Goal: Task Accomplishment & Management: Manage account settings

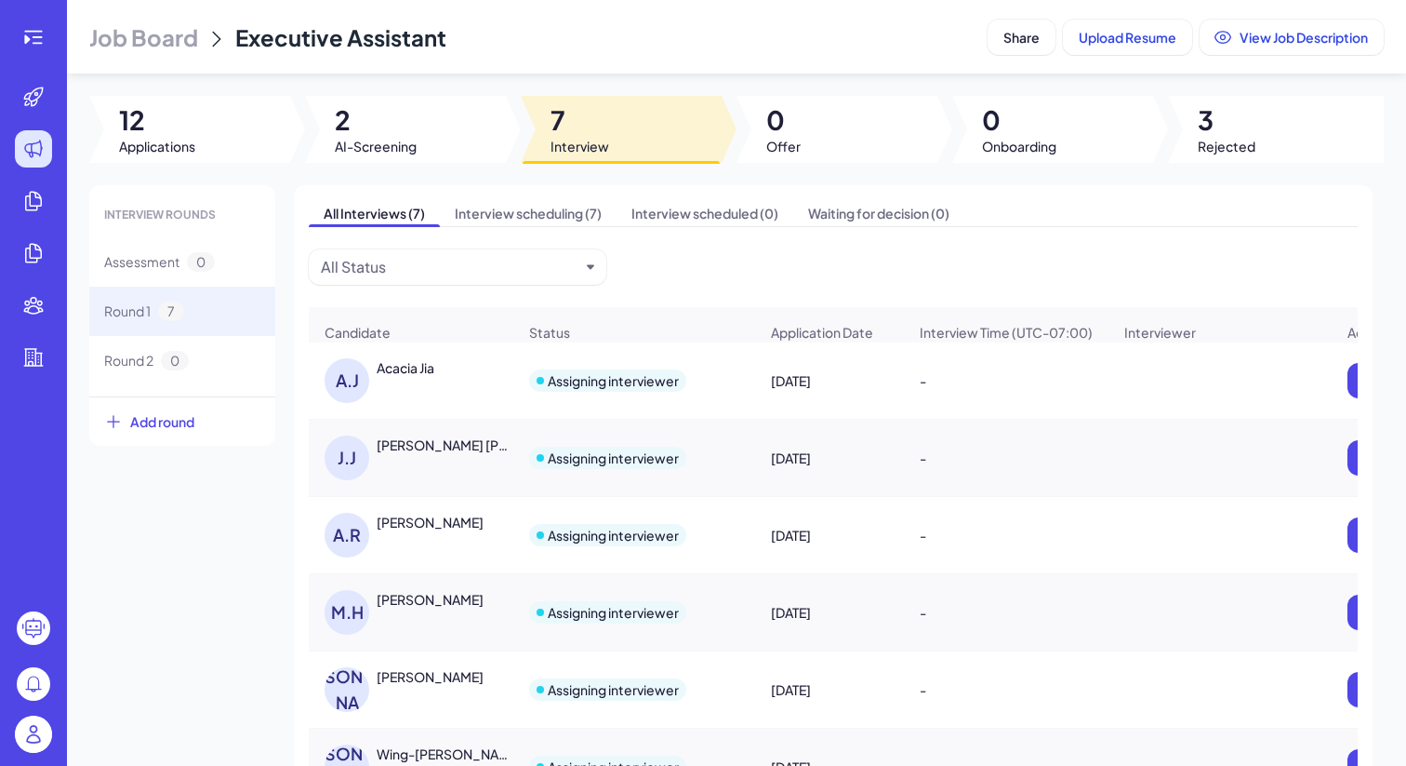
scroll to position [47, 0]
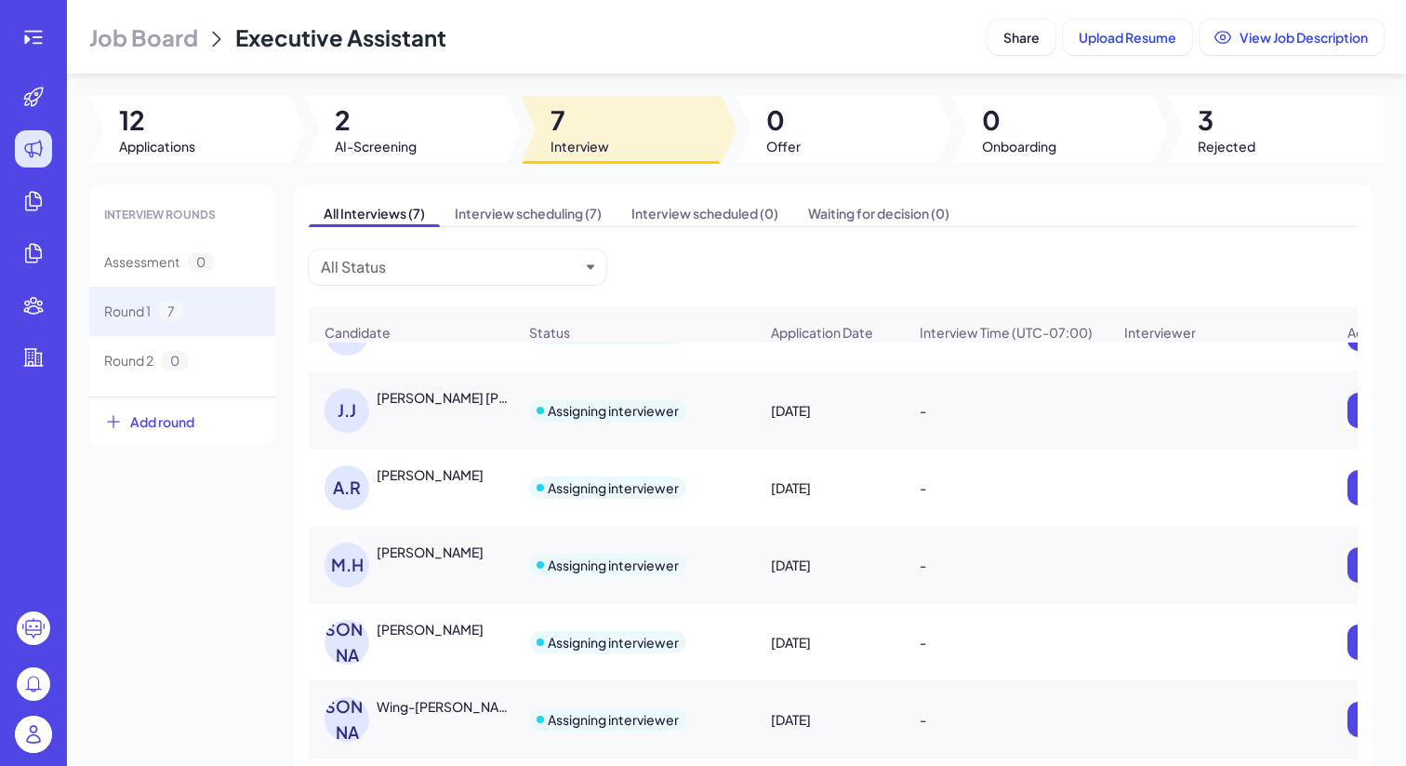
click at [153, 52] on header "Job Board Executive Assistant Share Upload Resume View Job Description" at bounding box center [737, 36] width 1340 height 73
click at [160, 37] on span "Job Board" at bounding box center [143, 37] width 109 height 30
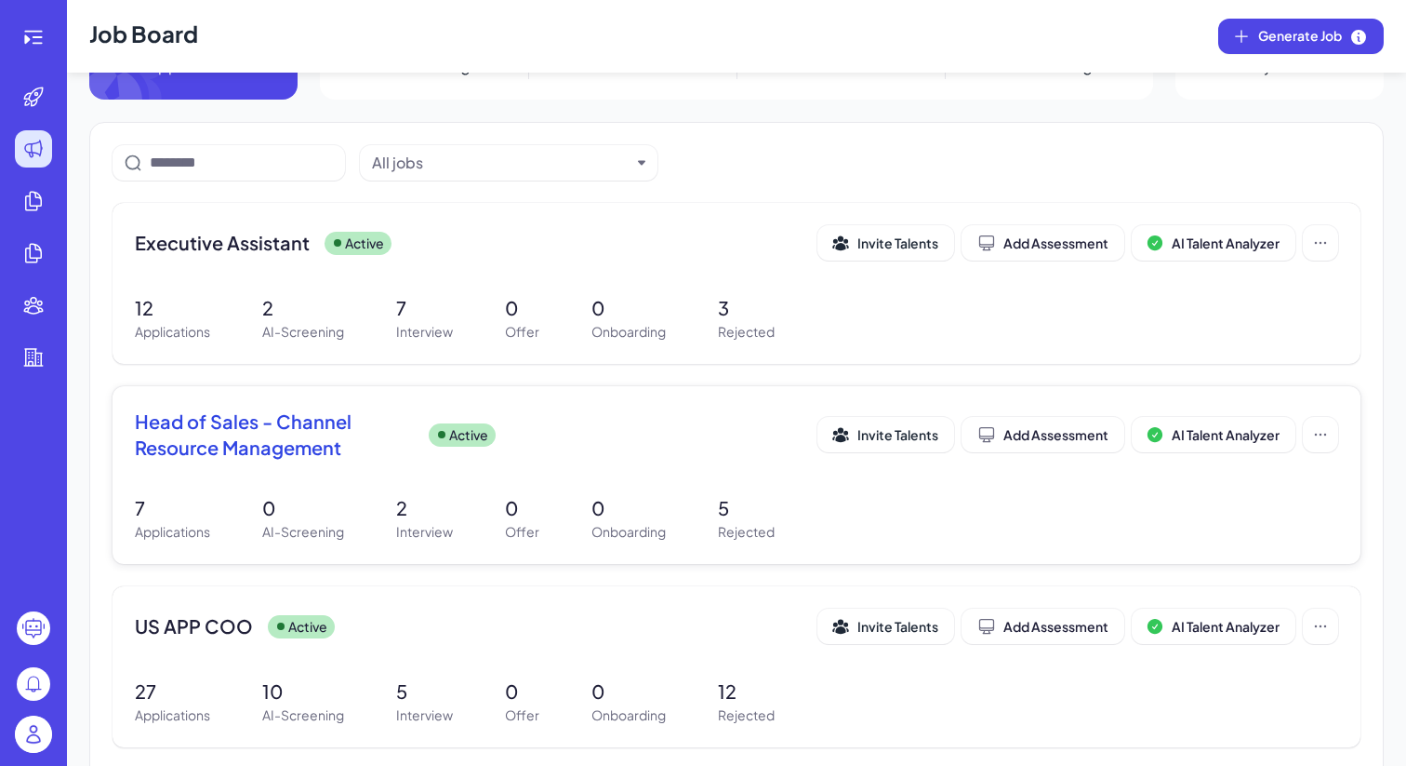
scroll to position [167, 0]
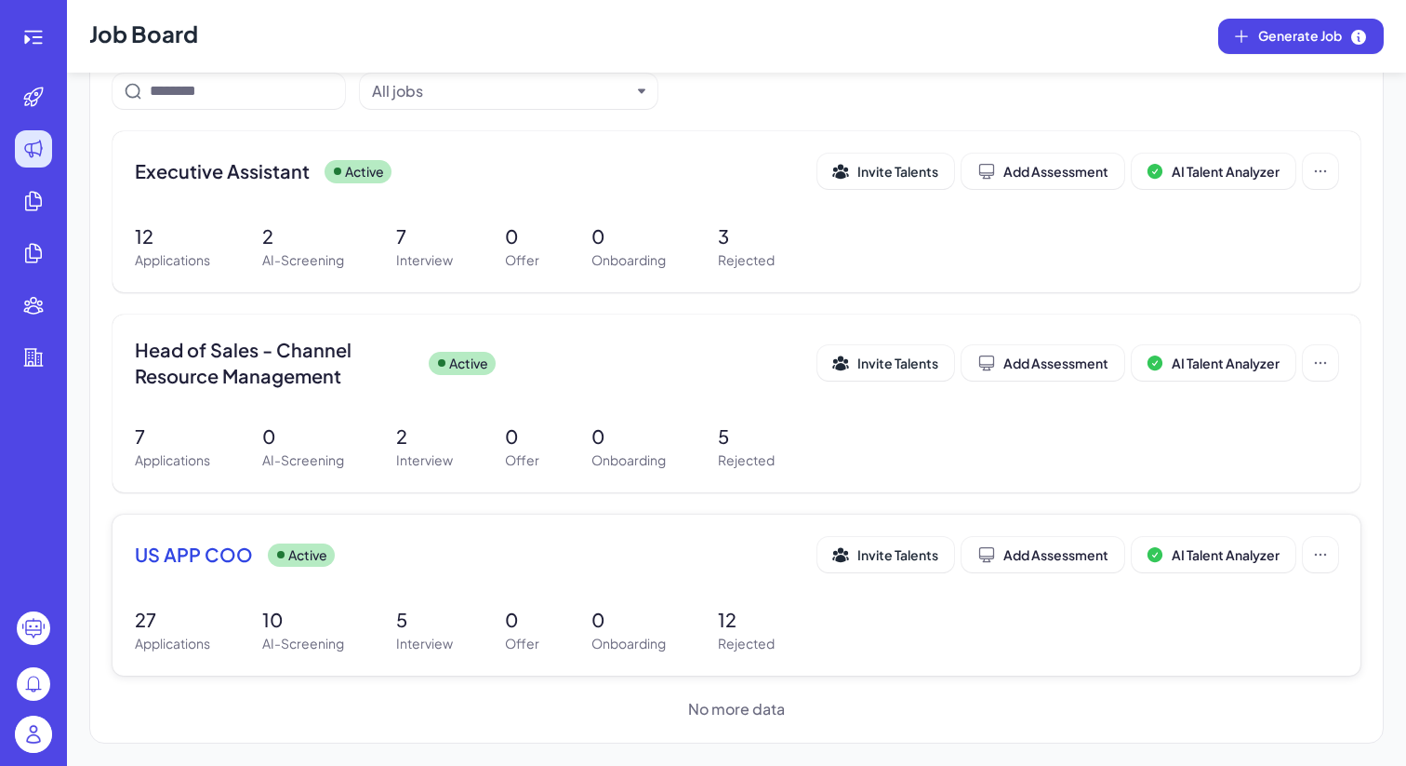
click at [398, 605] on div "US APP COO Active Invite Talents Add Assessment AI Talent Analyzer 27 Applicati…" at bounding box center [737, 594] width 1248 height 161
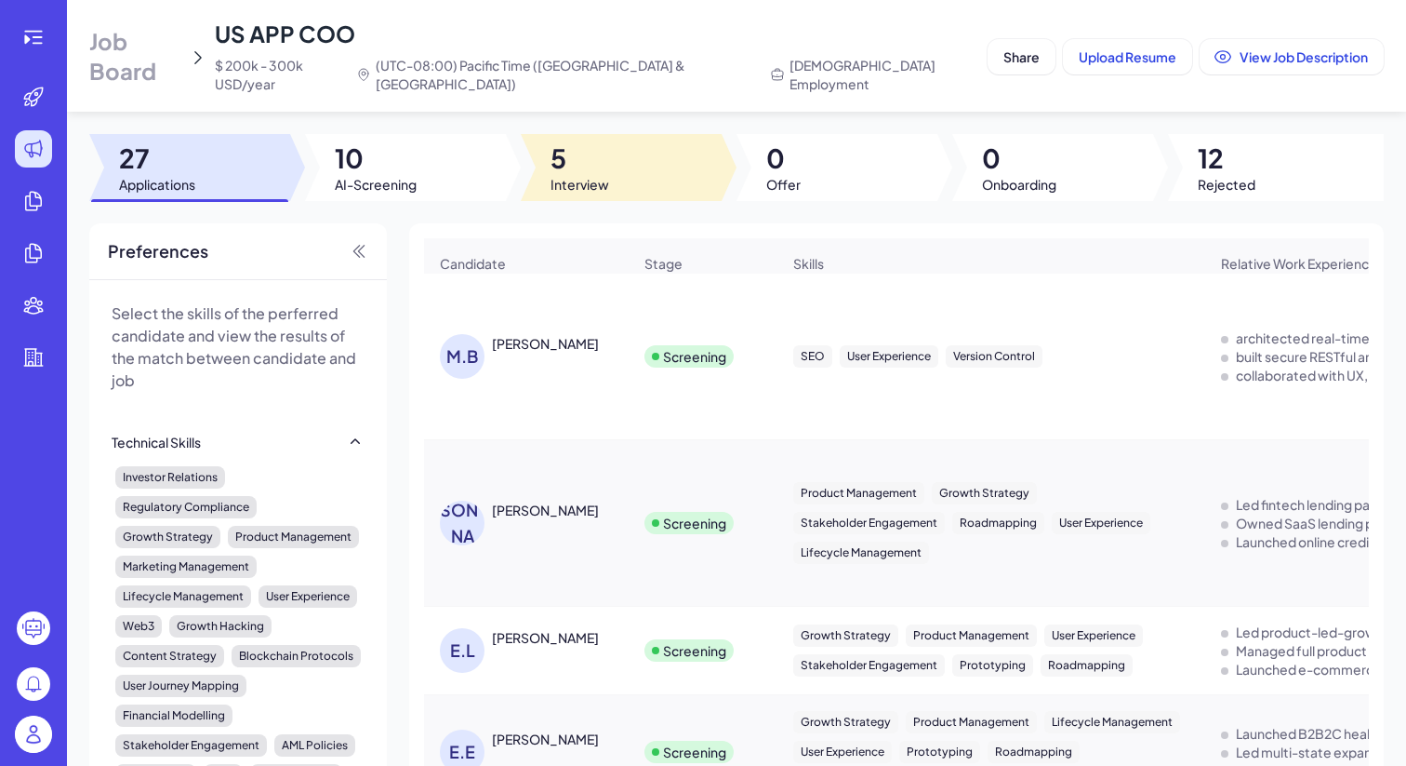
click at [585, 141] on span "5" at bounding box center [580, 157] width 59 height 33
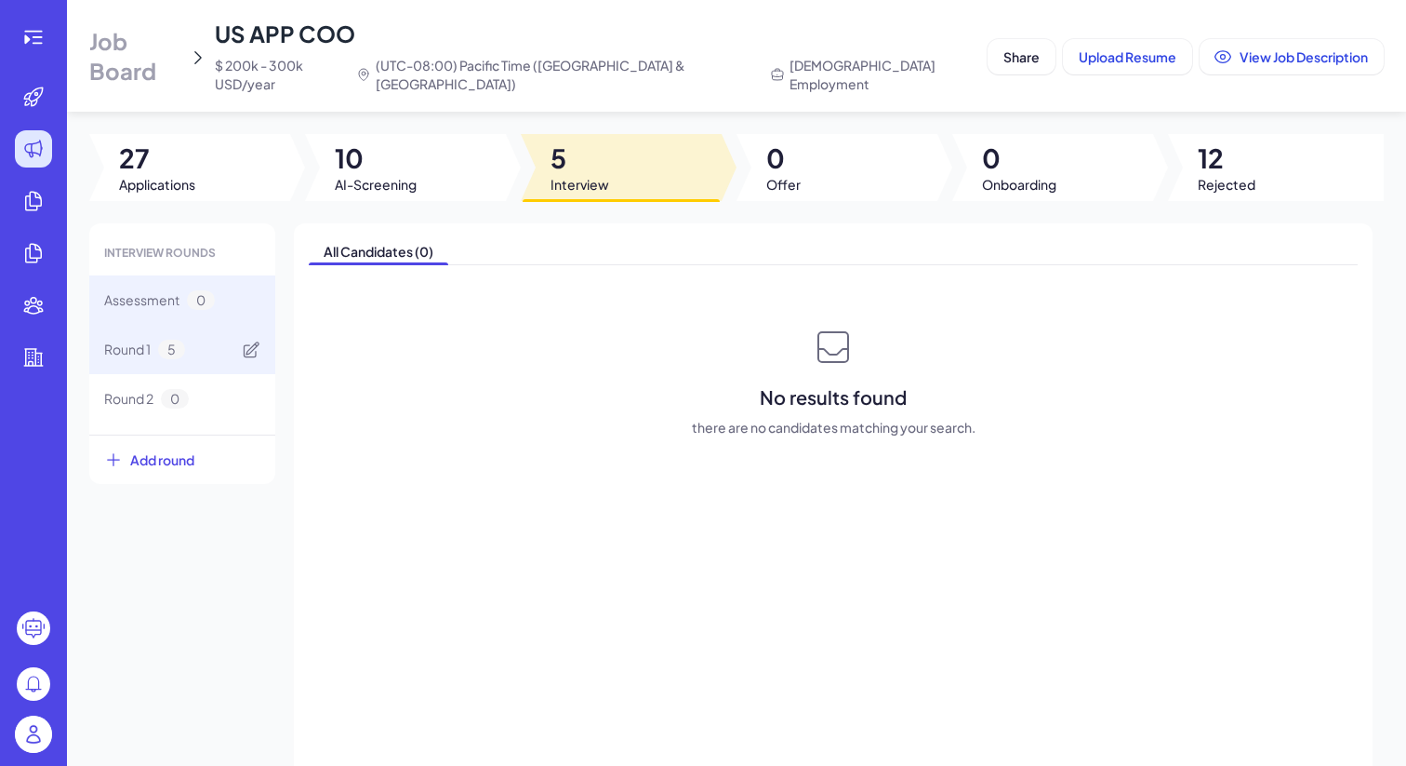
click at [153, 340] on div "Round 1 5" at bounding box center [144, 350] width 81 height 20
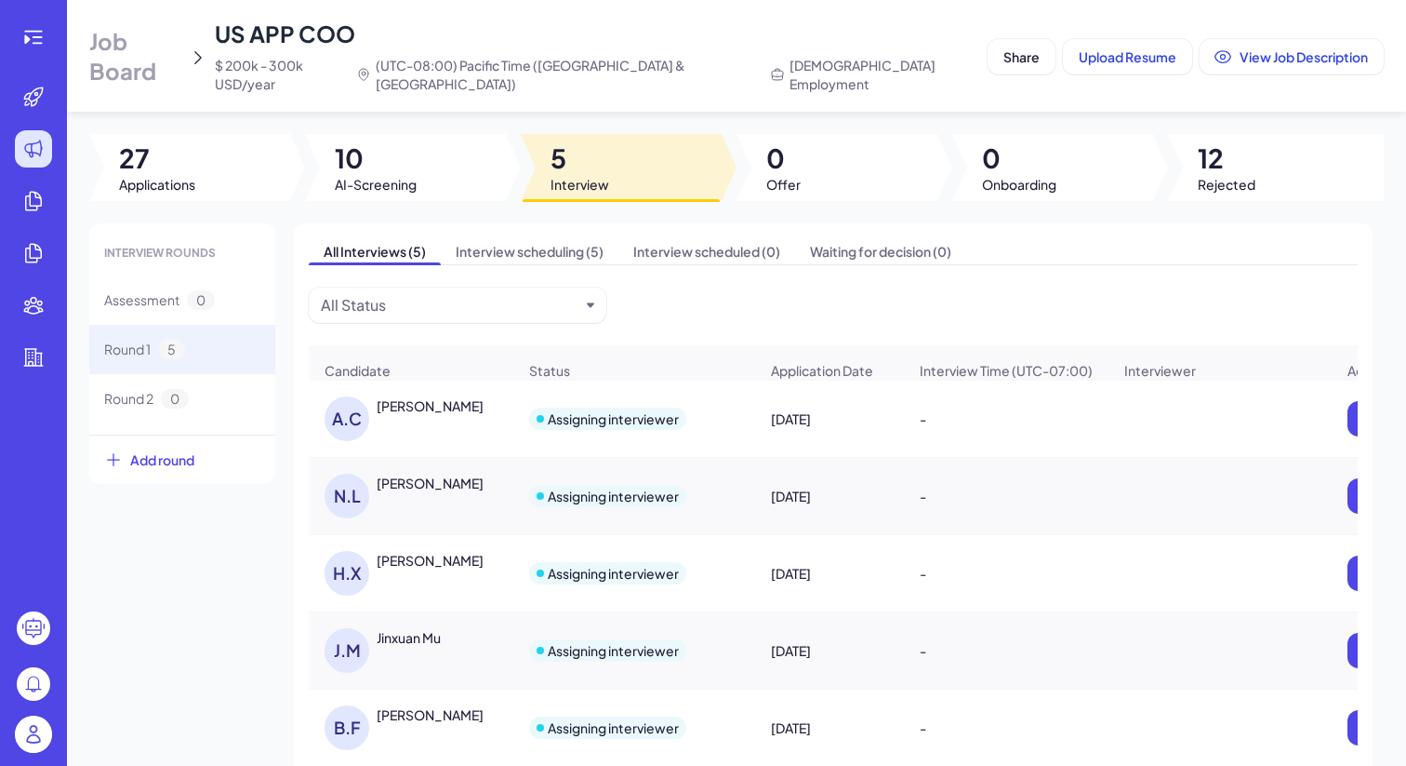
click at [428, 410] on div "A.C Andy Cheng" at bounding box center [421, 418] width 192 height 45
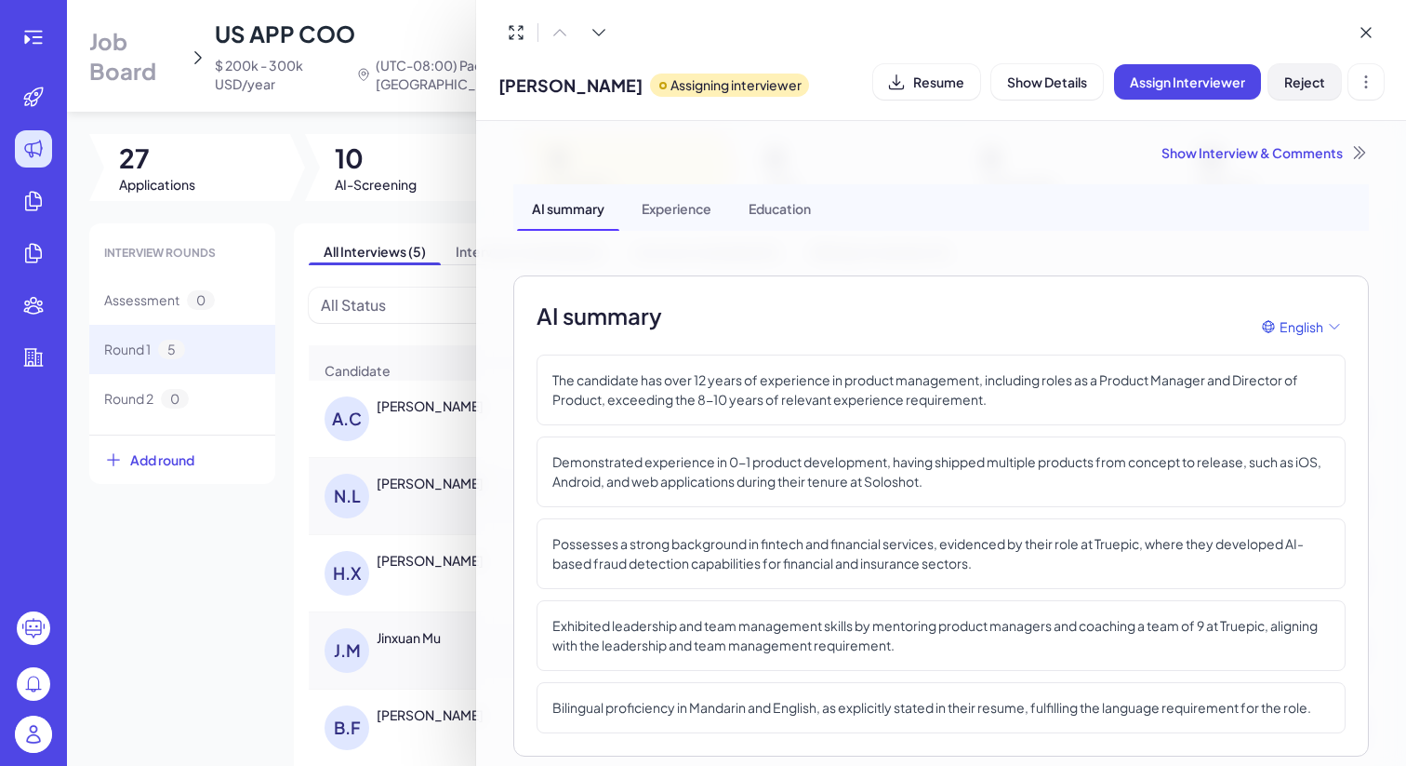
click at [1323, 78] on span "Reject" at bounding box center [1305, 81] width 41 height 17
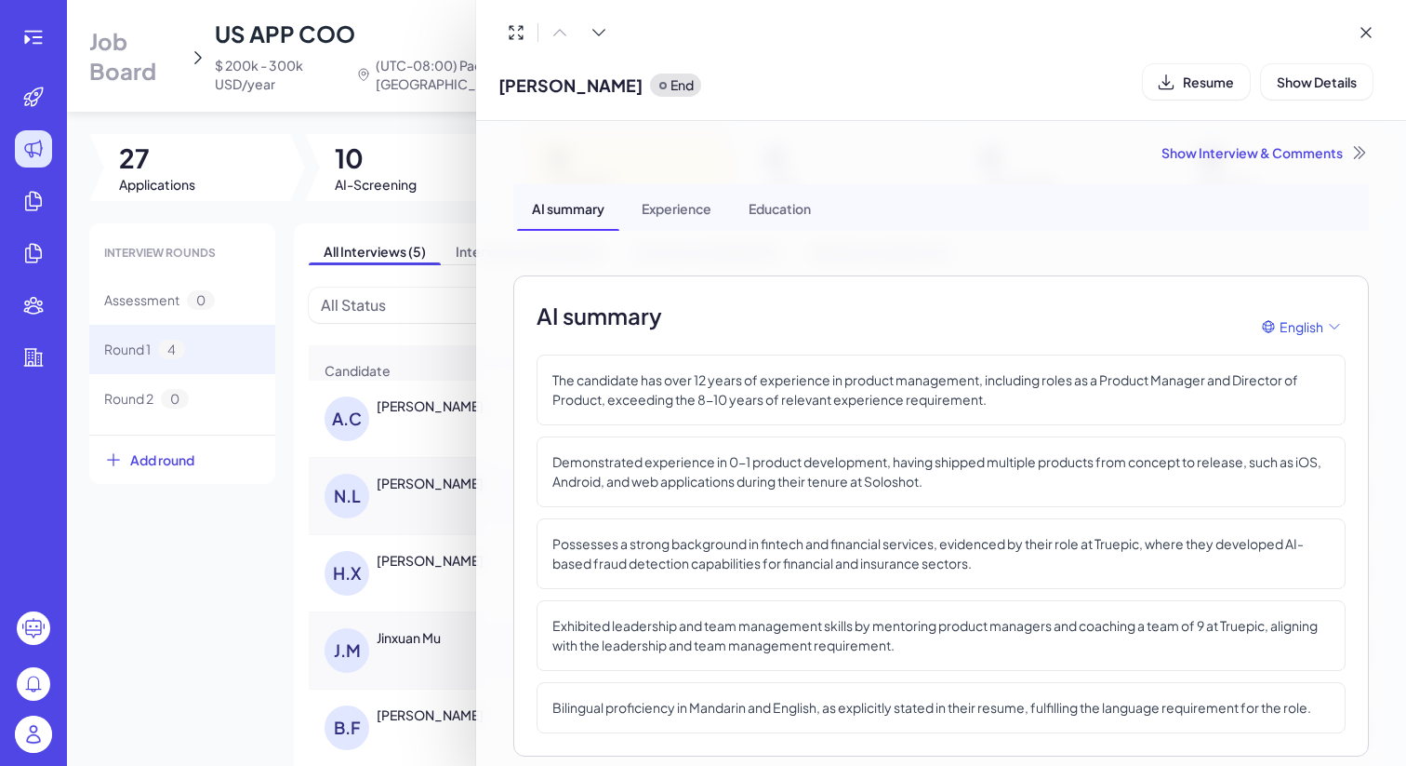
click at [388, 608] on div at bounding box center [703, 383] width 1406 height 766
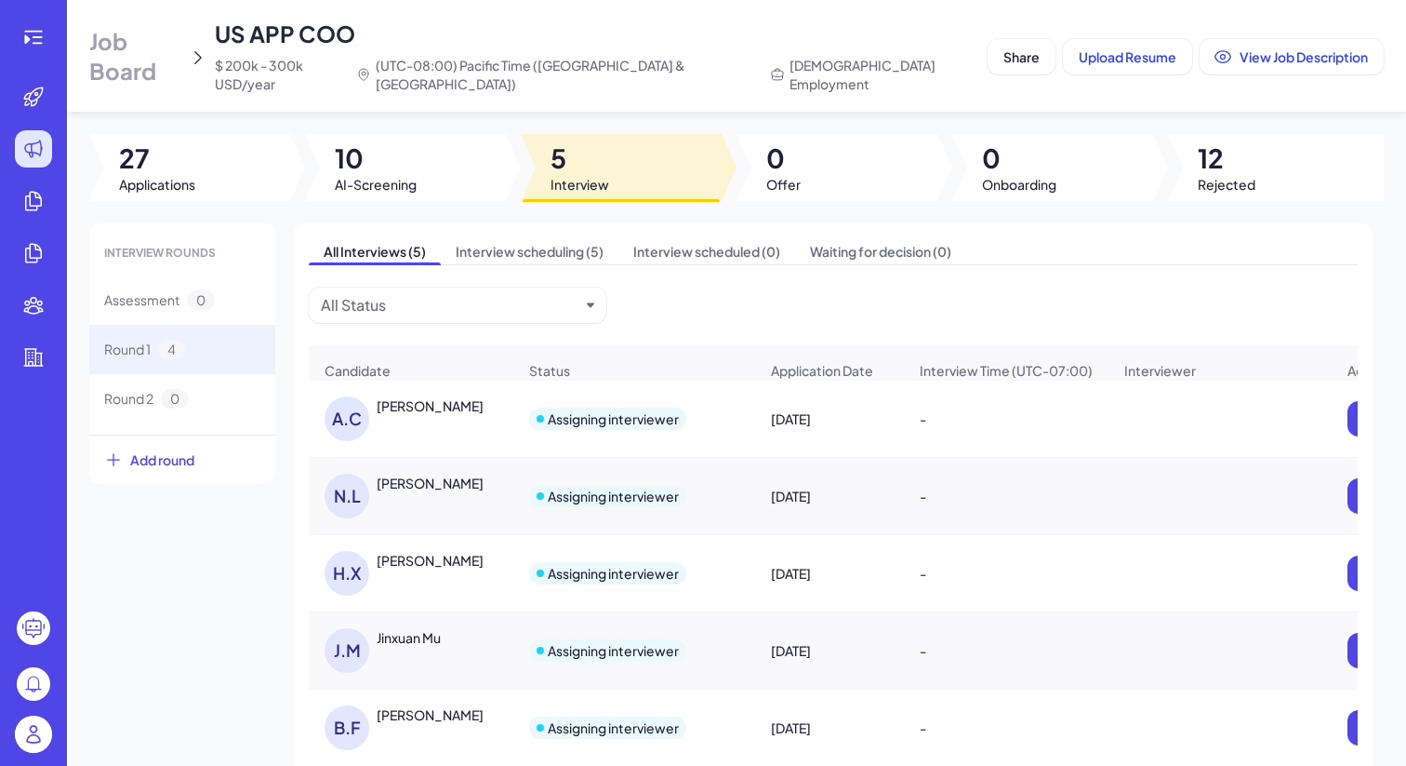
click at [415, 491] on div "N.L Nina Liu" at bounding box center [421, 495] width 192 height 45
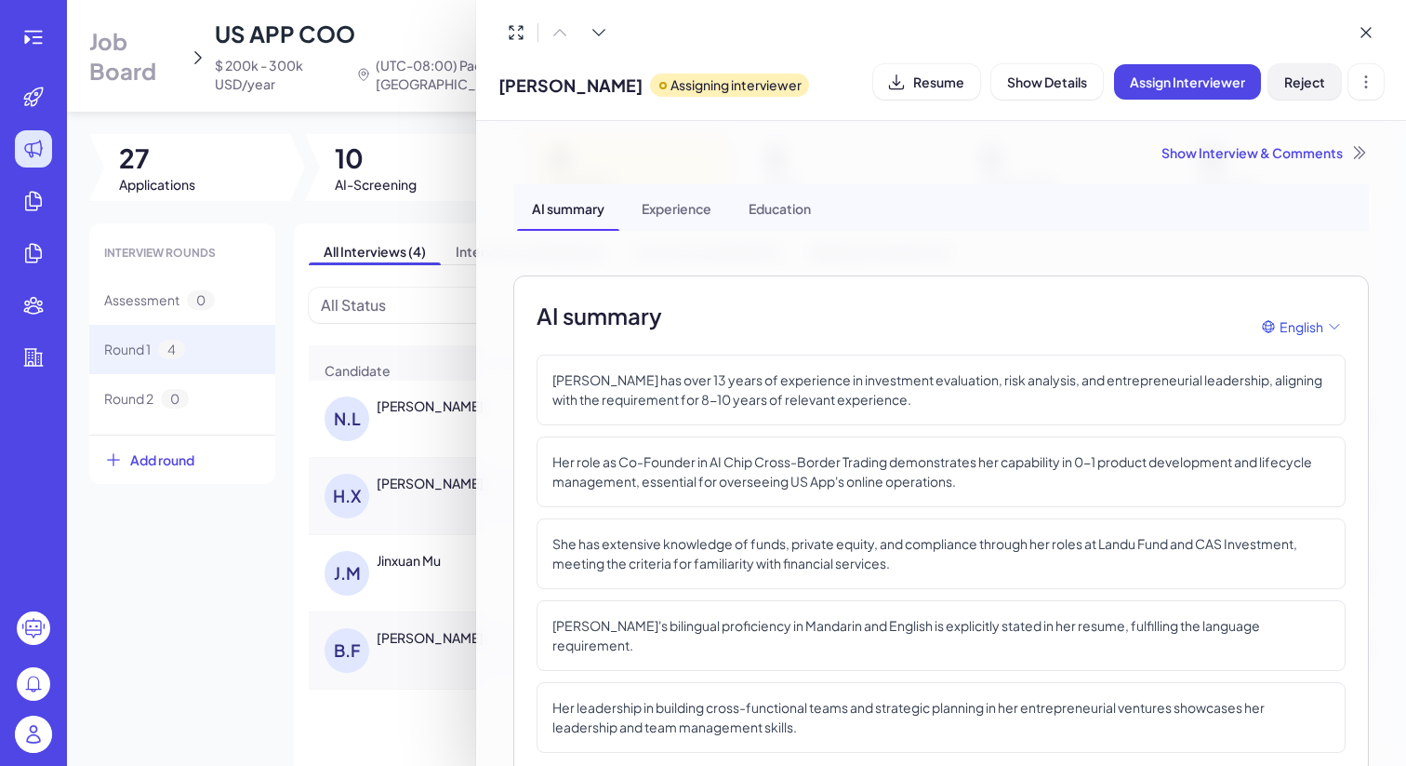
click at [1300, 95] on button "Reject" at bounding box center [1305, 81] width 73 height 35
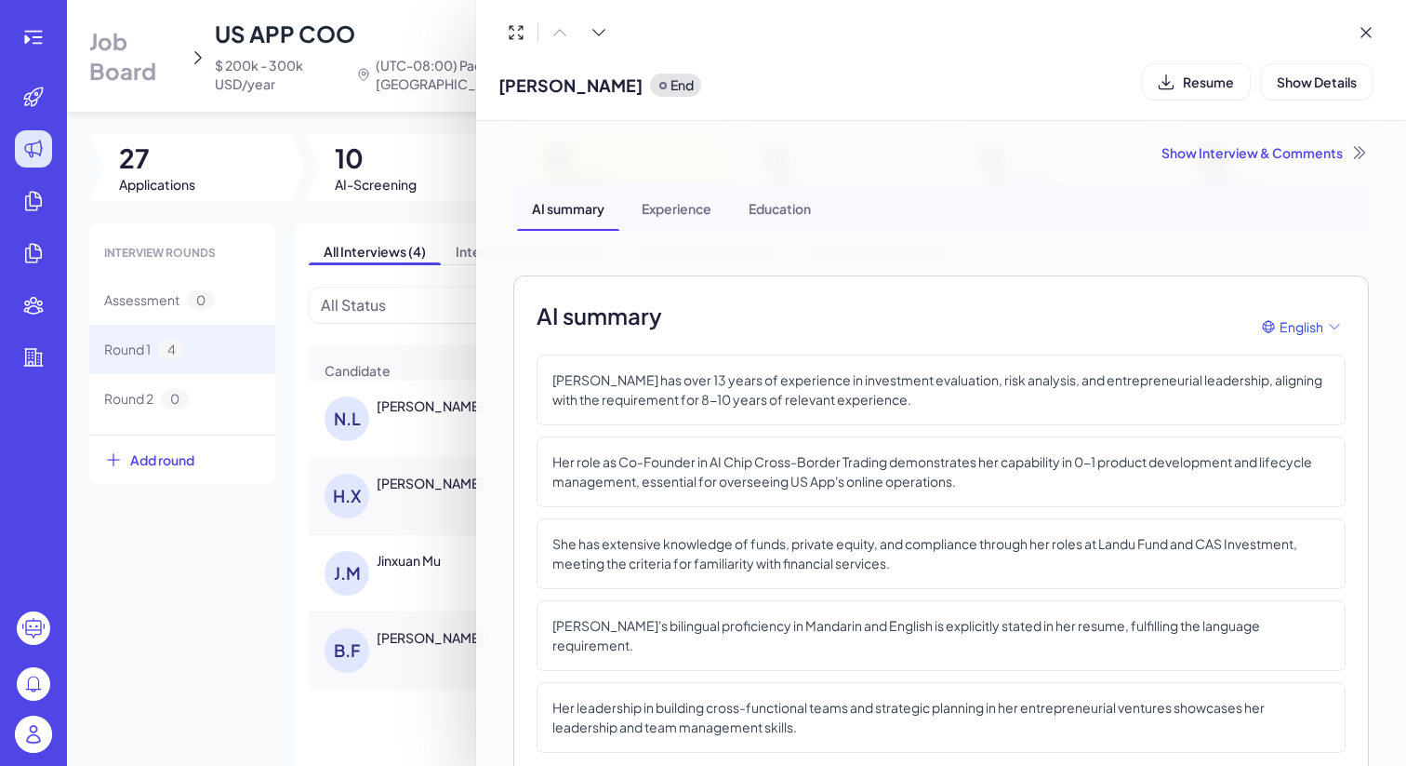
click at [247, 596] on div at bounding box center [703, 383] width 1406 height 766
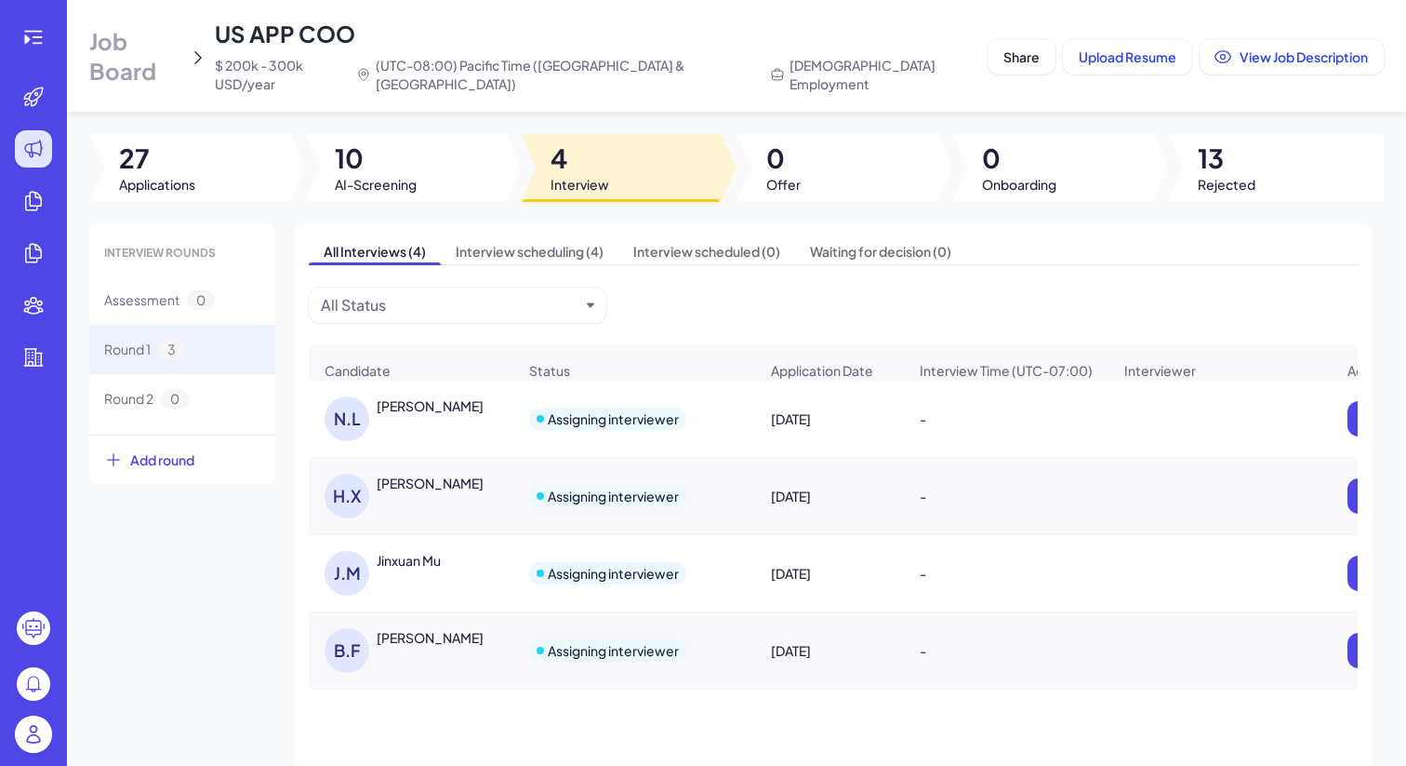
click at [405, 561] on div "J.M Jinxuan Mu" at bounding box center [421, 573] width 192 height 45
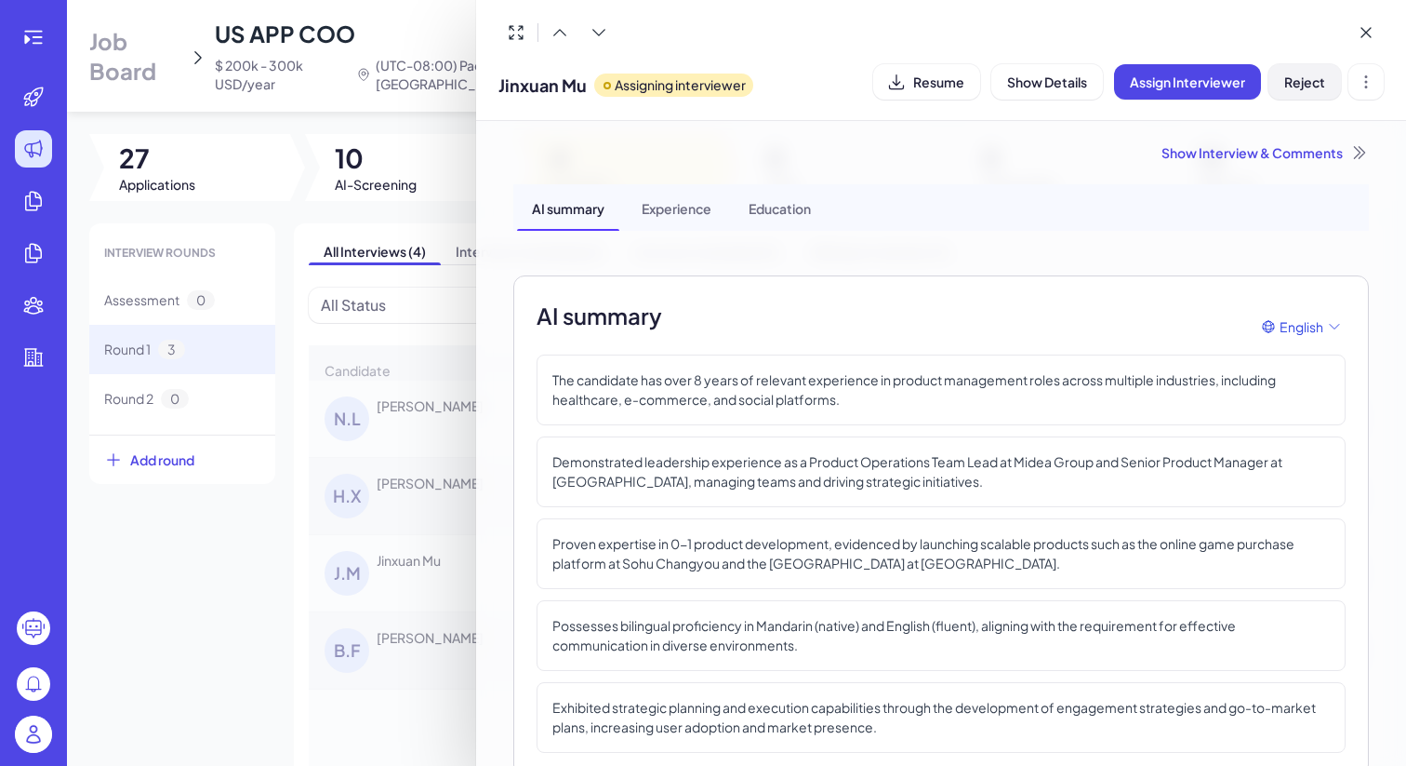
click at [1293, 81] on span "Reject" at bounding box center [1305, 81] width 41 height 17
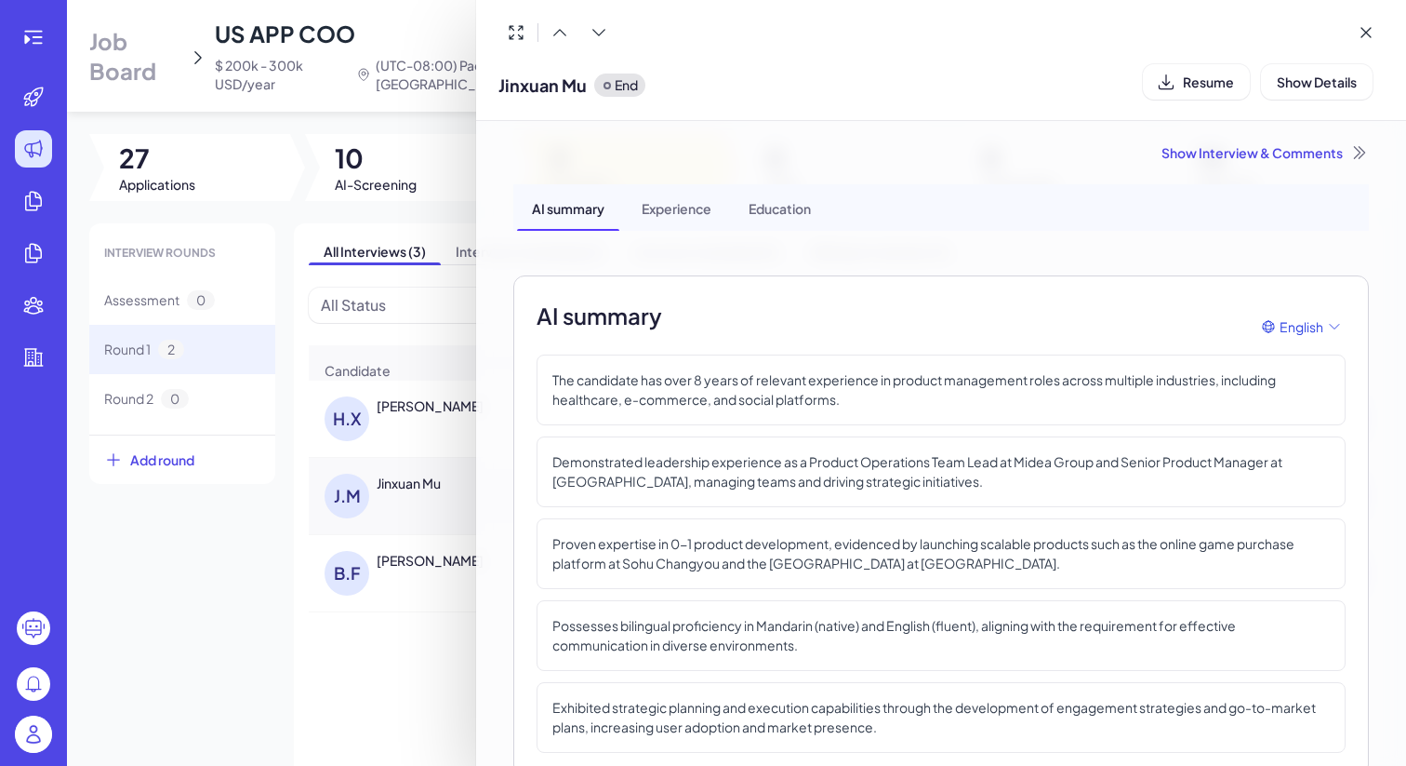
click at [404, 588] on div at bounding box center [703, 383] width 1406 height 766
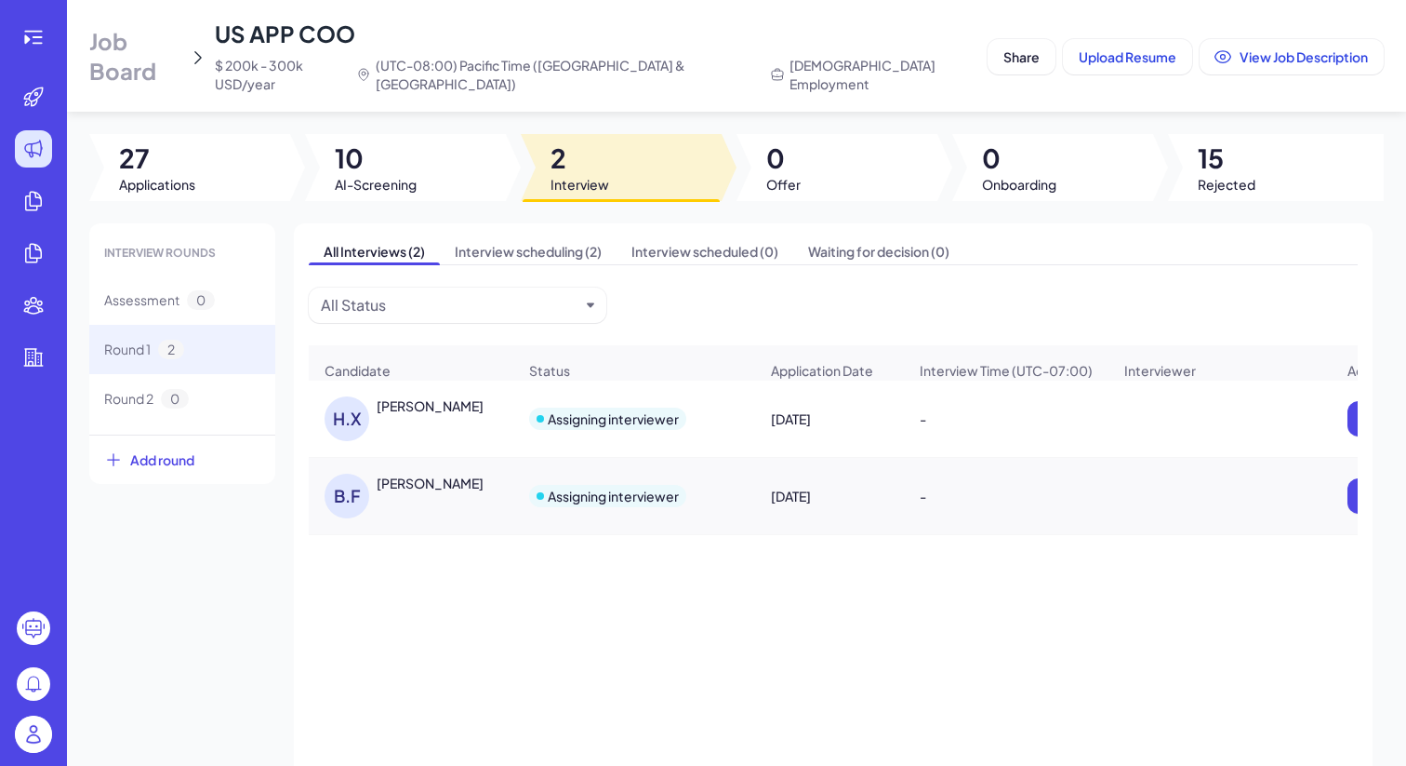
click at [435, 476] on div "B.F BRYAN FENG" at bounding box center [421, 495] width 192 height 45
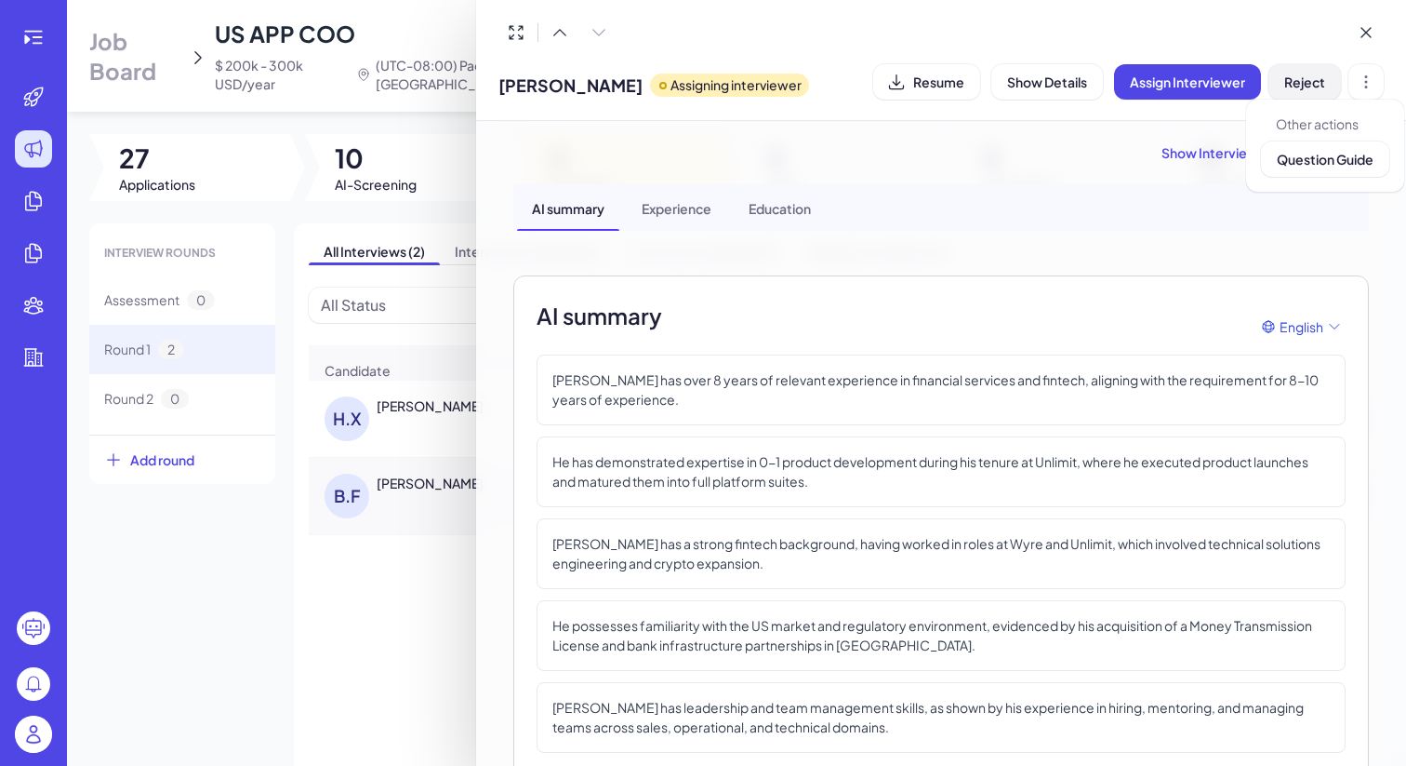
click at [1304, 88] on span "Reject" at bounding box center [1305, 81] width 41 height 17
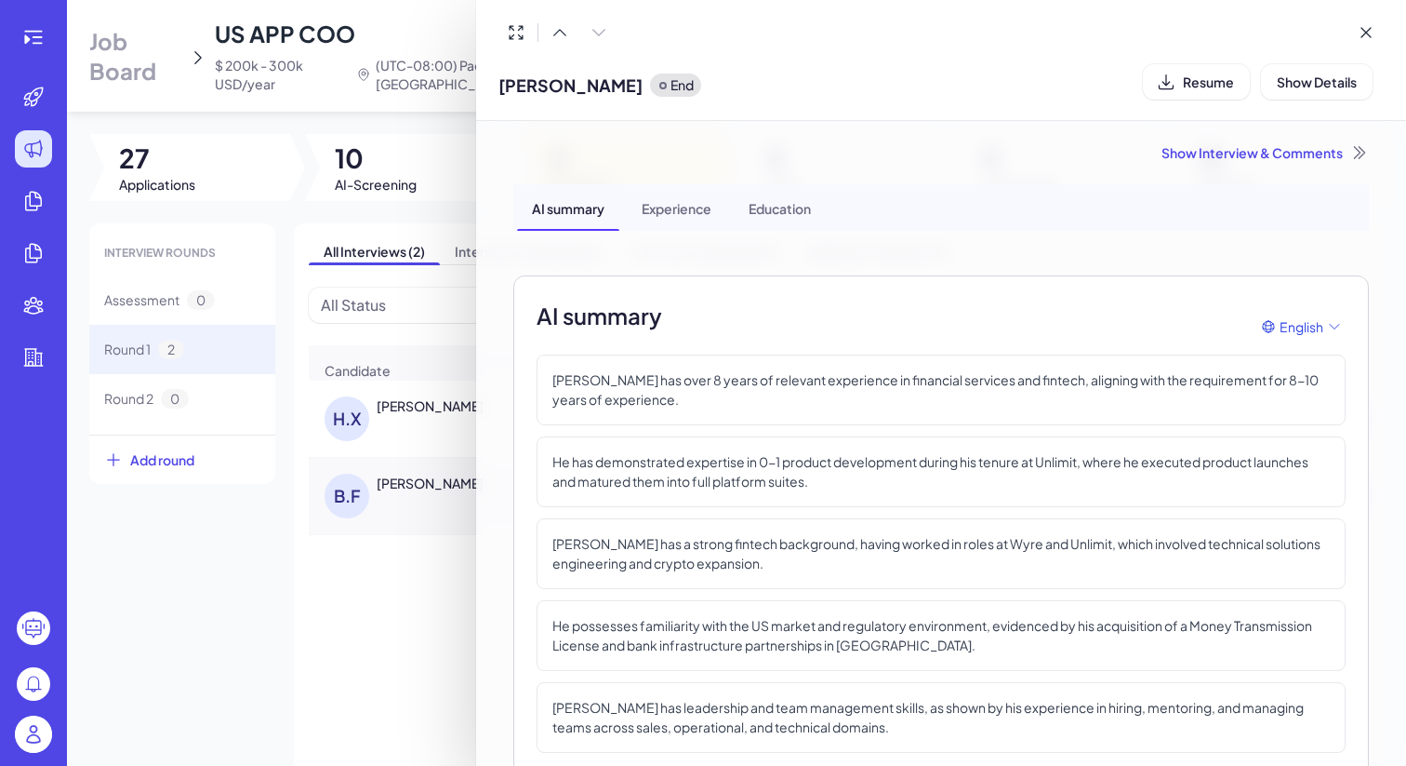
click at [225, 640] on div at bounding box center [703, 383] width 1406 height 766
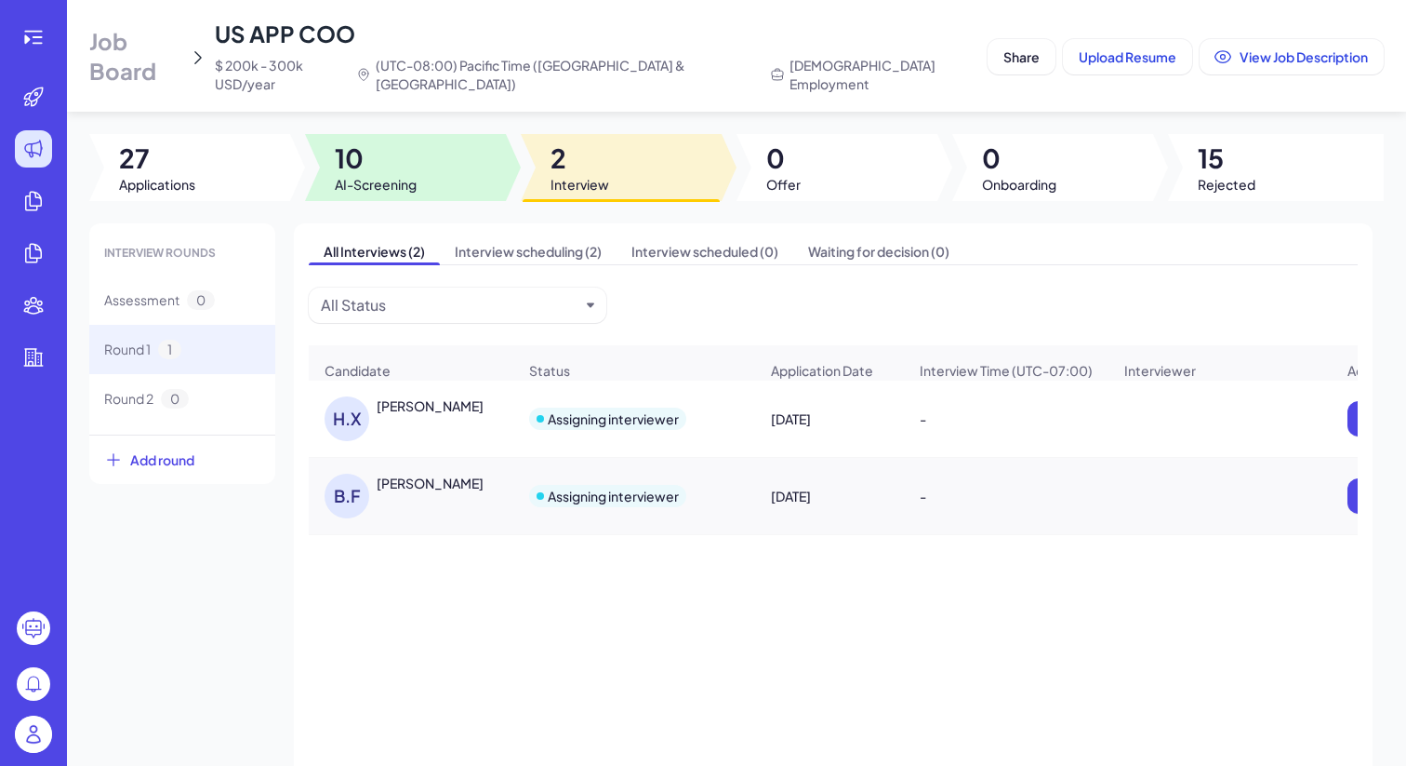
click at [398, 152] on span "10" at bounding box center [376, 157] width 82 height 33
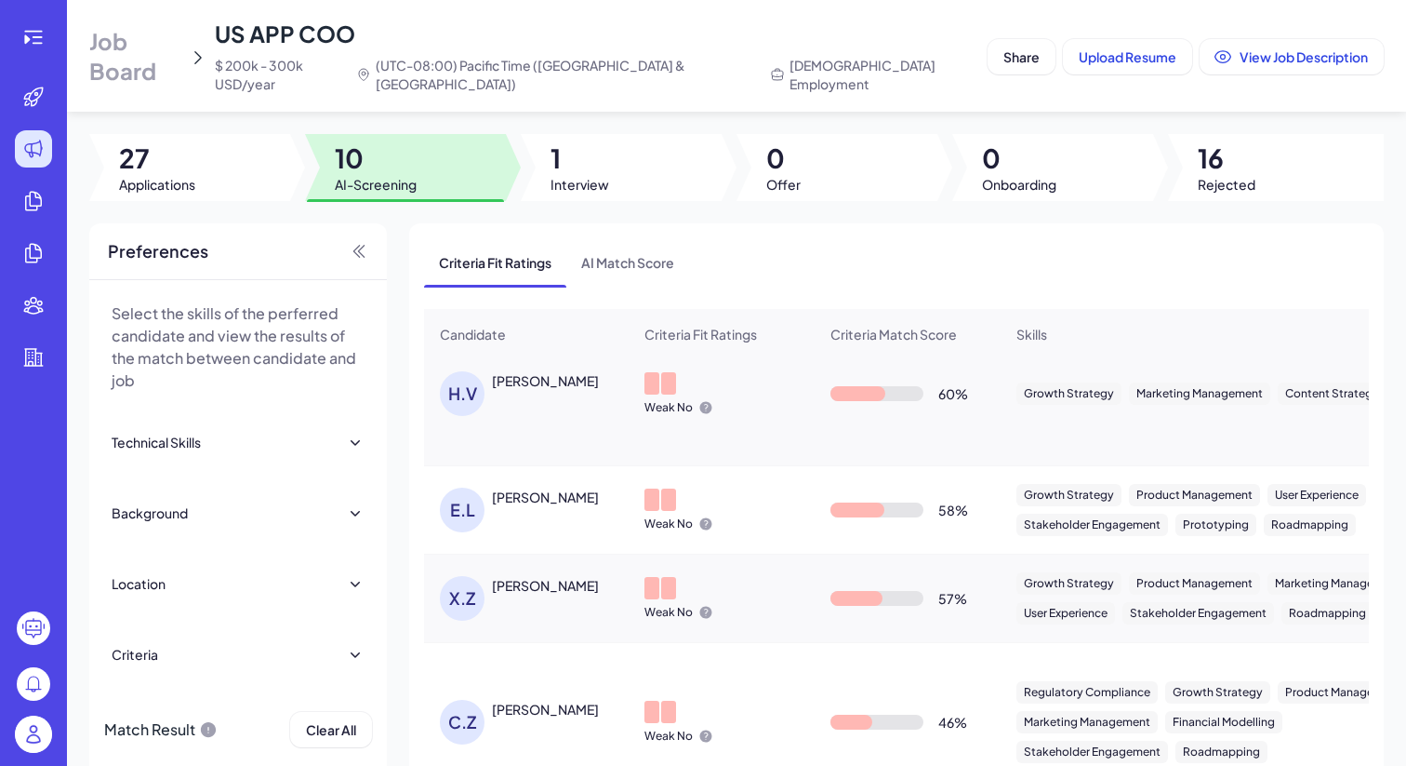
scroll to position [569, 0]
click at [535, 485] on div "E.L ELISE LIN" at bounding box center [536, 507] width 192 height 45
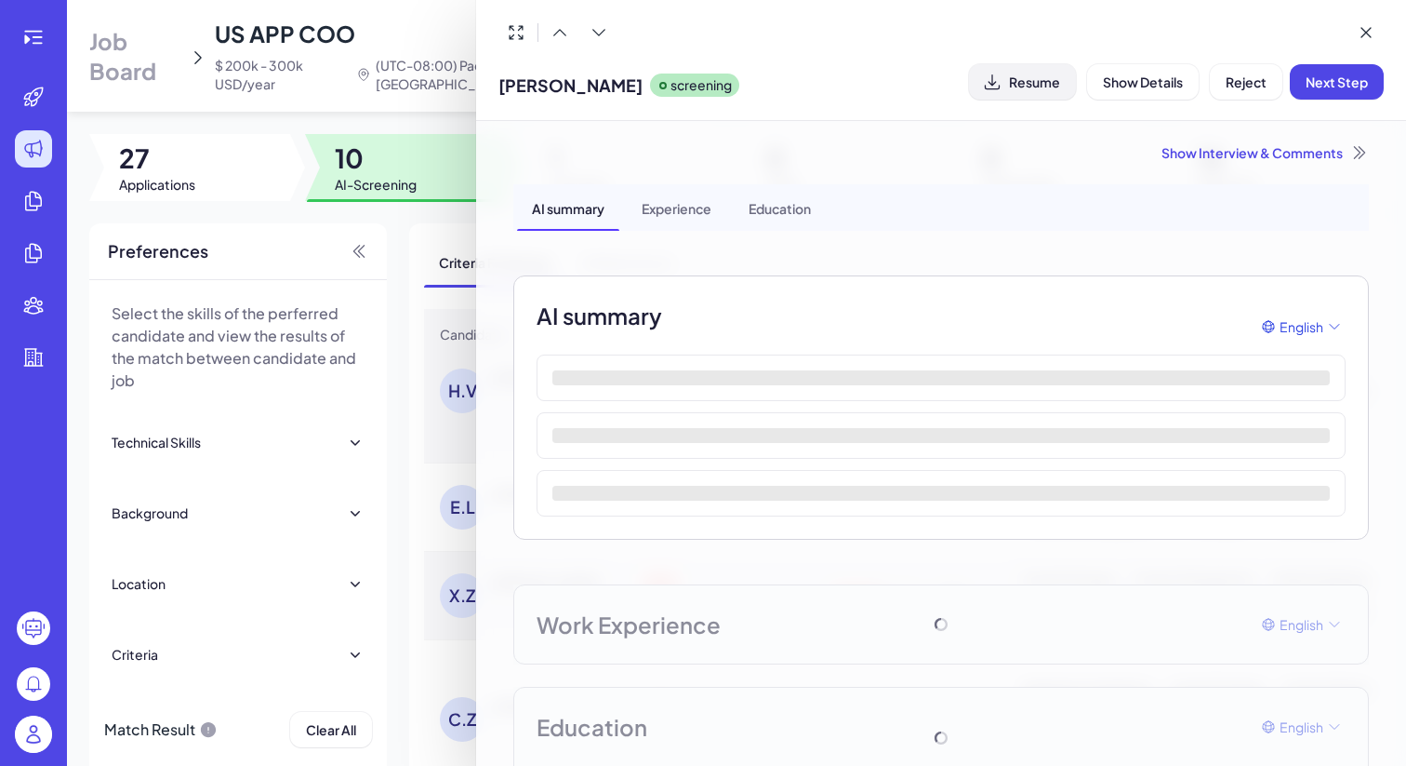
click at [1046, 94] on button "Resume" at bounding box center [1022, 81] width 107 height 35
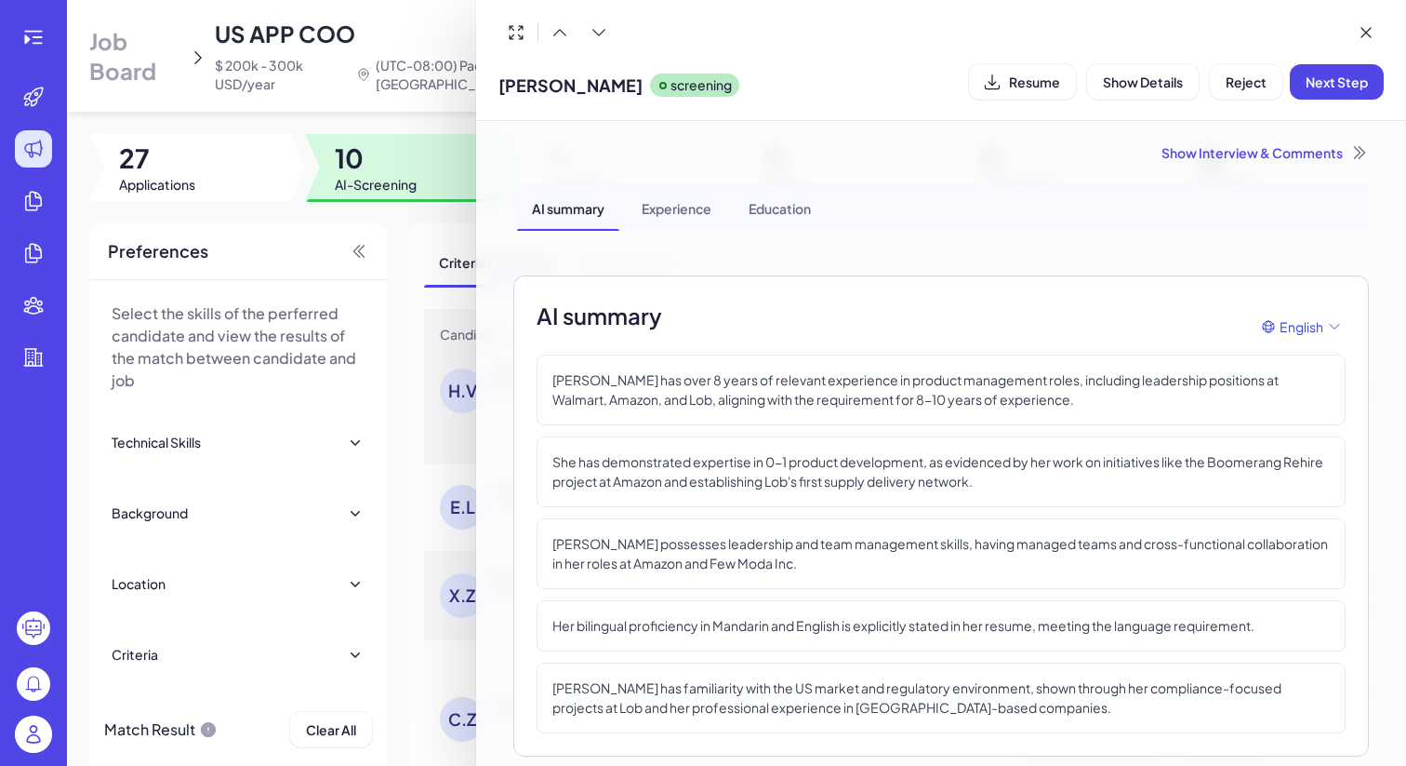
click at [385, 481] on div at bounding box center [703, 383] width 1406 height 766
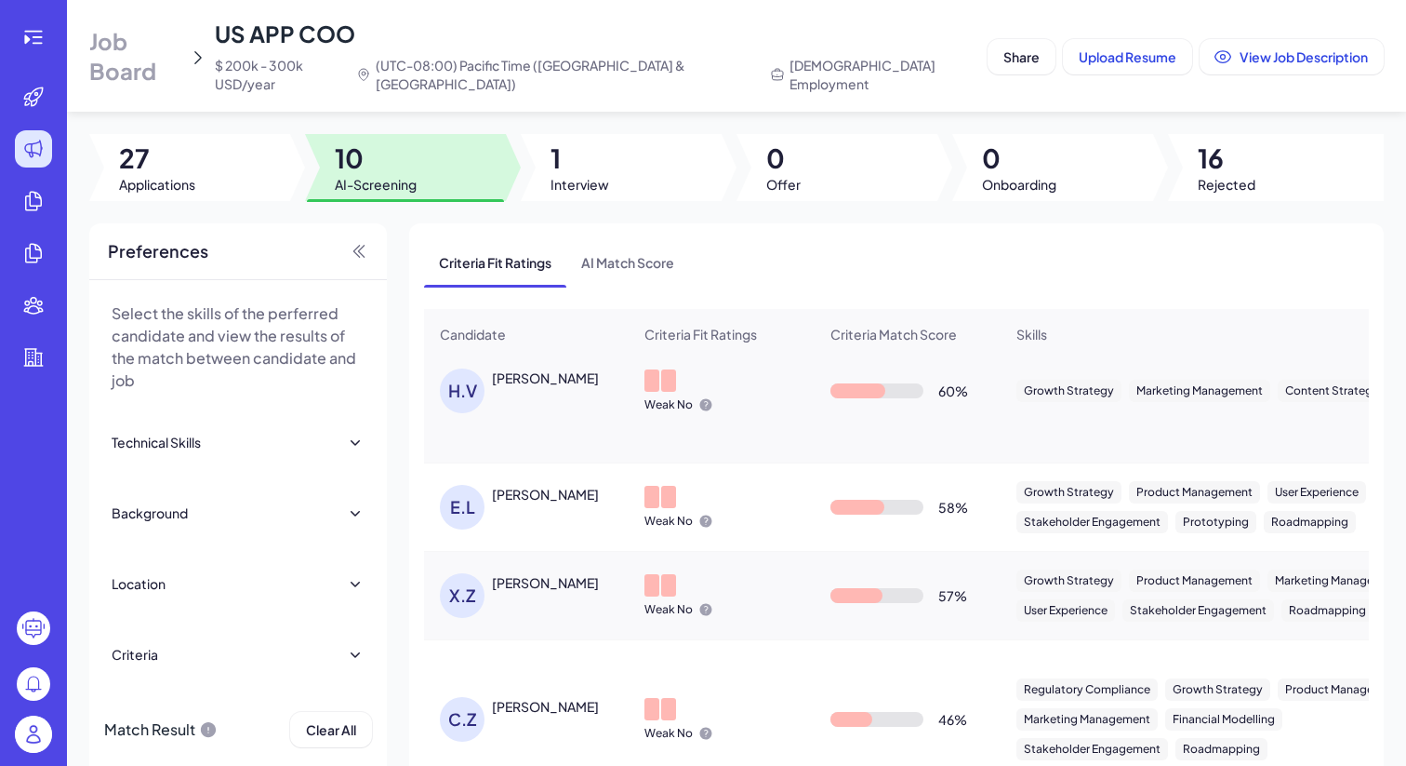
click at [517, 573] on div "Xiaoyini Zhang" at bounding box center [545, 582] width 107 height 19
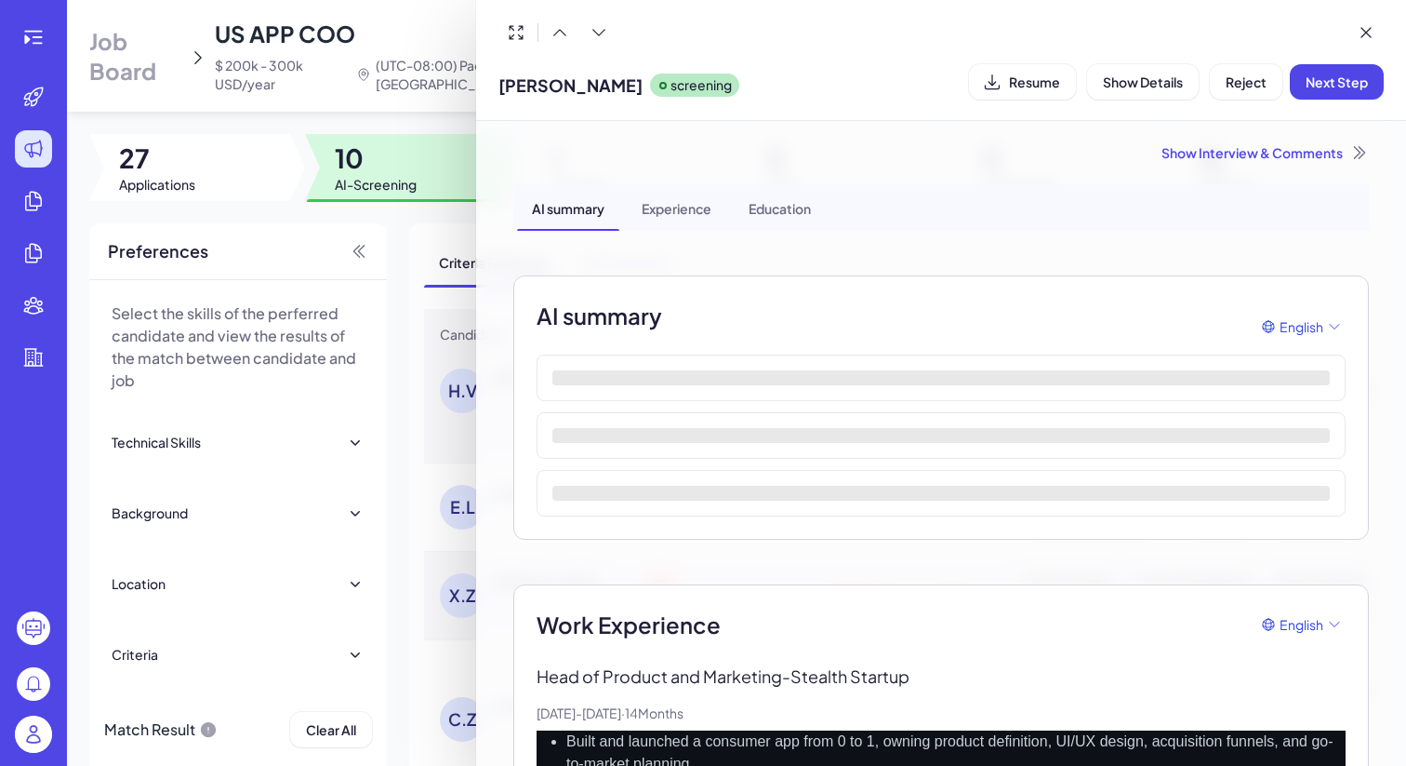
click at [771, 50] on div "Xiaoyini Zhang screening Resume Show Details Reject Next Step" at bounding box center [942, 60] width 886 height 90
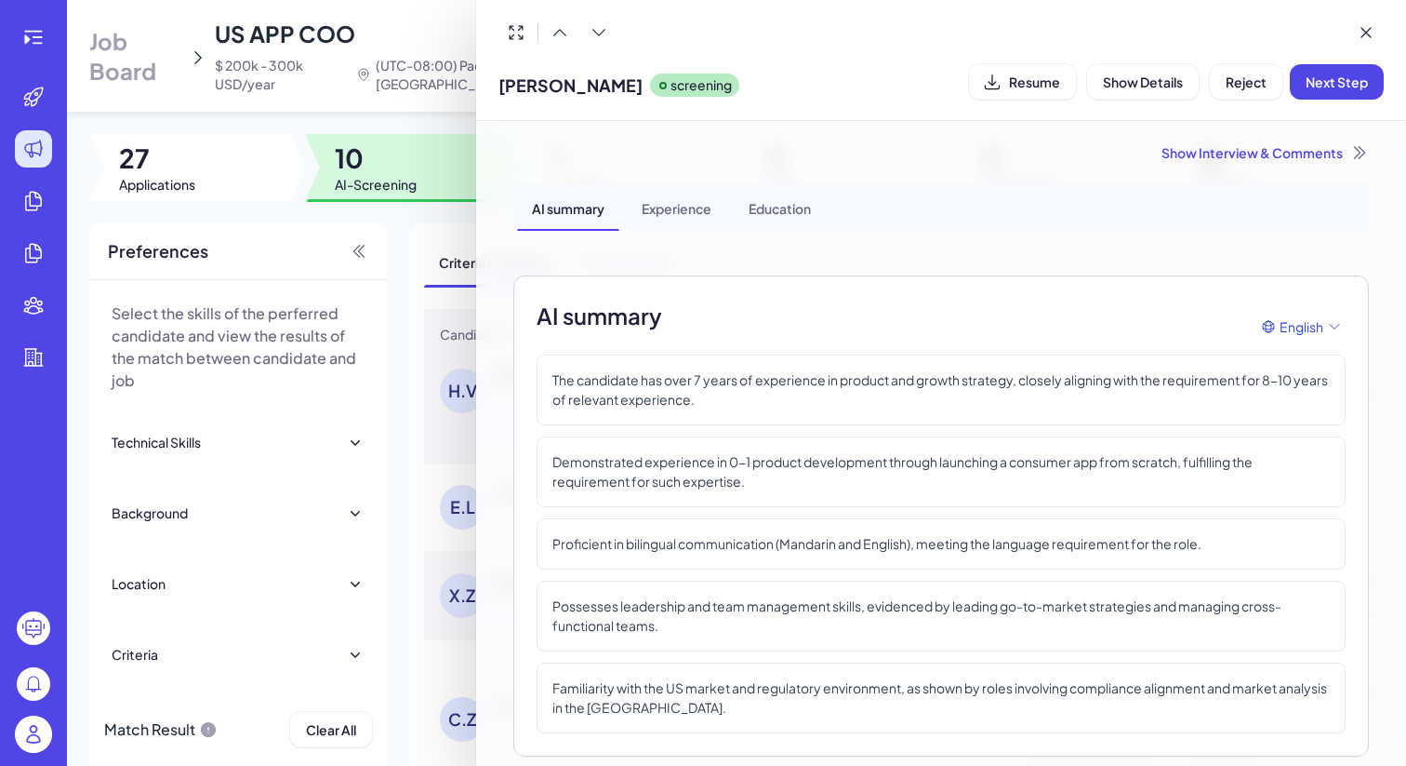
click at [759, 92] on div "Xiaoyini Zhang screening Resume Show Details Reject Next Step" at bounding box center [942, 81] width 886 height 47
click at [1027, 85] on span "Resume" at bounding box center [1034, 81] width 51 height 17
click at [406, 631] on div at bounding box center [703, 383] width 1406 height 766
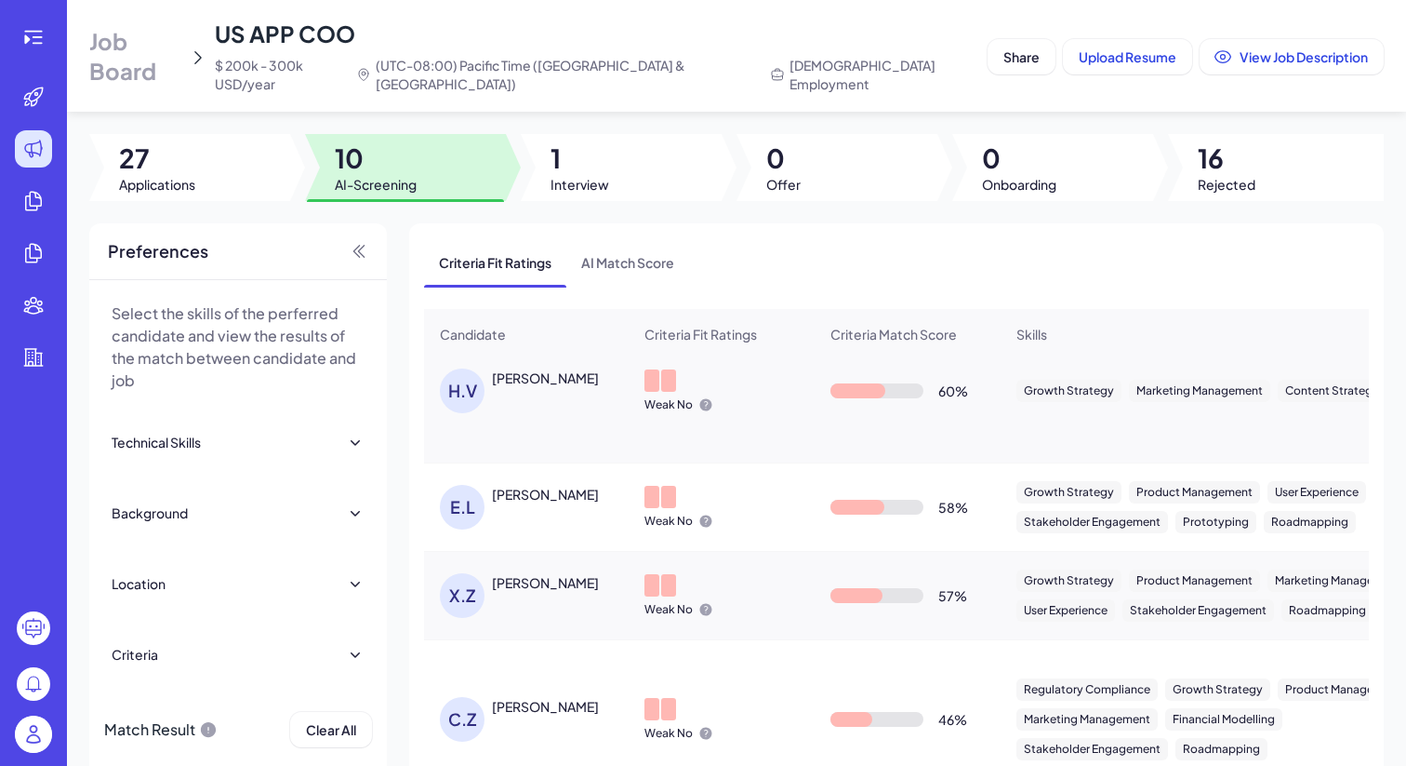
click at [544, 697] on div "C.Z Christine Zhu" at bounding box center [536, 719] width 192 height 45
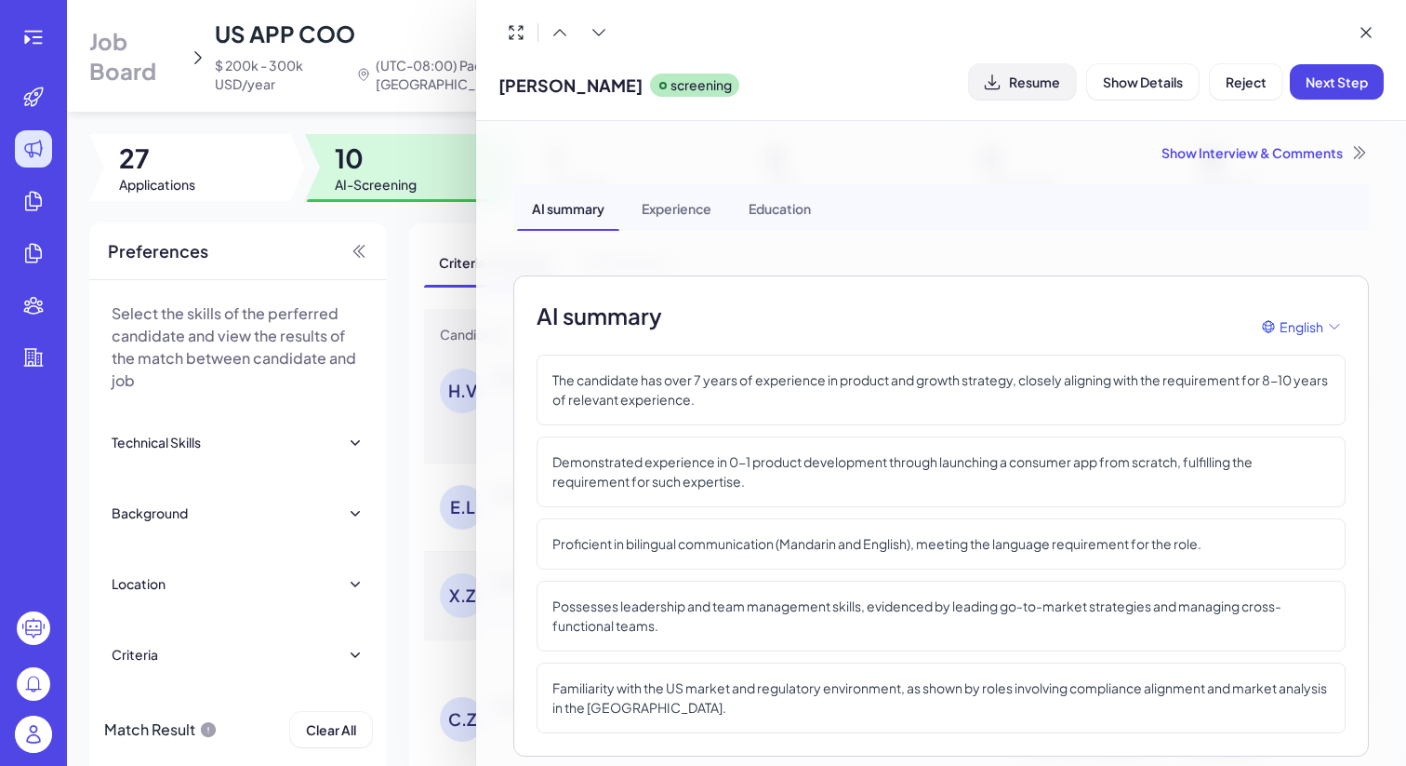
click at [1018, 75] on span "Resume" at bounding box center [1034, 81] width 51 height 17
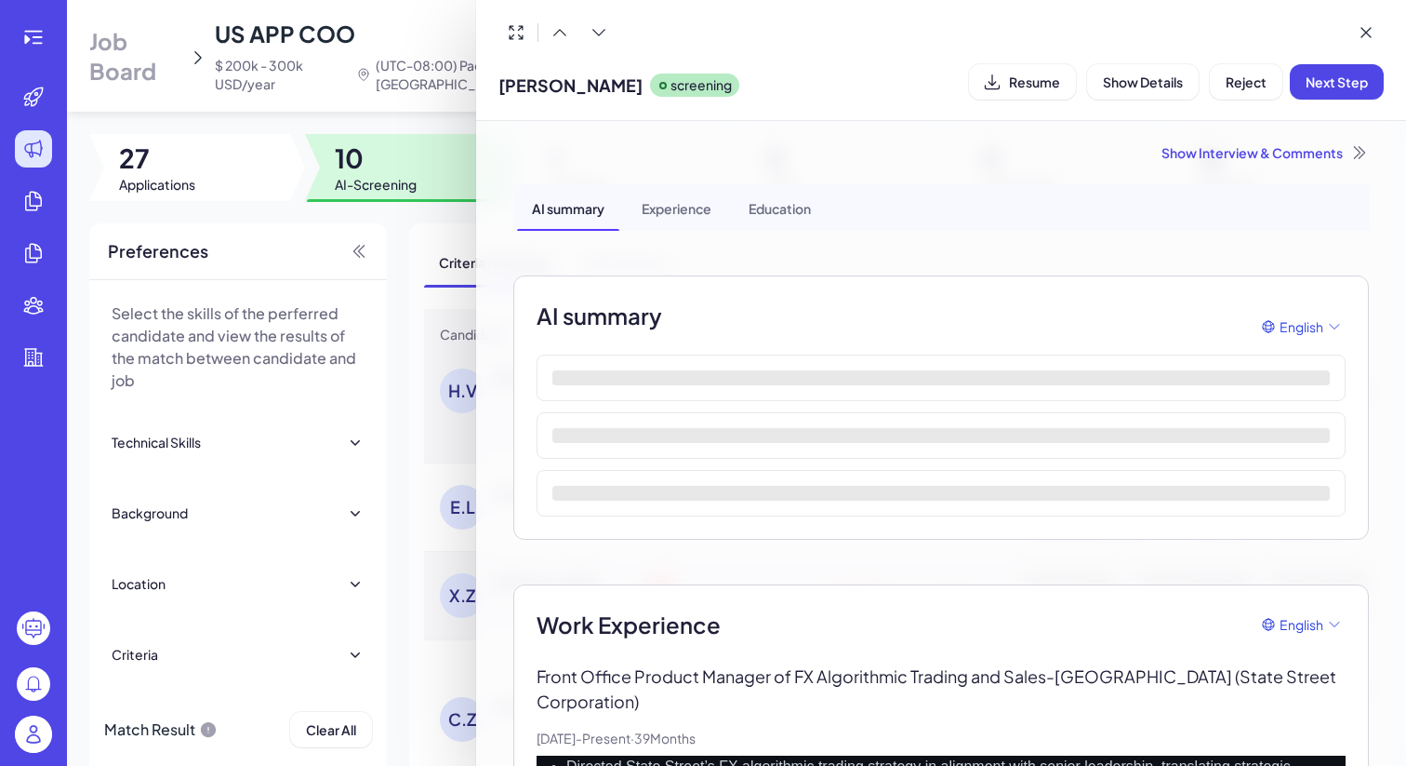
click at [436, 434] on div at bounding box center [703, 383] width 1406 height 766
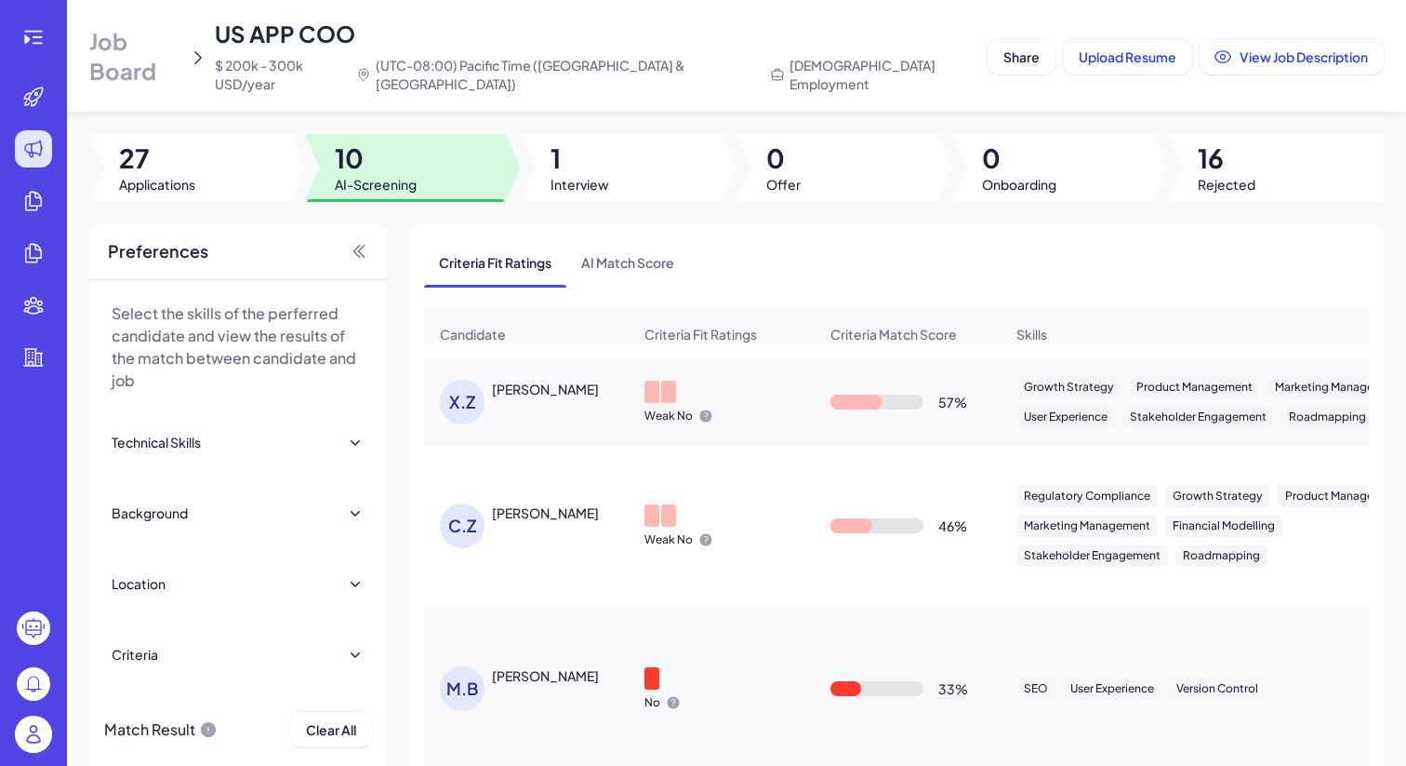
scroll to position [146, 0]
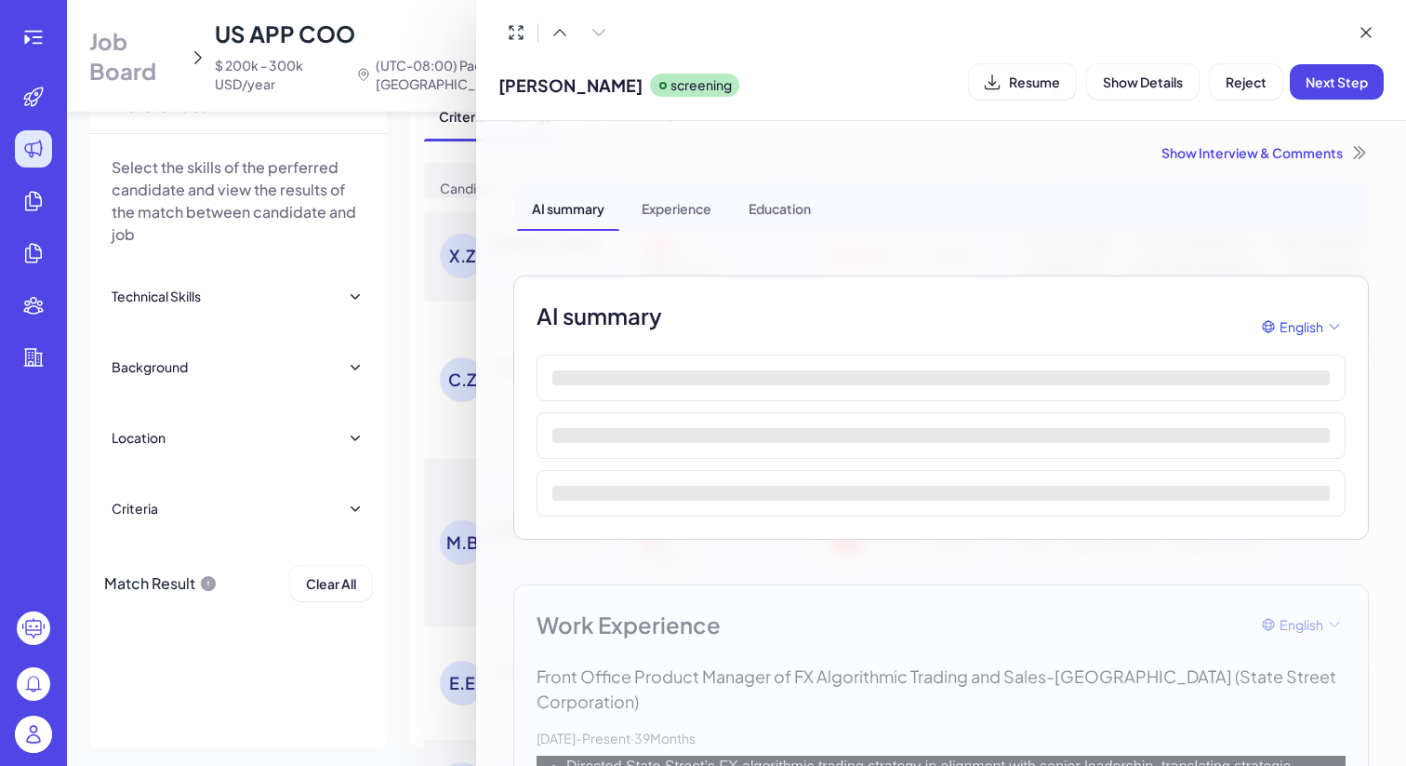
click at [1043, 111] on div "Megan Han screening Resume Show Details Reject Next Step" at bounding box center [941, 60] width 930 height 121
click at [1043, 87] on span "Resume" at bounding box center [1034, 81] width 51 height 17
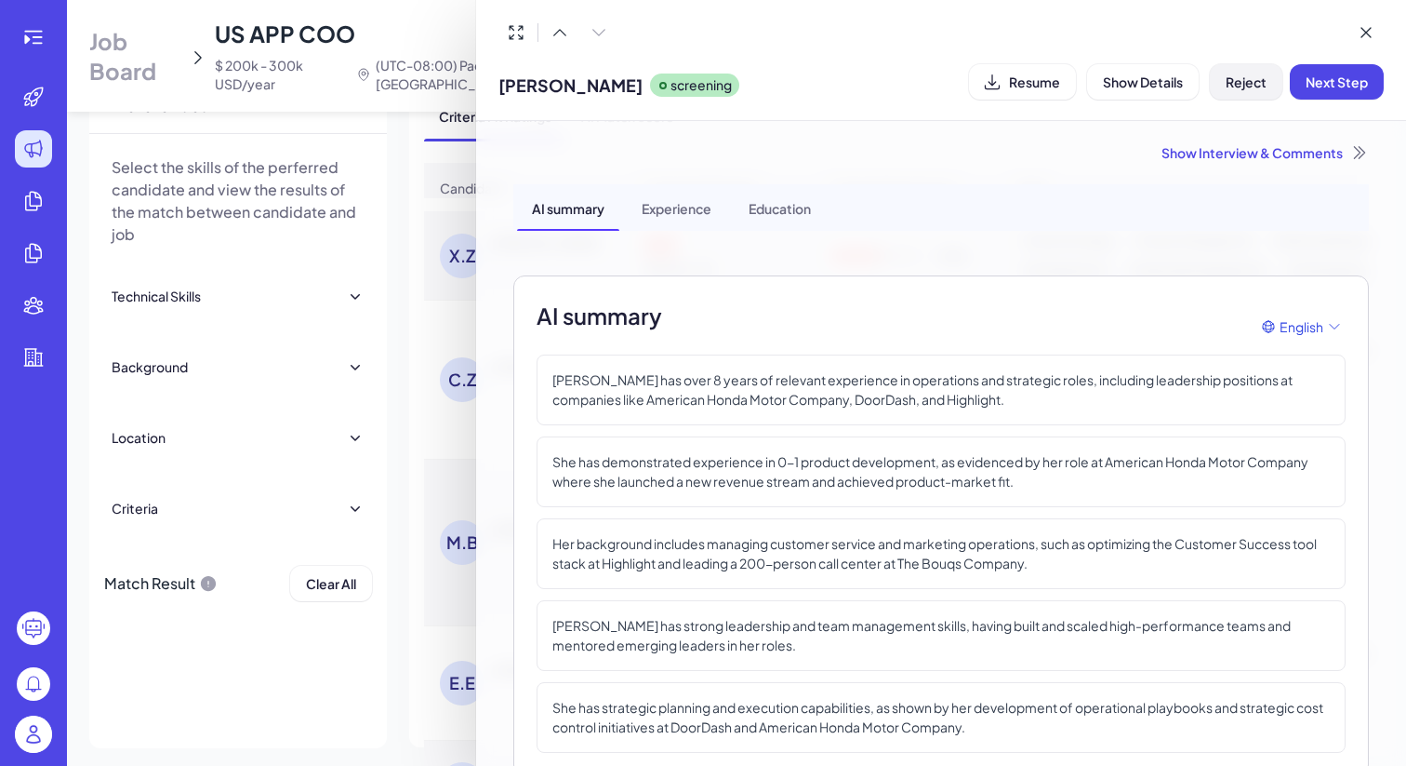
click at [1221, 87] on button "Reject" at bounding box center [1246, 81] width 73 height 35
click at [1355, 192] on button "Ok" at bounding box center [1348, 202] width 43 height 32
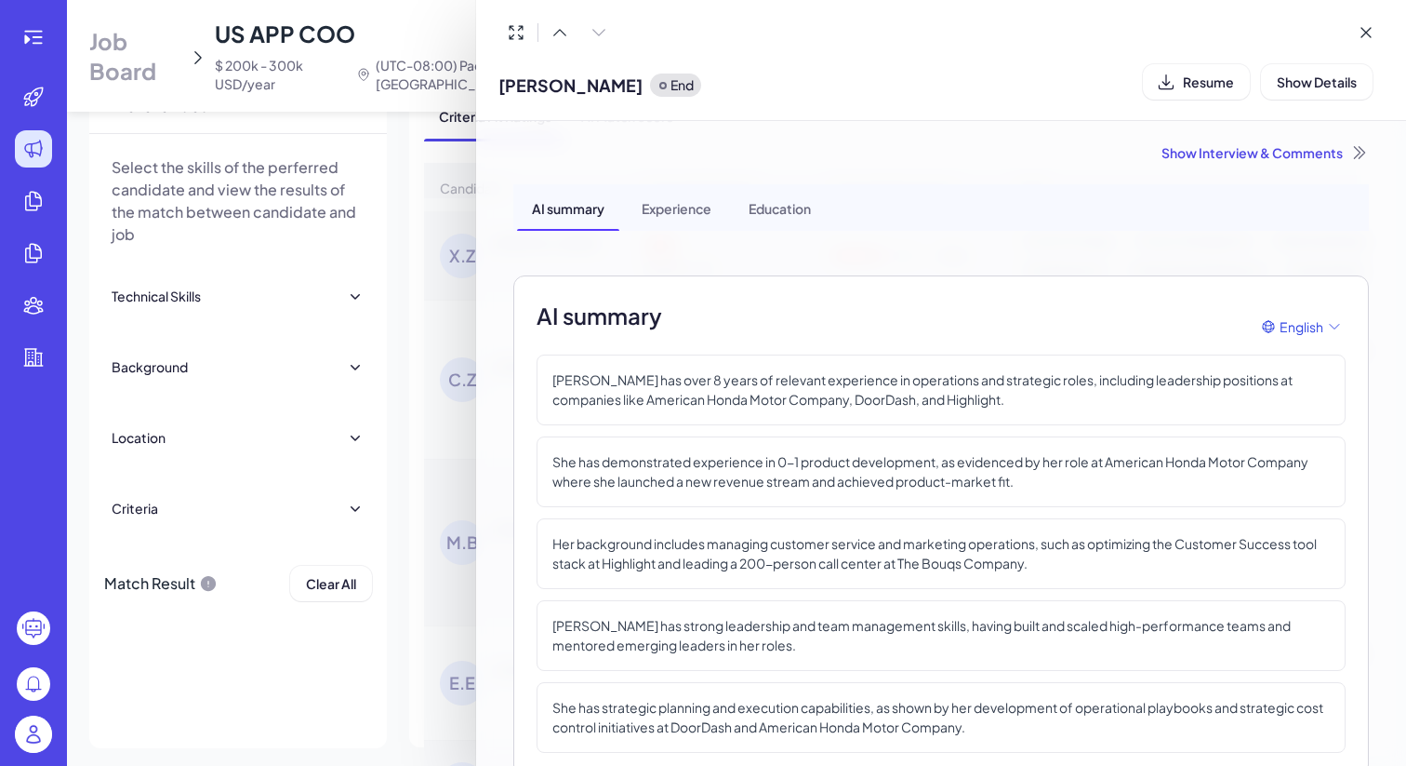
scroll to position [685, 0]
click at [425, 506] on div at bounding box center [703, 383] width 1406 height 766
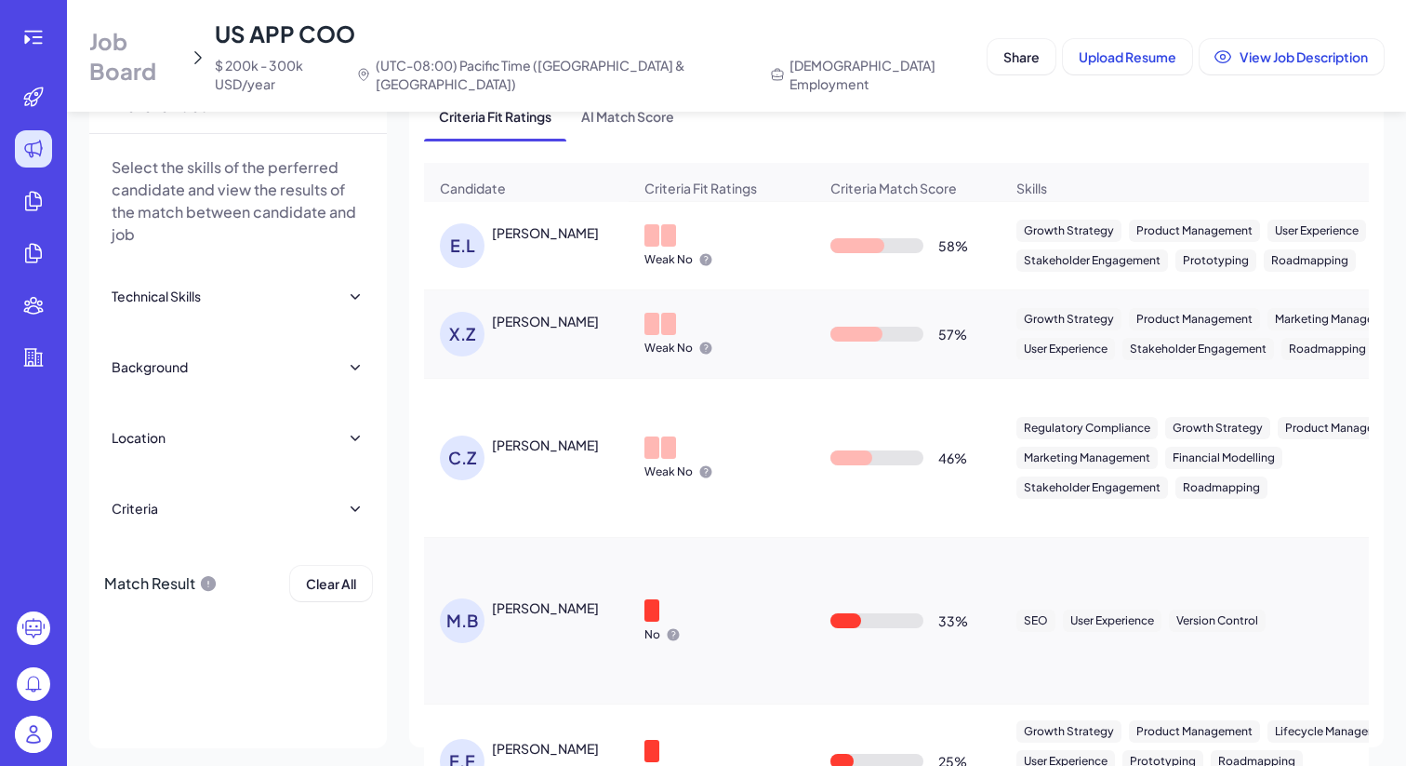
click at [519, 435] on div "Christine Zhu" at bounding box center [545, 444] width 107 height 19
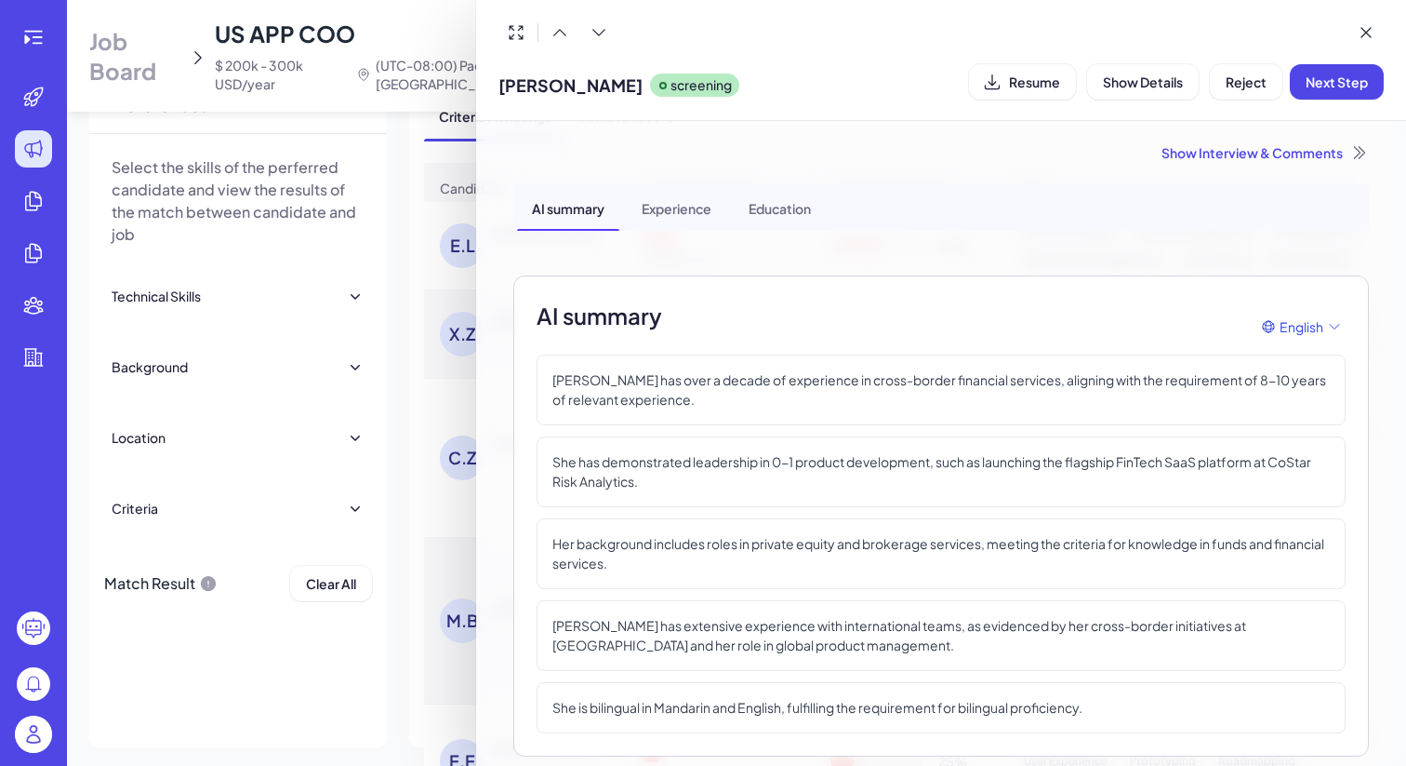
click at [1221, 148] on div "Show Interview & Comments" at bounding box center [941, 152] width 856 height 19
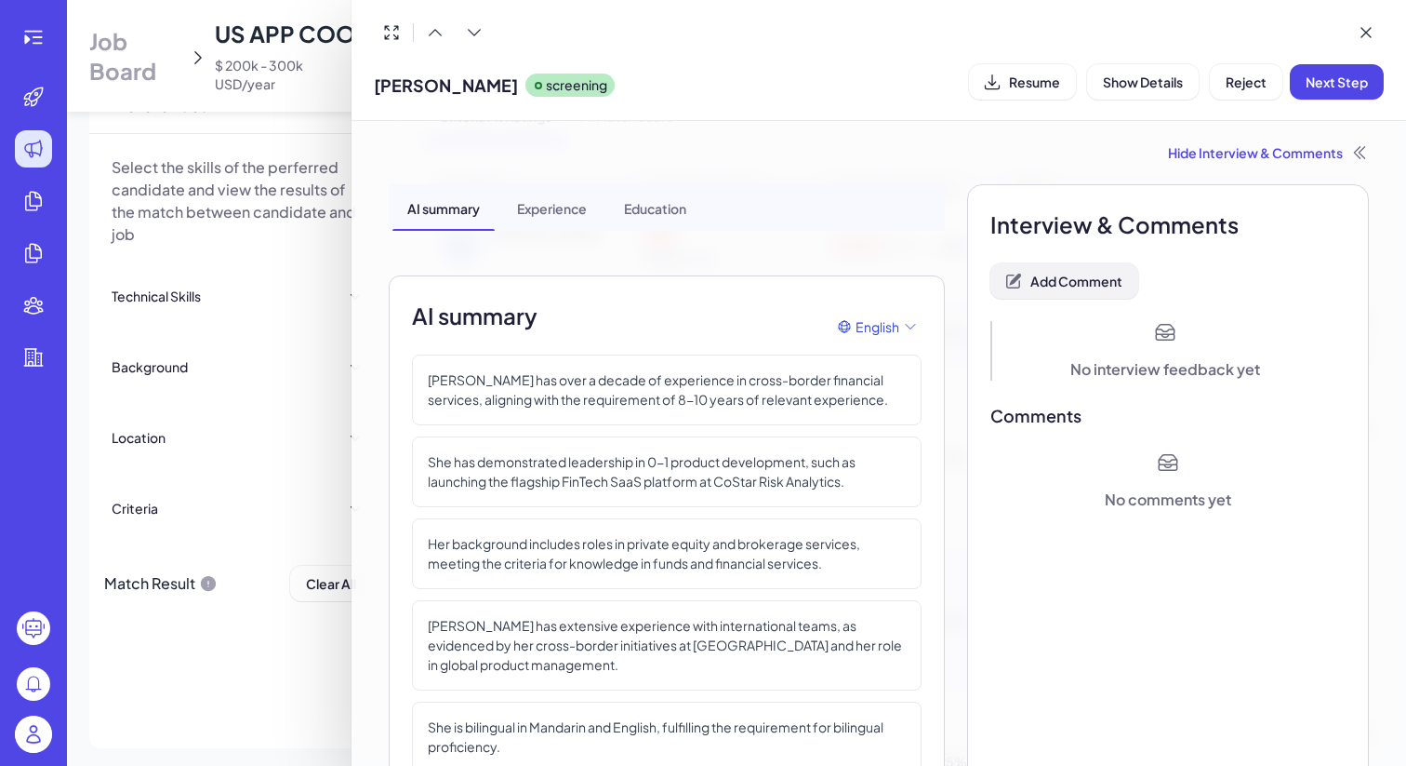
click at [1093, 283] on span "Add Comment" at bounding box center [1077, 281] width 92 height 17
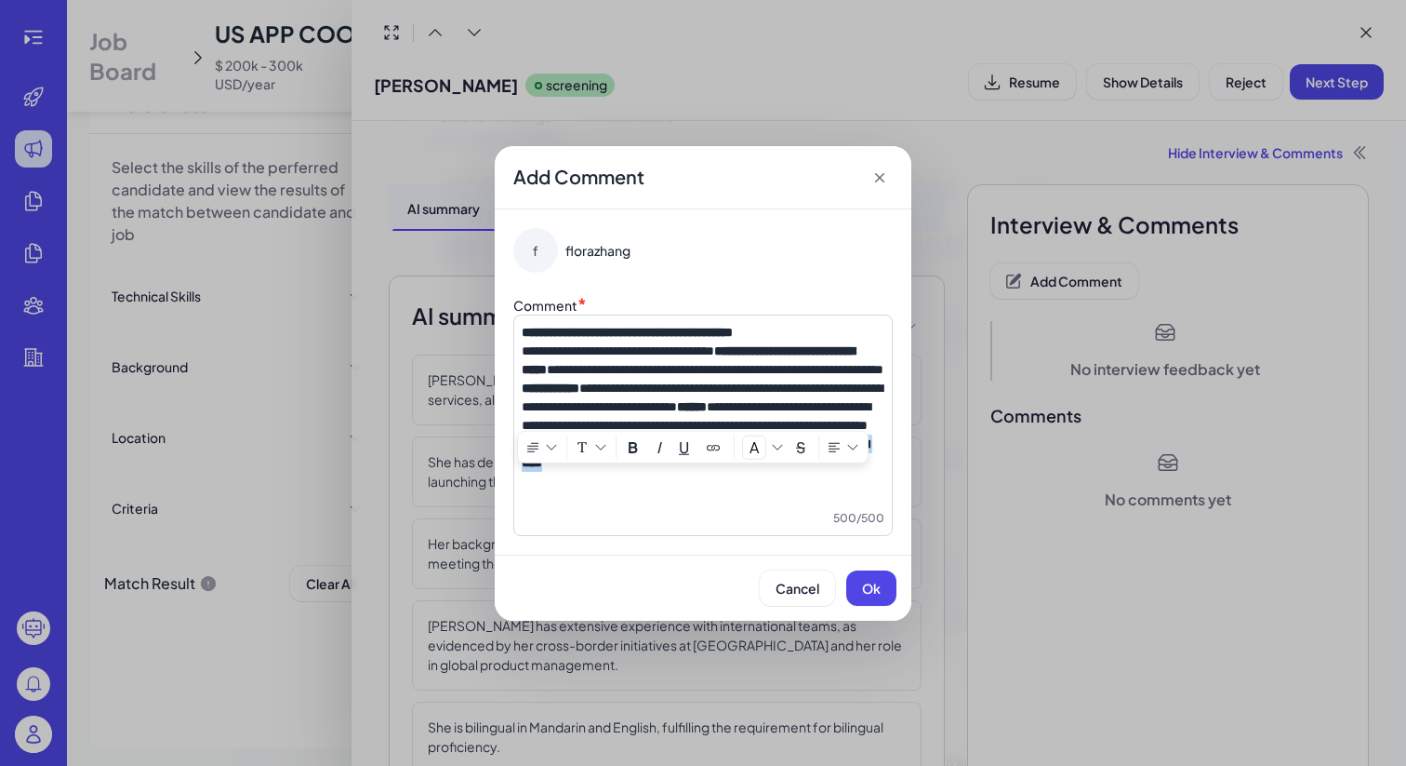
drag, startPoint x: 694, startPoint y: 505, endPoint x: 721, endPoint y: 481, distance: 36.2
click at [721, 472] on p "**********" at bounding box center [703, 452] width 363 height 37
click at [871, 594] on span "Ok" at bounding box center [871, 588] width 19 height 17
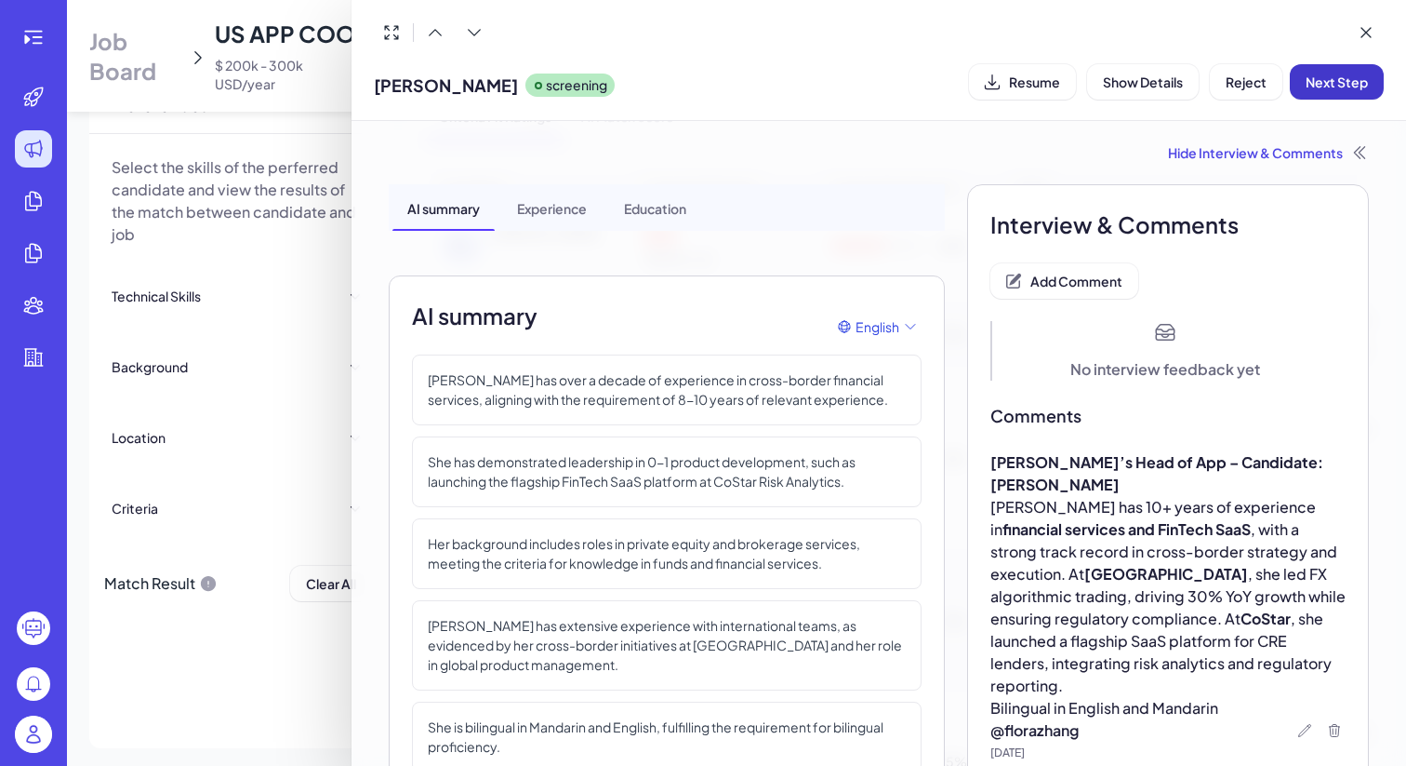
click at [1300, 79] on button "Next Step" at bounding box center [1337, 81] width 94 height 35
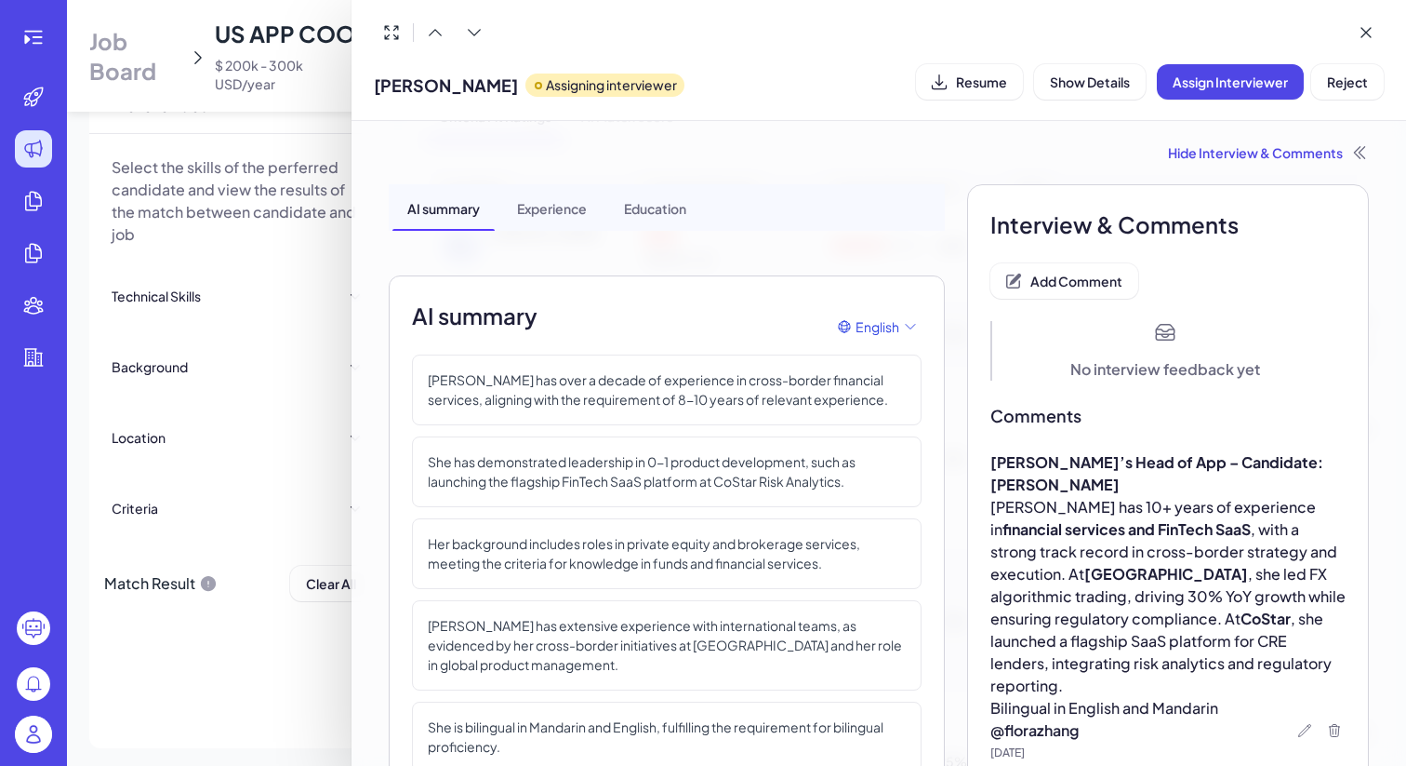
click at [340, 131] on div at bounding box center [703, 383] width 1406 height 766
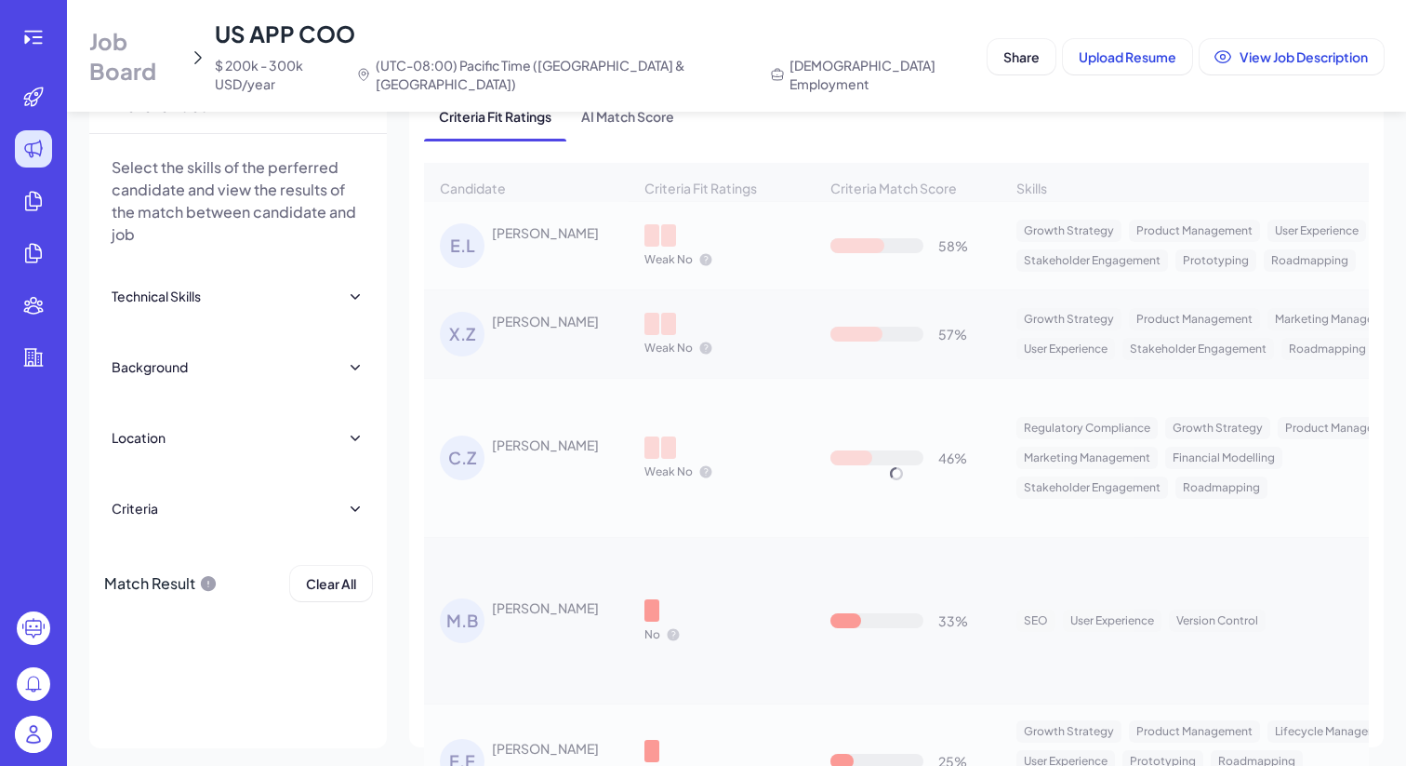
scroll to position [526, 0]
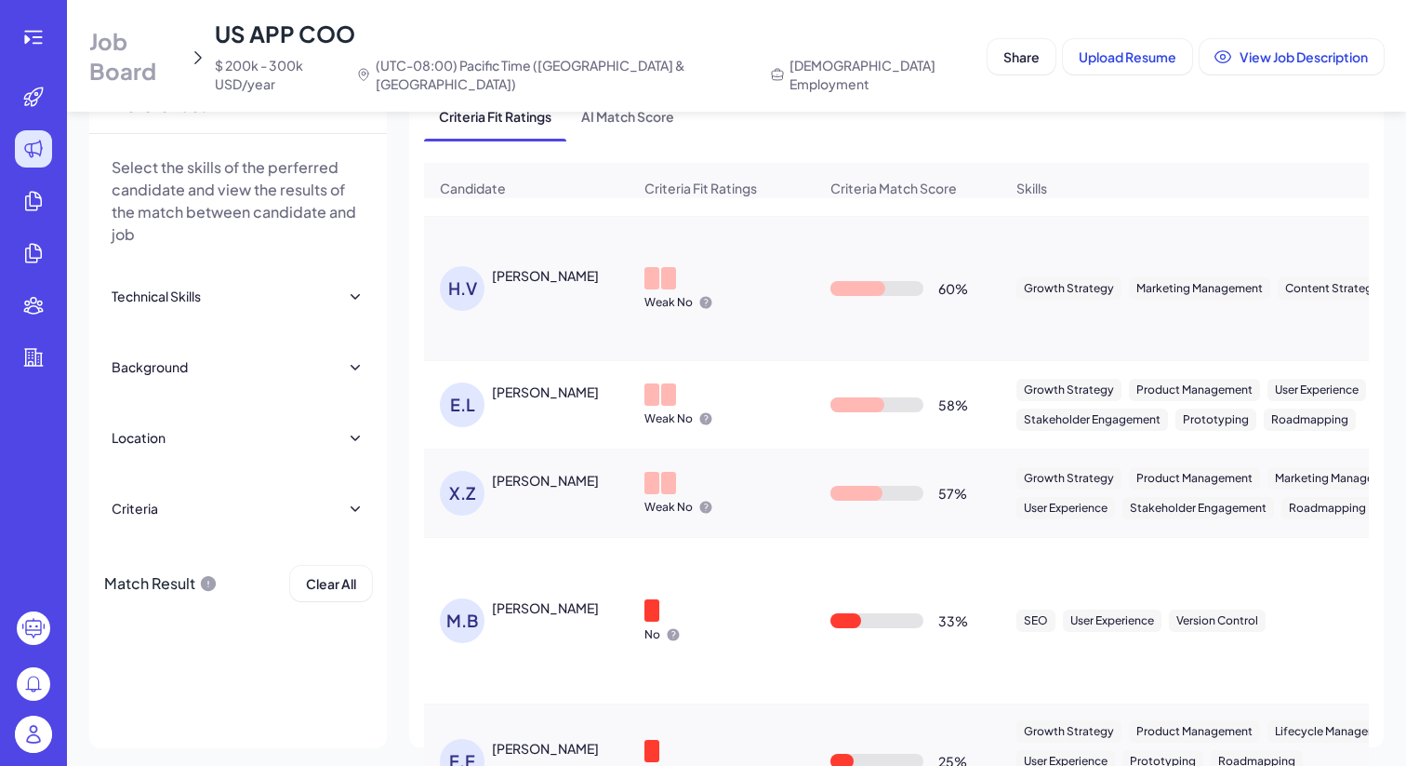
click at [518, 382] on div "ELISE LIN" at bounding box center [545, 391] width 107 height 19
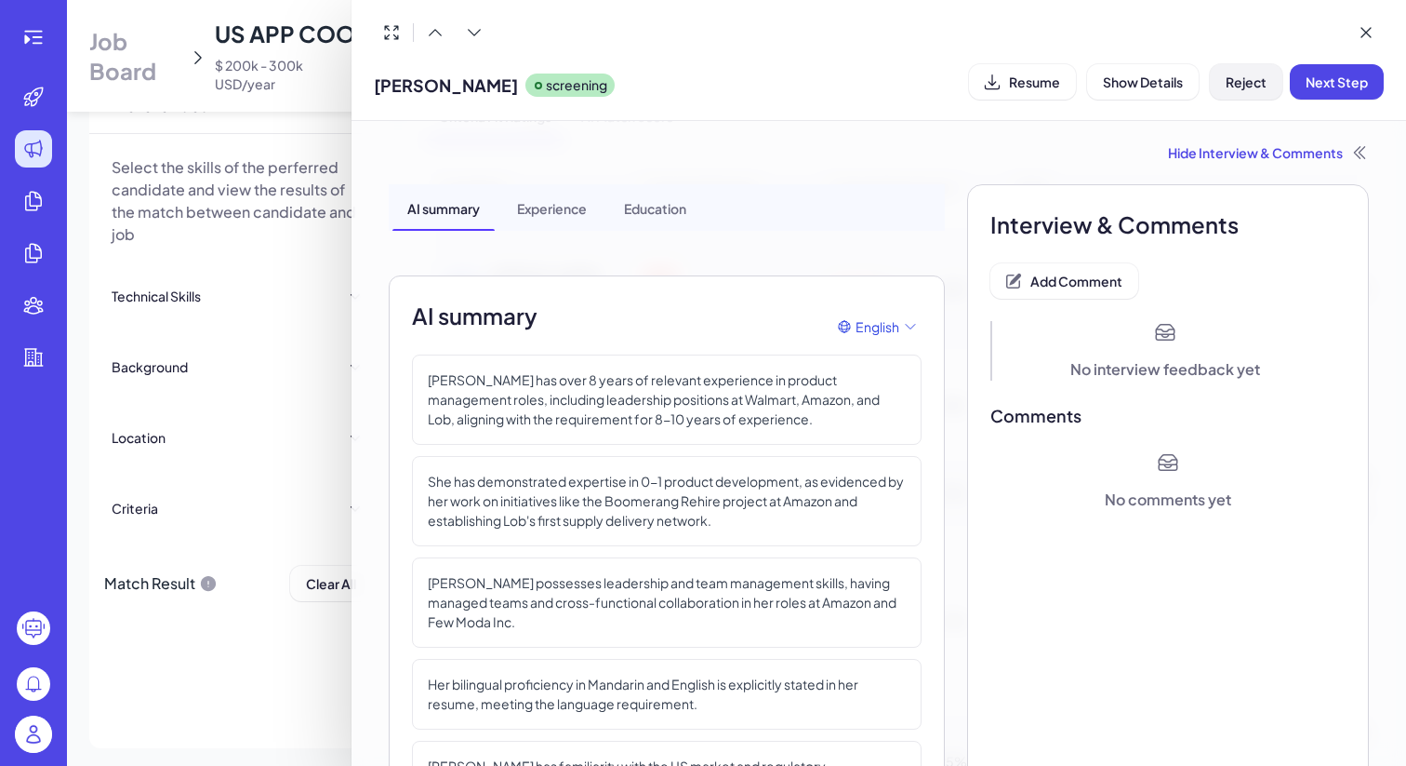
click at [1247, 95] on button "Reject" at bounding box center [1246, 81] width 73 height 35
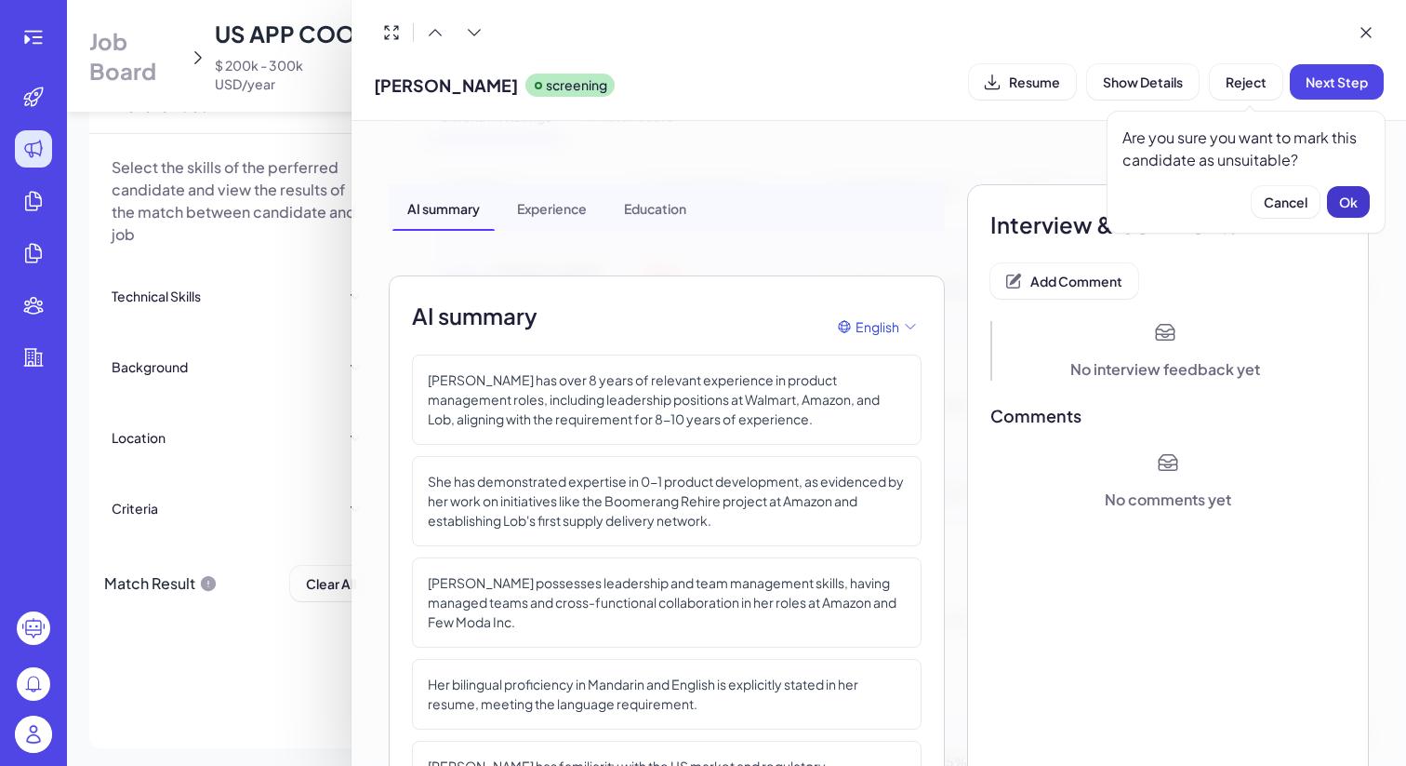
click at [1349, 195] on span "Ok" at bounding box center [1349, 201] width 19 height 17
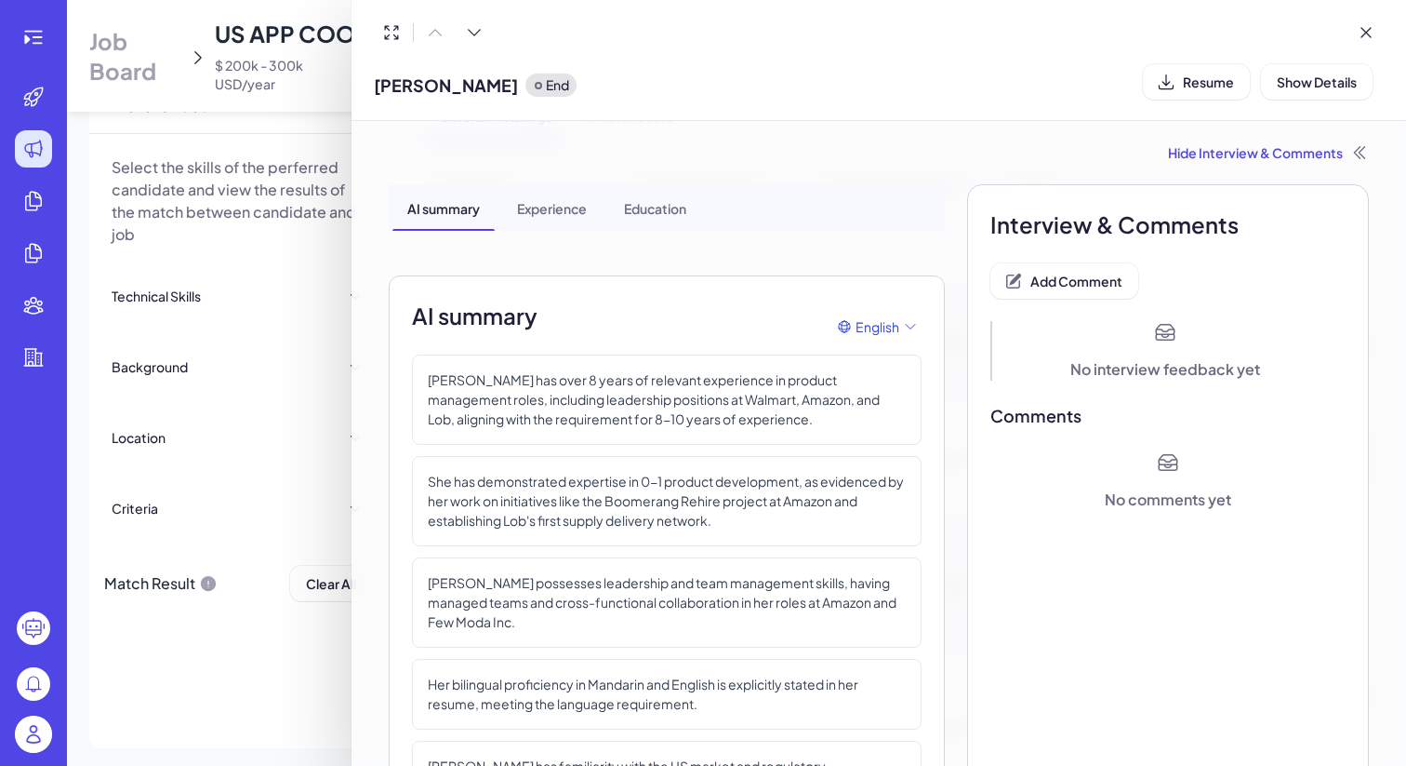
scroll to position [437, 0]
click at [303, 244] on div at bounding box center [703, 383] width 1406 height 766
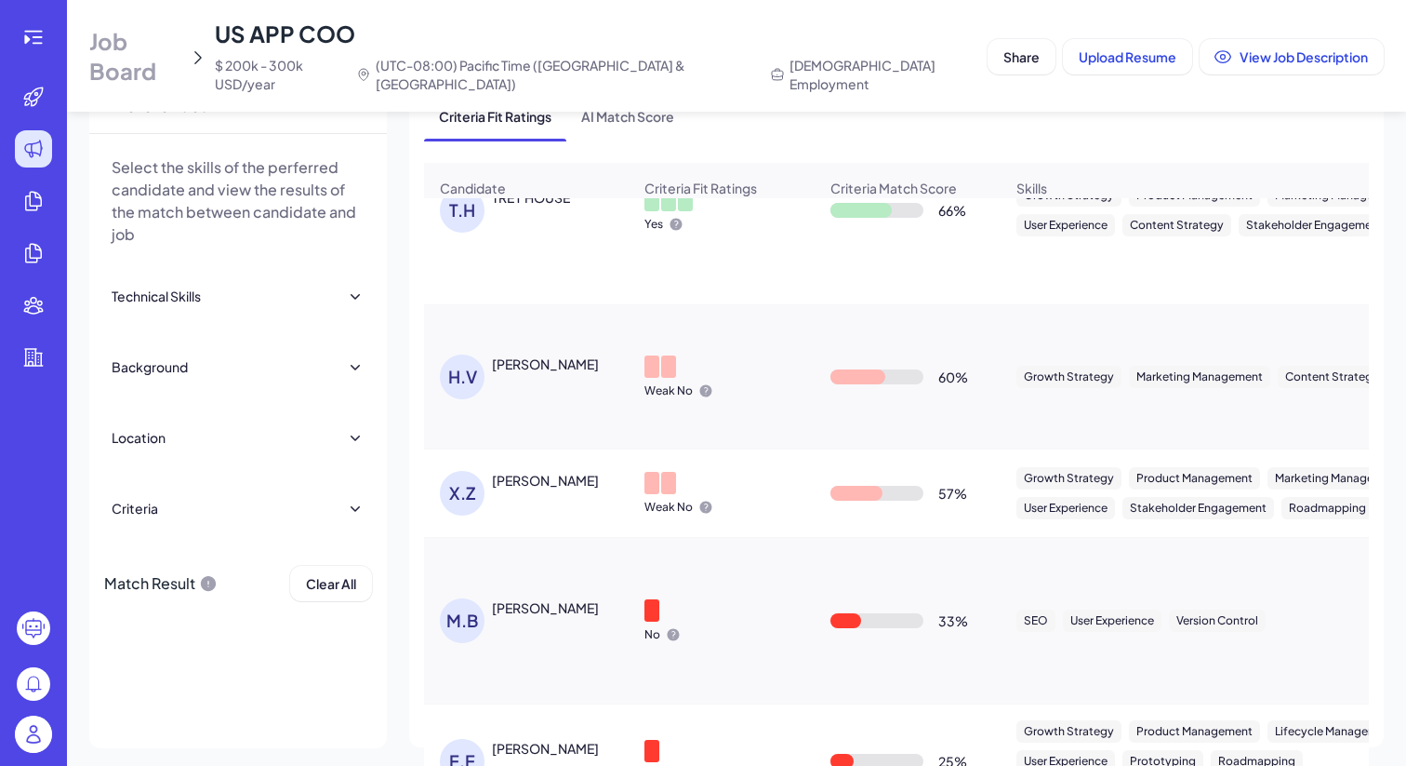
click at [565, 598] on div "M.B Mayank Bharati" at bounding box center [536, 620] width 192 height 45
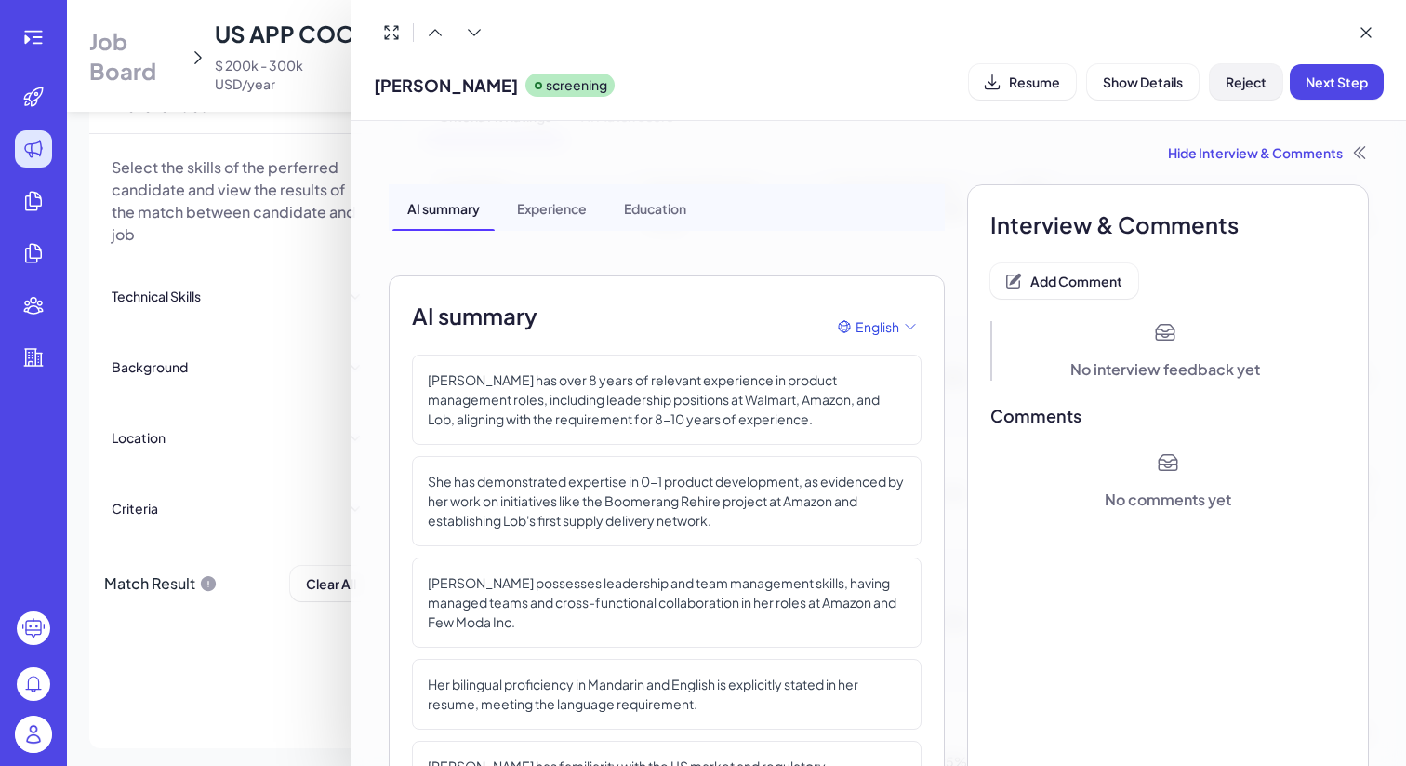
drag, startPoint x: 1256, startPoint y: 92, endPoint x: 1233, endPoint y: 96, distance: 22.6
click at [1256, 92] on button "Reject" at bounding box center [1246, 81] width 73 height 35
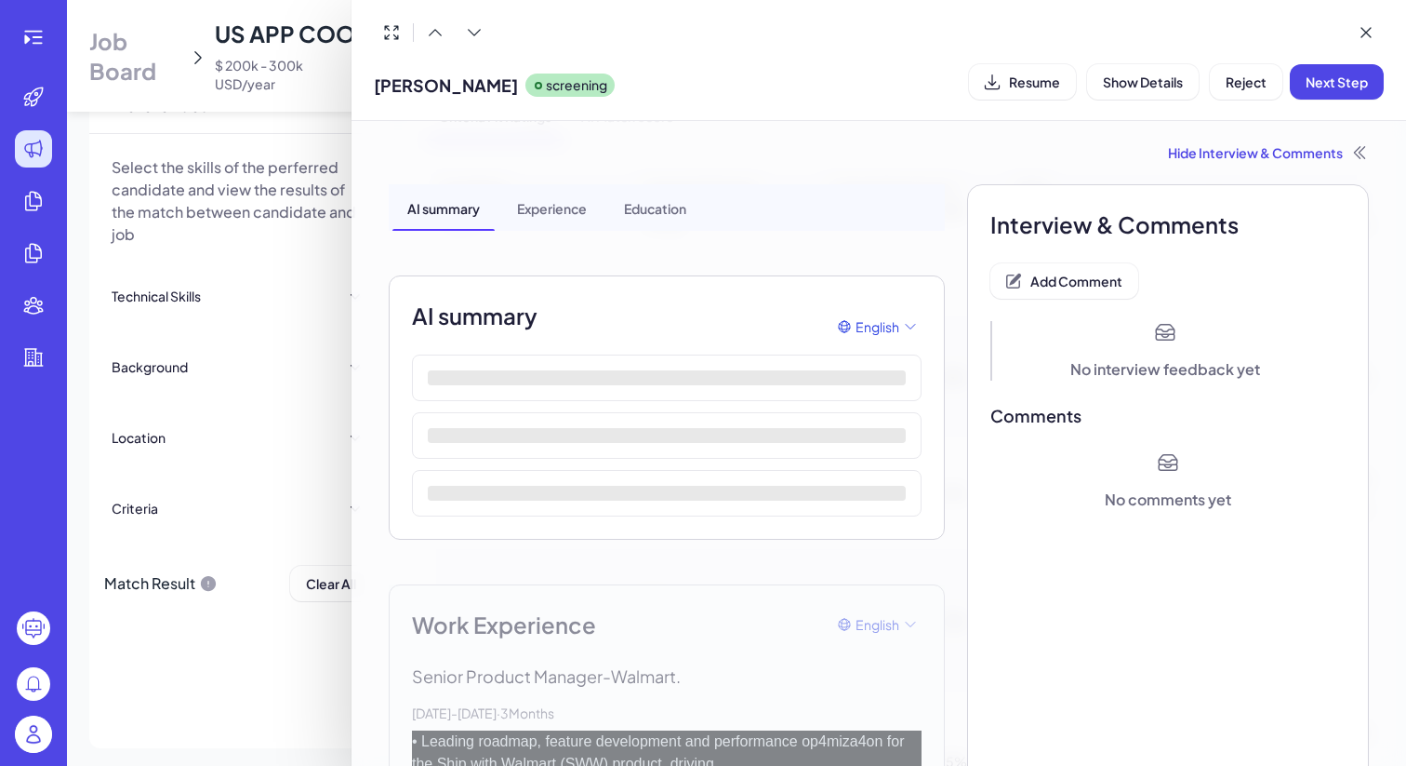
click at [309, 328] on div at bounding box center [703, 383] width 1406 height 766
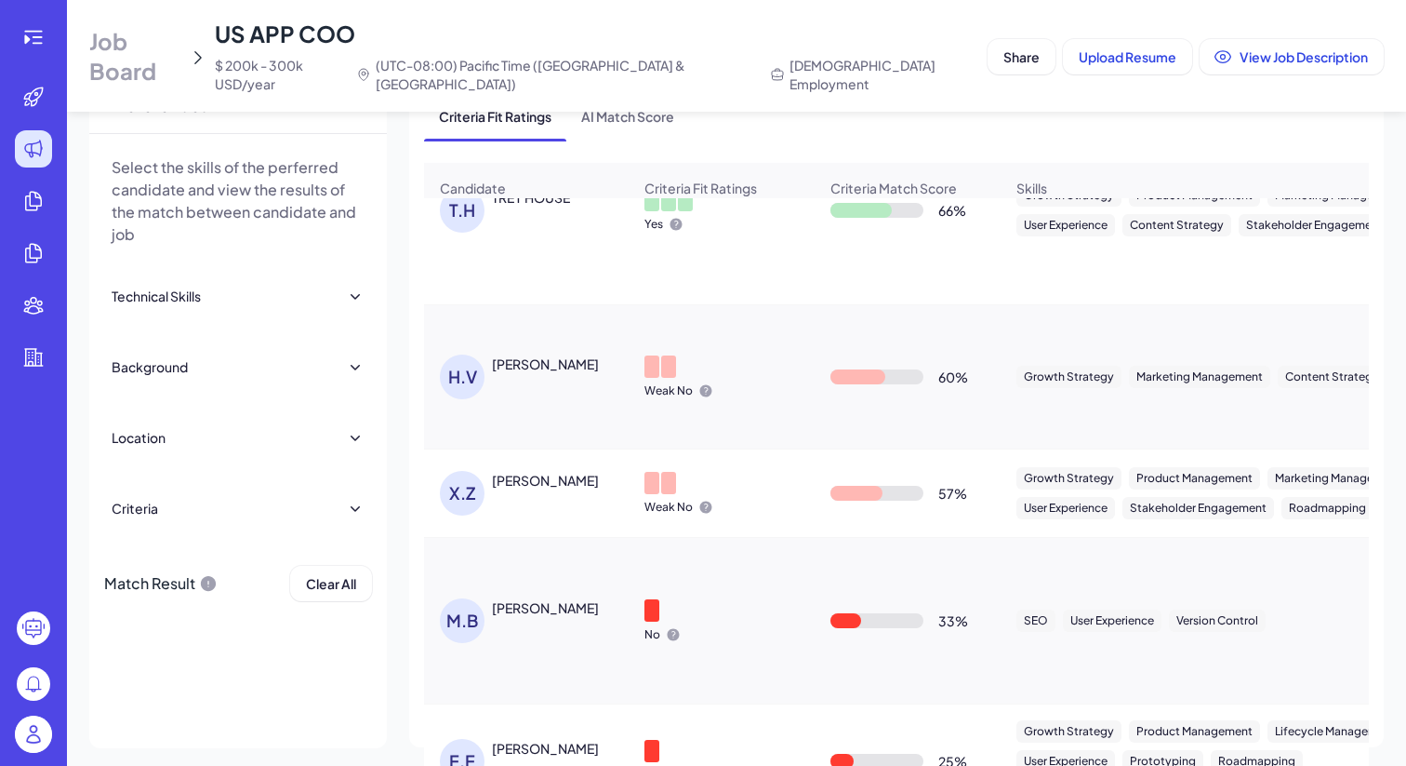
click at [513, 739] on div "Eric Evanson" at bounding box center [545, 748] width 107 height 19
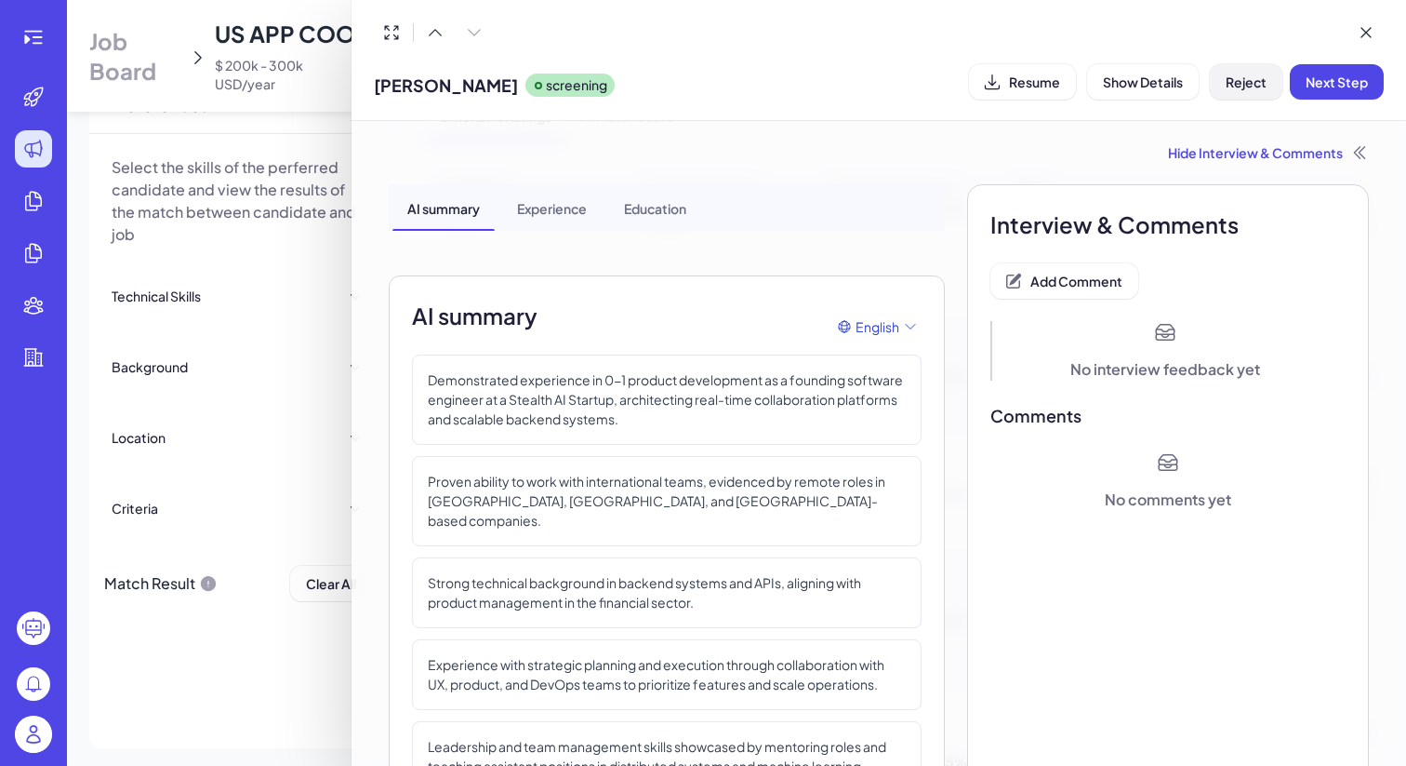
click at [1241, 73] on span "Reject" at bounding box center [1246, 81] width 41 height 17
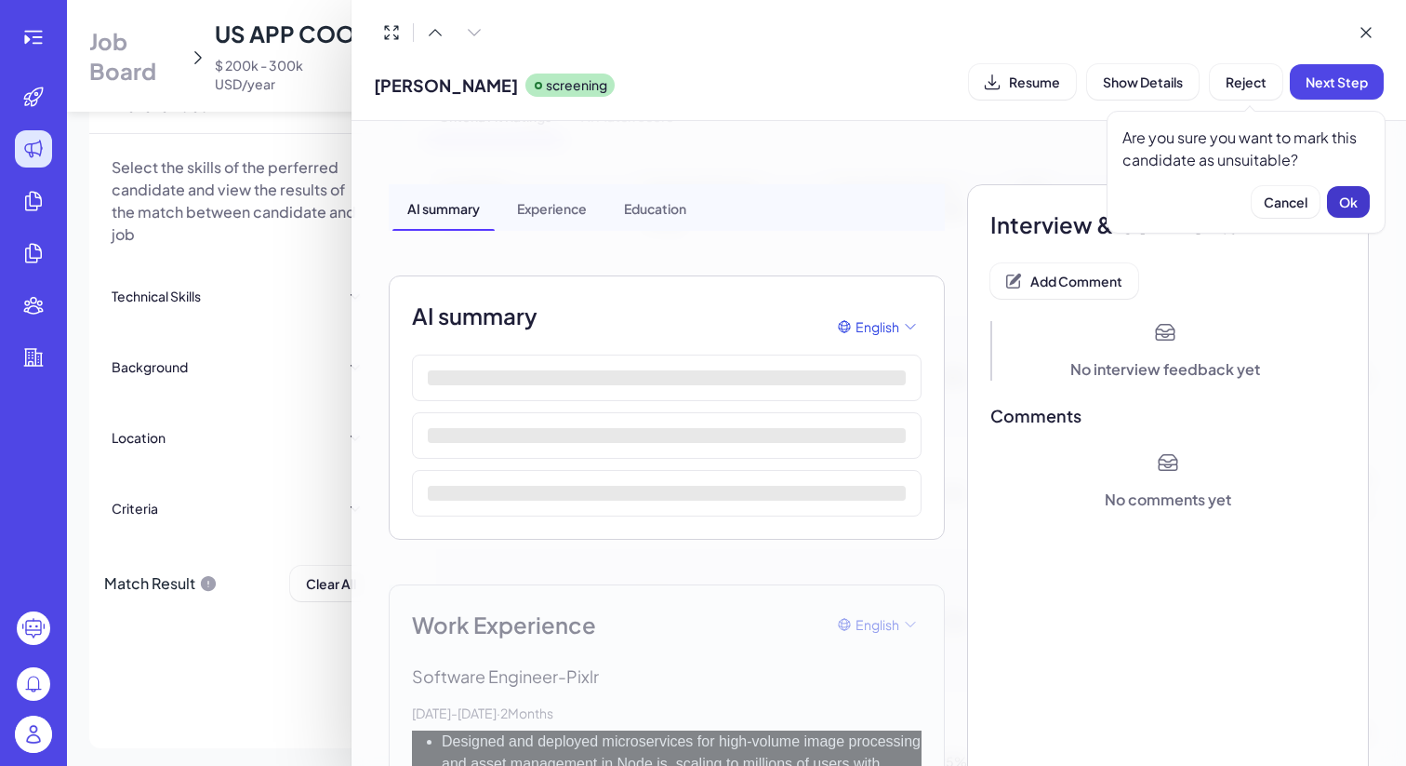
click at [1343, 193] on span "Ok" at bounding box center [1349, 201] width 19 height 17
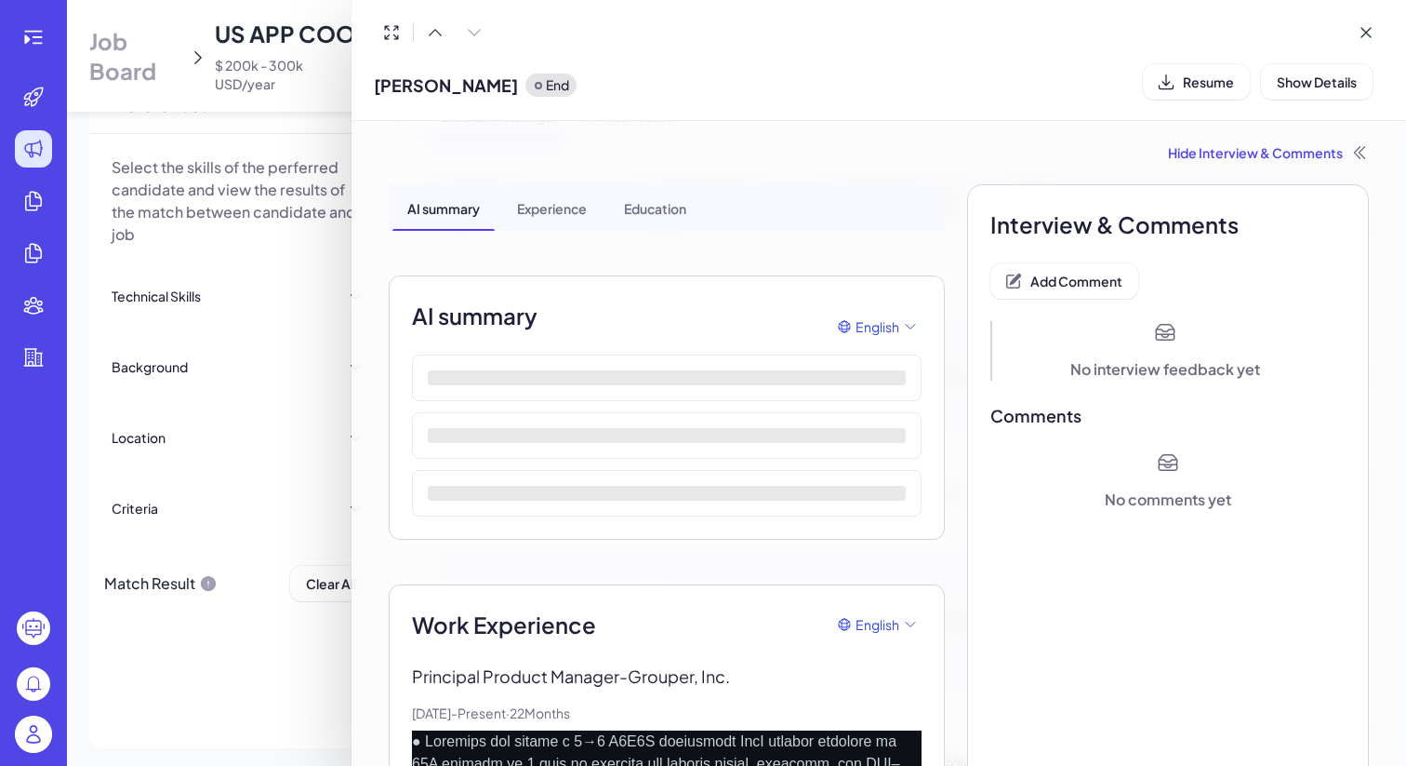
click at [299, 424] on div at bounding box center [703, 383] width 1406 height 766
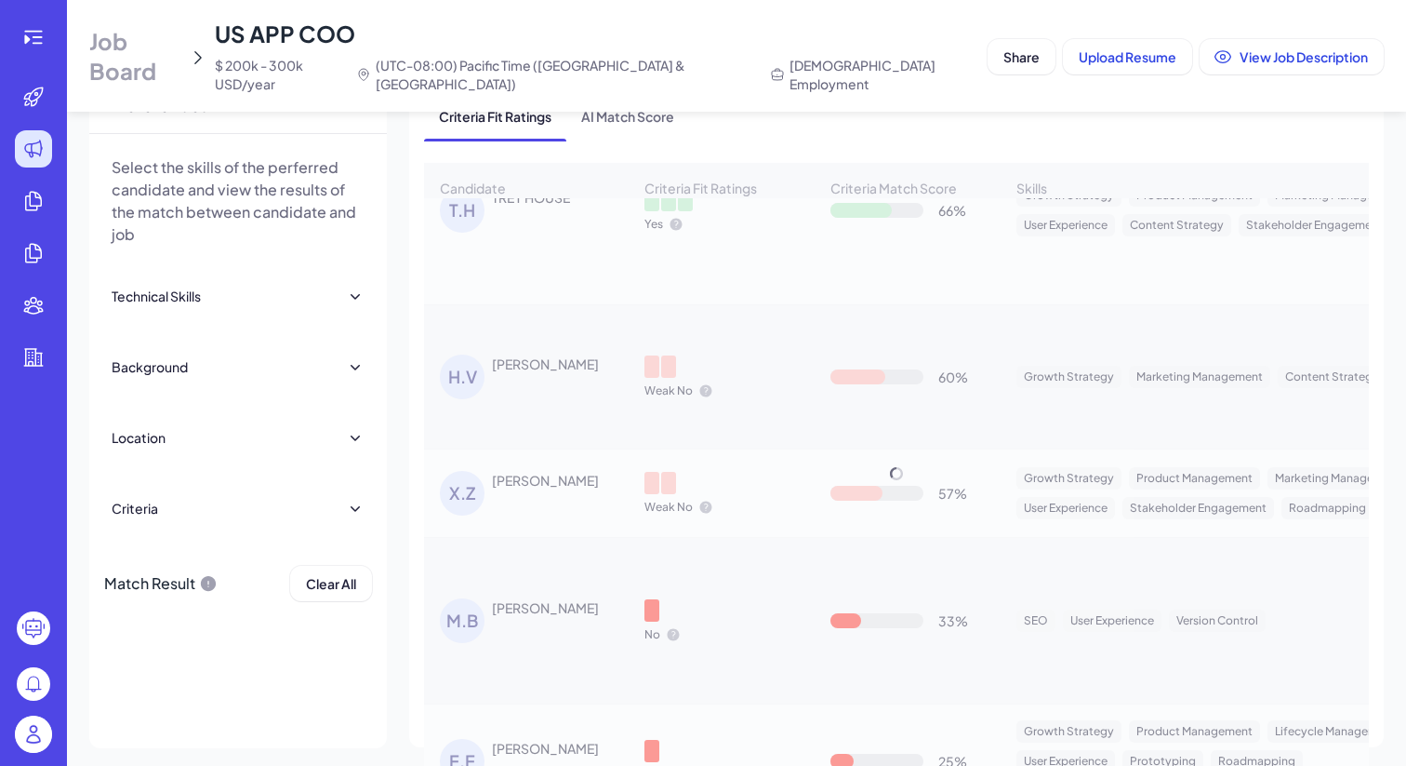
scroll to position [323, 0]
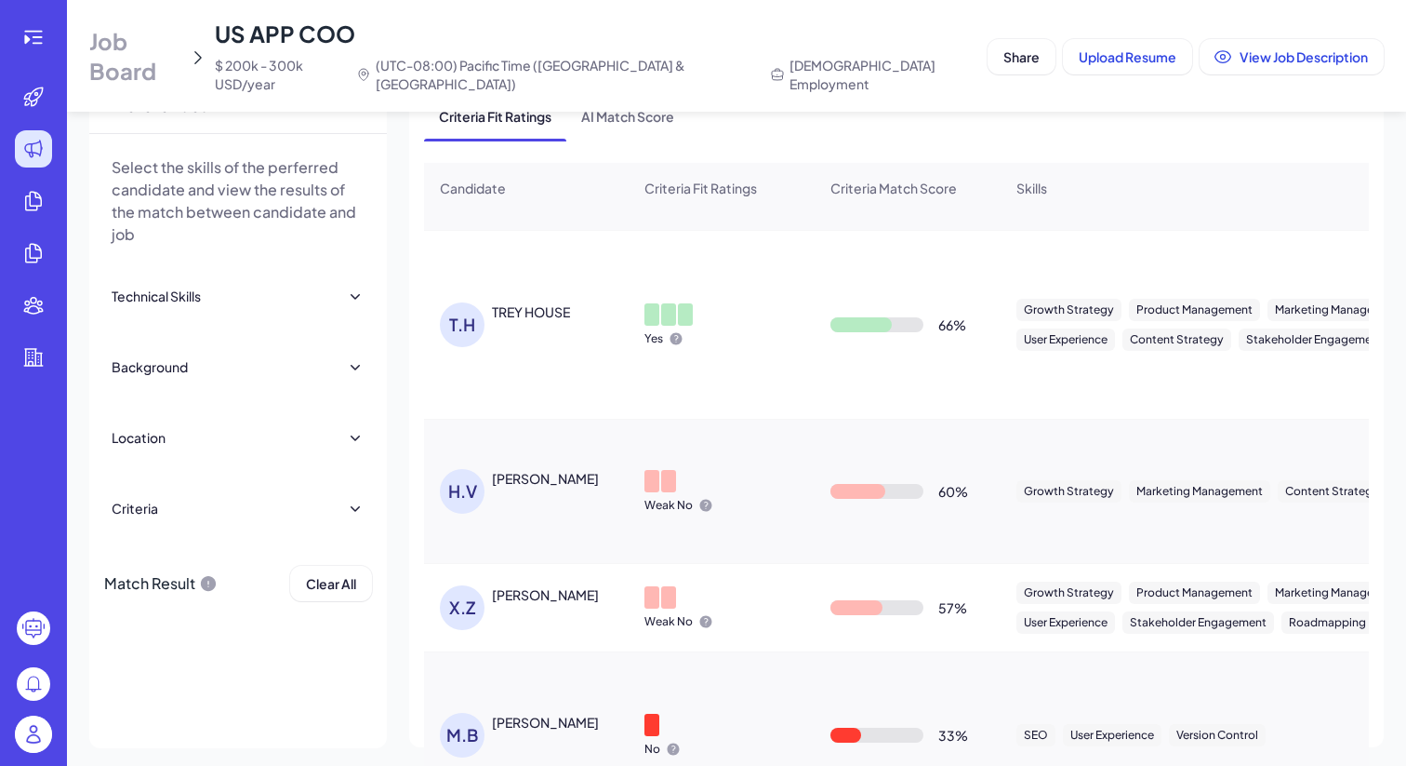
click at [570, 469] on div "Hari Viswanathan" at bounding box center [545, 478] width 107 height 19
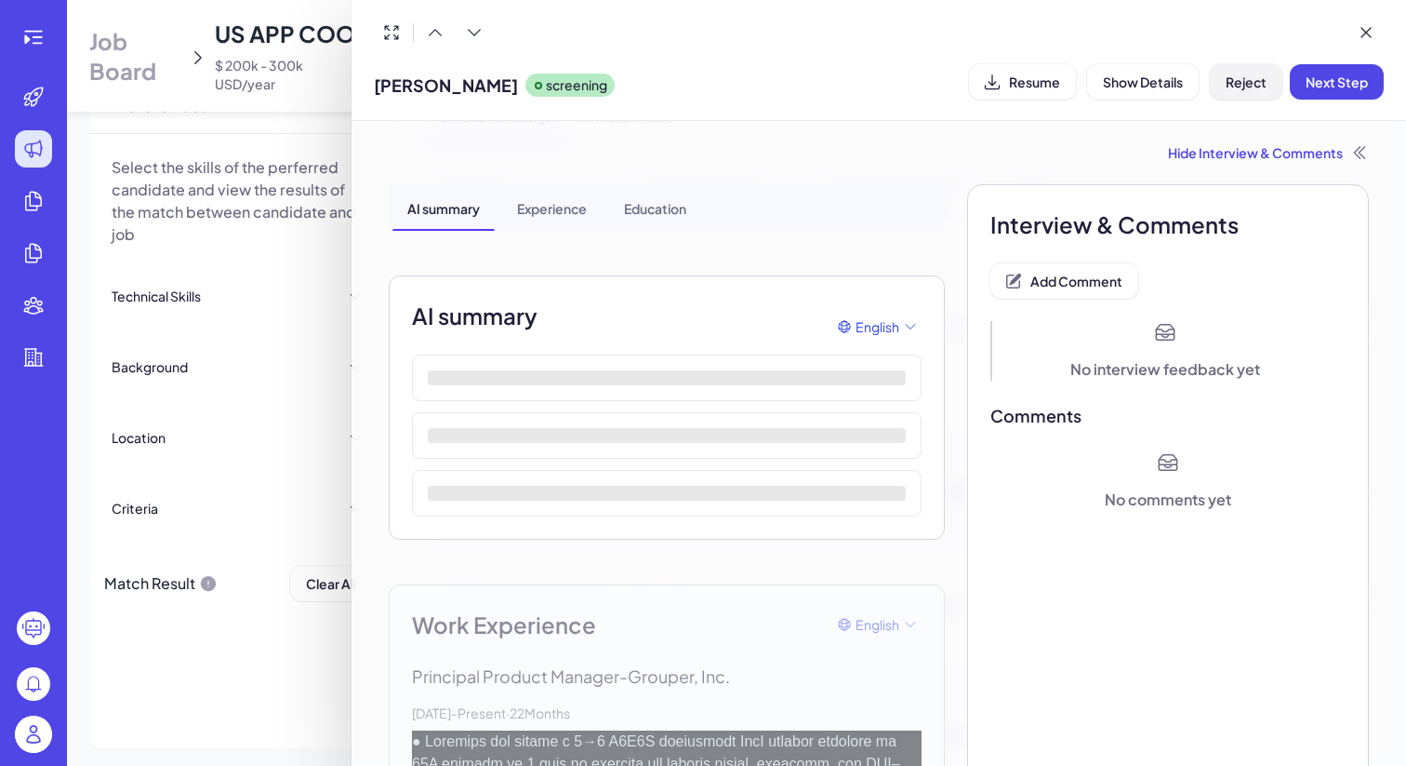
click at [1240, 91] on button "Reject" at bounding box center [1246, 81] width 73 height 35
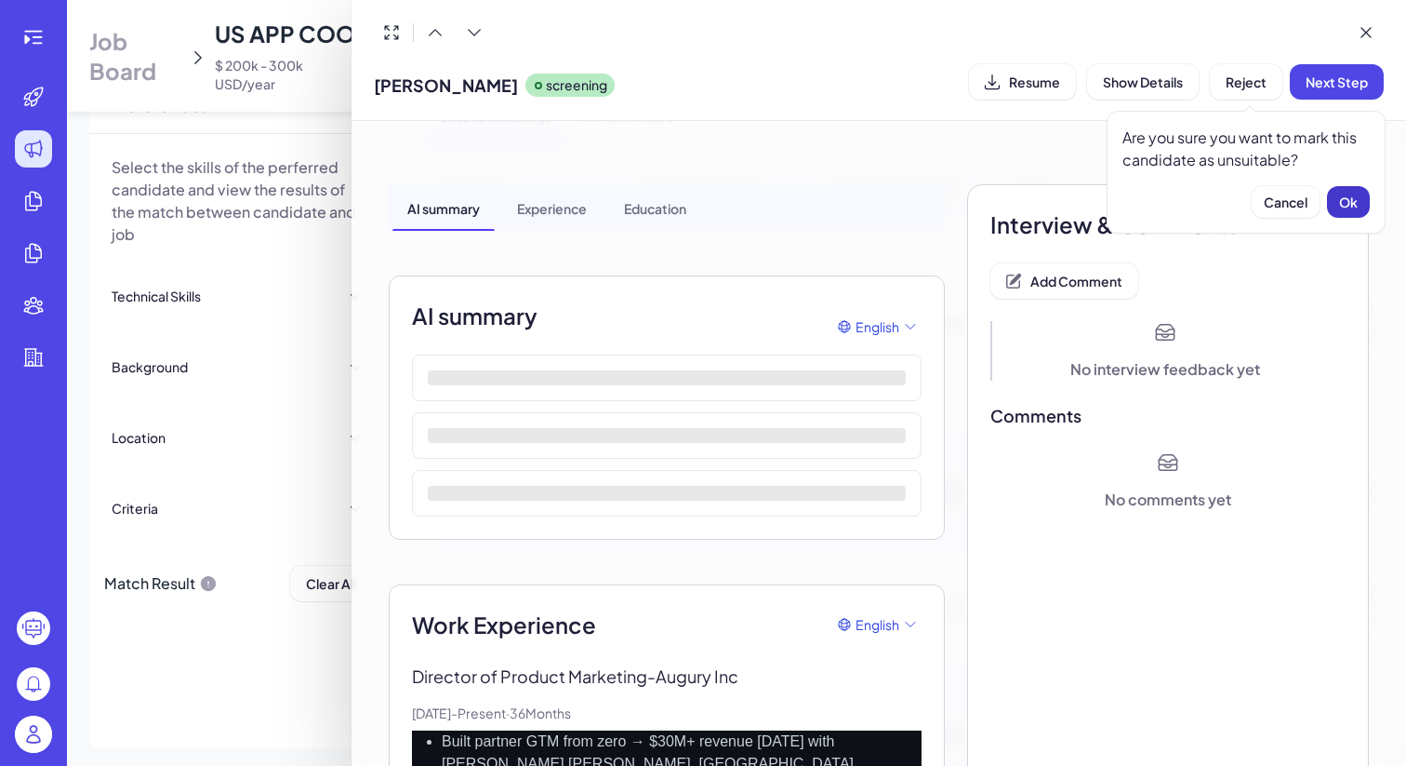
click at [1339, 211] on button "Ok" at bounding box center [1348, 202] width 43 height 32
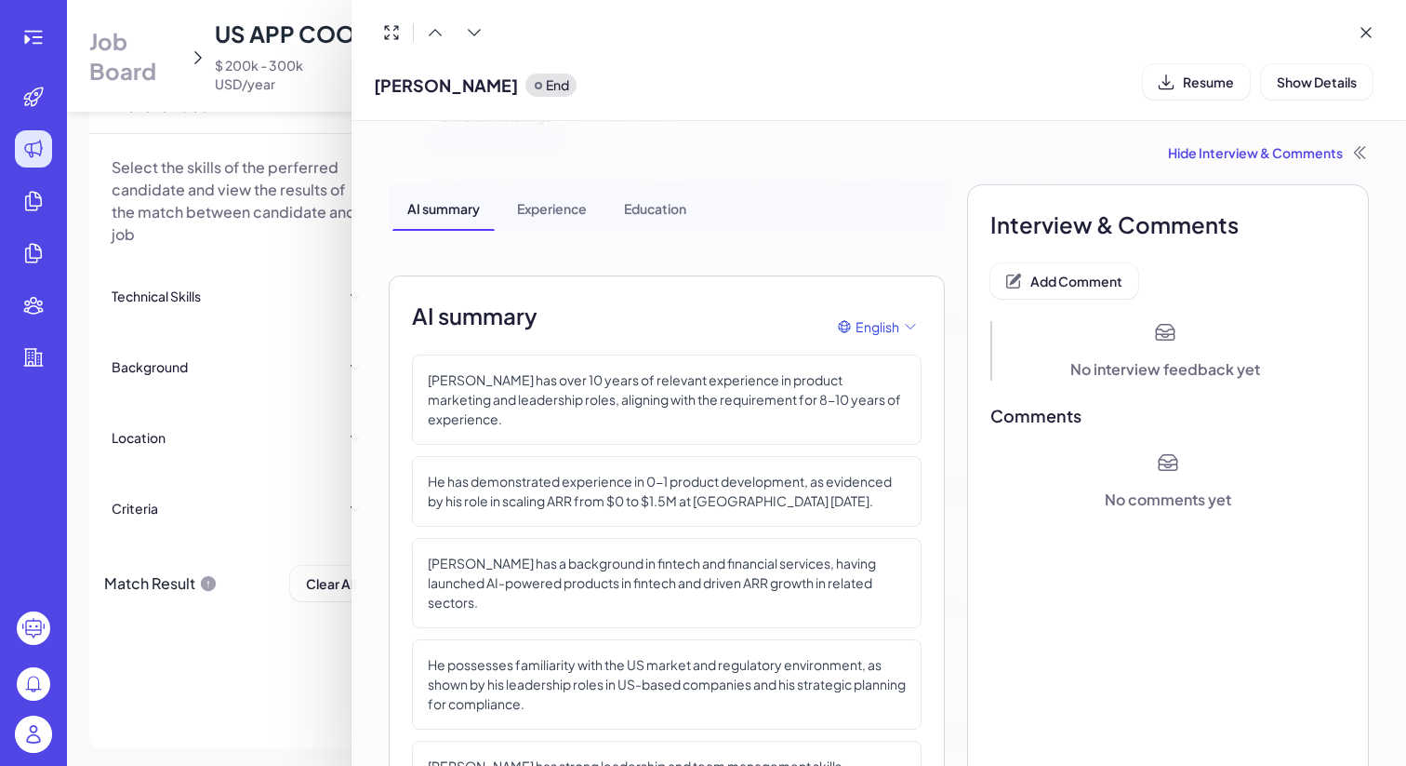
click at [291, 684] on div at bounding box center [703, 383] width 1406 height 766
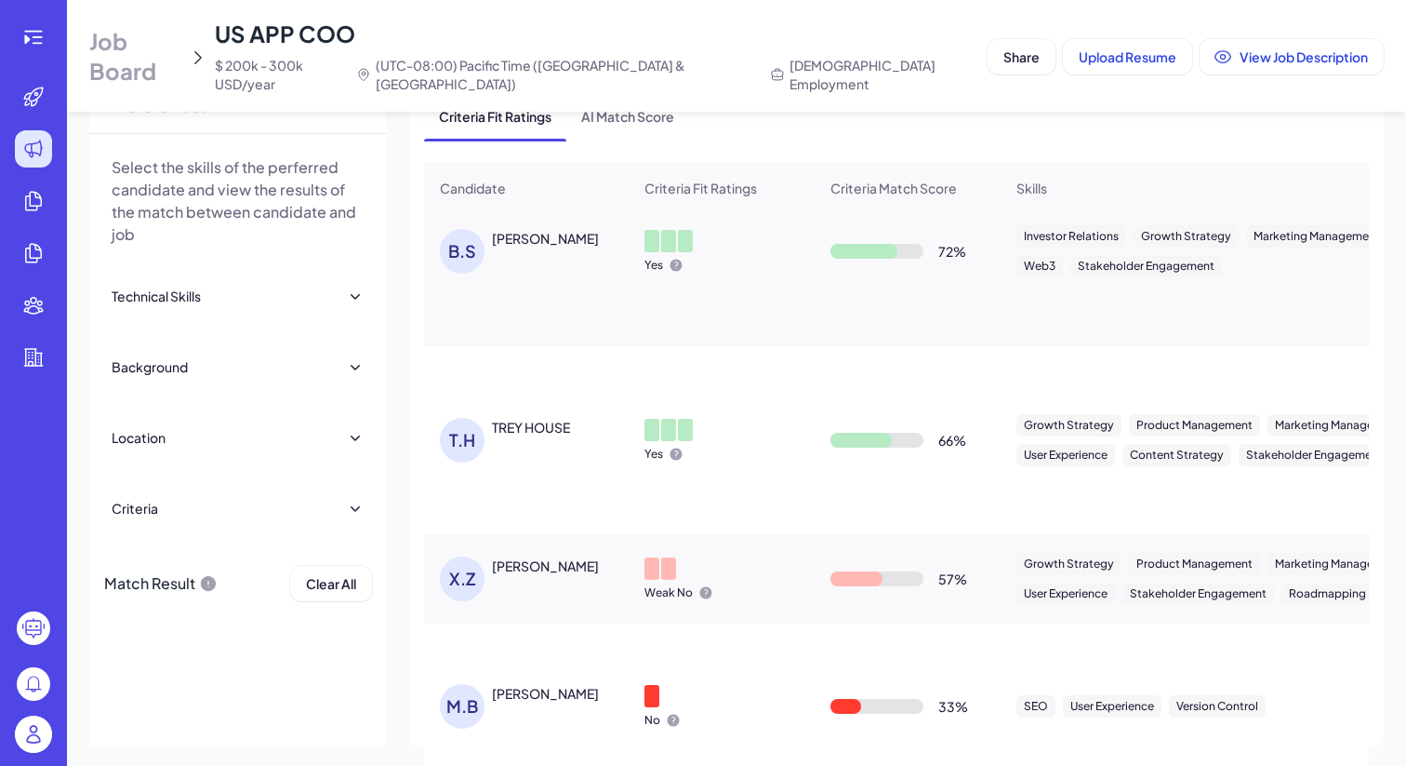
scroll to position [208, 0]
click at [550, 683] on div "Mayank Bharati" at bounding box center [545, 692] width 107 height 19
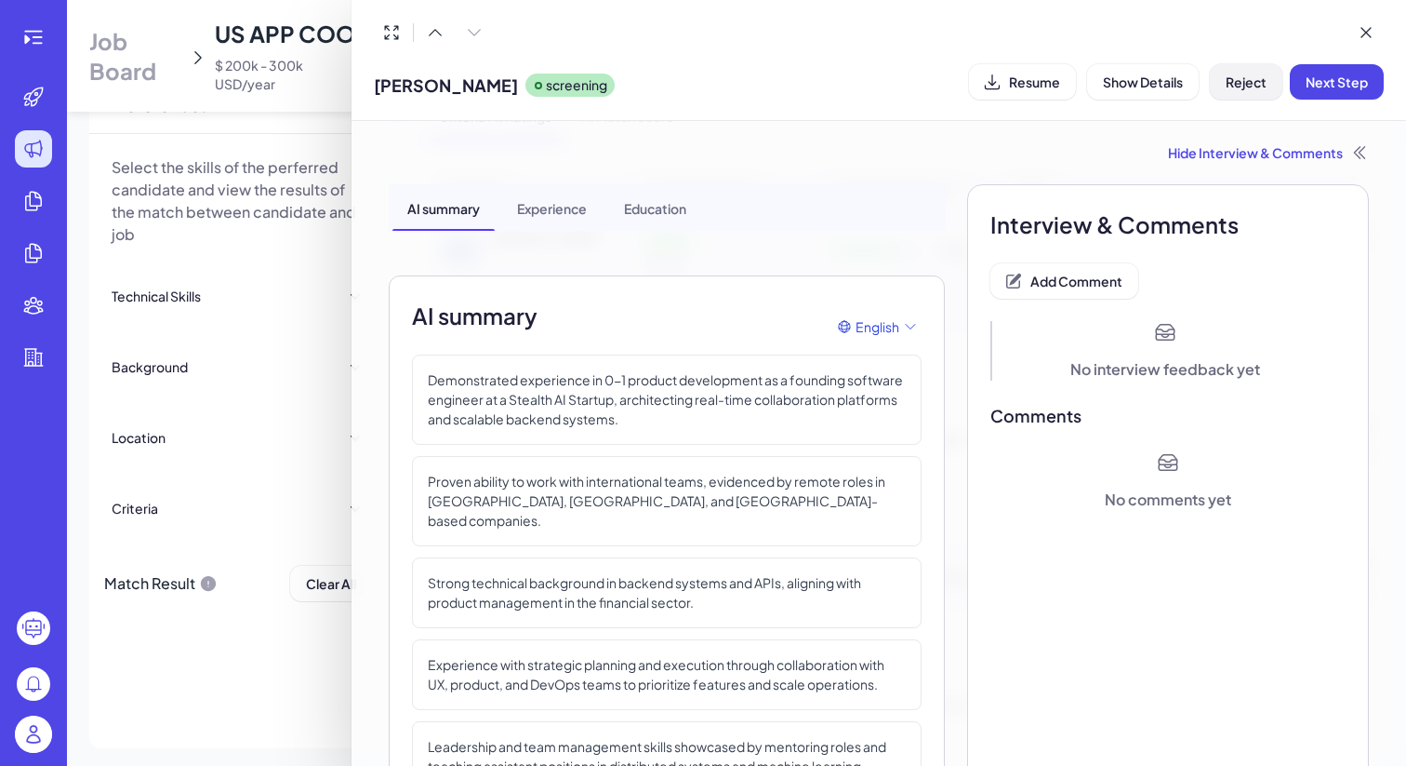
click at [1251, 93] on button "Reject" at bounding box center [1246, 81] width 73 height 35
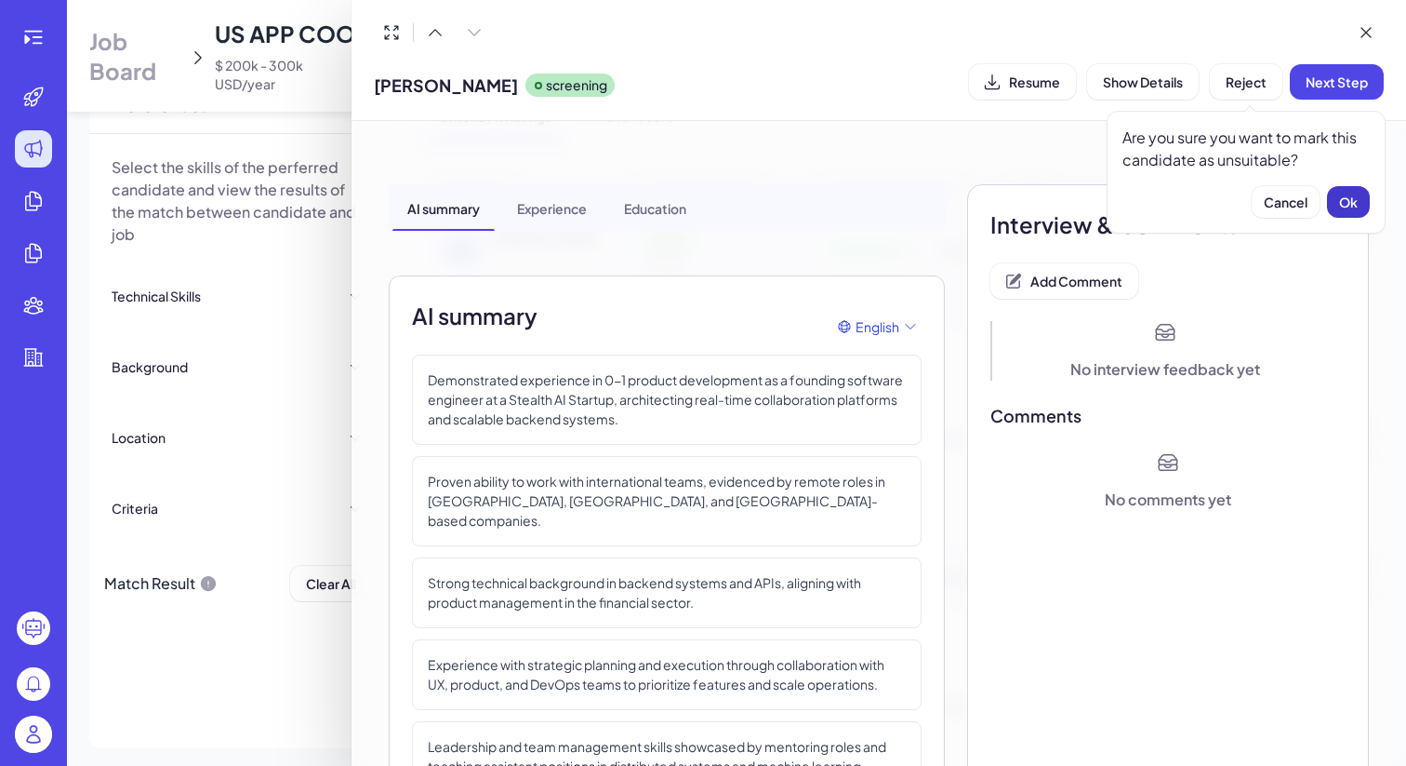
click at [1358, 193] on button "Ok" at bounding box center [1348, 202] width 43 height 32
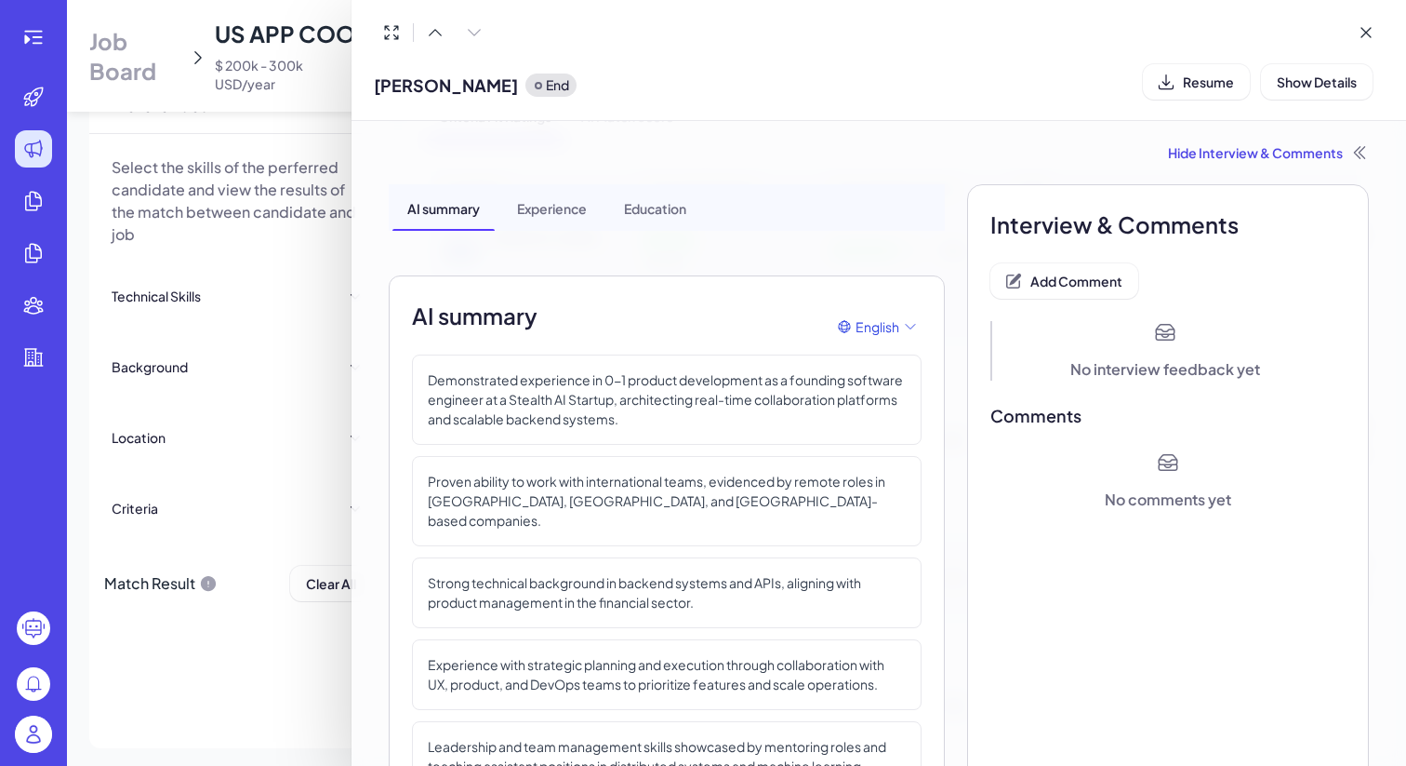
click at [256, 713] on div at bounding box center [703, 383] width 1406 height 766
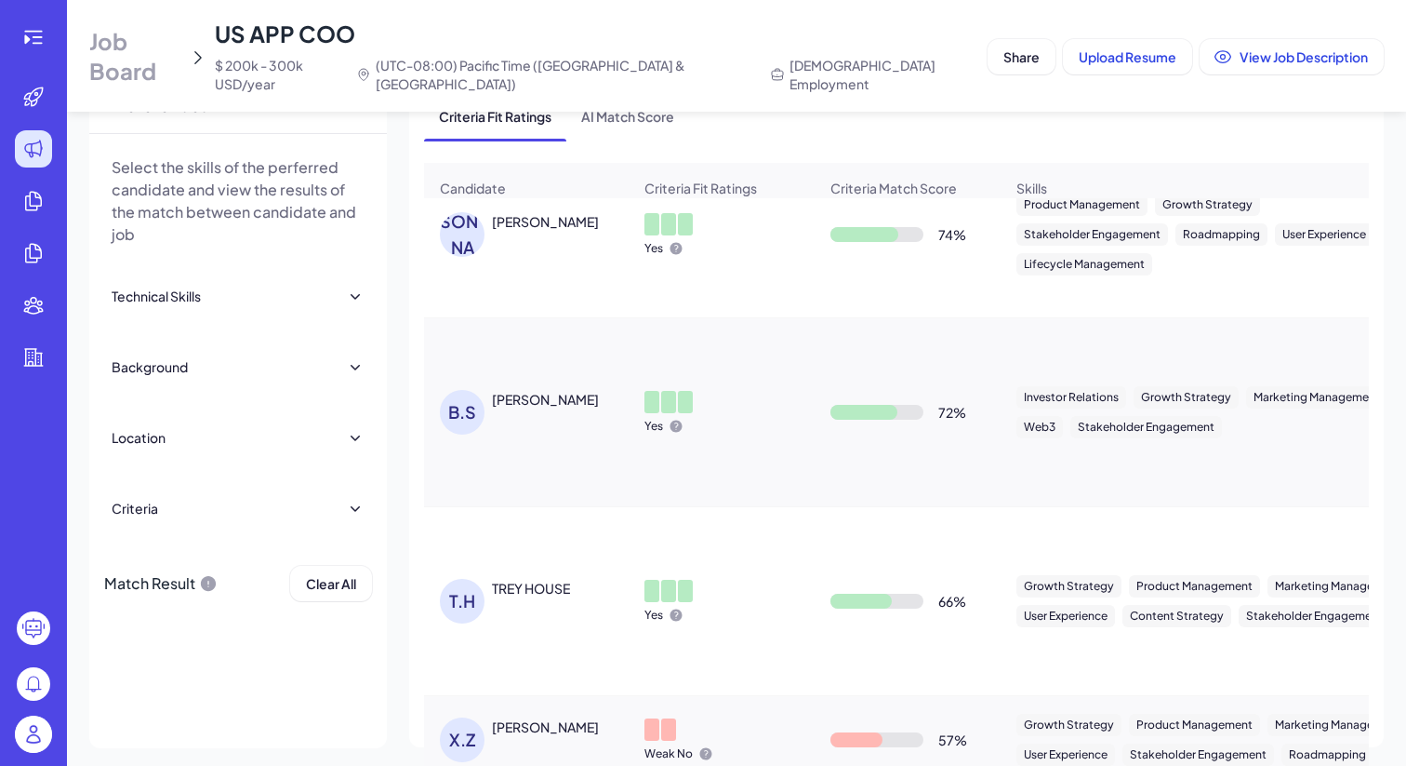
scroll to position [42, 0]
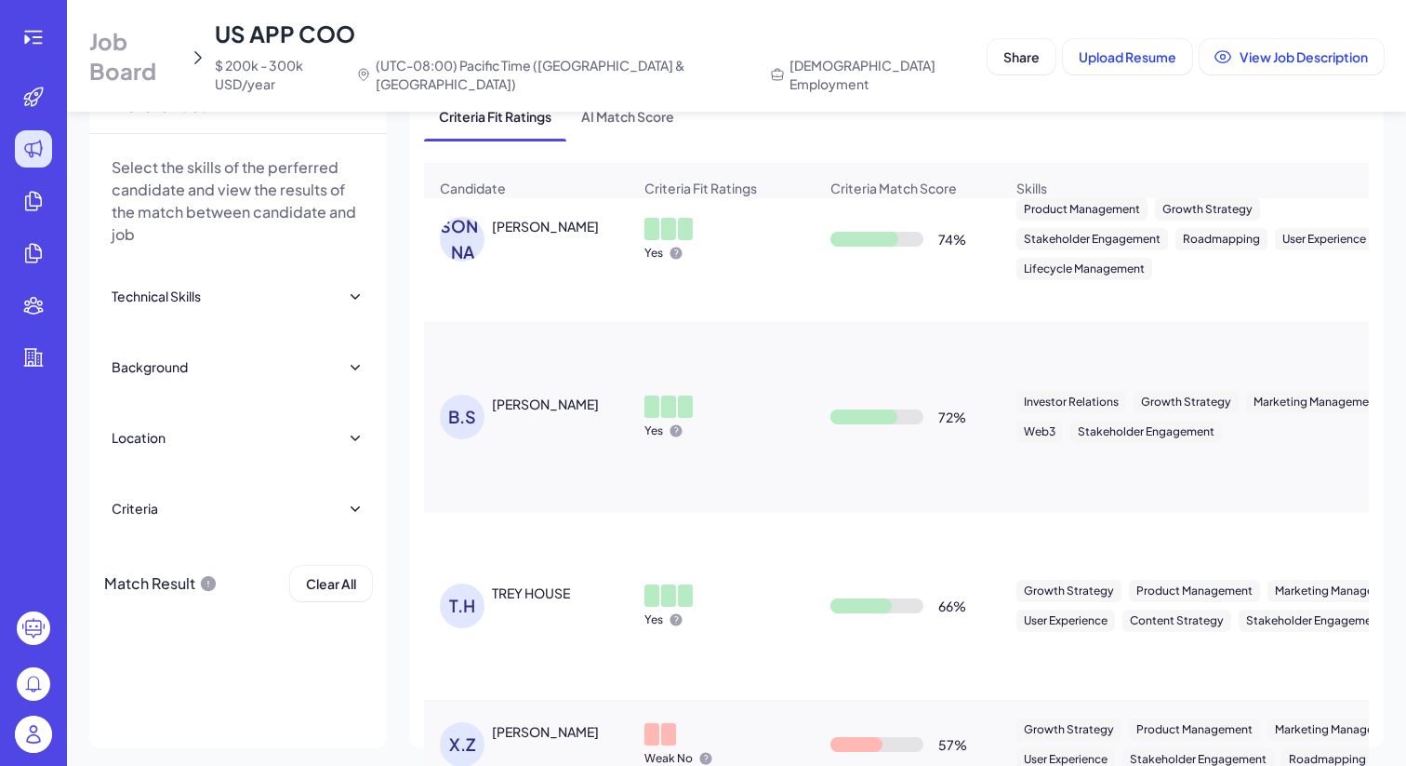
click at [535, 722] on div "Xiaoyini Zhang" at bounding box center [545, 731] width 107 height 19
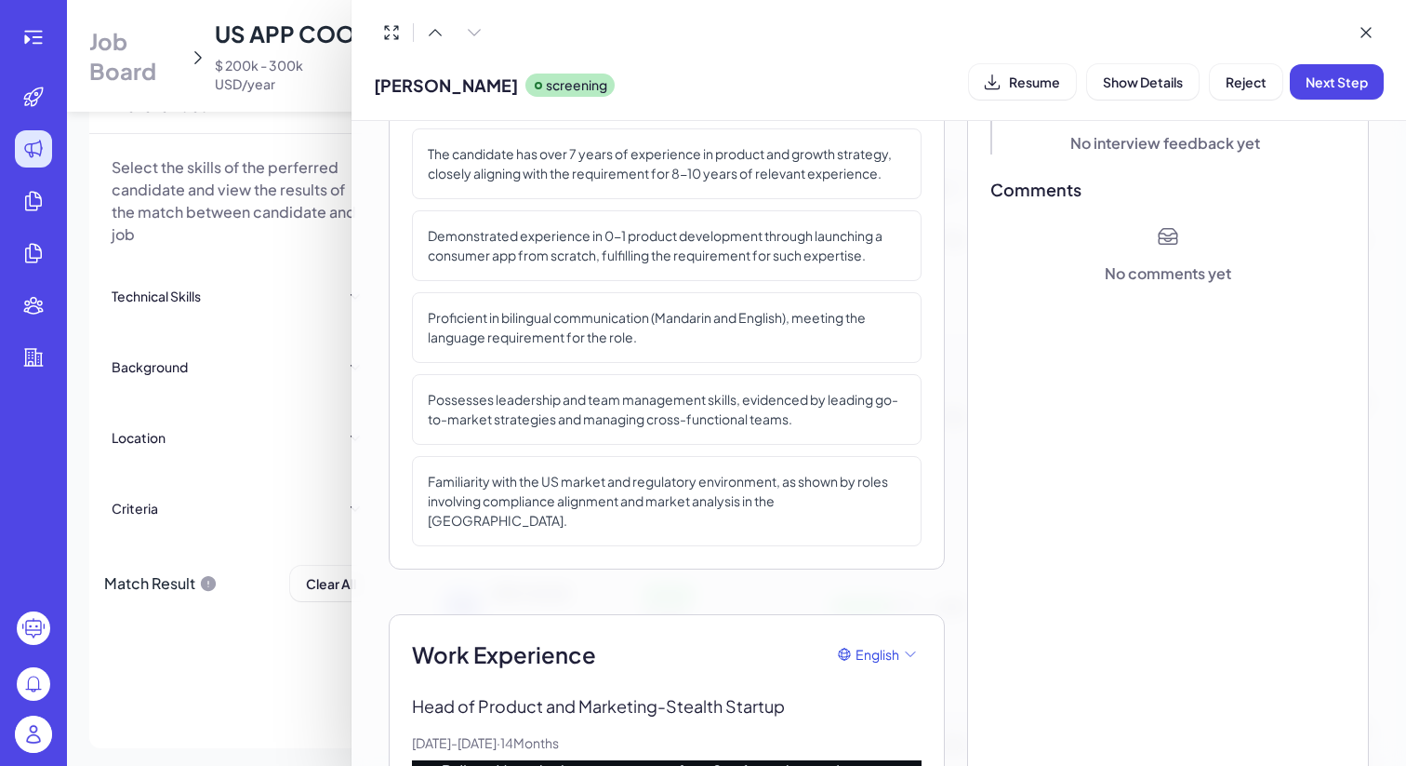
scroll to position [0, 0]
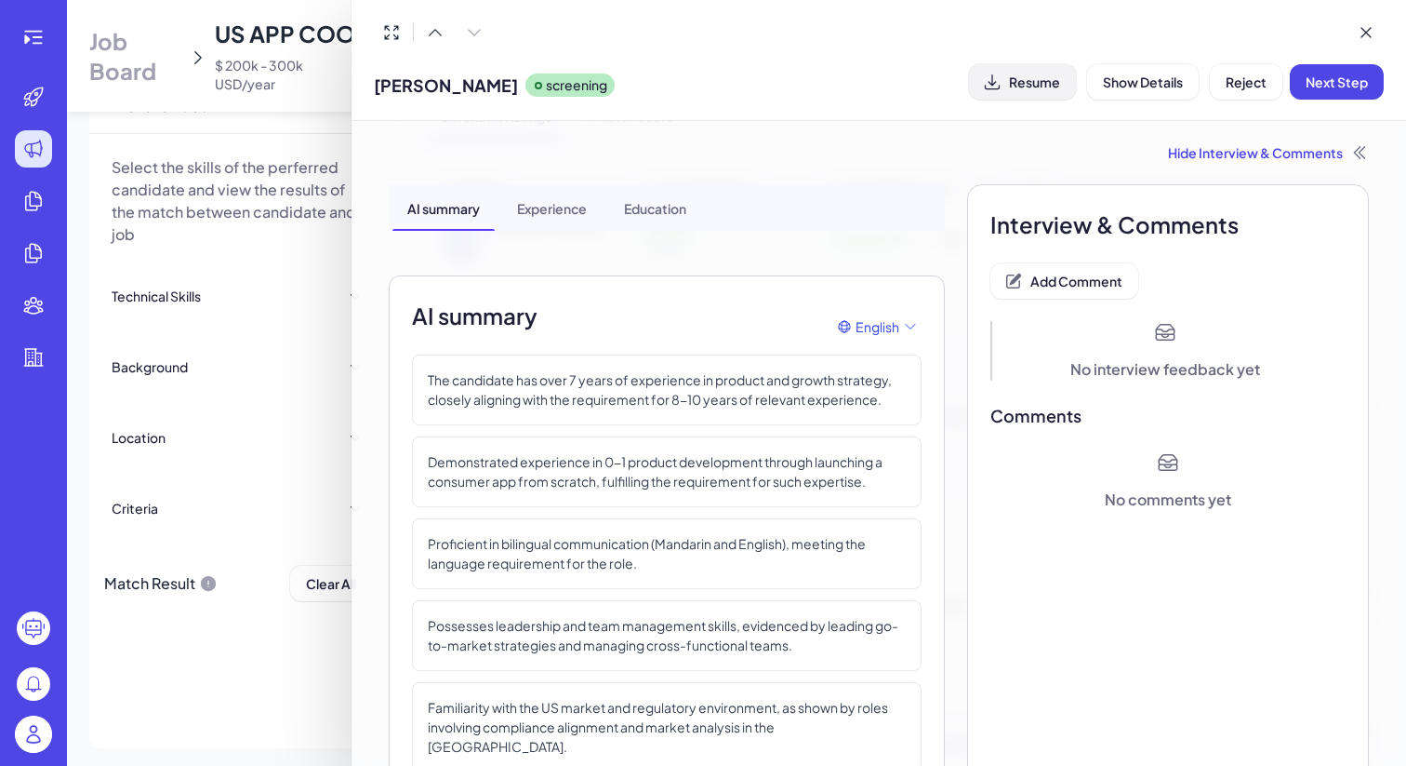
click at [1031, 75] on span "Resume" at bounding box center [1034, 81] width 51 height 17
click at [1275, 74] on button "Reject" at bounding box center [1246, 81] width 73 height 35
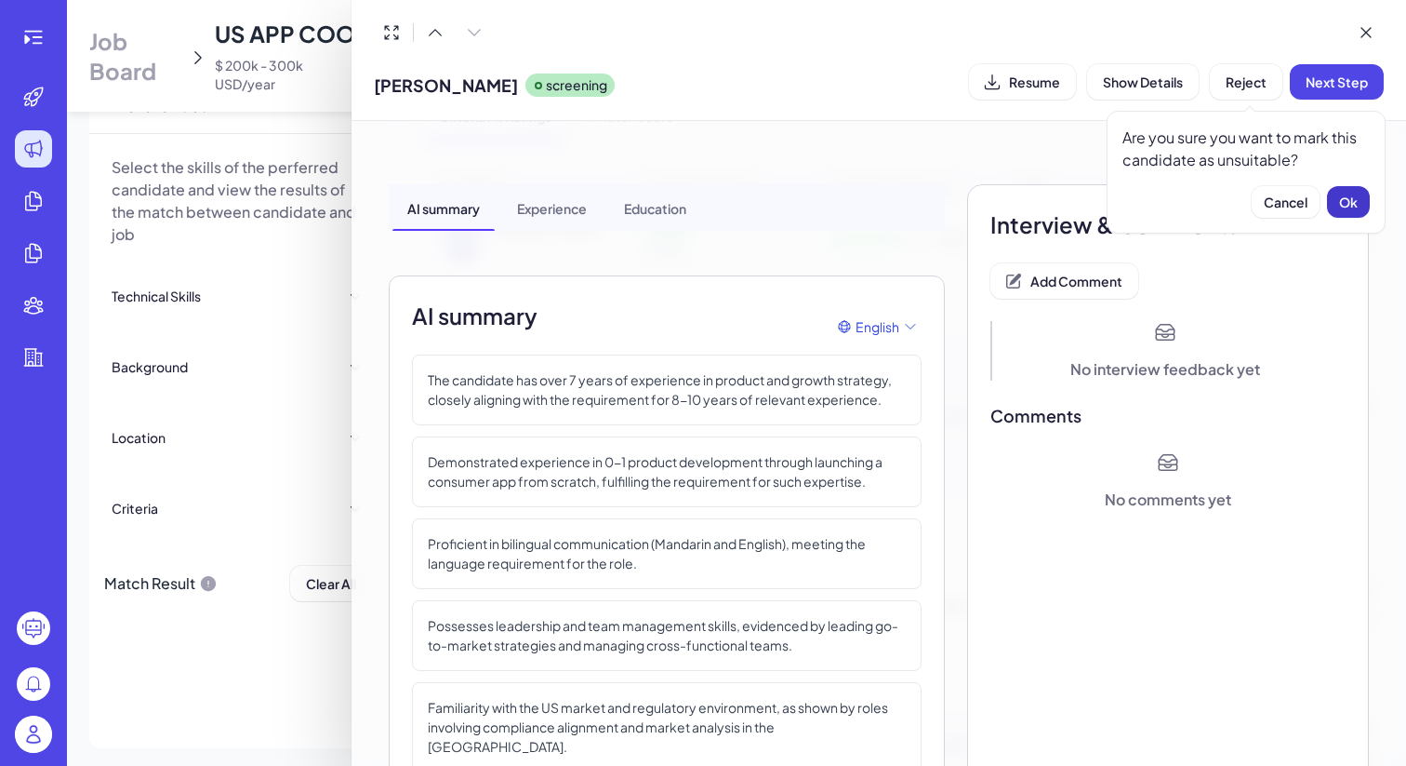
click at [1360, 193] on button "Ok" at bounding box center [1348, 202] width 43 height 32
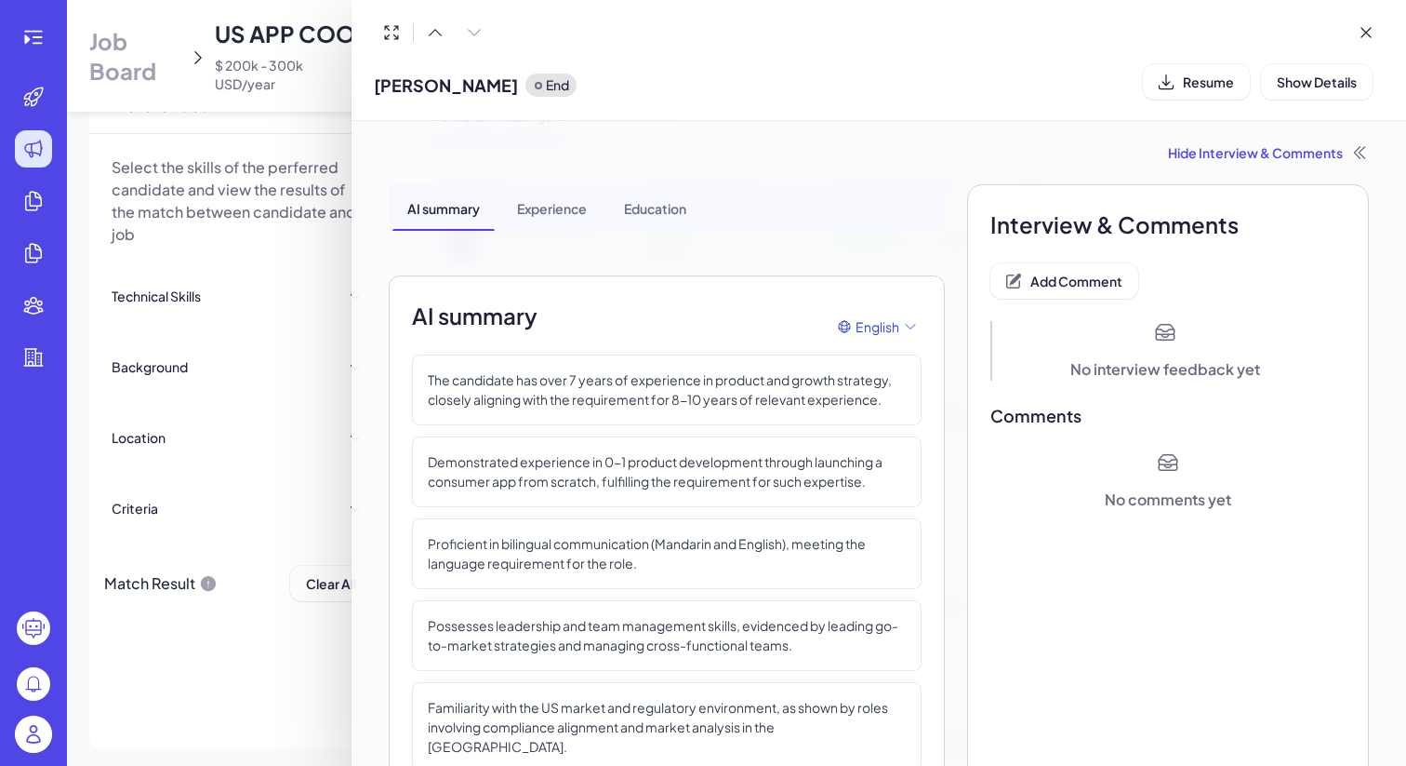
click at [280, 660] on div at bounding box center [703, 383] width 1406 height 766
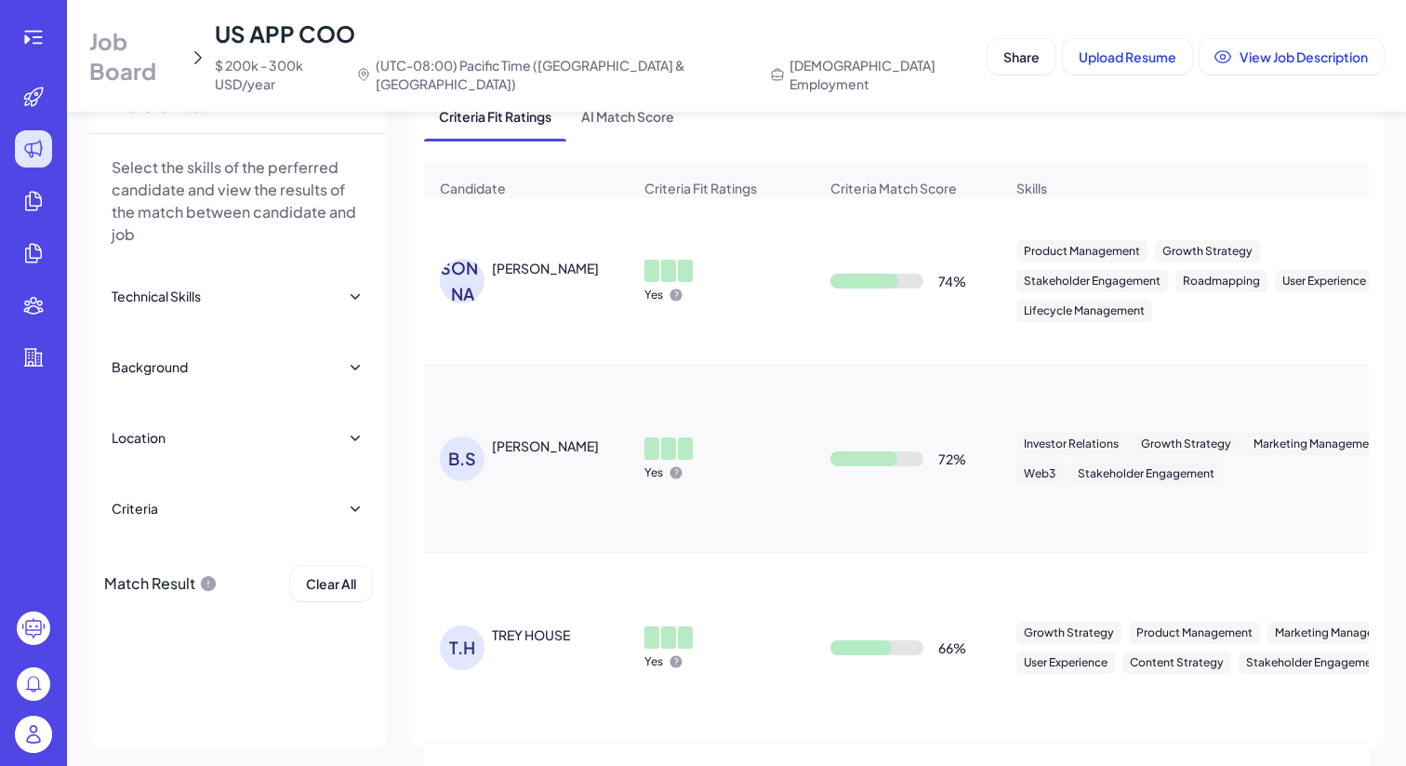
click at [15, 736] on img at bounding box center [33, 733] width 37 height 37
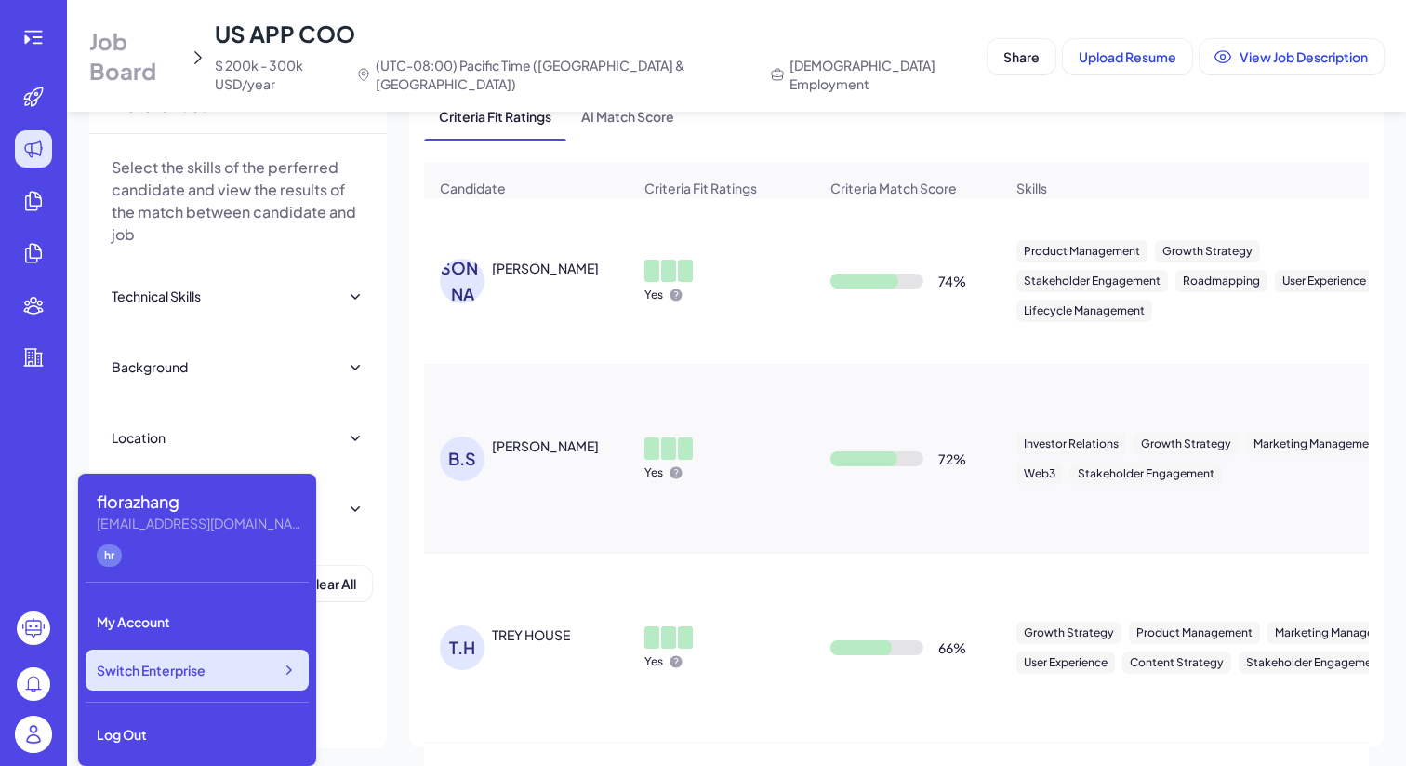
click at [220, 687] on div "Switch Enterprise" at bounding box center [197, 669] width 223 height 41
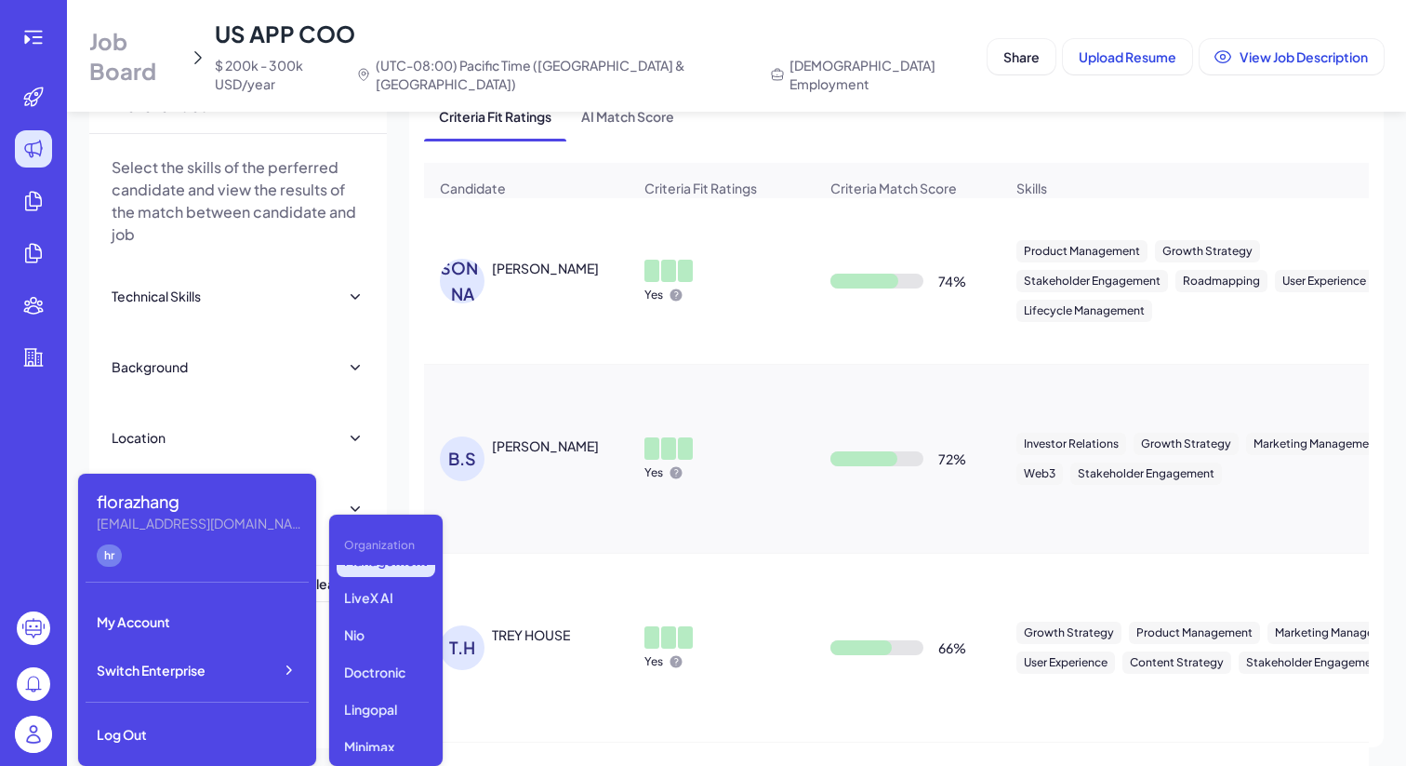
scroll to position [406, 0]
click at [373, 659] on p "Nebius" at bounding box center [386, 659] width 99 height 33
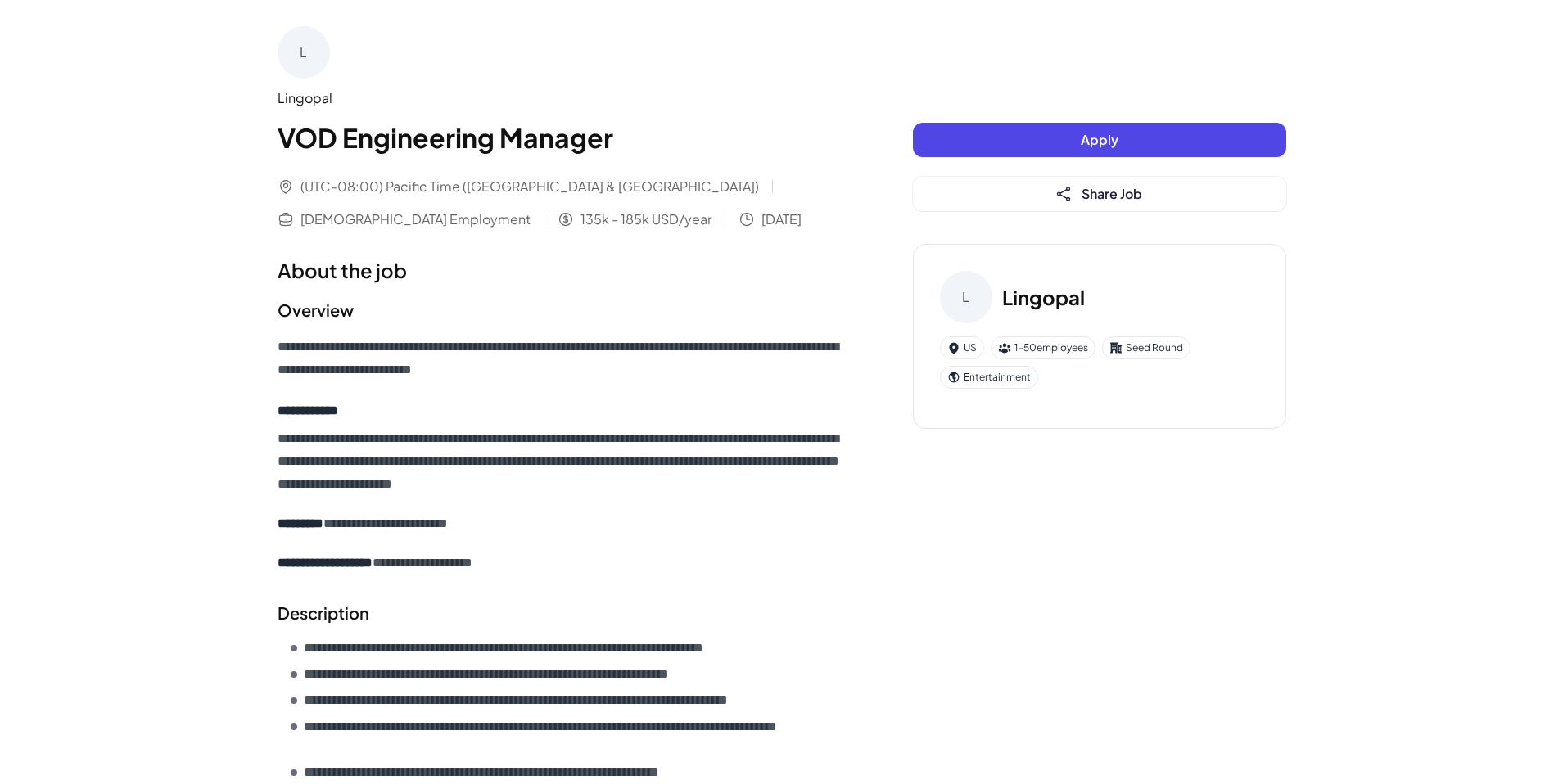
scroll to position [192, 0]
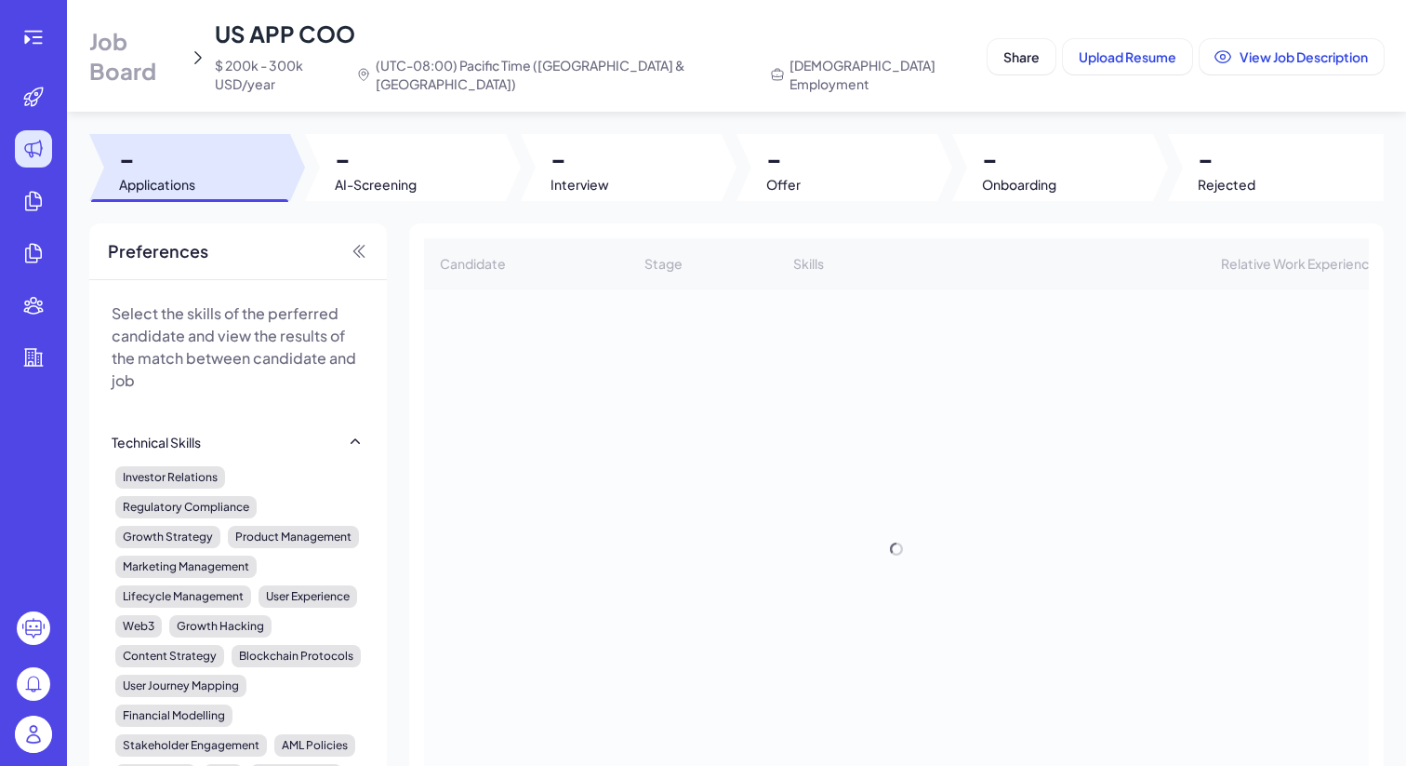
click at [202, 70] on div "Job Board US APP COO $ 200k - 300k USD/year (UTC-08:00) Pacific Time ([GEOGRAPH…" at bounding box center [534, 56] width 891 height 74
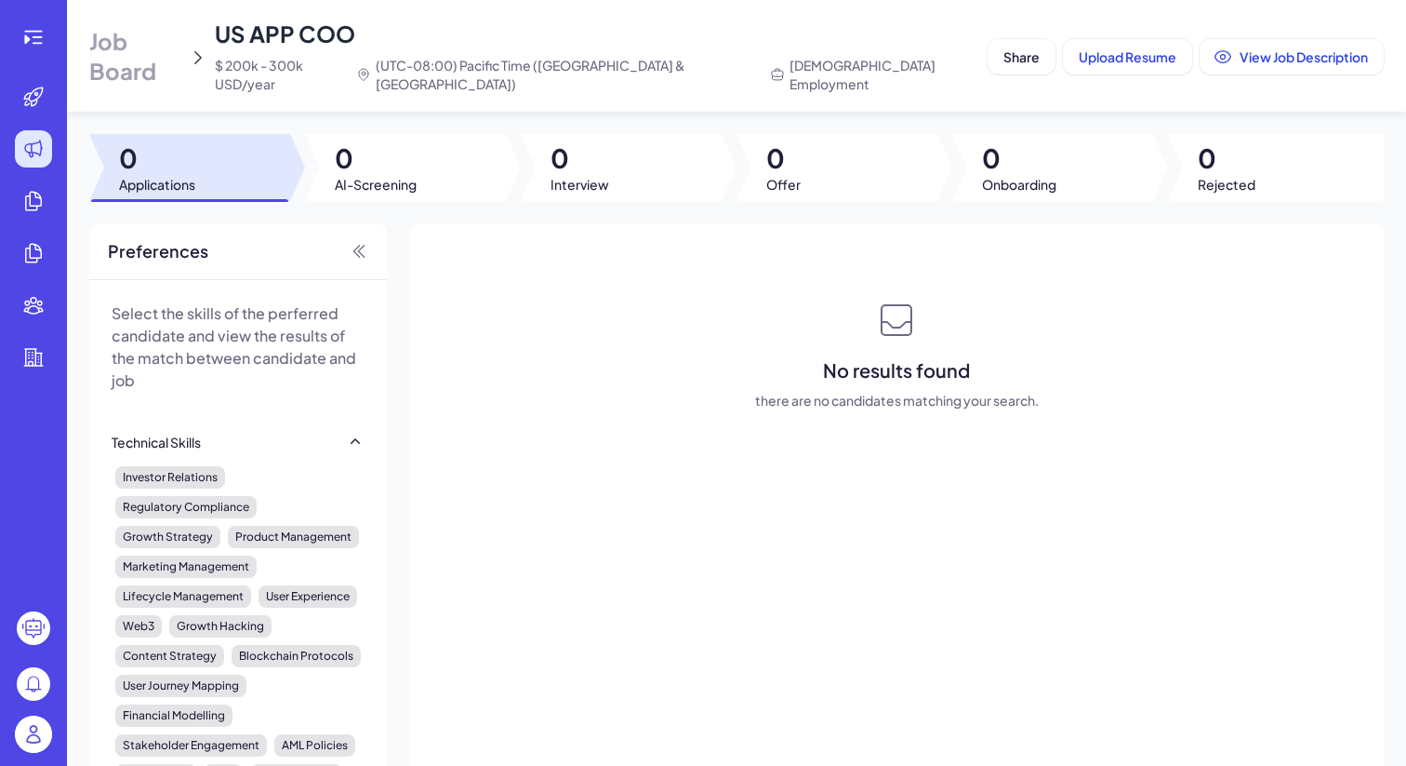
click at [171, 32] on span "Job Board" at bounding box center [135, 56] width 92 height 60
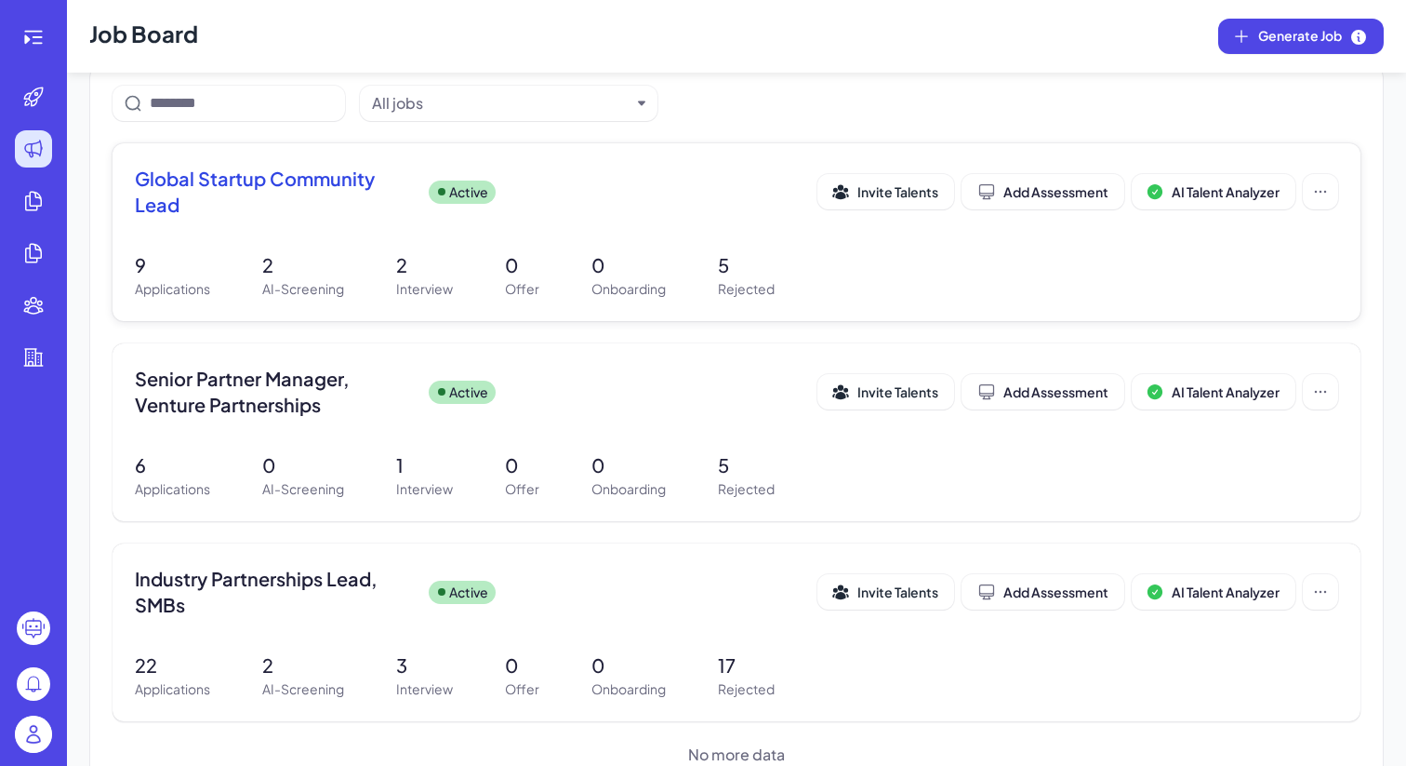
scroll to position [124, 0]
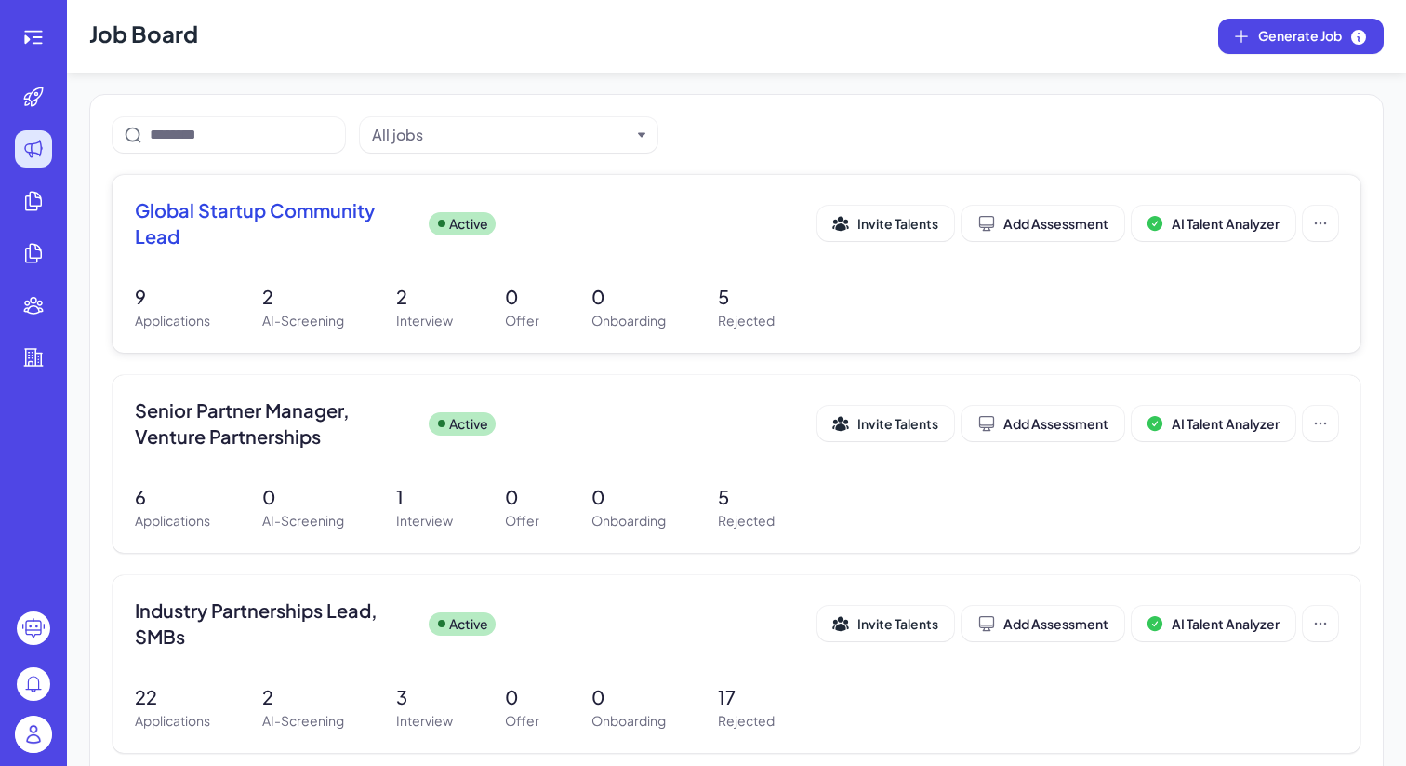
click at [310, 292] on p "2" at bounding box center [303, 297] width 82 height 28
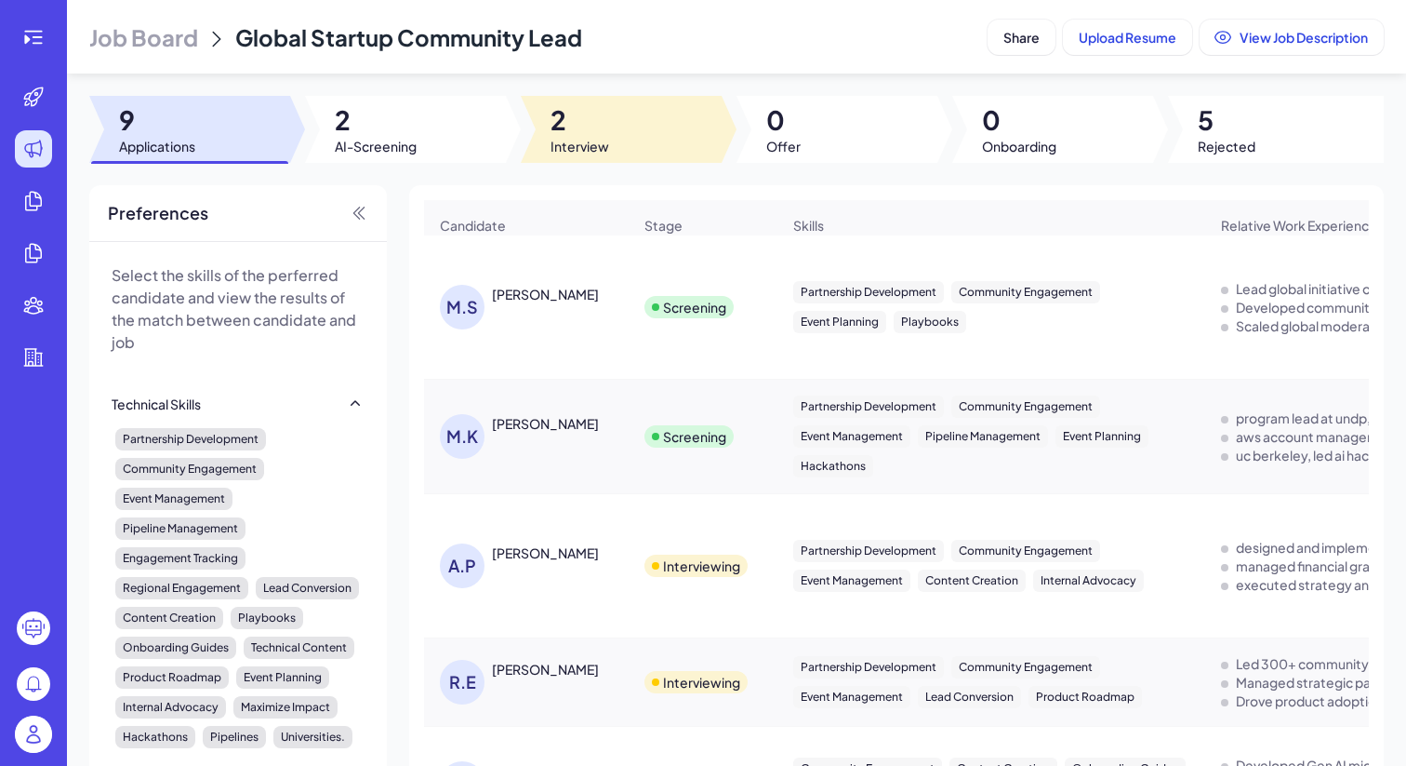
click at [551, 145] on span "Interview" at bounding box center [580, 146] width 59 height 19
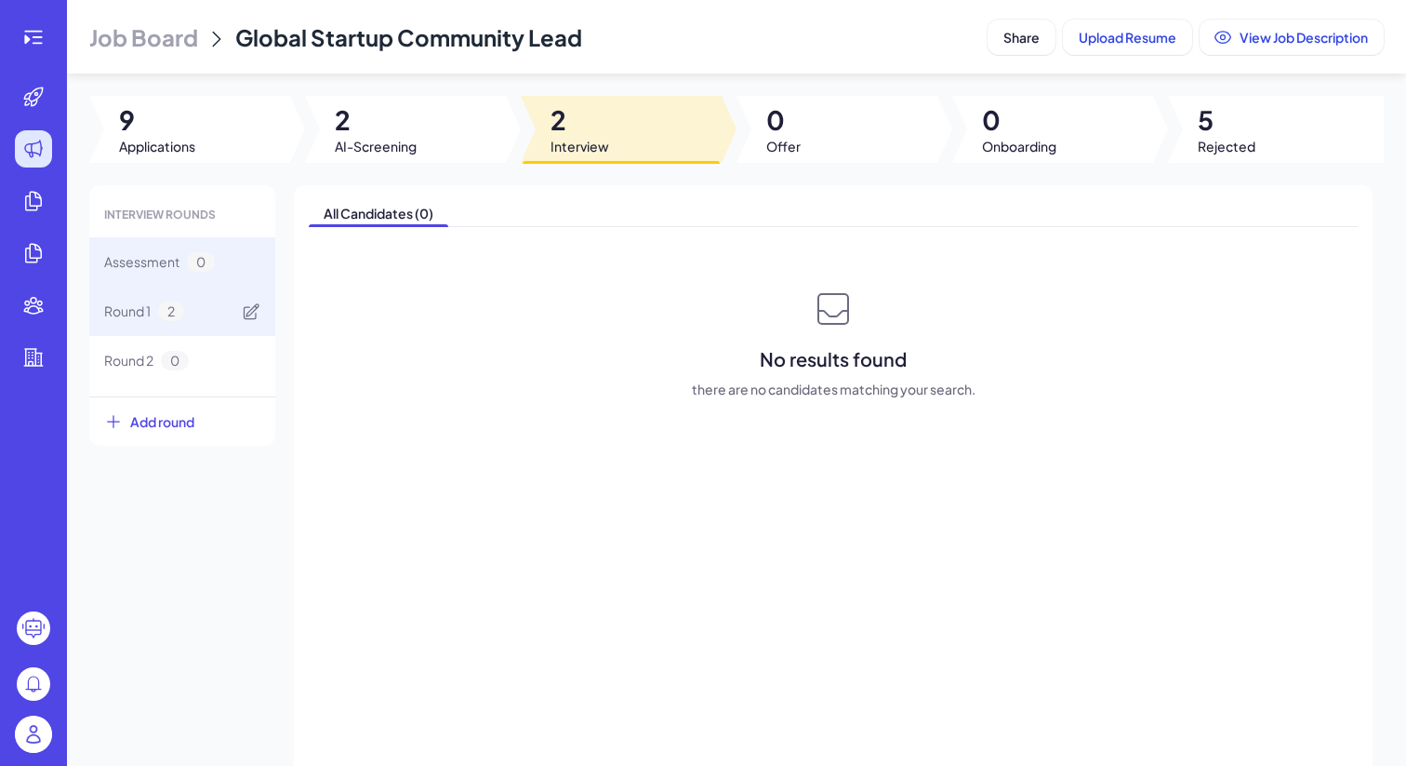
click at [153, 328] on div "Round 1 2" at bounding box center [182, 311] width 186 height 49
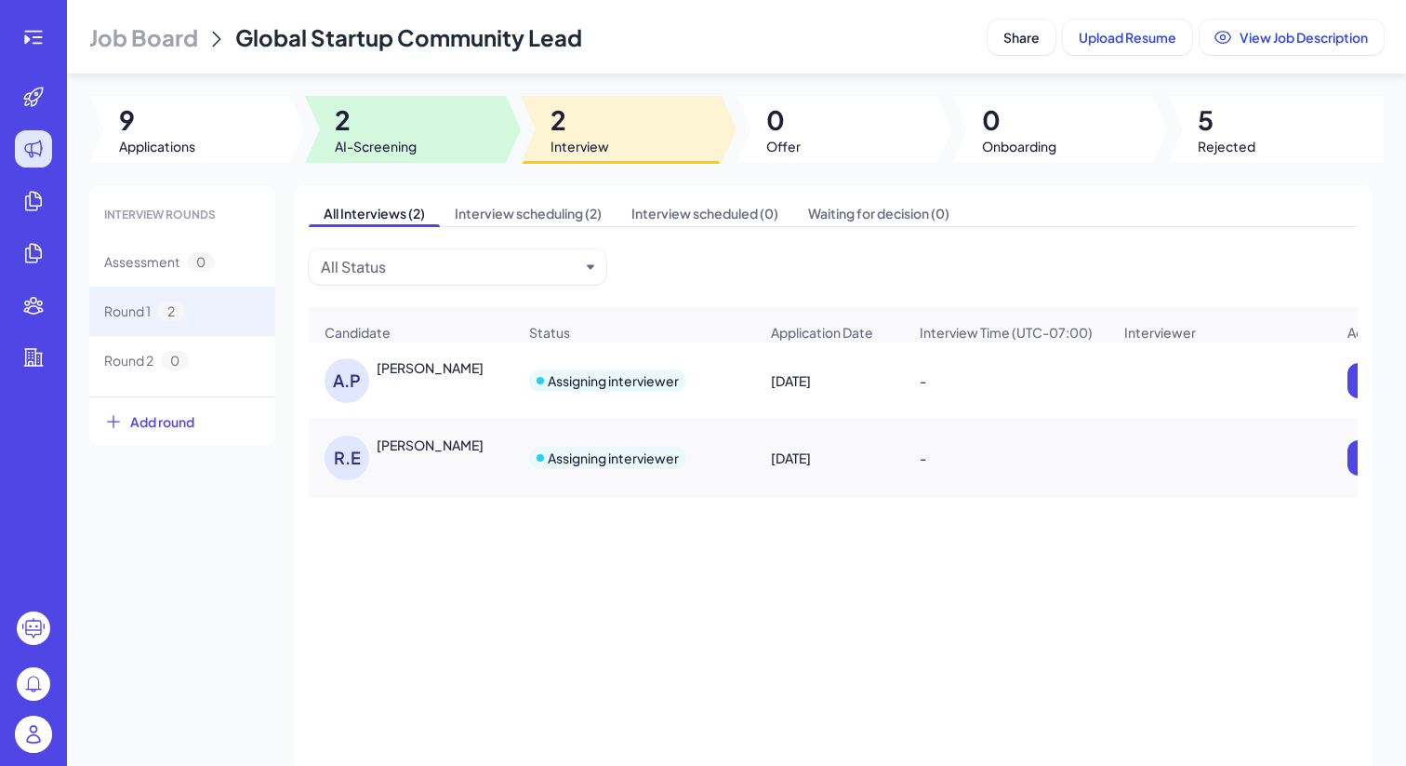
click at [433, 117] on div at bounding box center [405, 129] width 201 height 67
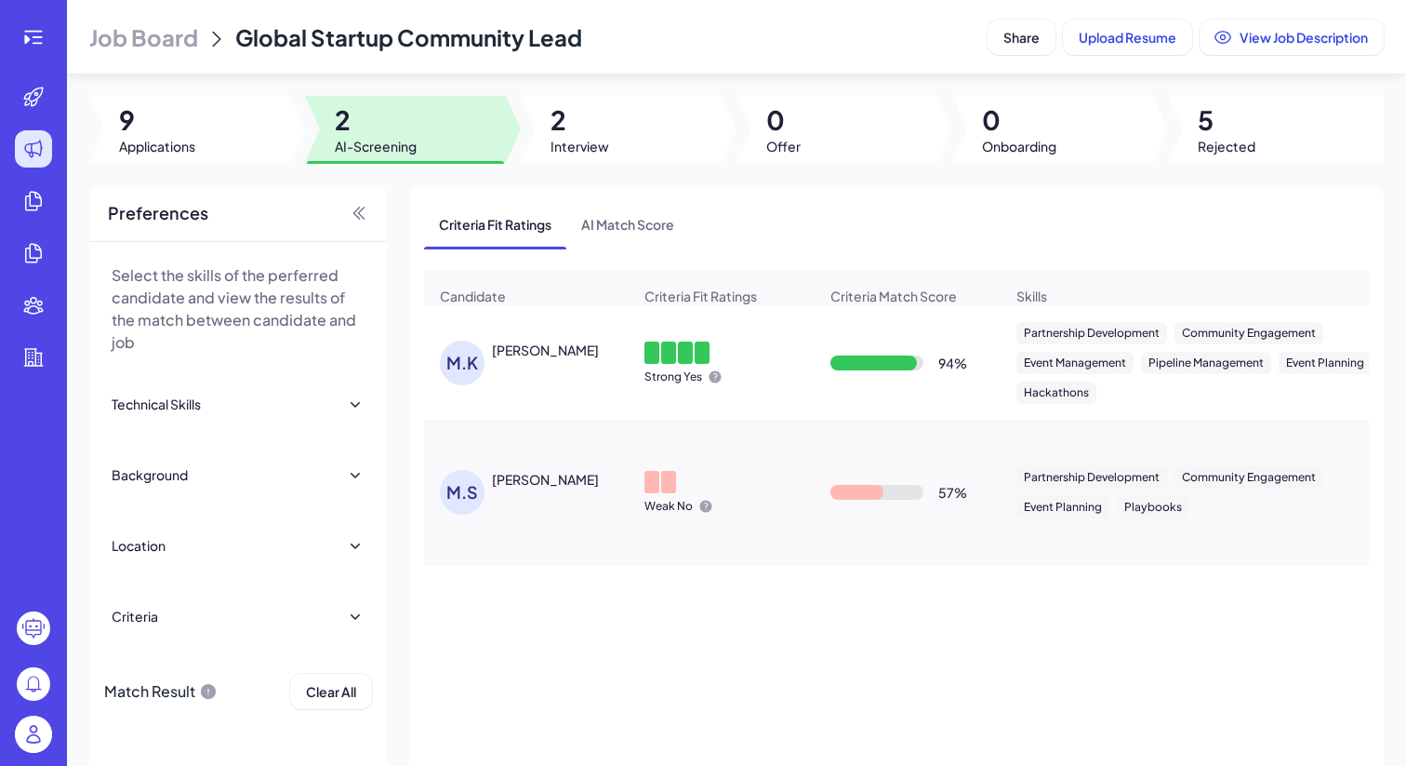
click at [547, 353] on div "[PERSON_NAME]" at bounding box center [545, 349] width 107 height 19
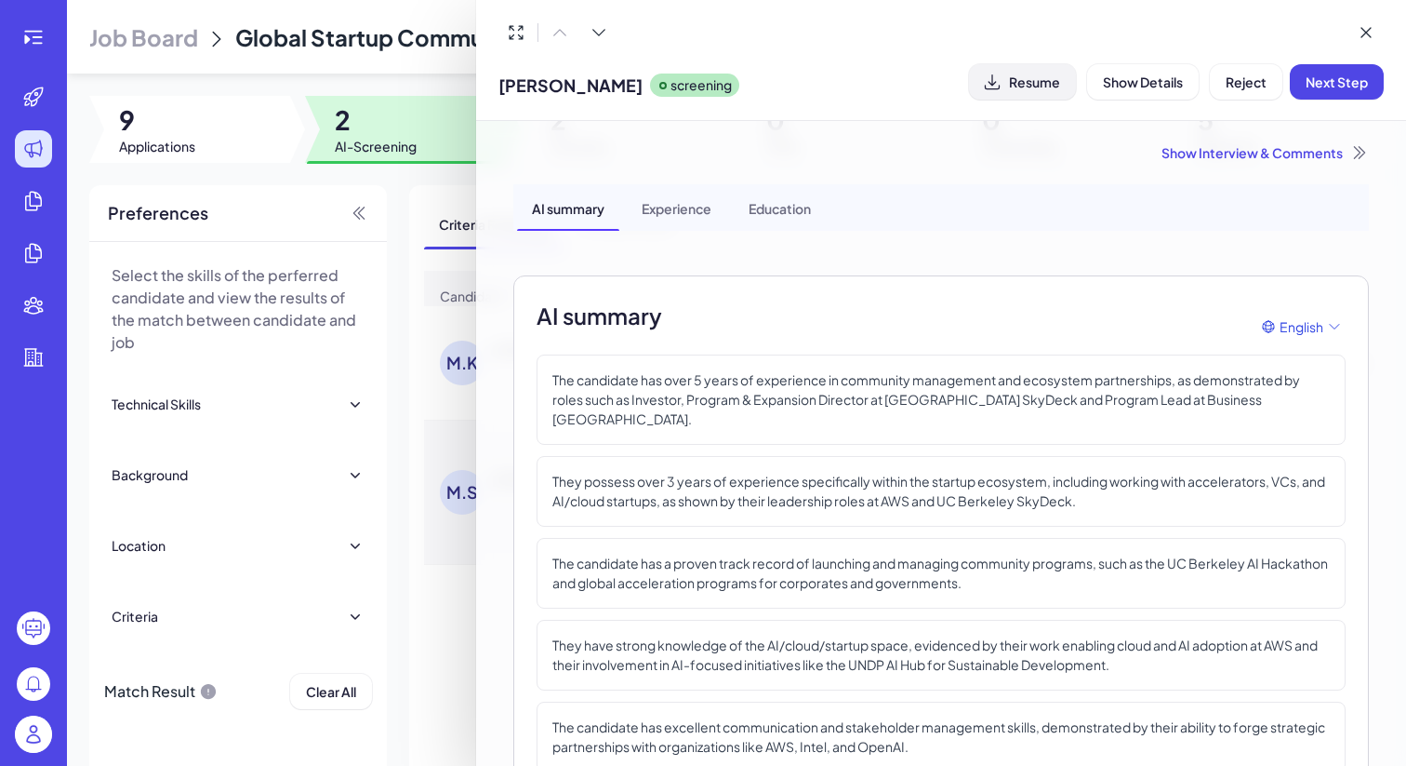
click at [1018, 88] on span "Resume" at bounding box center [1034, 81] width 51 height 17
click at [338, 348] on div at bounding box center [703, 383] width 1406 height 766
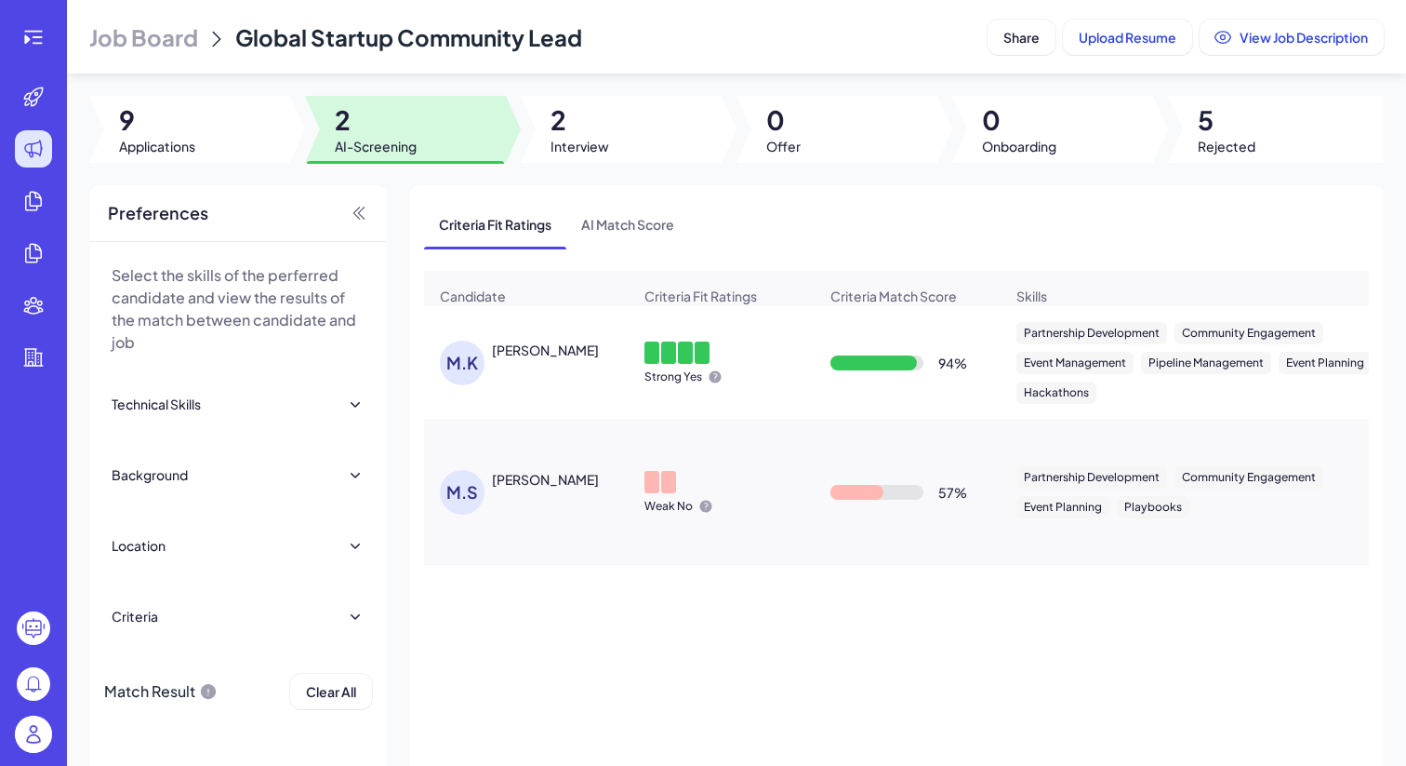
click at [552, 481] on div "[PERSON_NAME]" at bounding box center [545, 479] width 107 height 19
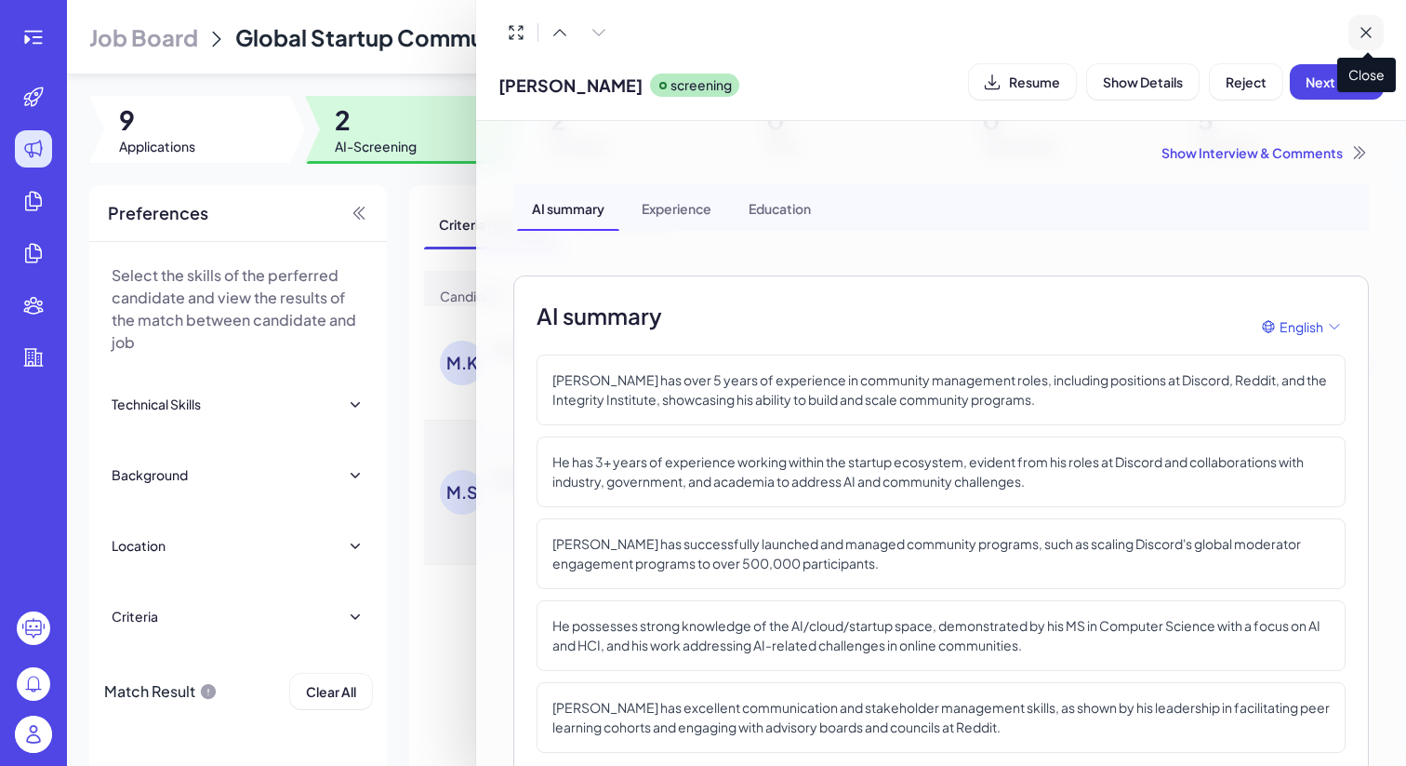
click at [1366, 32] on icon at bounding box center [1366, 32] width 9 height 9
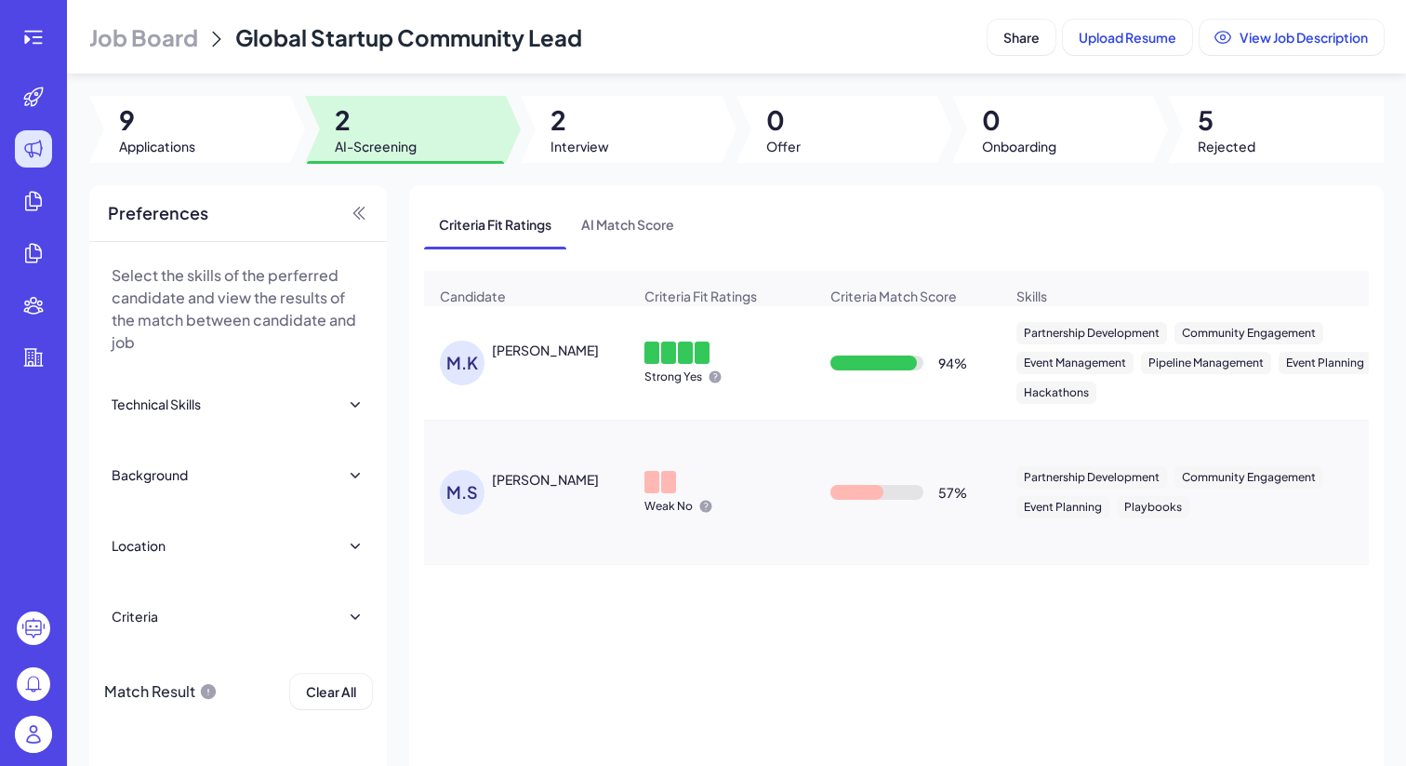
click at [608, 488] on div "[PERSON_NAME]" at bounding box center [562, 479] width 140 height 19
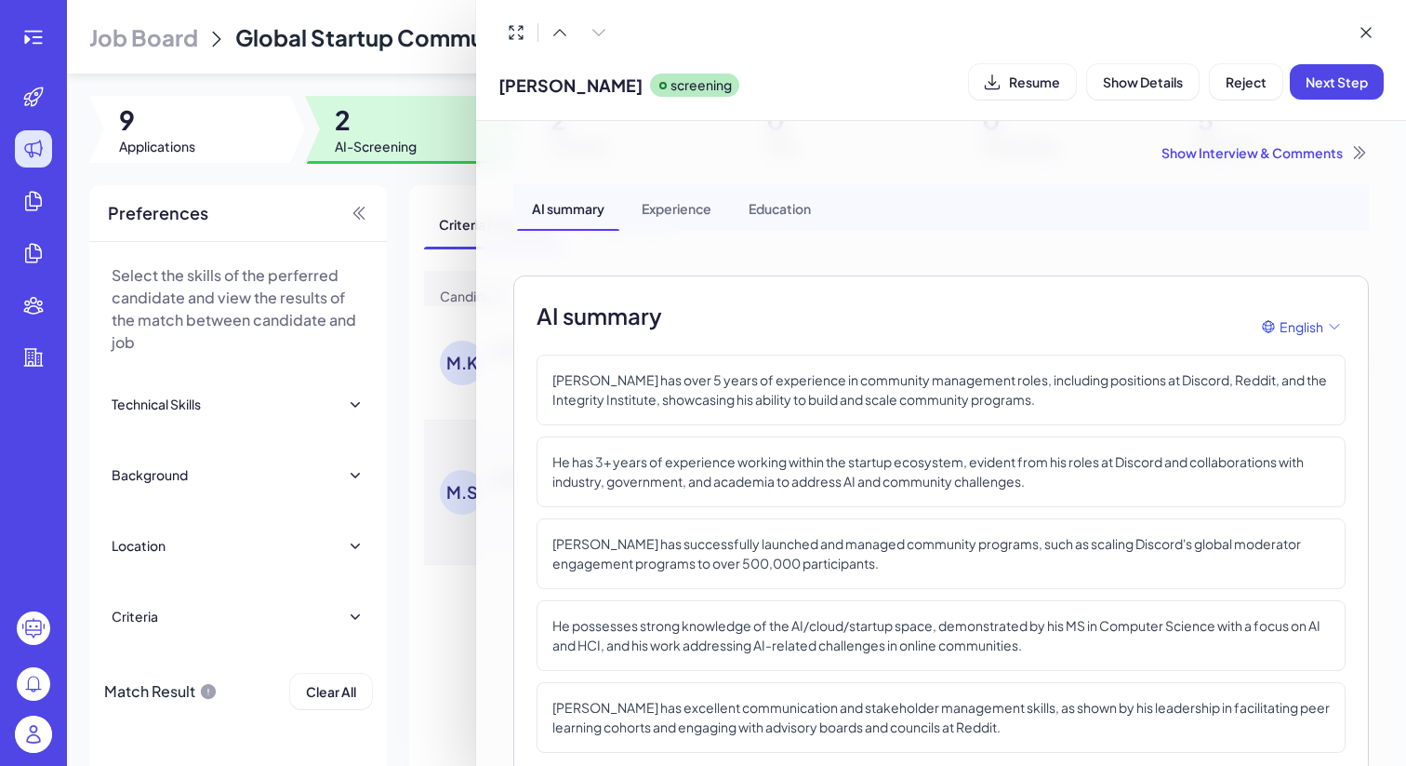
click at [860, 23] on div at bounding box center [942, 32] width 886 height 35
click at [450, 233] on div at bounding box center [703, 383] width 1406 height 766
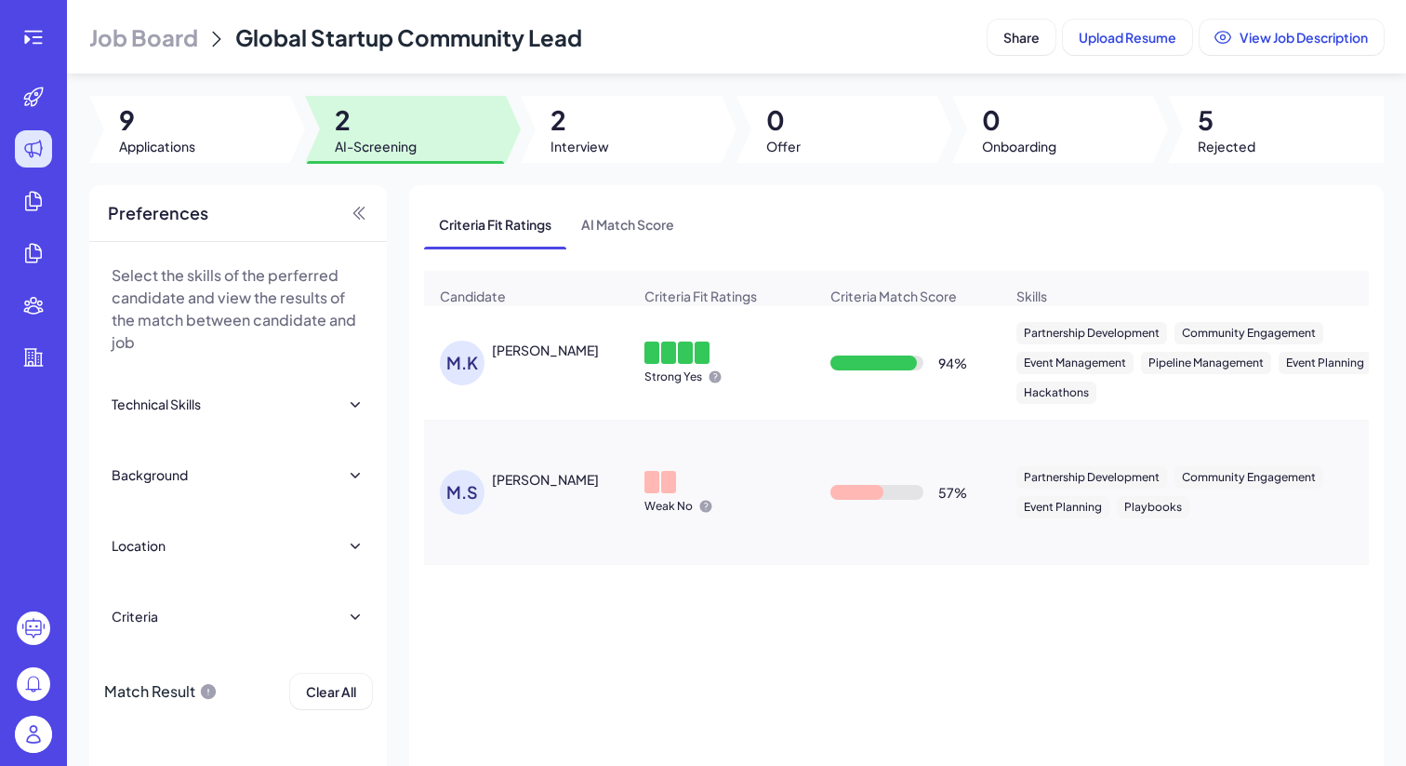
click at [487, 483] on div "M.S" at bounding box center [466, 492] width 52 height 45
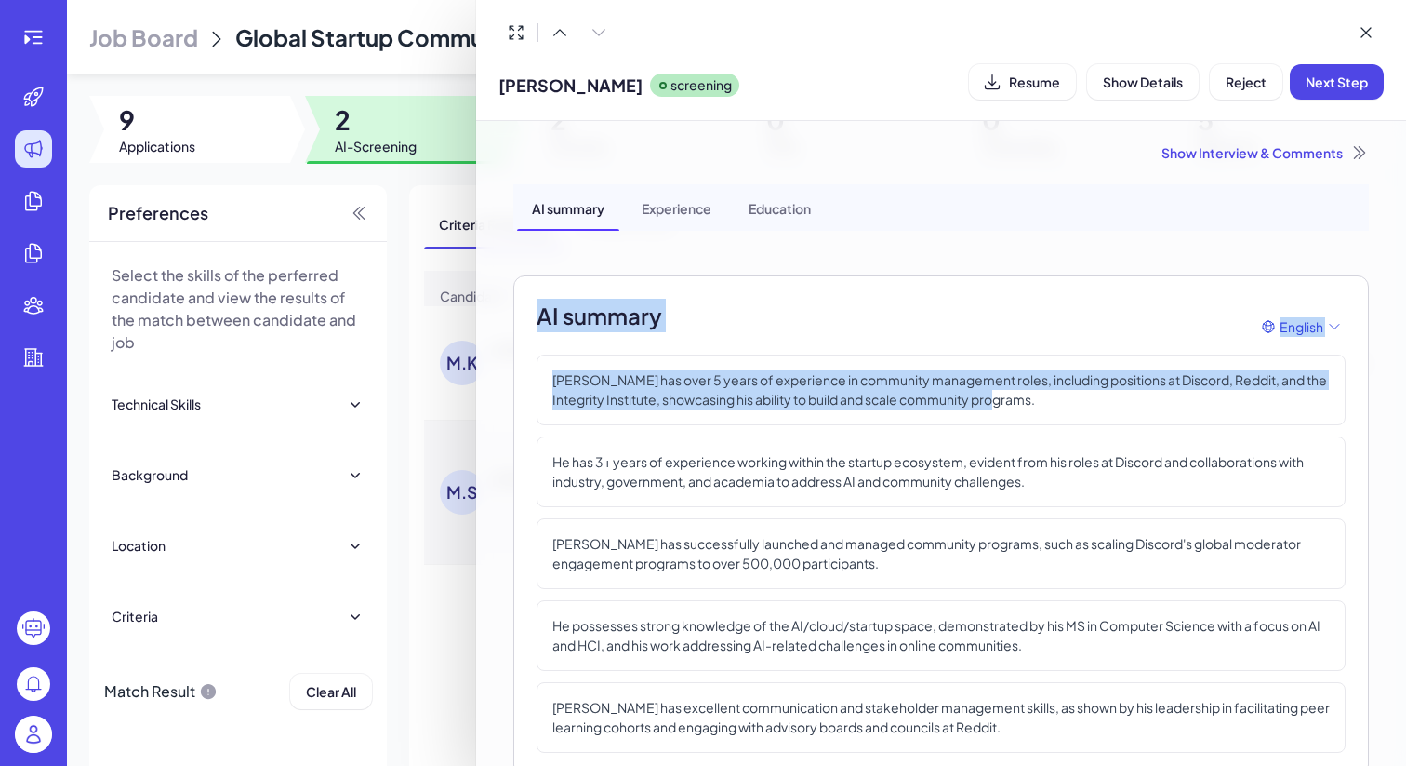
drag, startPoint x: 1102, startPoint y: 307, endPoint x: 1102, endPoint y: 226, distance: 80.9
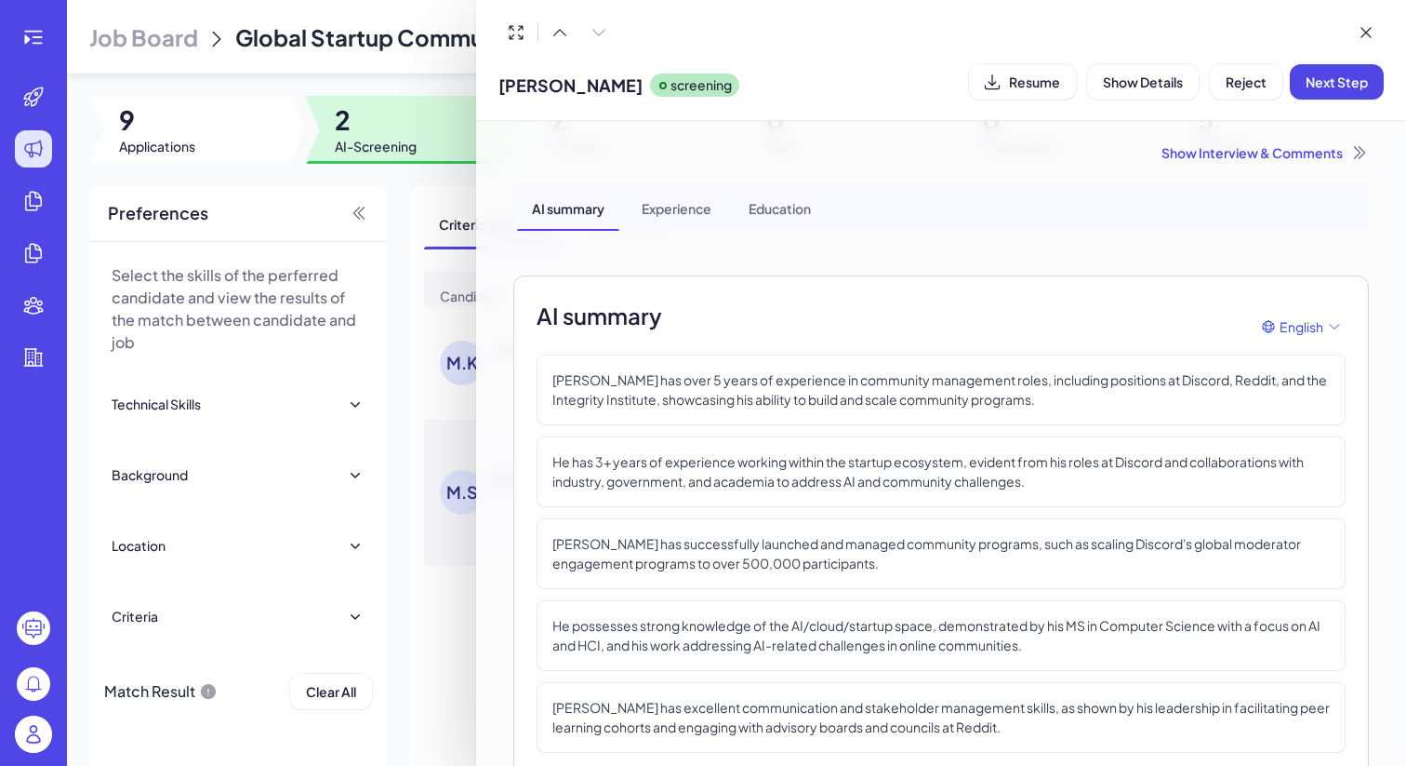
click at [307, 33] on div at bounding box center [703, 383] width 1406 height 766
click at [307, 33] on span "Global Startup Community Lead" at bounding box center [408, 37] width 347 height 28
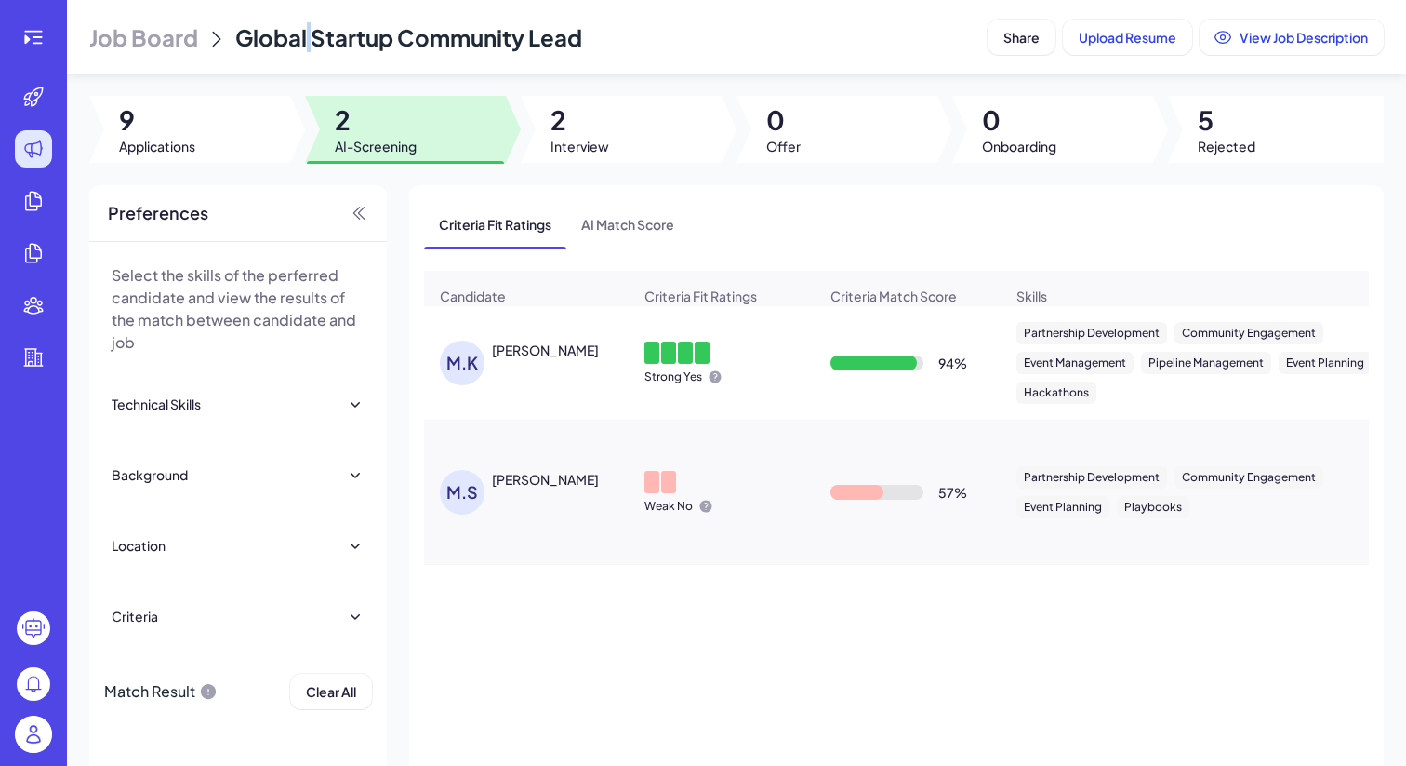
click at [307, 33] on span "Global Startup Community Lead" at bounding box center [408, 37] width 347 height 28
copy header "Global Startup Community Lead Share Upload Resume View Job Description"
click at [560, 357] on div "[PERSON_NAME]" at bounding box center [545, 349] width 107 height 19
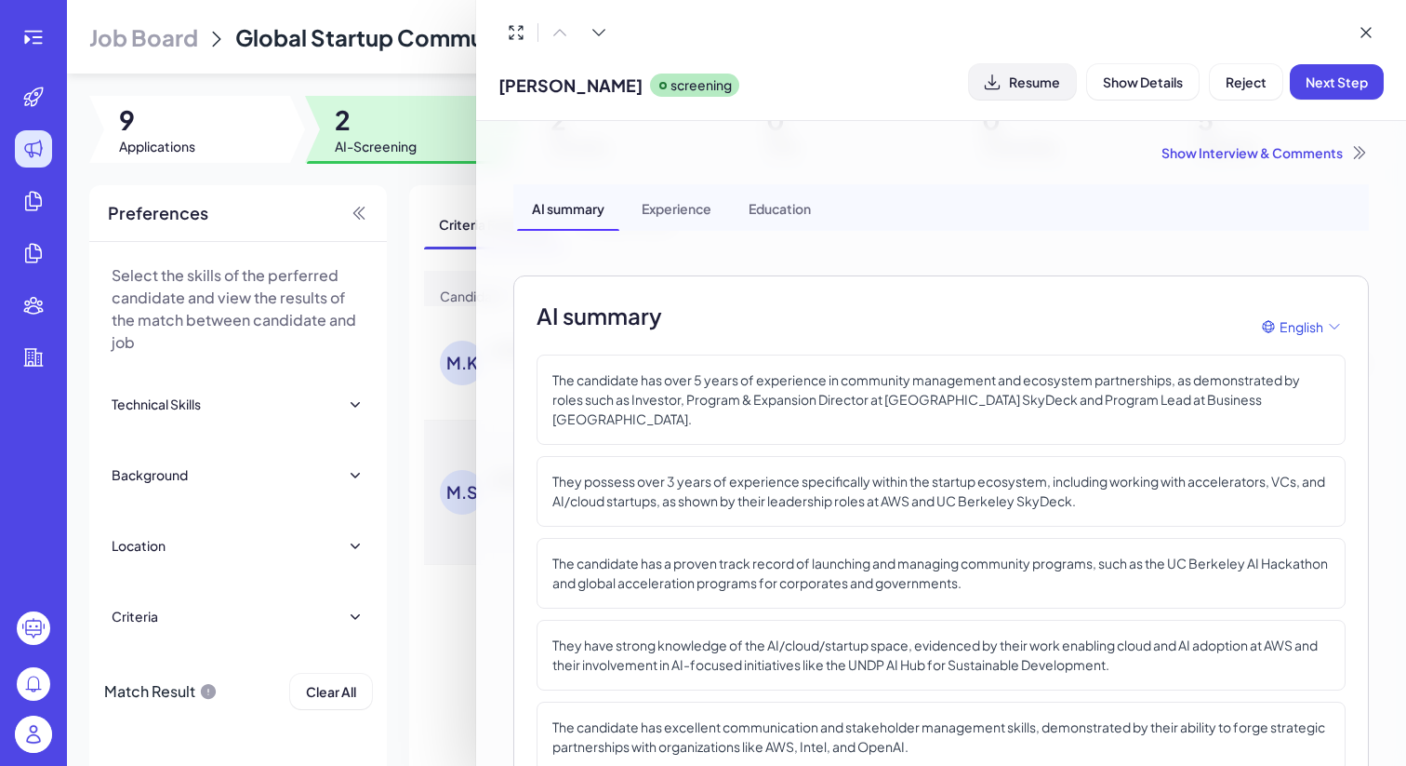
click at [1020, 76] on span "Resume" at bounding box center [1034, 81] width 51 height 17
click at [431, 70] on div at bounding box center [703, 383] width 1406 height 766
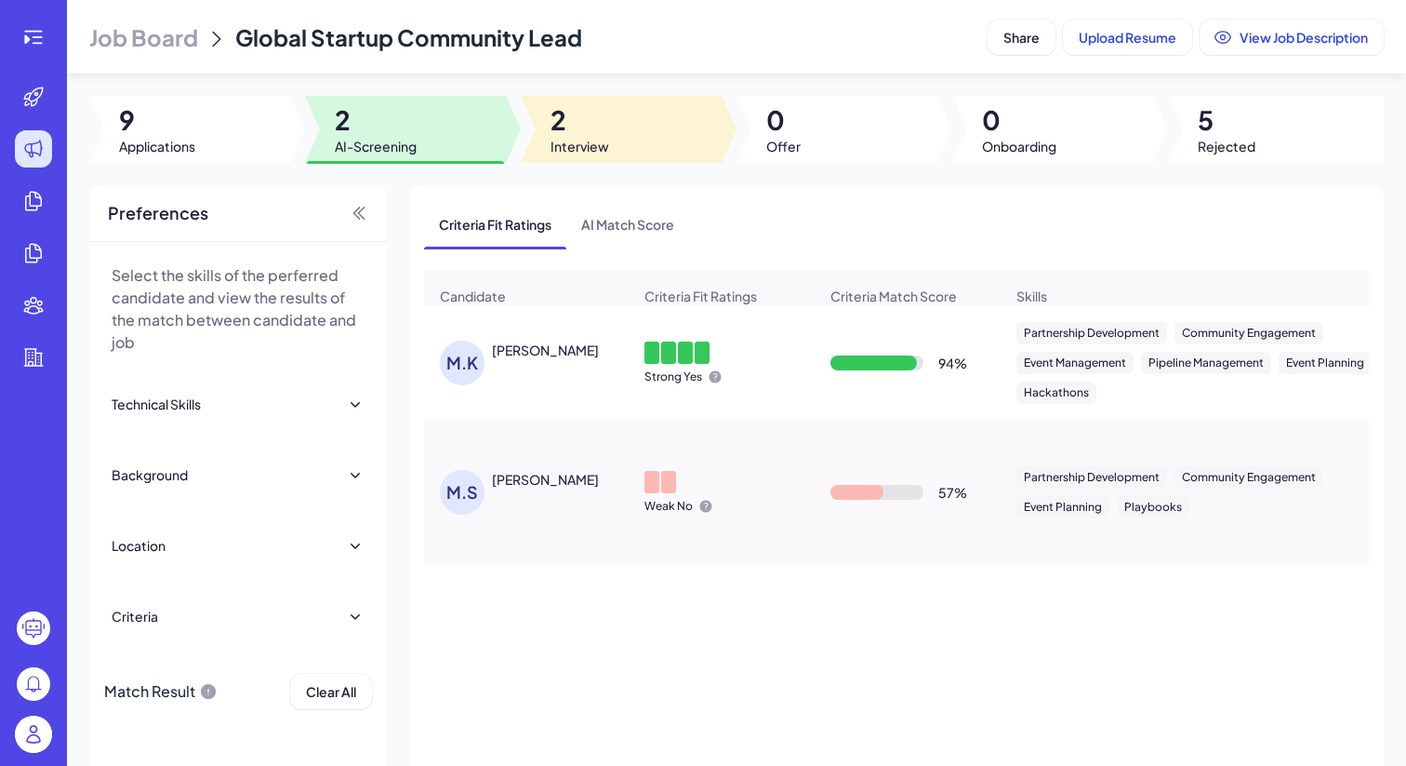
click at [576, 97] on div at bounding box center [621, 129] width 201 height 67
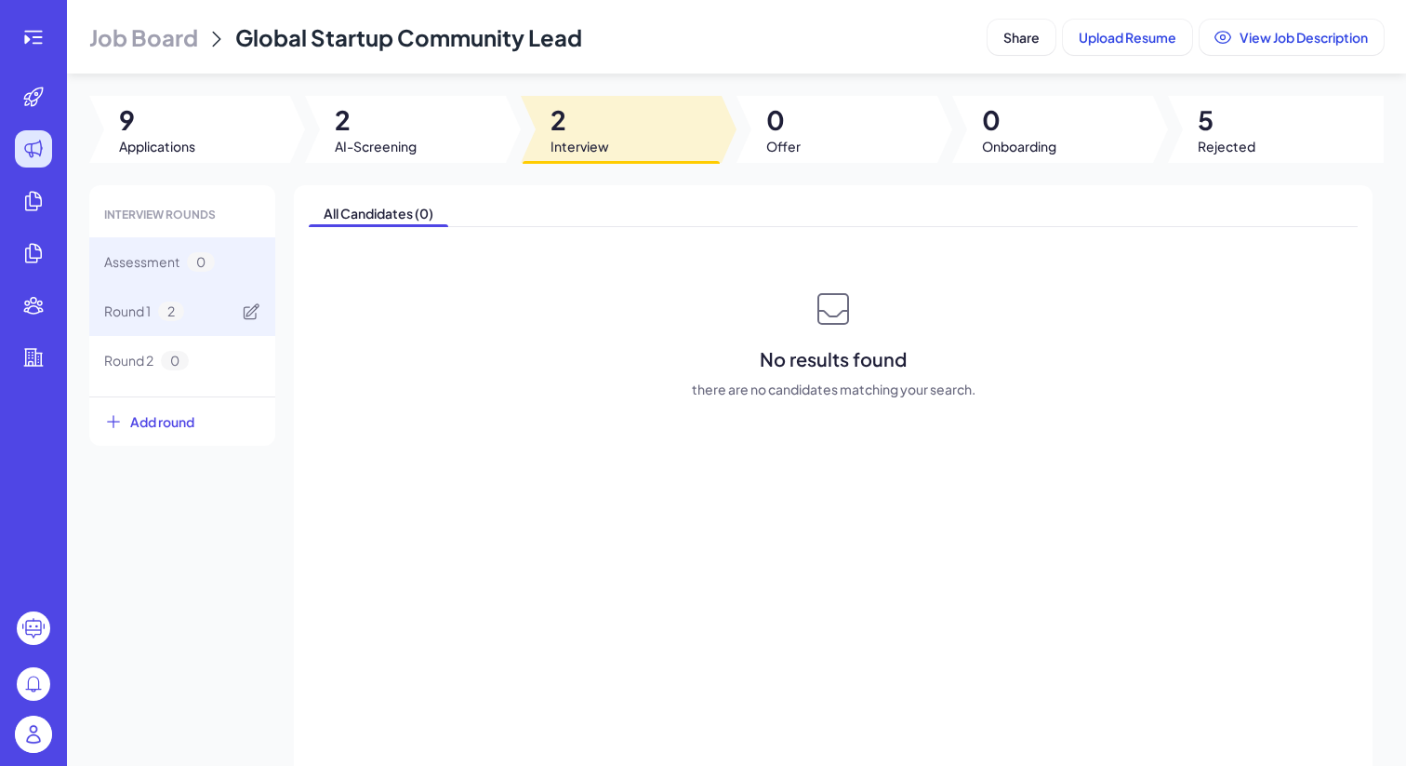
click at [228, 322] on div "Round 1 2" at bounding box center [182, 311] width 186 height 49
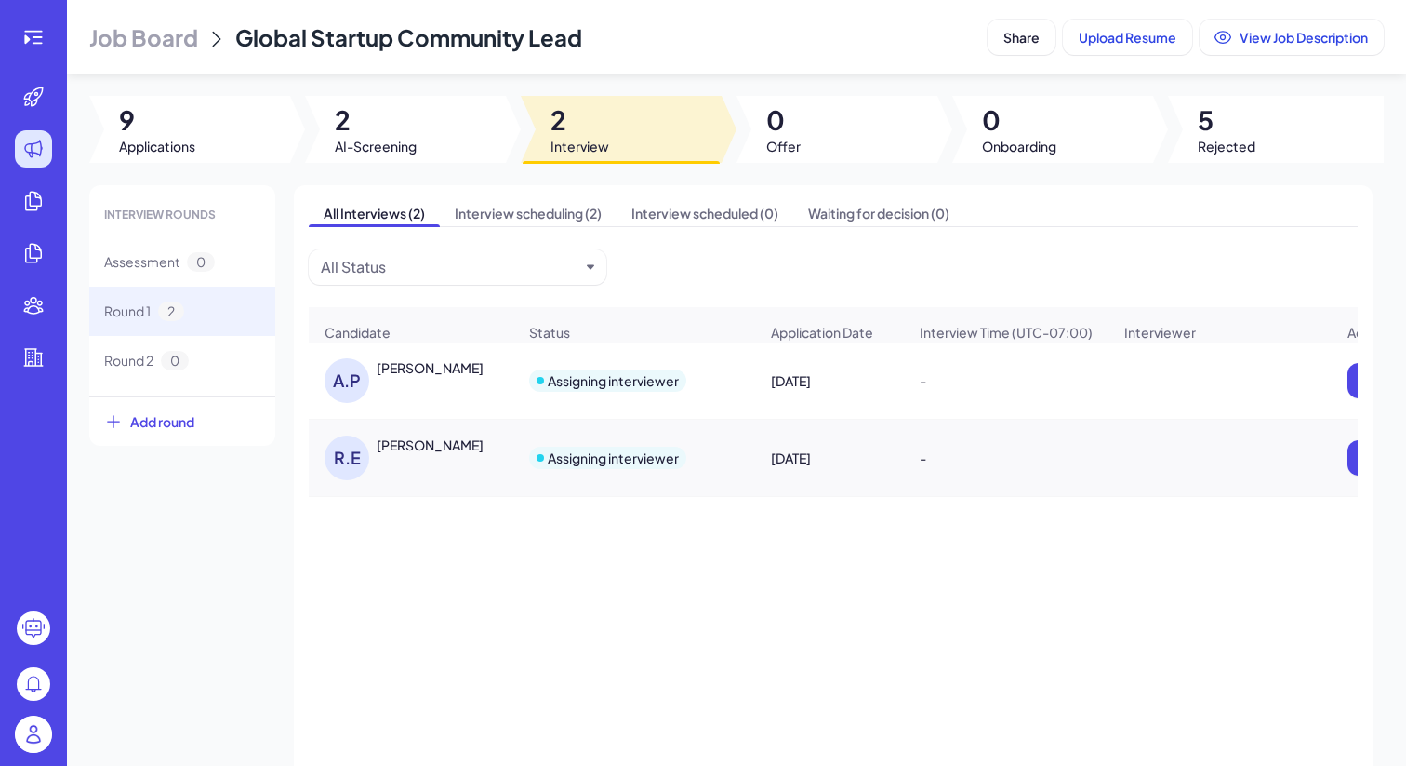
click at [384, 377] on div "[PERSON_NAME]" at bounding box center [430, 367] width 107 height 19
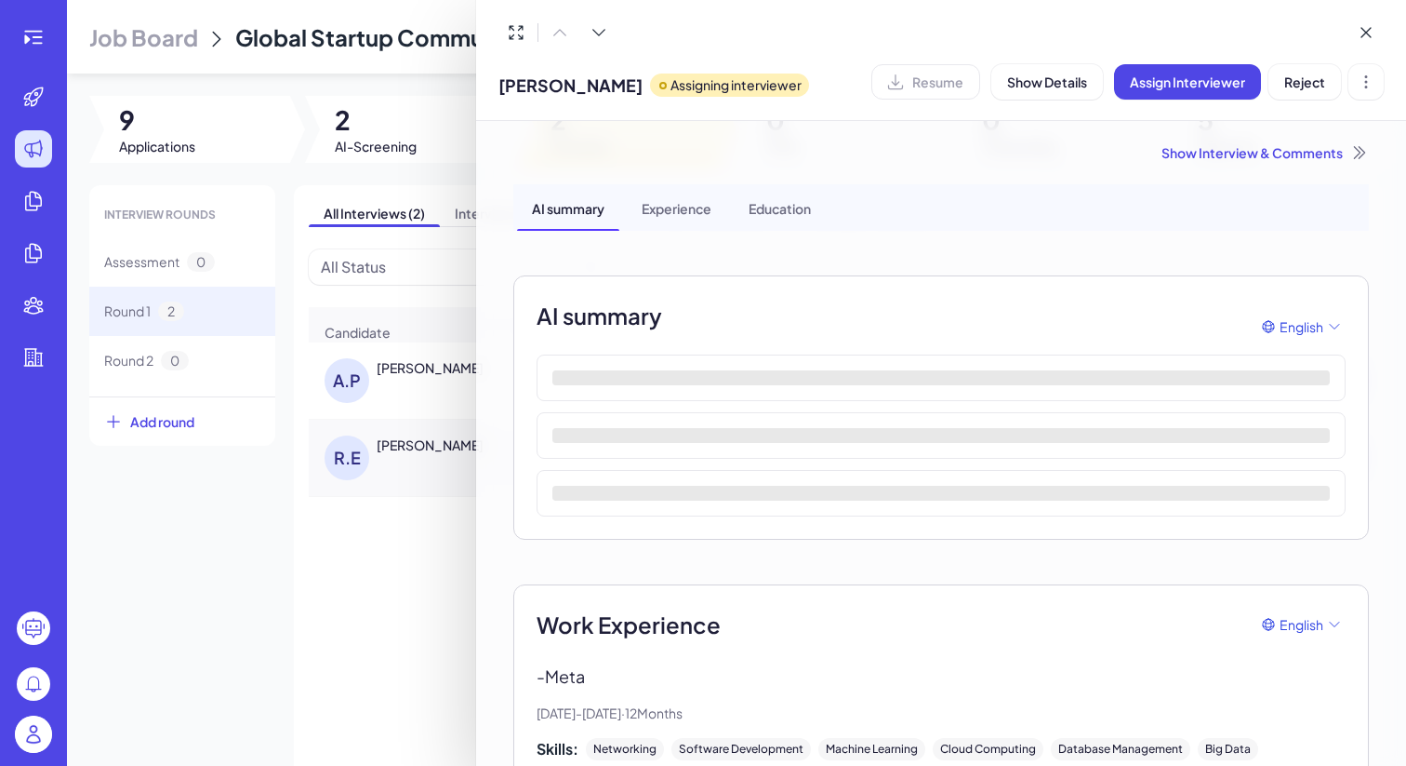
click at [434, 501] on div at bounding box center [703, 383] width 1406 height 766
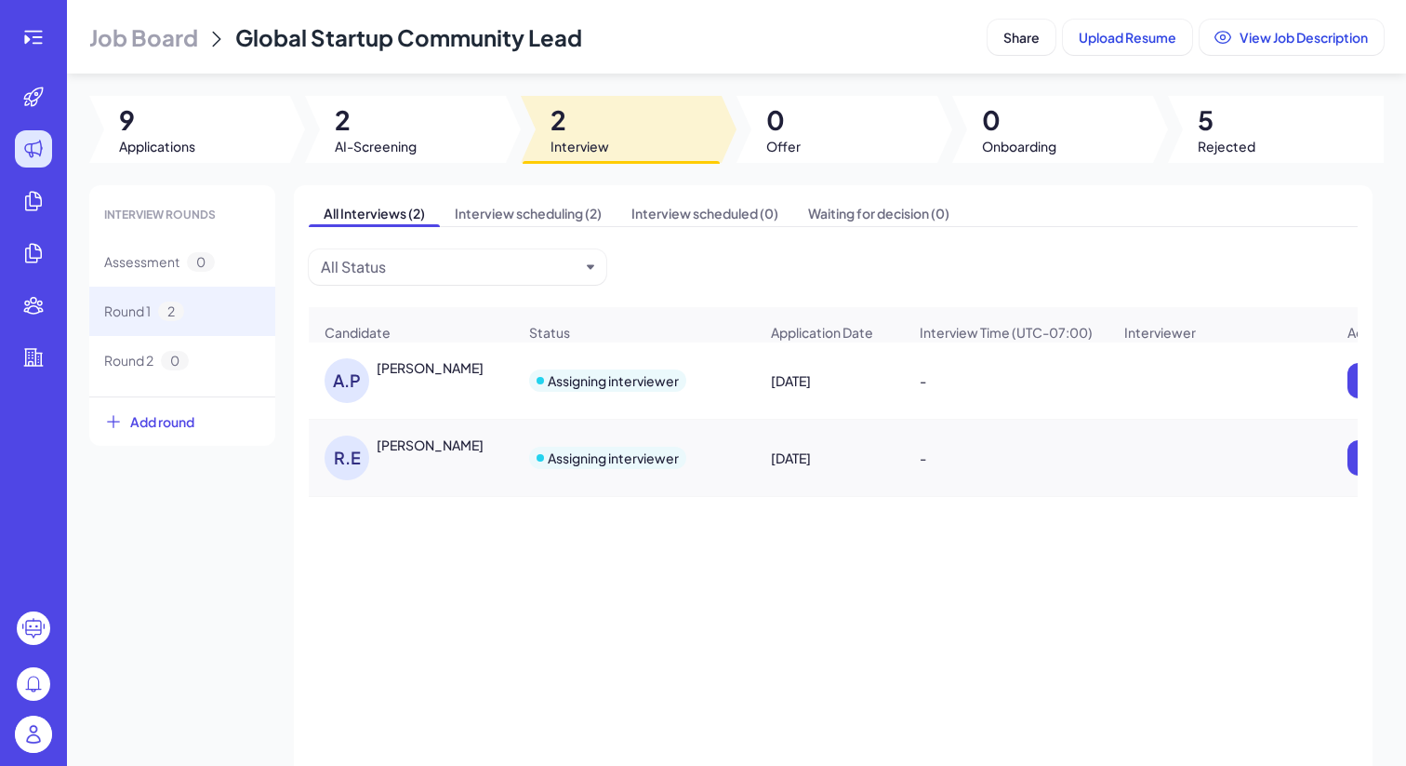
click at [441, 436] on div "[PERSON_NAME]" at bounding box center [411, 457] width 203 height 74
click at [442, 453] on div "[PERSON_NAME]" at bounding box center [430, 444] width 107 height 19
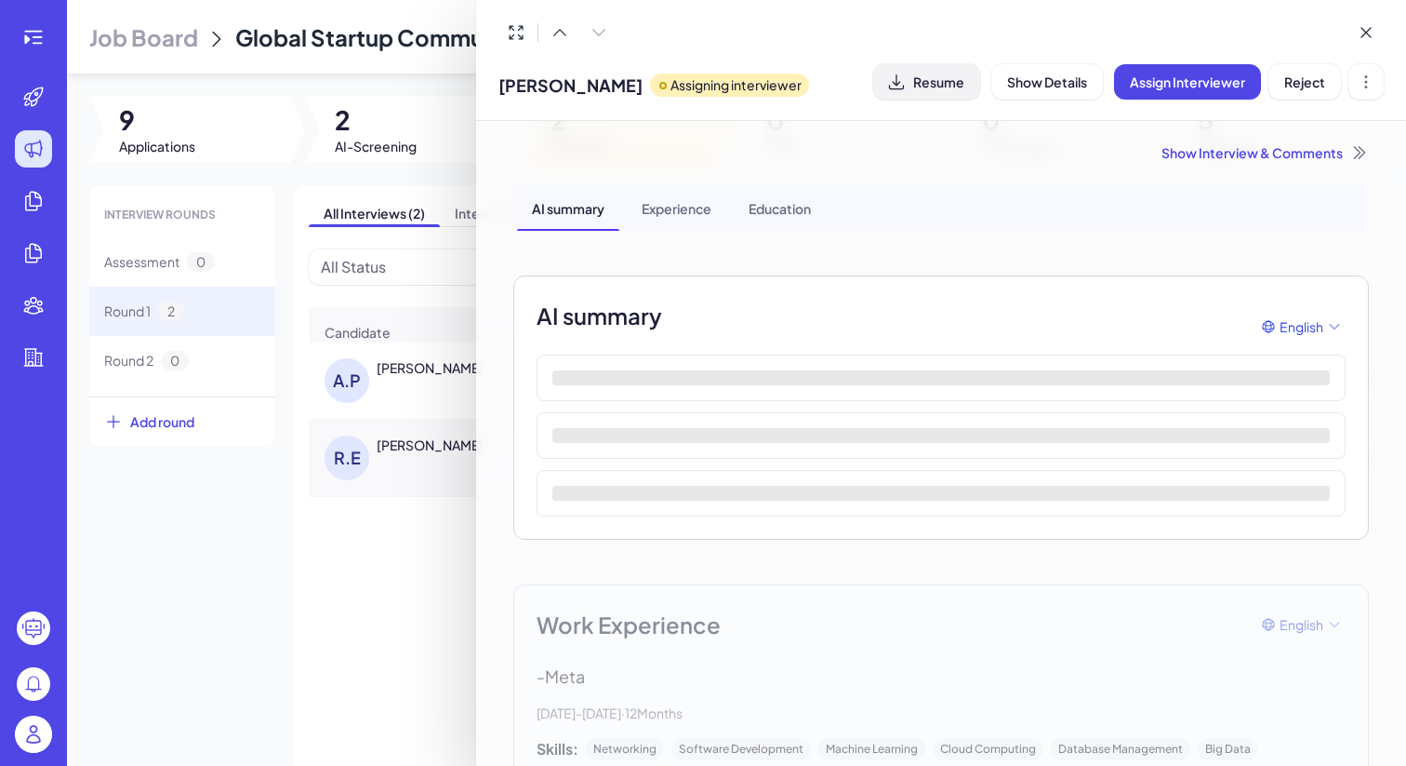
click at [911, 77] on button "Resume" at bounding box center [926, 81] width 107 height 35
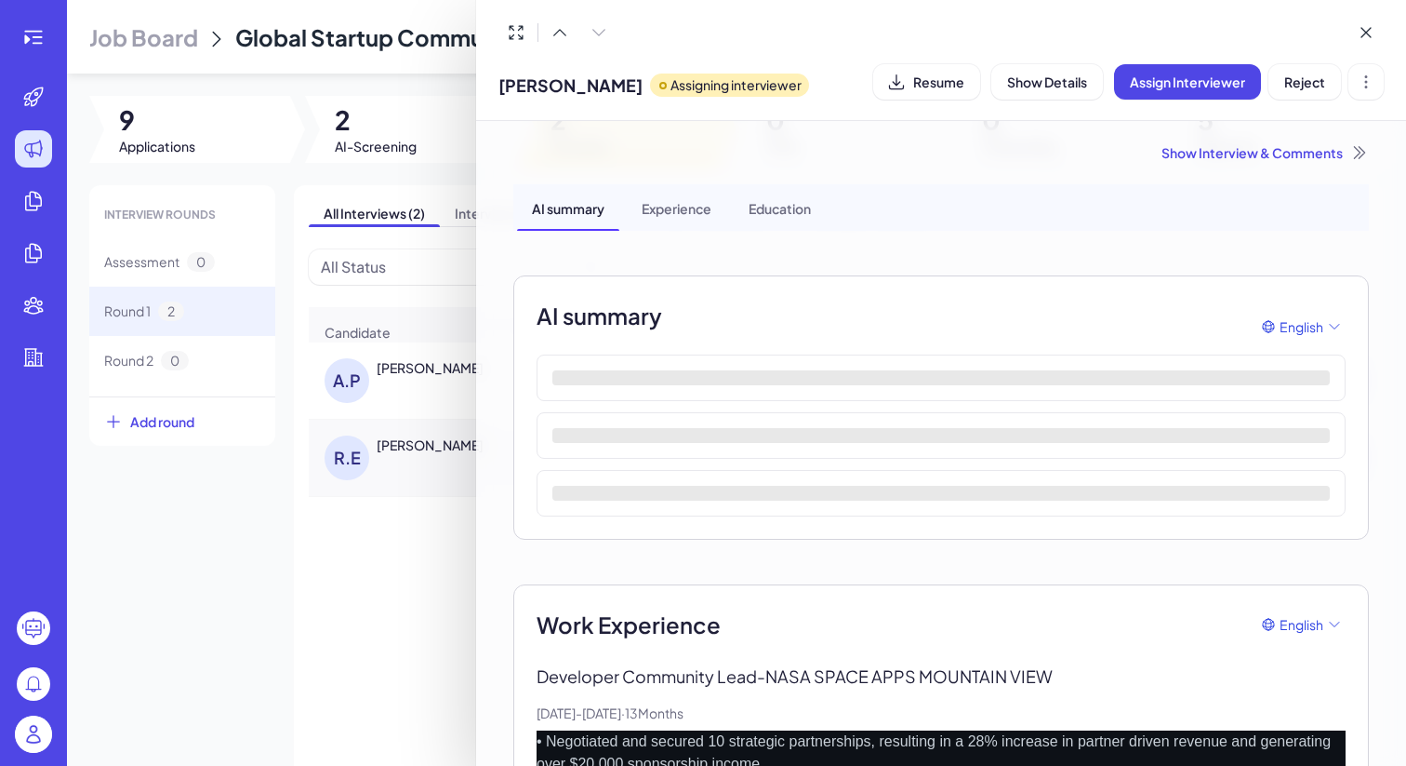
click at [271, 534] on div at bounding box center [703, 383] width 1406 height 766
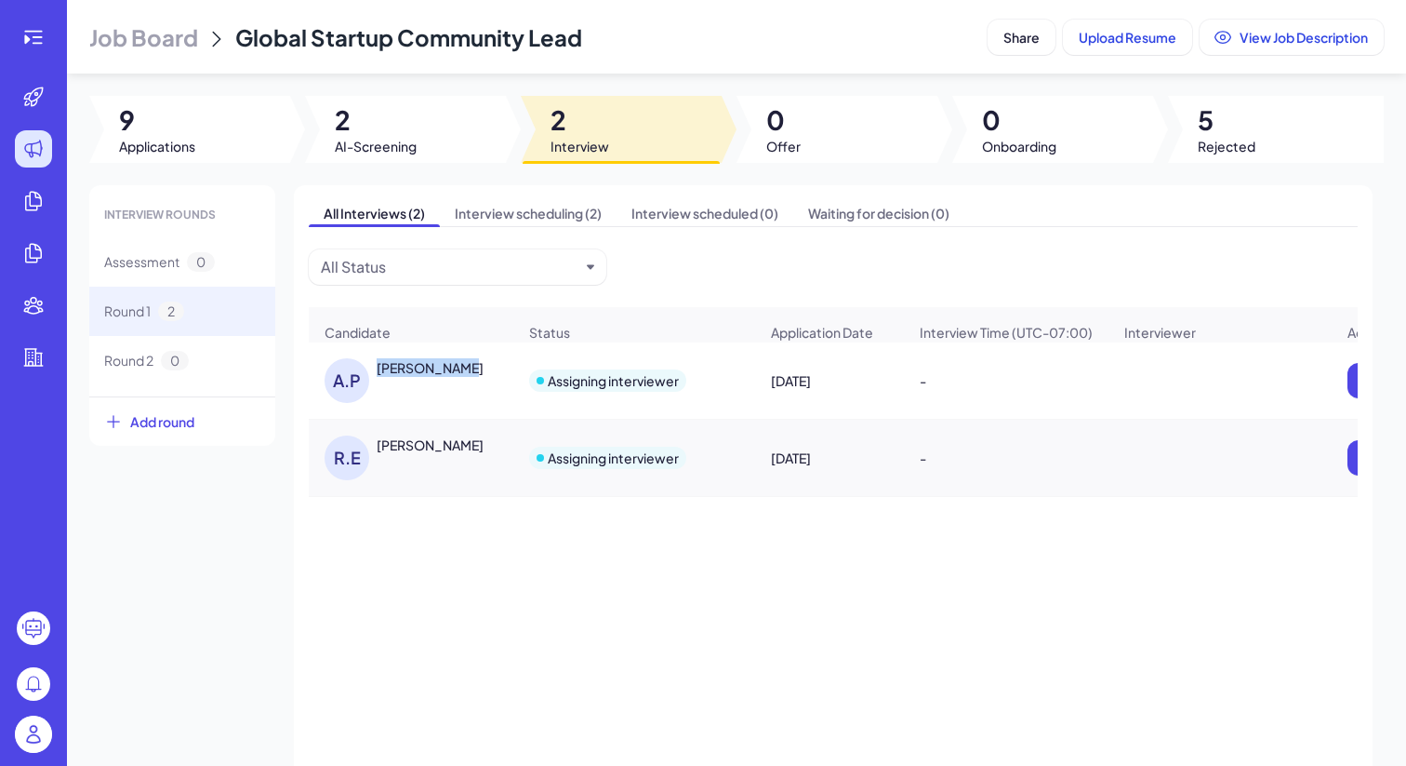
drag, startPoint x: 465, startPoint y: 373, endPoint x: 378, endPoint y: 373, distance: 87.4
click at [378, 373] on div "[PERSON_NAME]" at bounding box center [447, 367] width 140 height 19
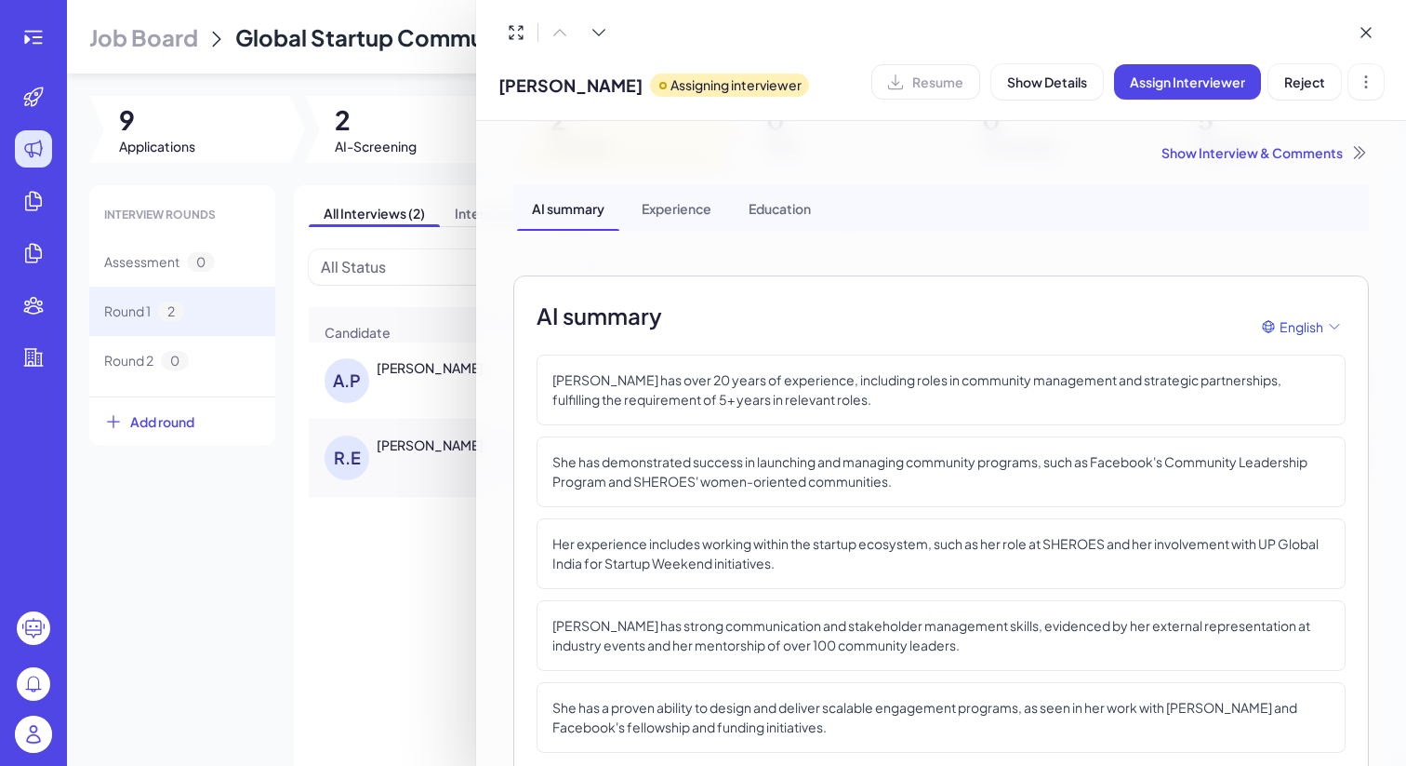
click at [567, 86] on span "[PERSON_NAME]" at bounding box center [571, 85] width 144 height 25
copy span "[PERSON_NAME]"
click at [180, 32] on div at bounding box center [703, 383] width 1406 height 766
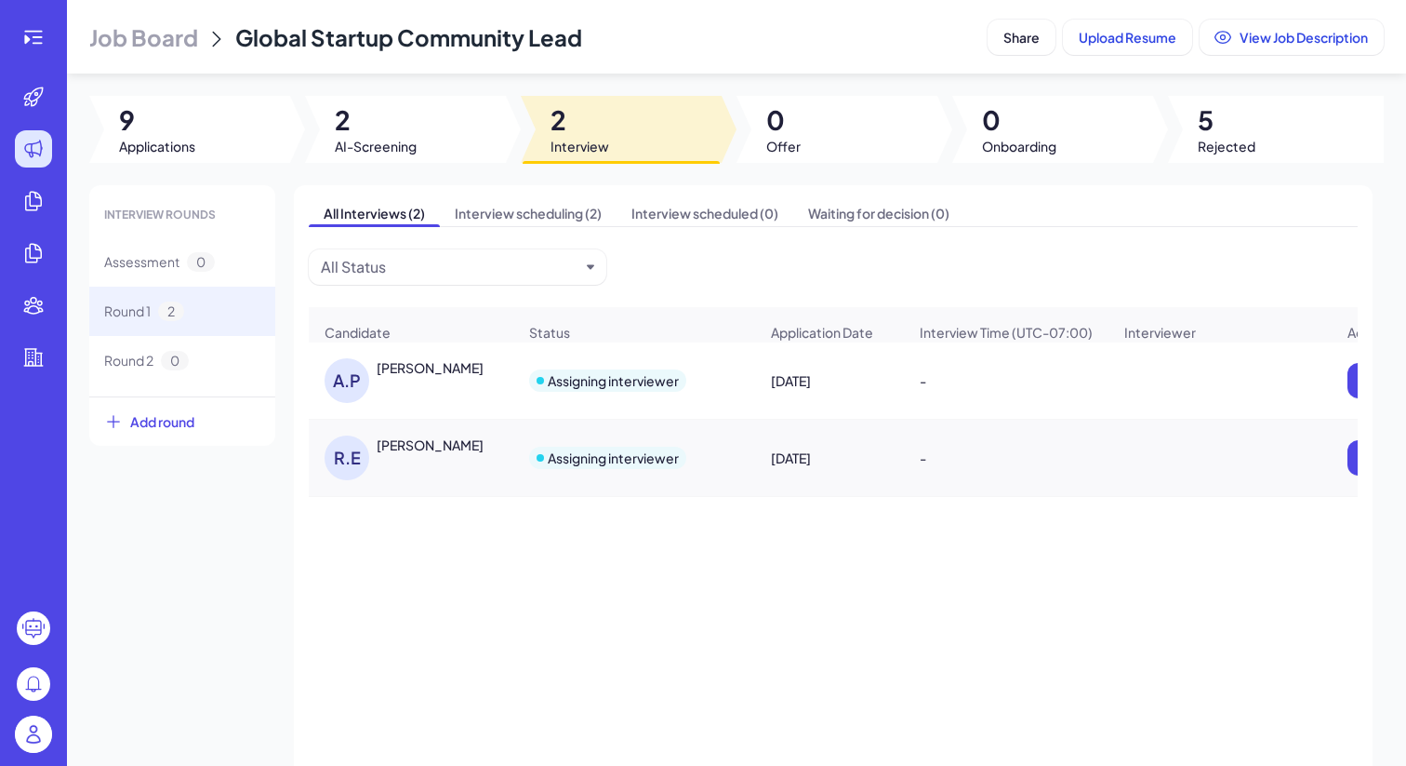
click at [193, 34] on span "Job Board" at bounding box center [143, 37] width 109 height 30
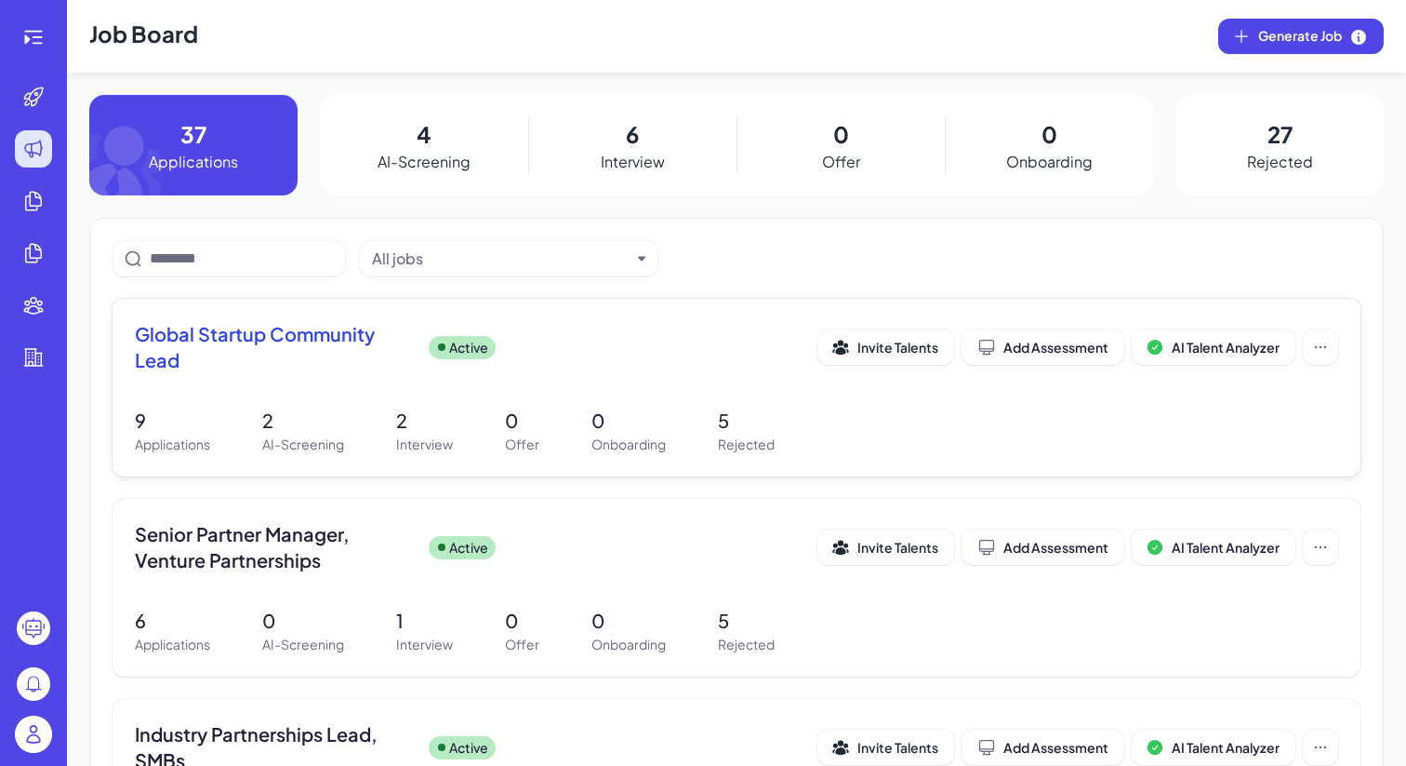
scroll to position [201, 0]
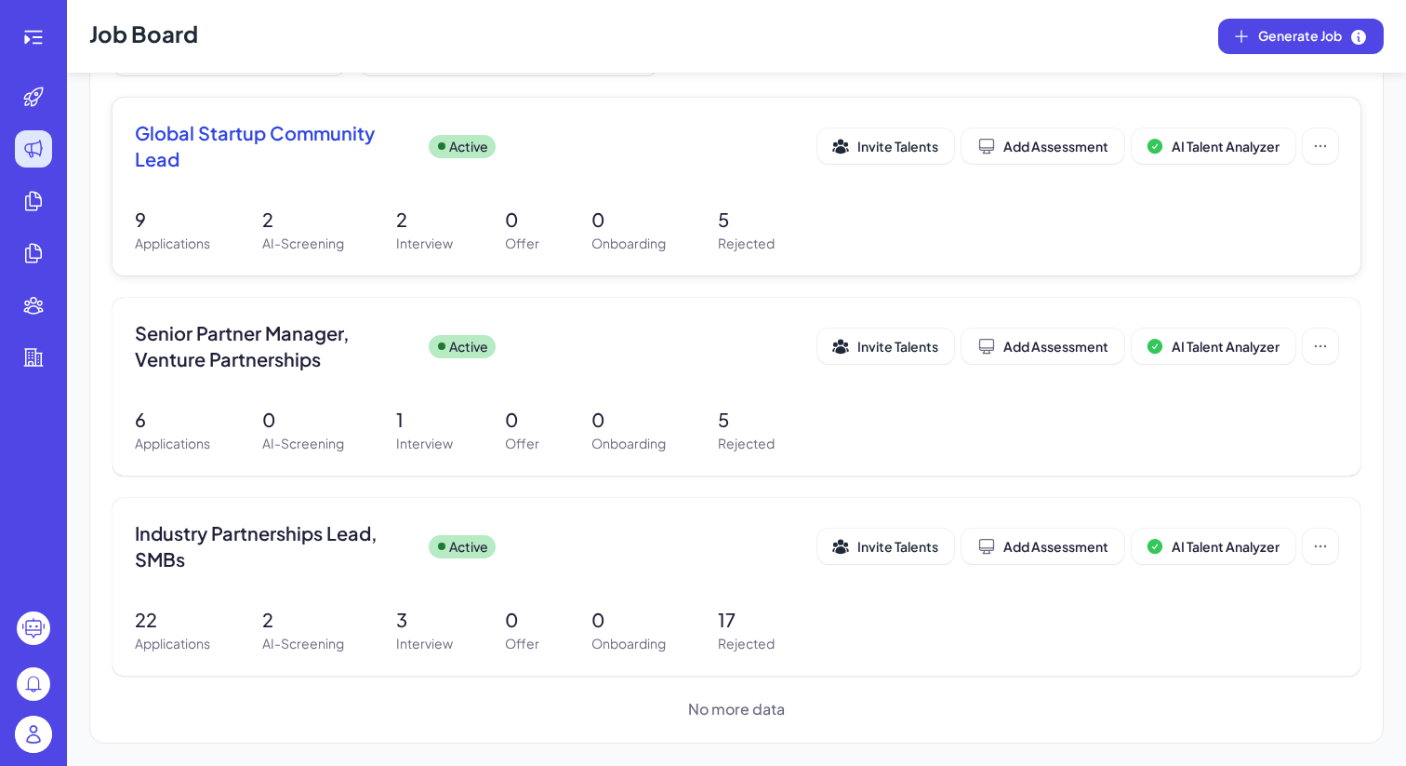
click at [411, 235] on p "Interview" at bounding box center [424, 243] width 57 height 20
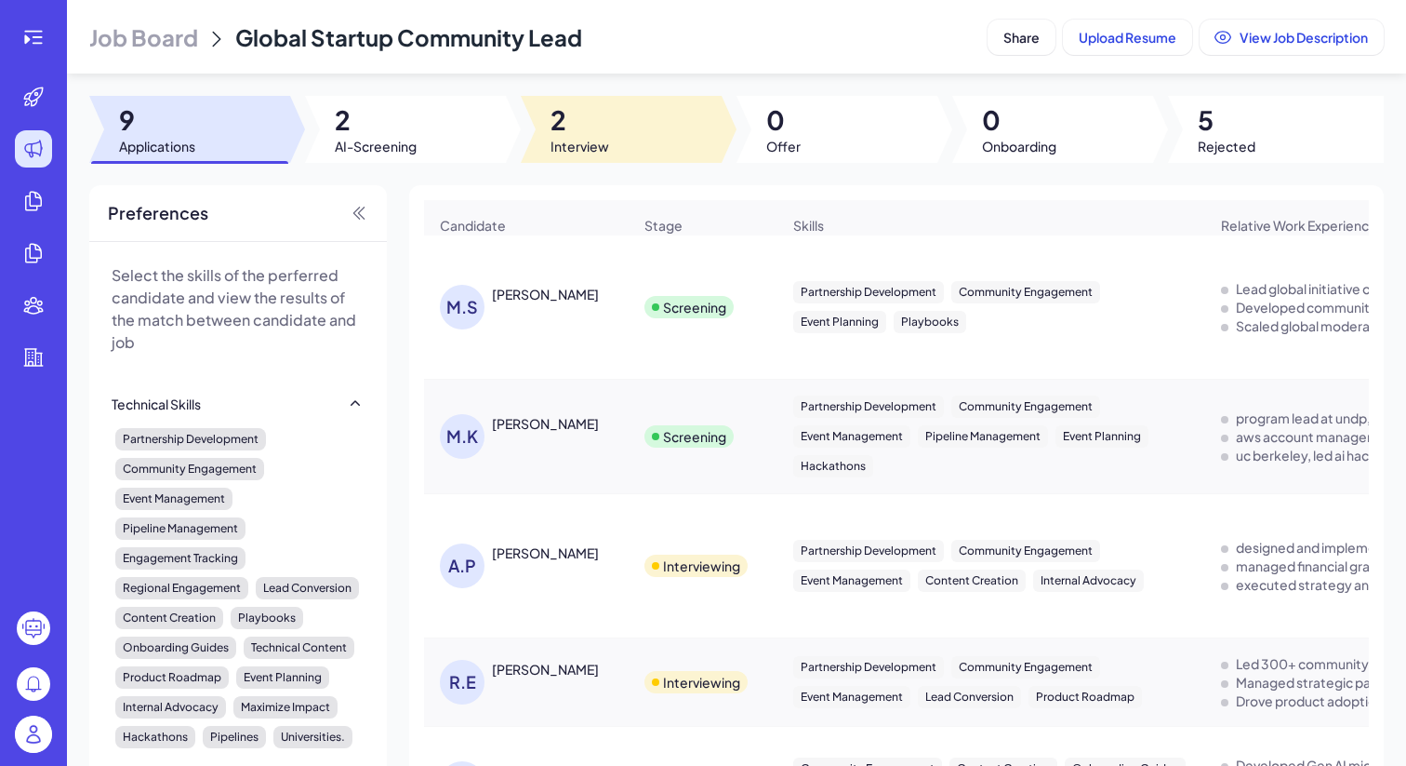
click at [580, 150] on span "Interview" at bounding box center [580, 146] width 59 height 19
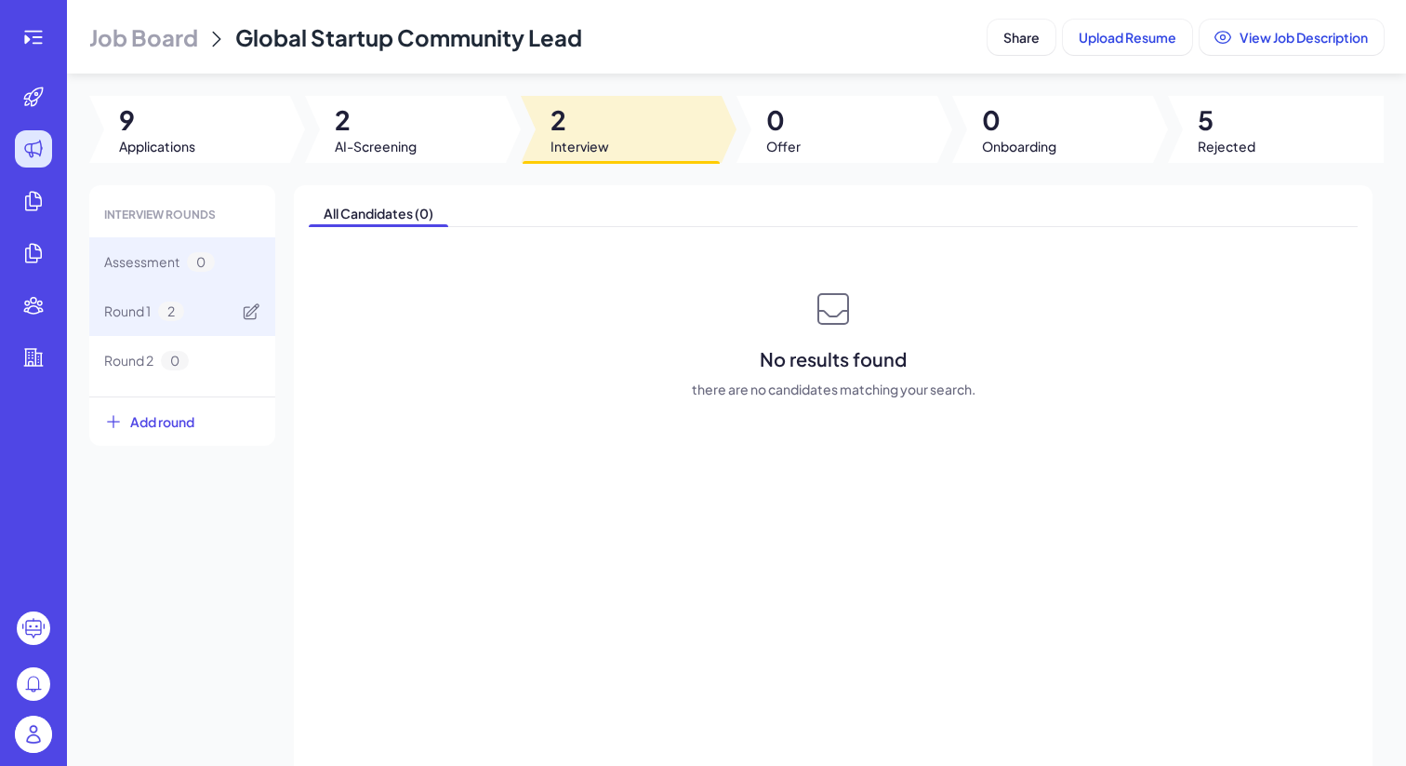
click at [206, 319] on div "Round 1 2" at bounding box center [182, 311] width 186 height 49
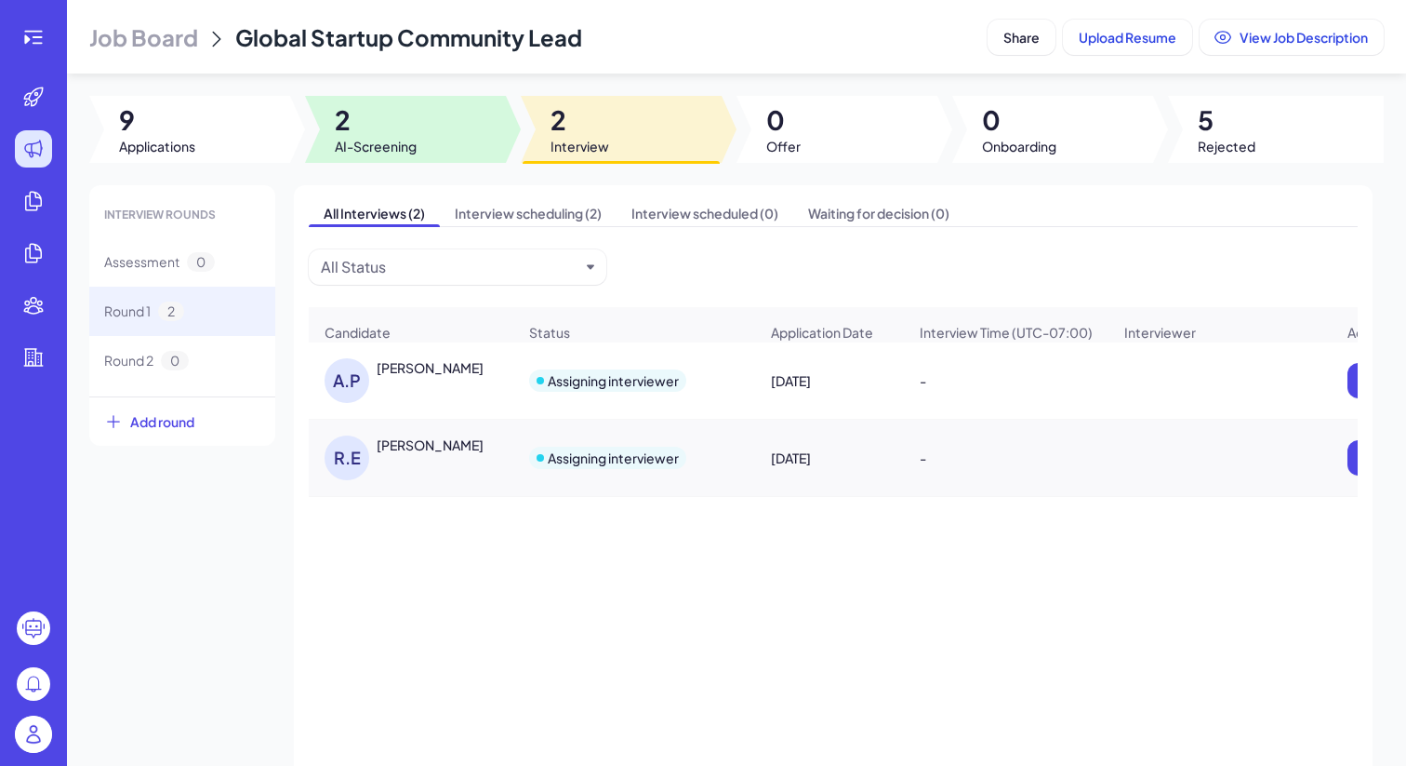
click at [393, 123] on span "2" at bounding box center [376, 119] width 82 height 33
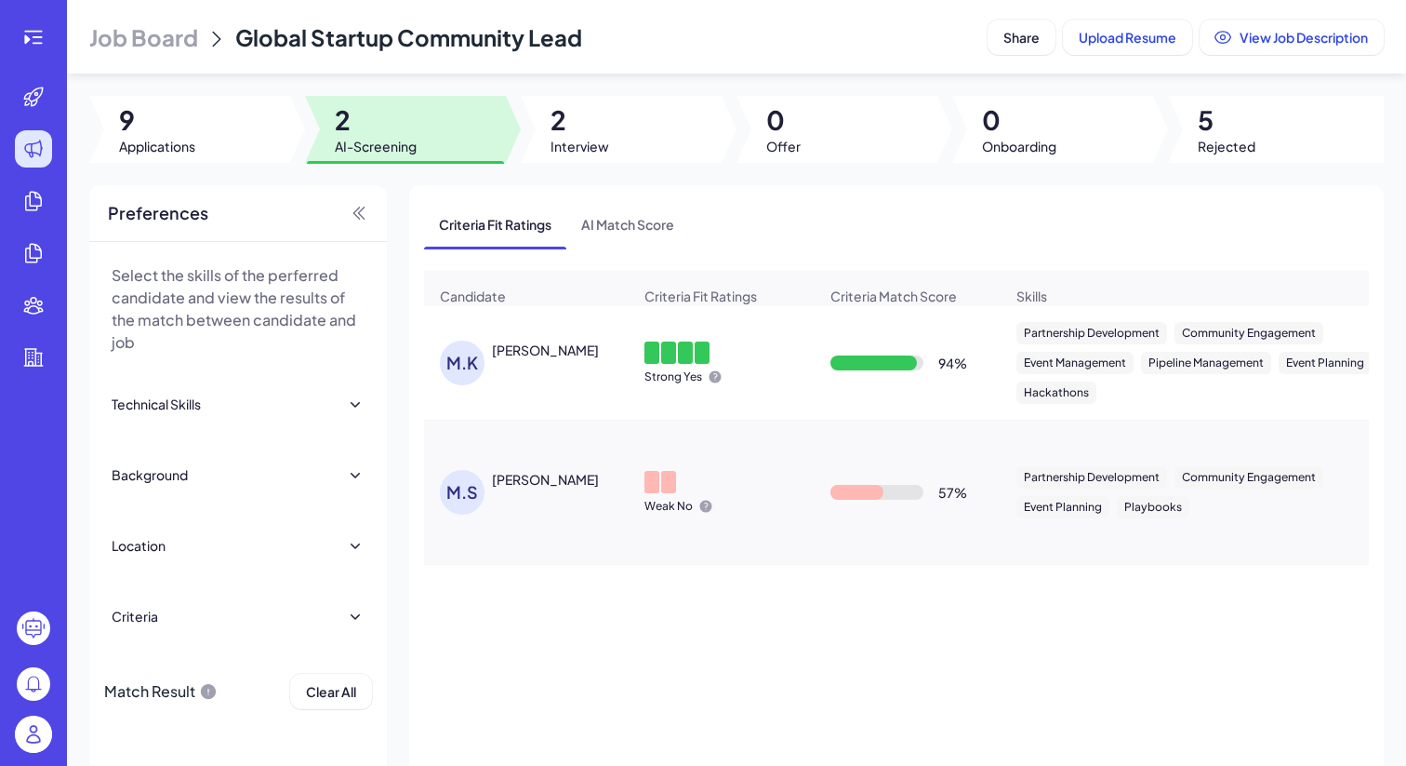
click at [523, 355] on div "[PERSON_NAME]" at bounding box center [545, 349] width 107 height 19
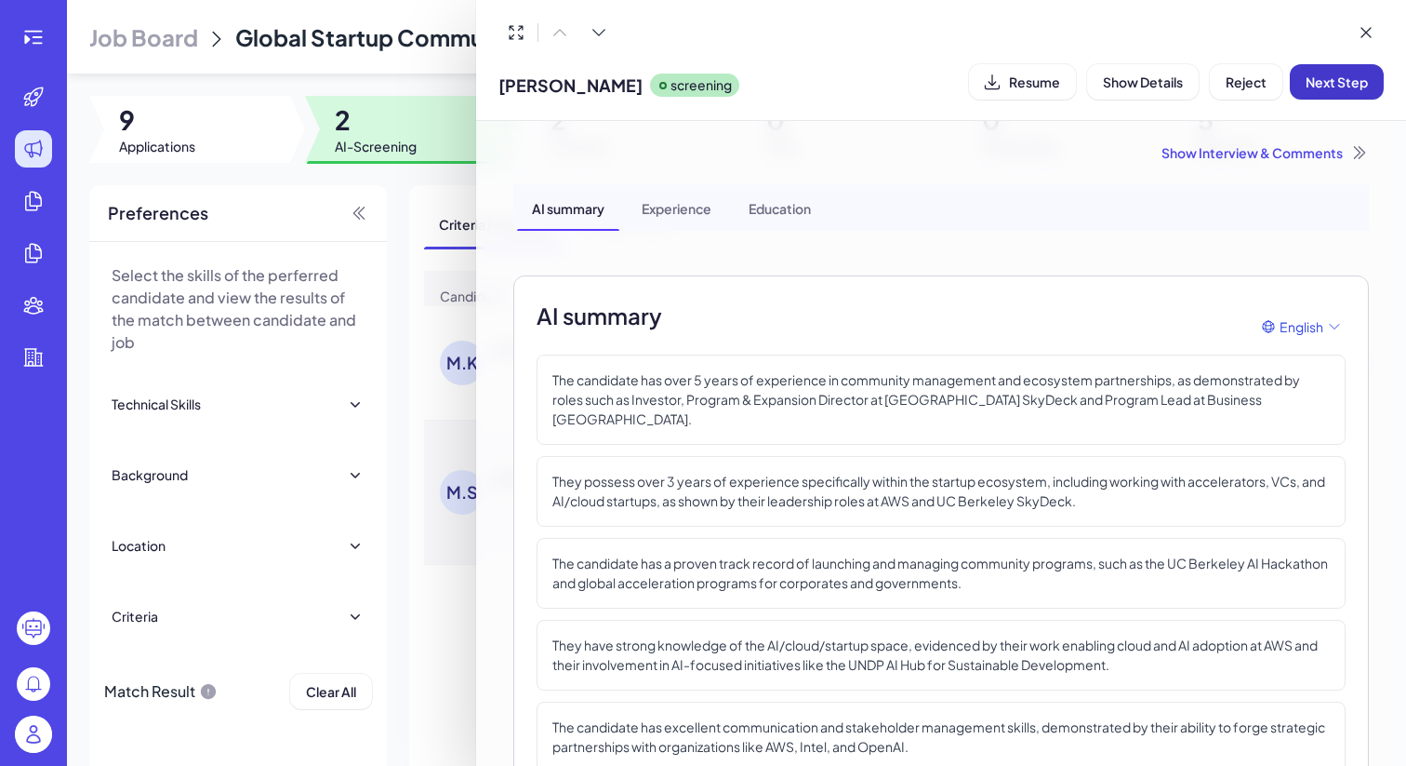
click at [1313, 83] on span "Next Step" at bounding box center [1337, 81] width 62 height 17
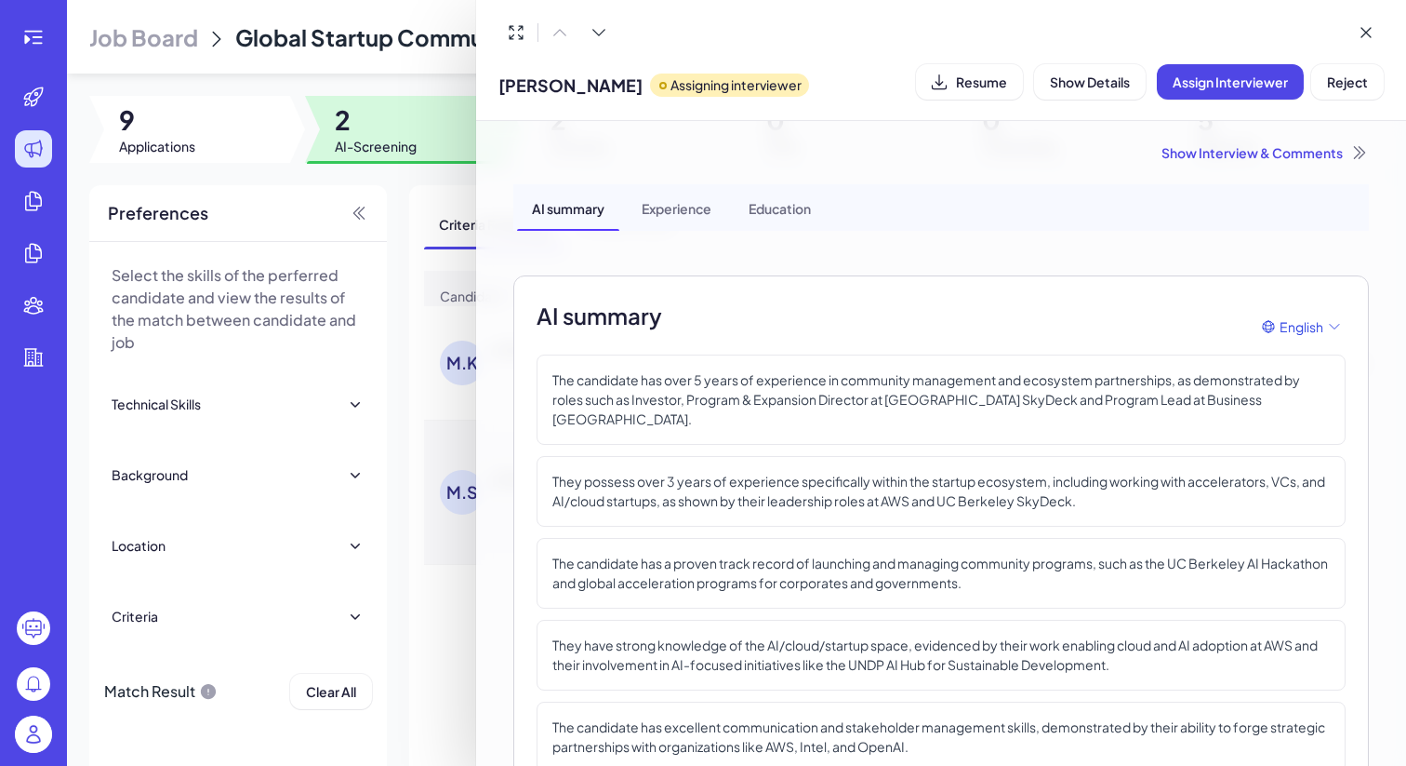
click at [426, 182] on div at bounding box center [703, 383] width 1406 height 766
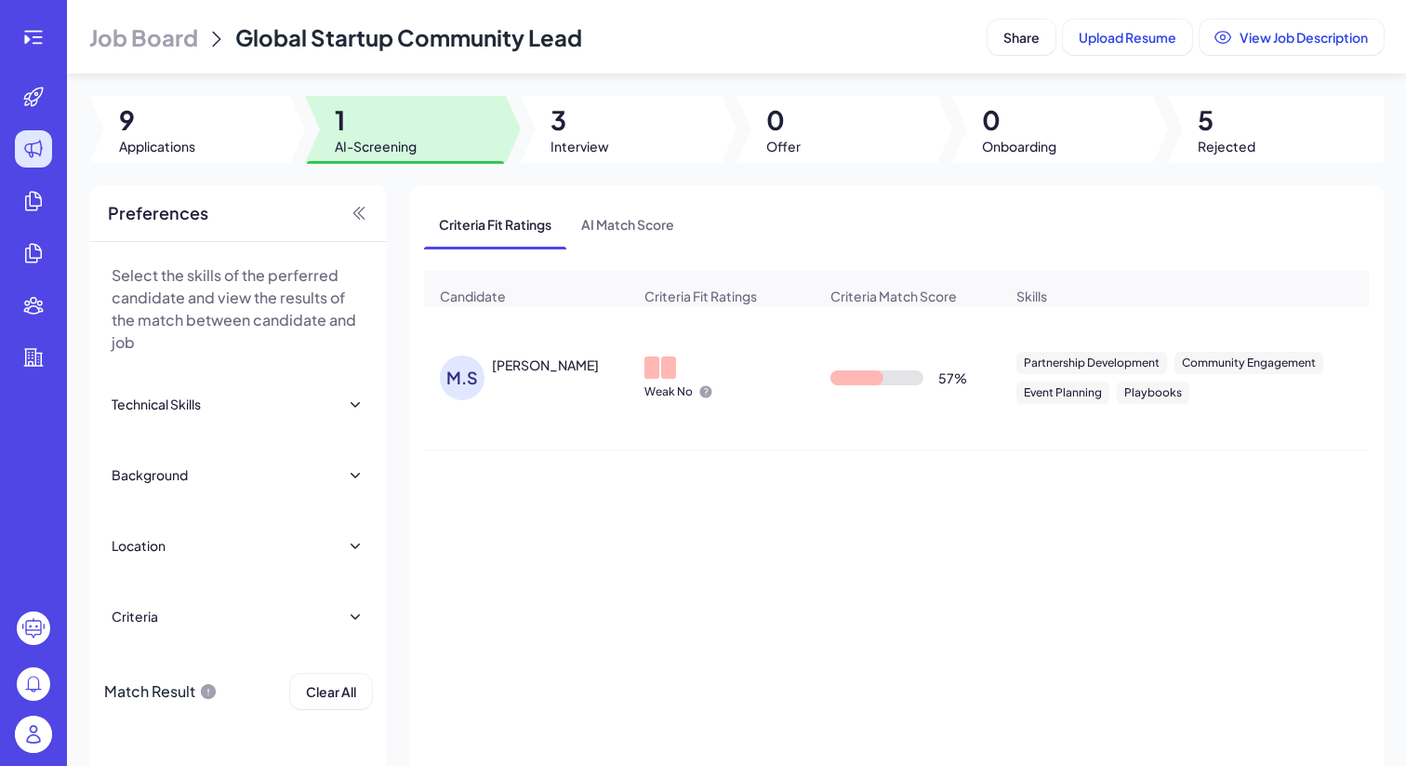
click at [478, 371] on div "M.S" at bounding box center [466, 377] width 52 height 45
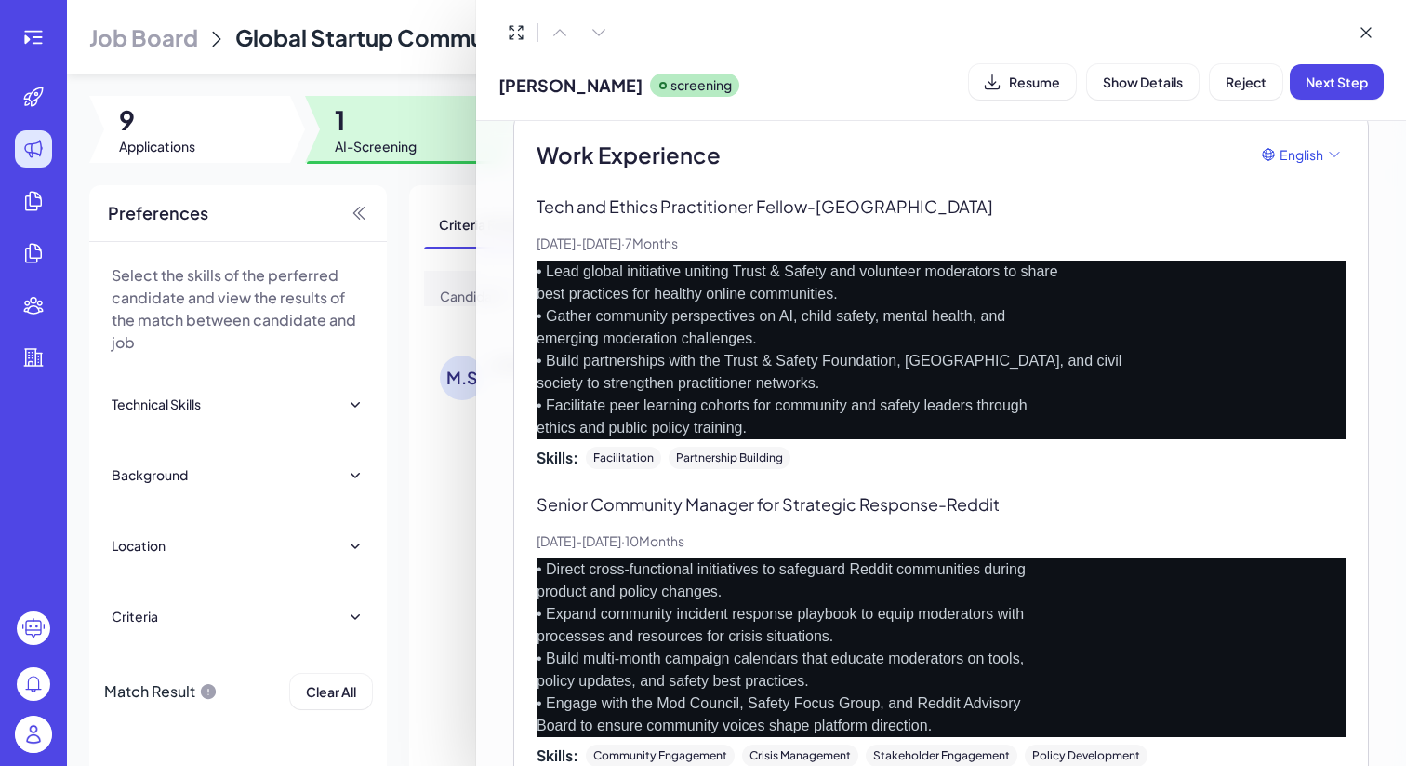
scroll to position [695, 0]
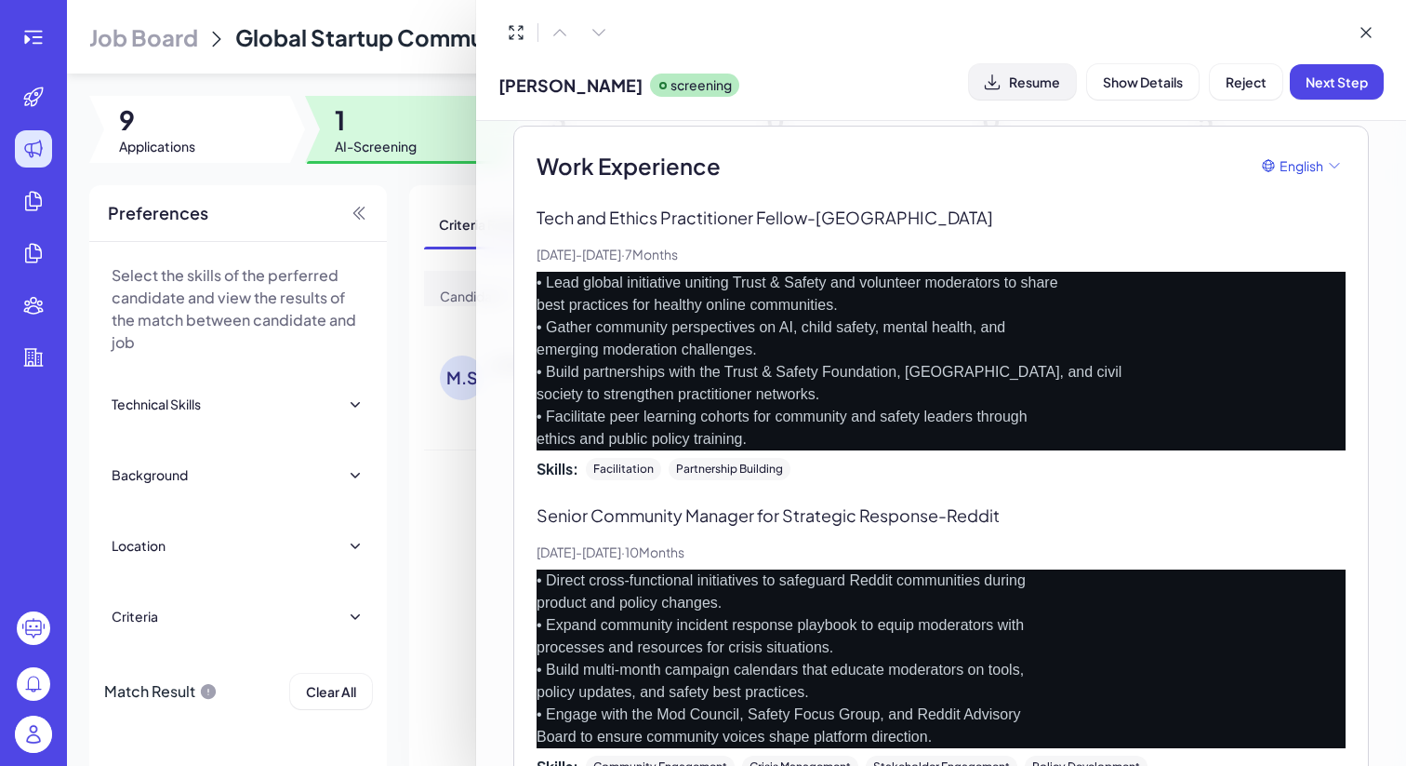
click at [989, 96] on button "Resume" at bounding box center [1022, 81] width 107 height 35
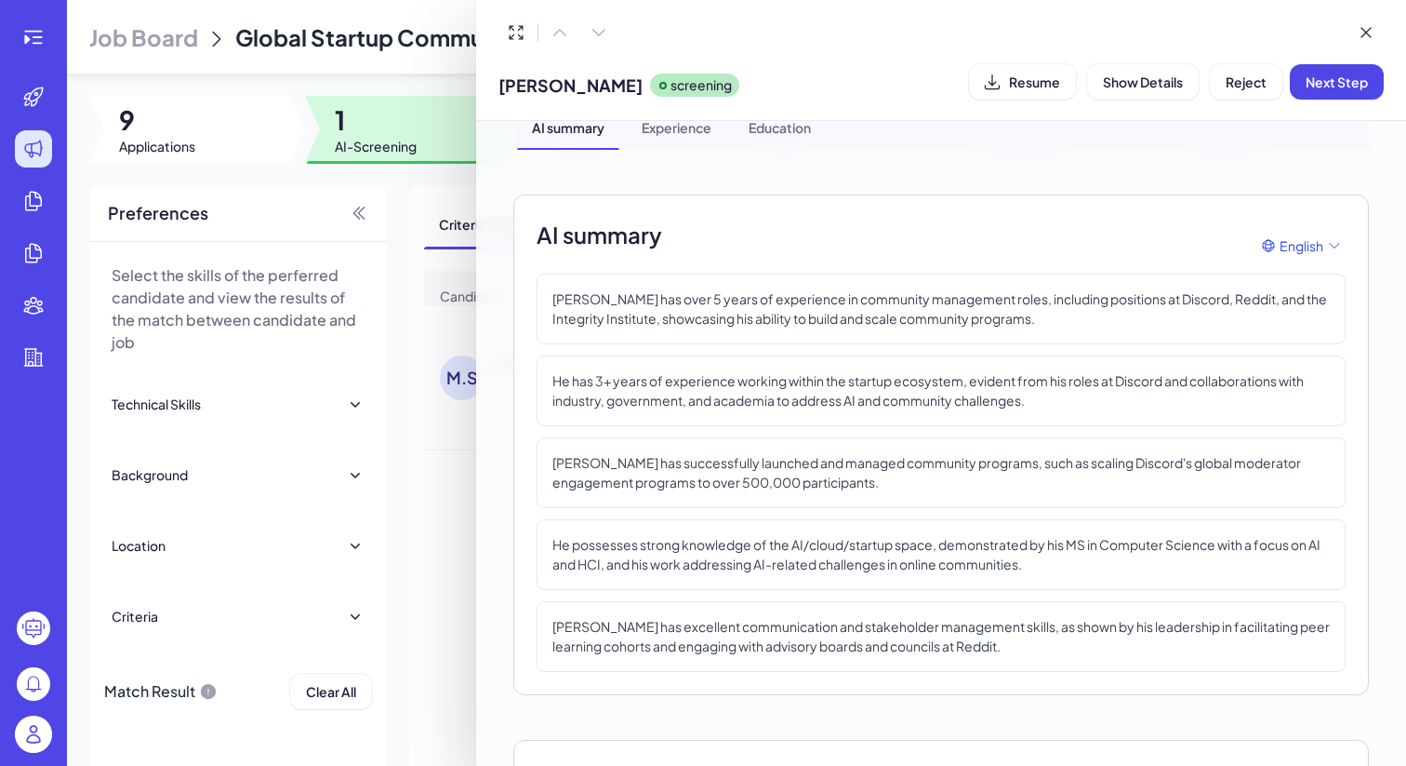
scroll to position [0, 0]
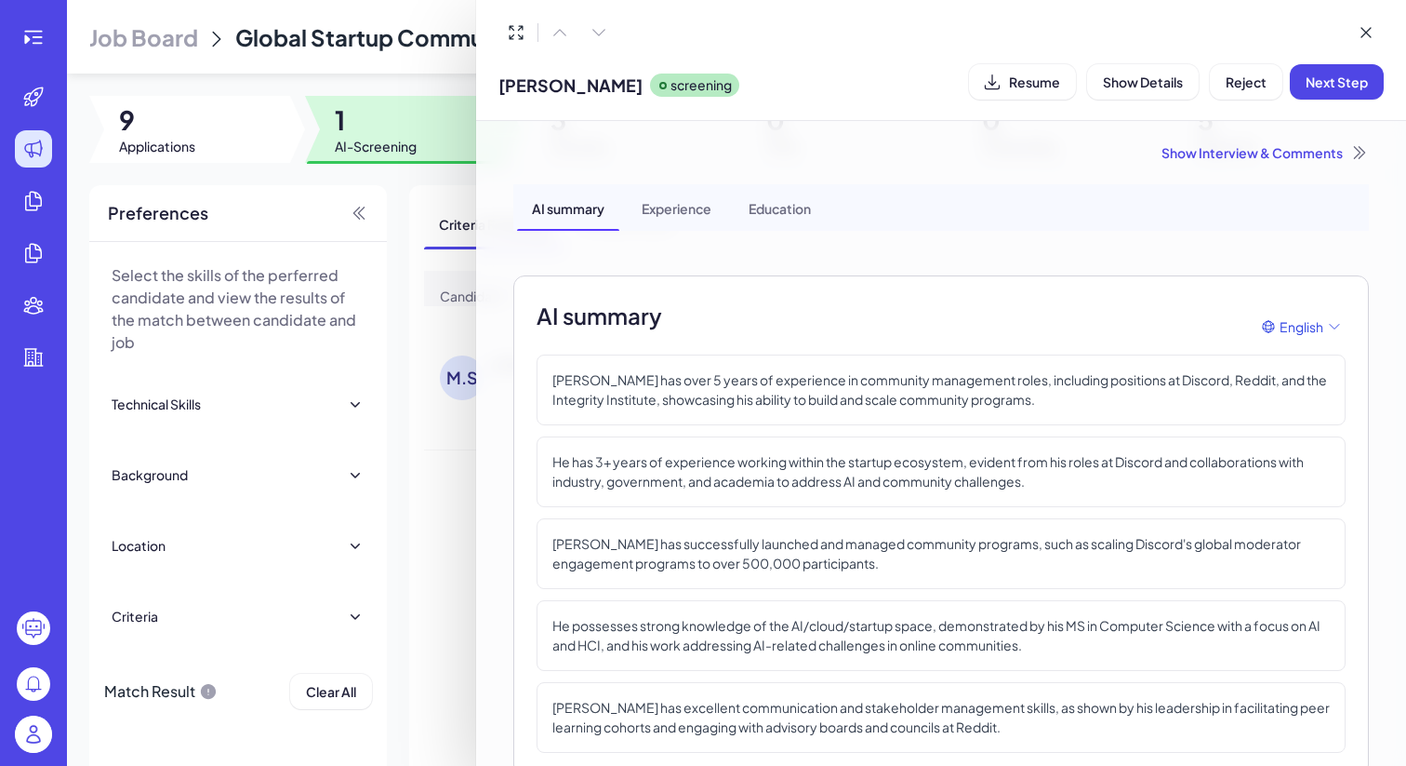
click at [1210, 153] on div "Show Interview & Comments" at bounding box center [941, 152] width 856 height 19
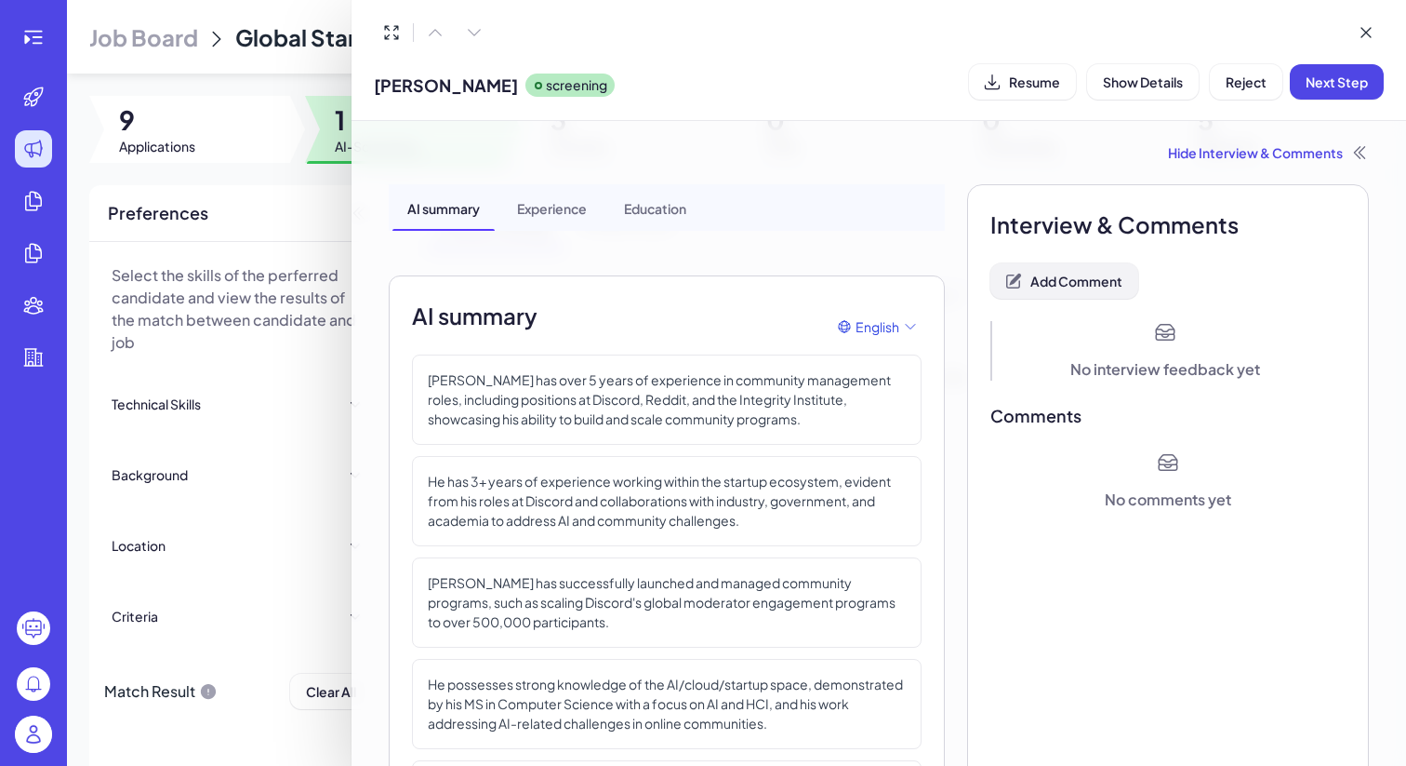
click at [1061, 275] on span "Add Comment" at bounding box center [1077, 281] width 92 height 17
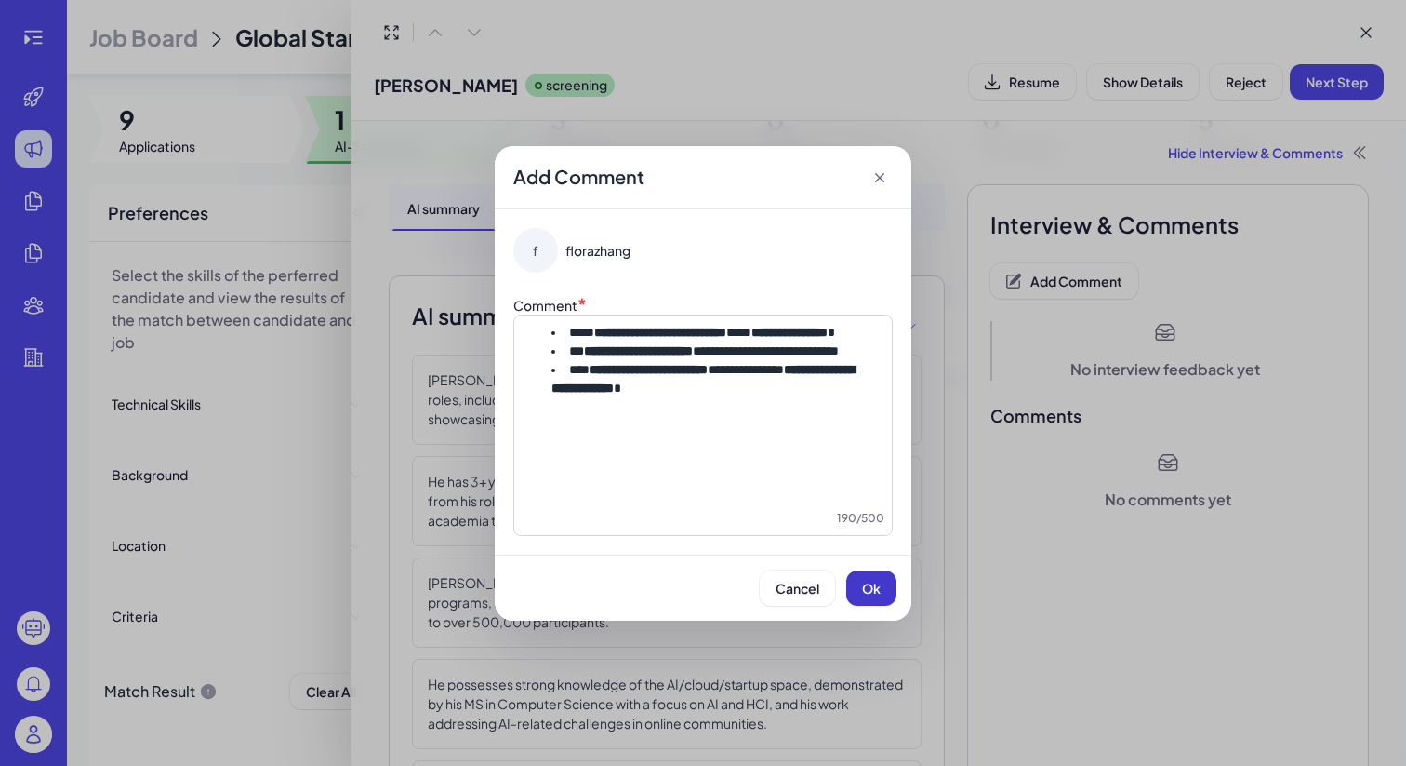
click at [866, 576] on button "Ok" at bounding box center [871, 587] width 50 height 35
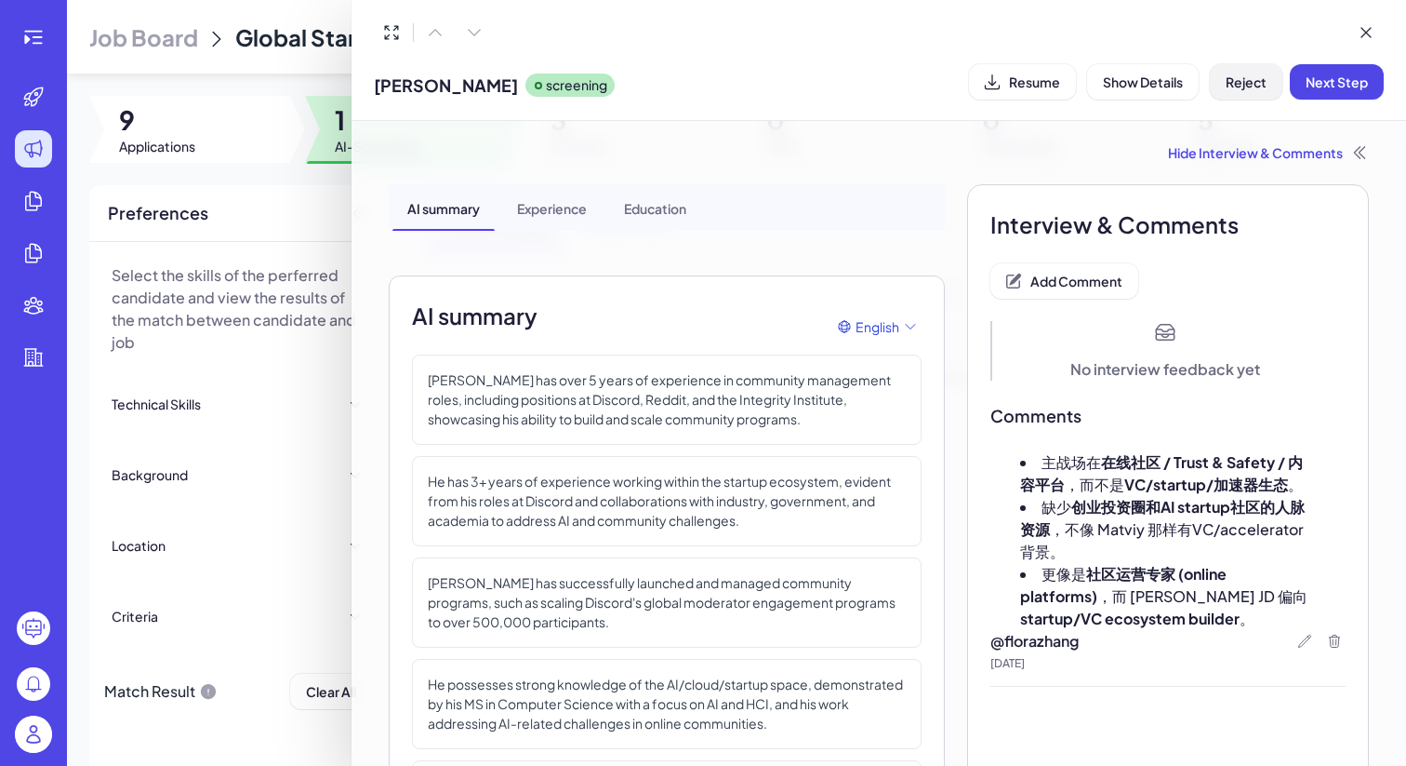
click at [1241, 84] on span "Reject" at bounding box center [1246, 81] width 41 height 17
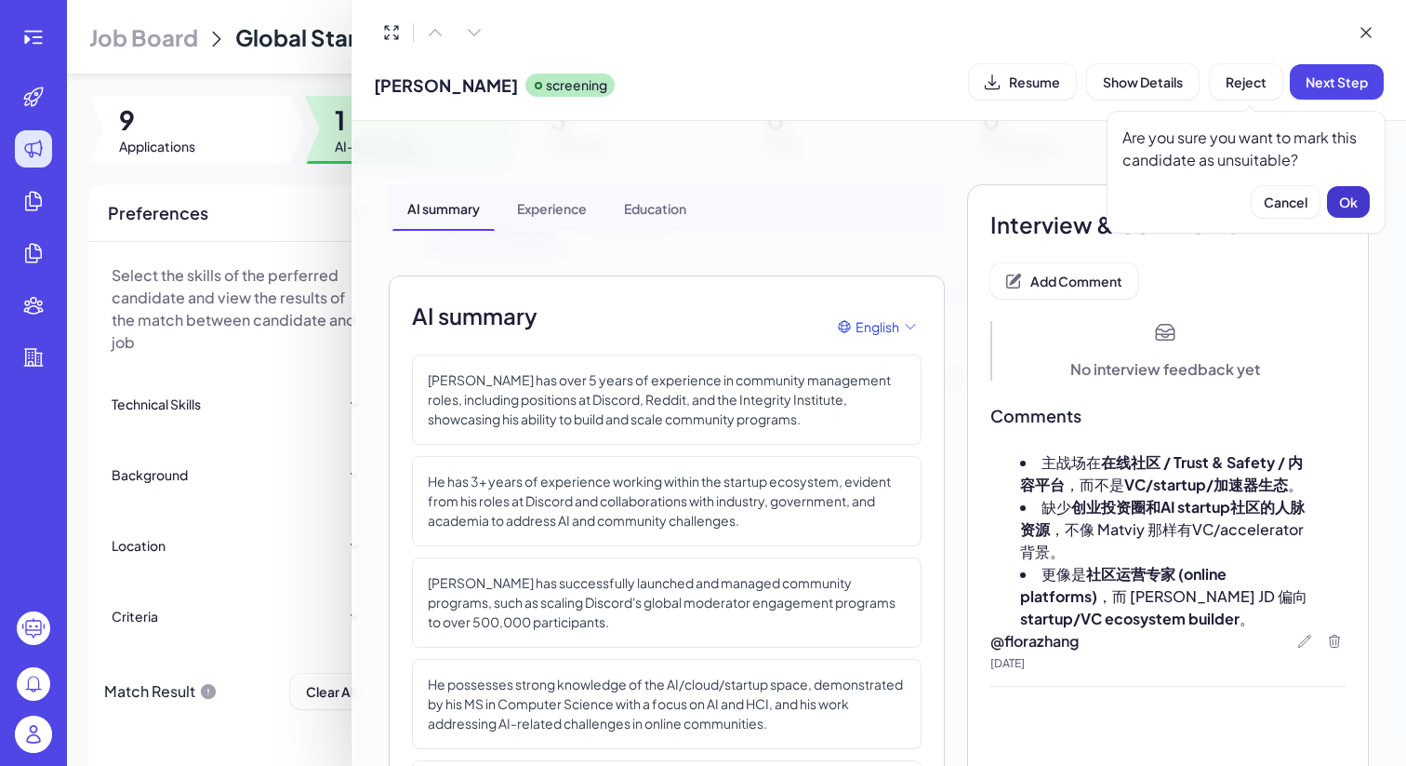
click at [1341, 203] on span "Ok" at bounding box center [1349, 201] width 19 height 17
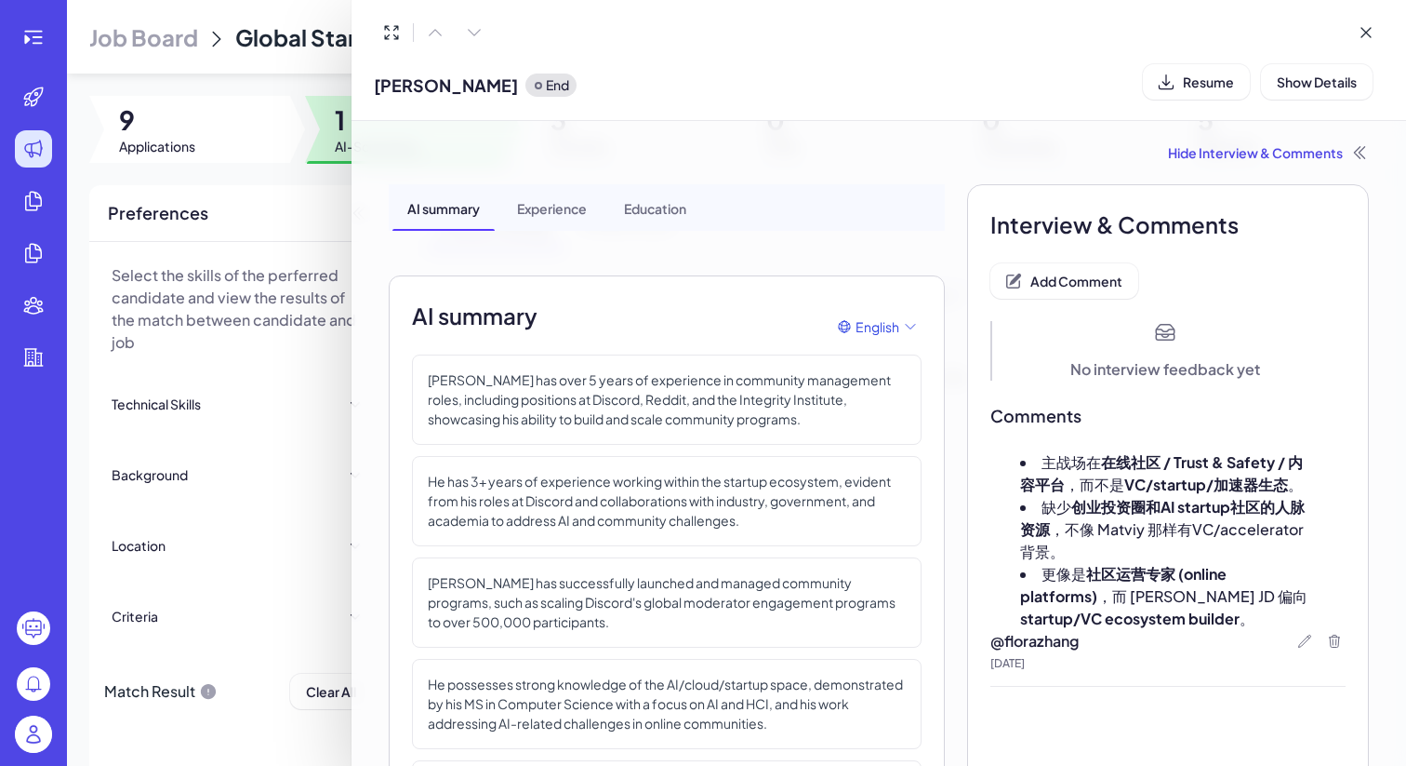
click at [285, 73] on div at bounding box center [703, 383] width 1406 height 766
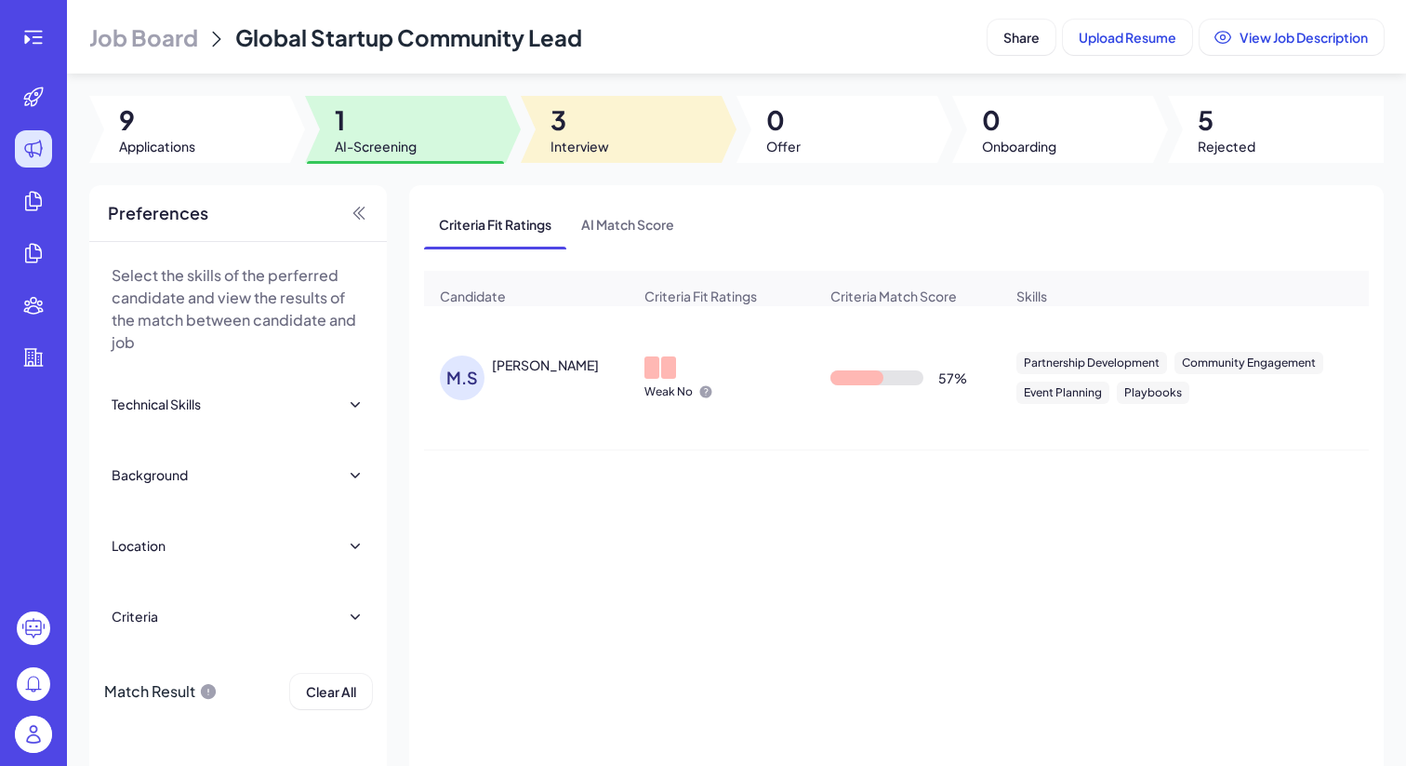
click at [593, 114] on span "3" at bounding box center [580, 119] width 59 height 33
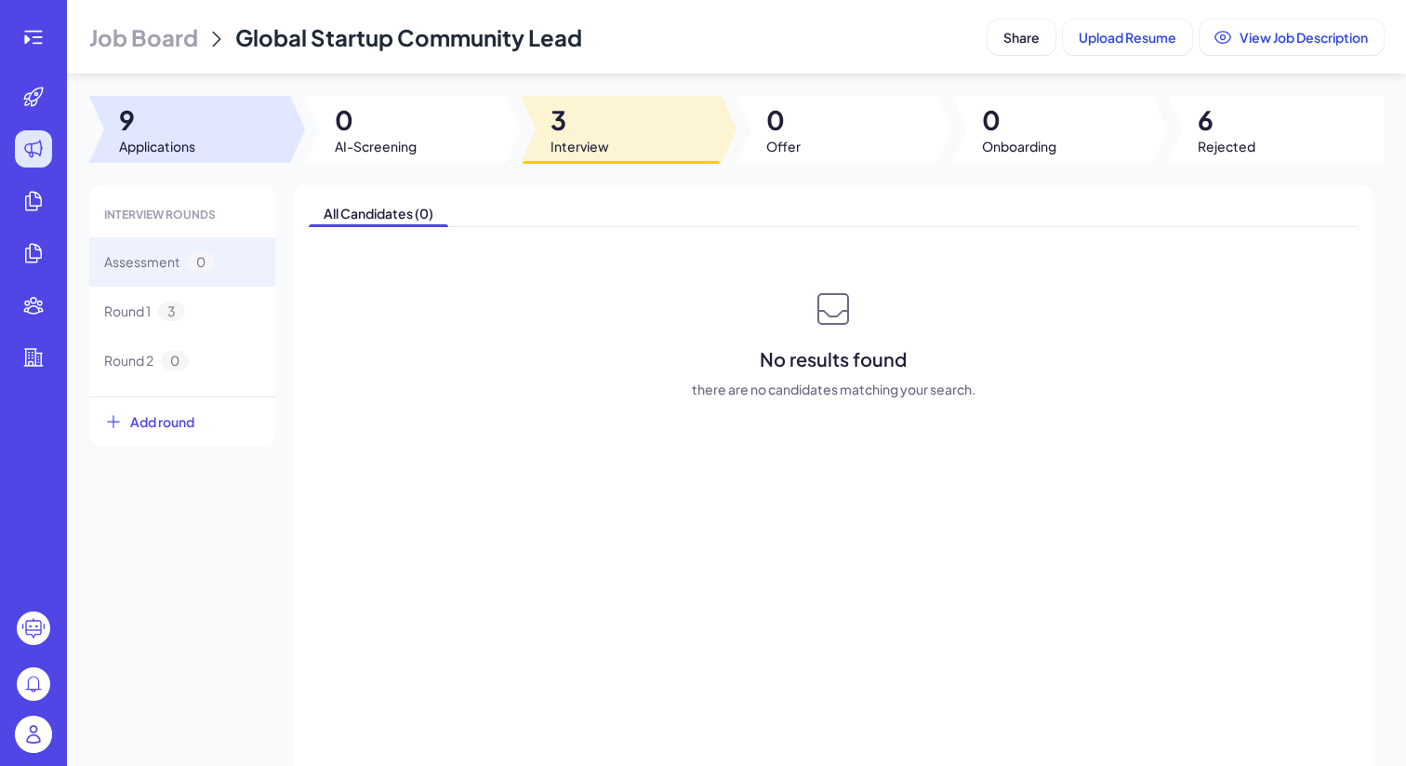
click at [190, 123] on span "9" at bounding box center [157, 119] width 76 height 33
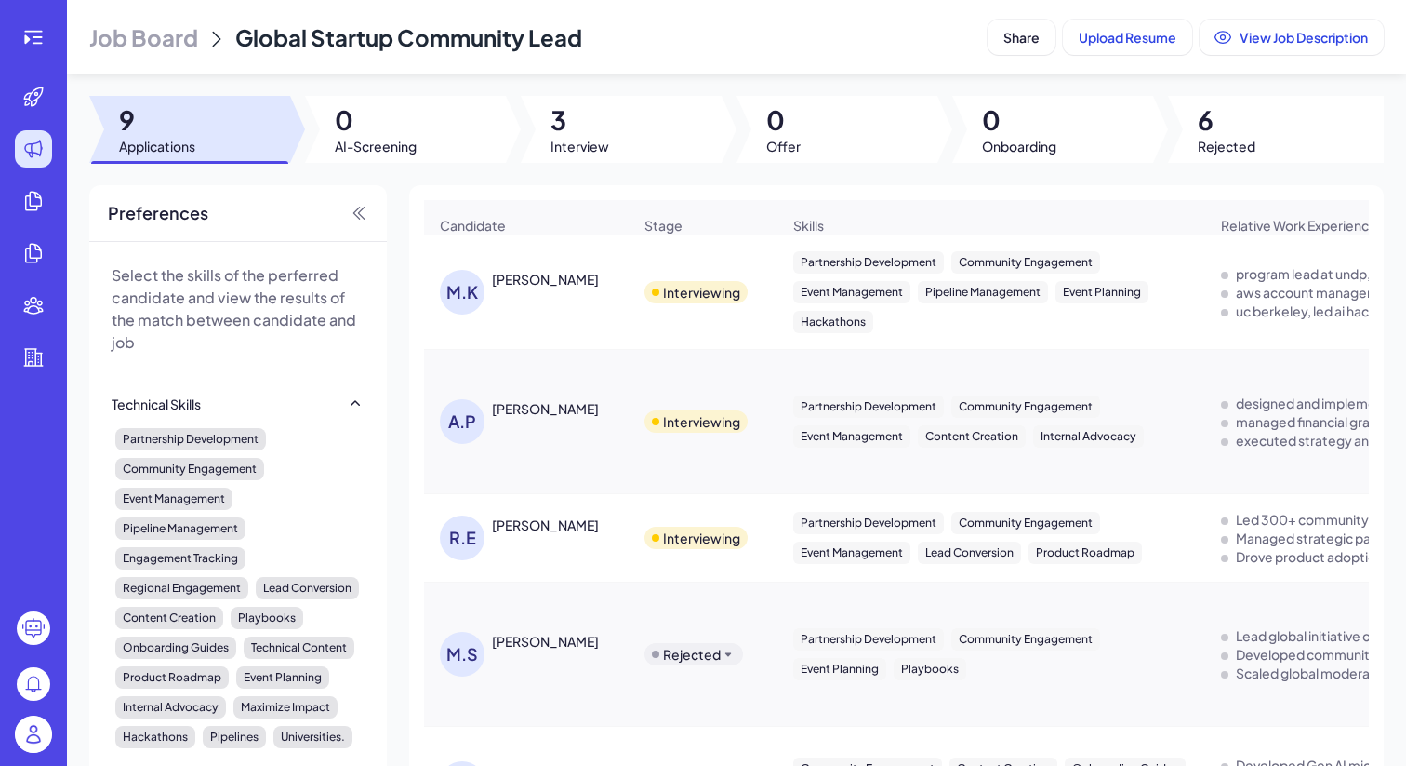
click at [157, 43] on span "Job Board" at bounding box center [143, 37] width 109 height 30
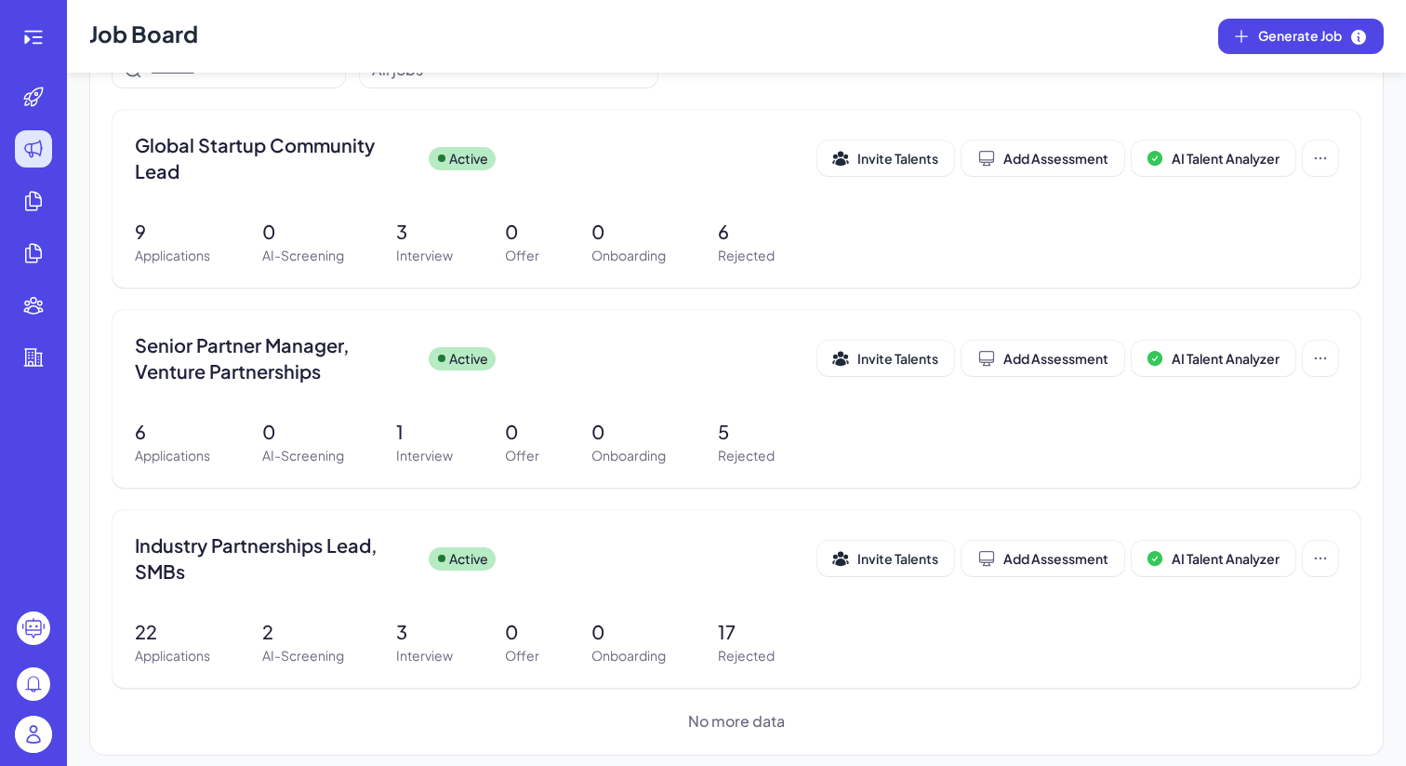
scroll to position [193, 0]
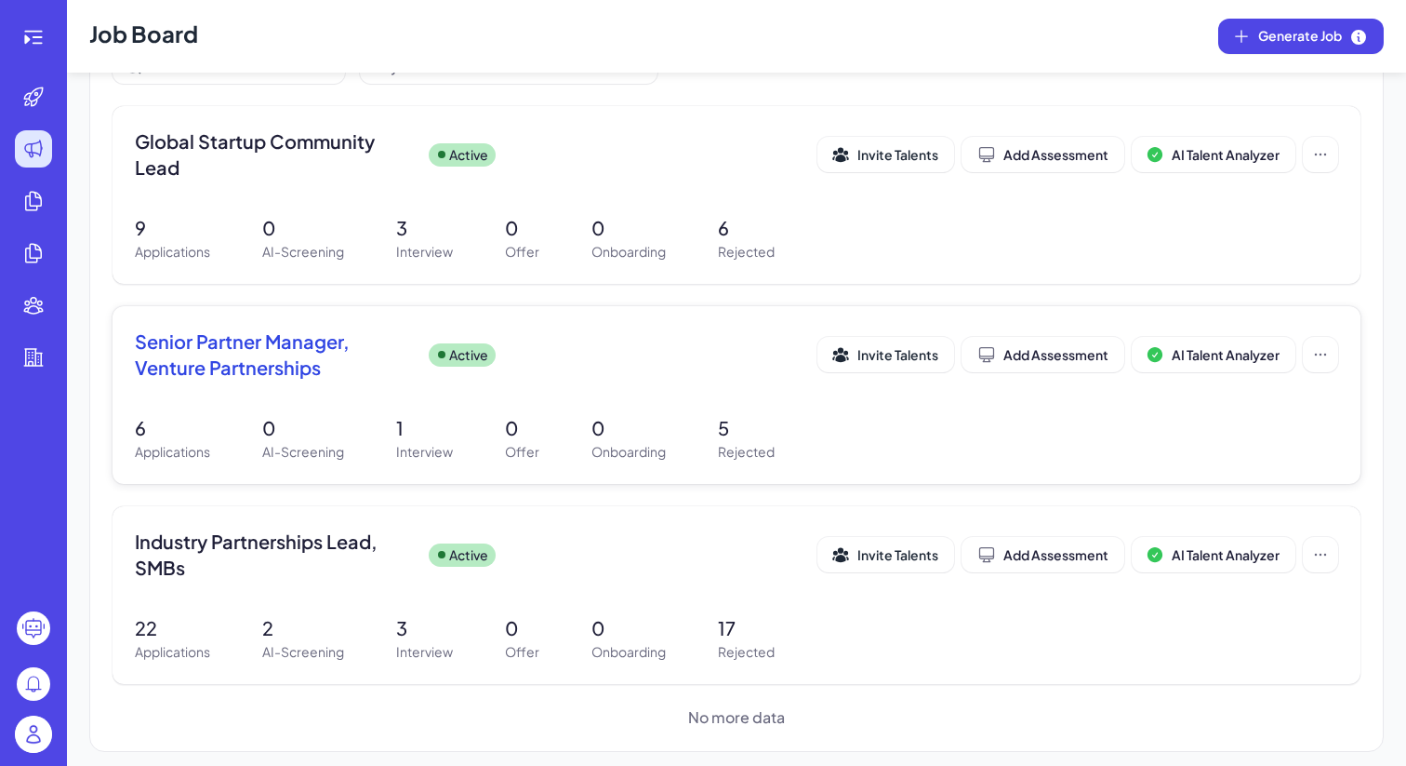
click at [419, 470] on div "Senior Partner Manager, Venture Partnerships Active Invite Talents Add Assessme…" at bounding box center [737, 395] width 1248 height 178
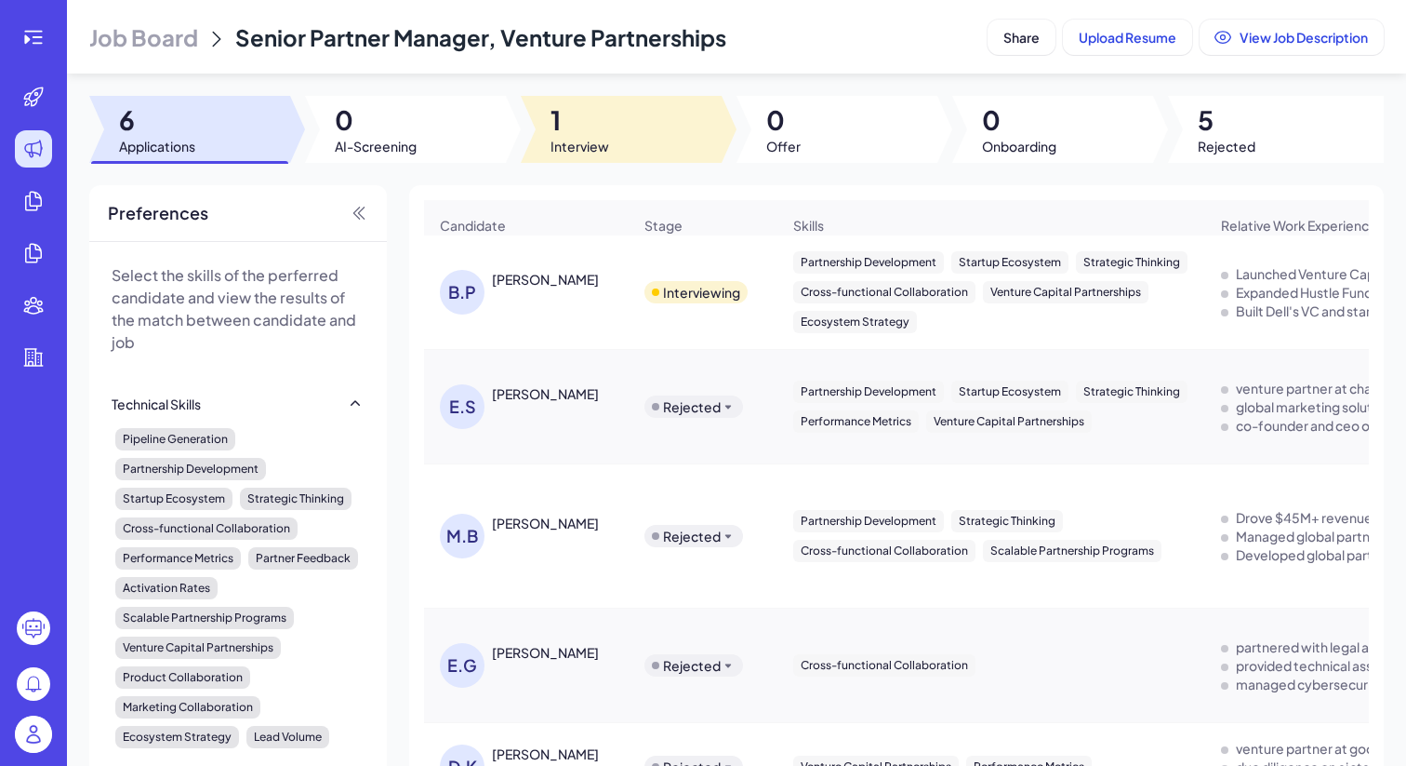
click at [587, 109] on span "1" at bounding box center [580, 119] width 59 height 33
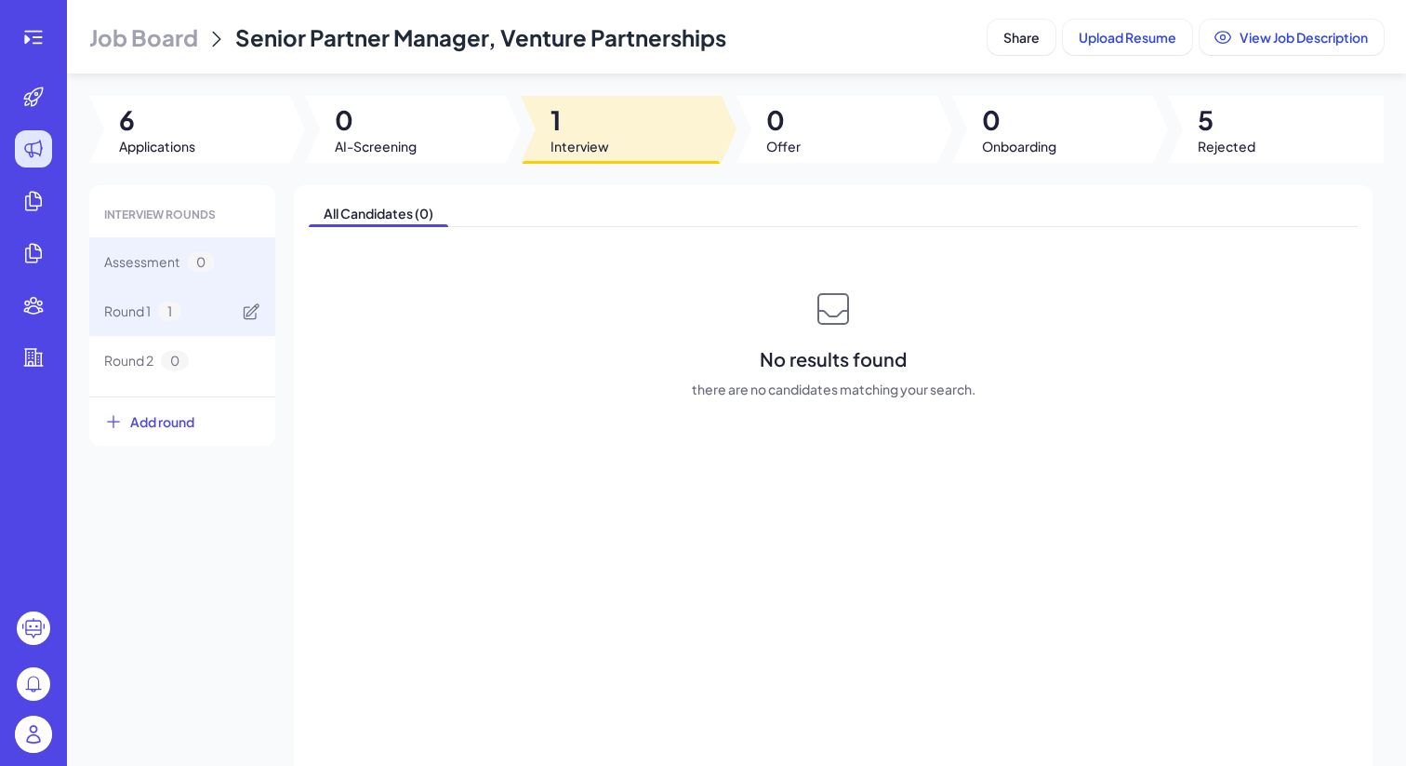
click at [204, 297] on div "Round 1 1" at bounding box center [182, 311] width 186 height 49
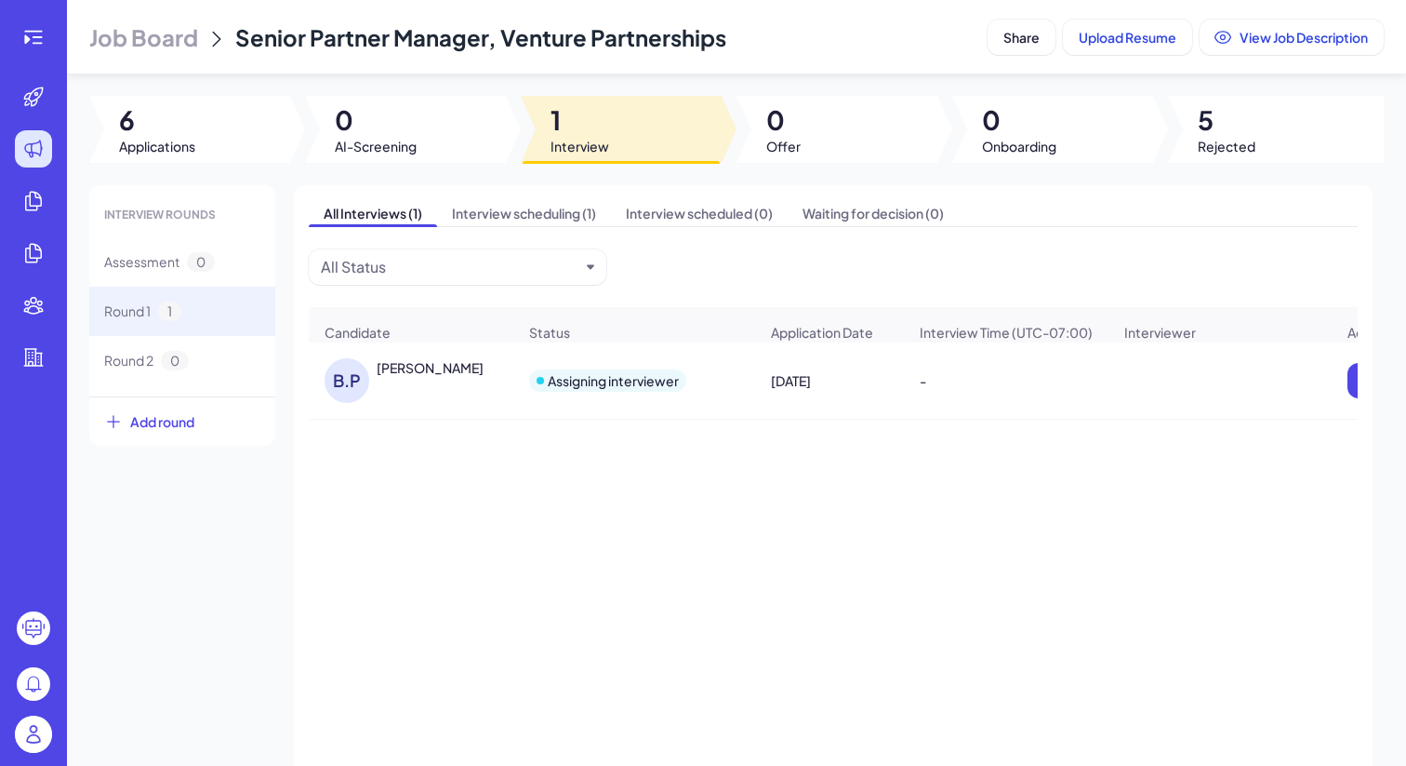
click at [428, 377] on div "[PERSON_NAME]" at bounding box center [430, 367] width 107 height 19
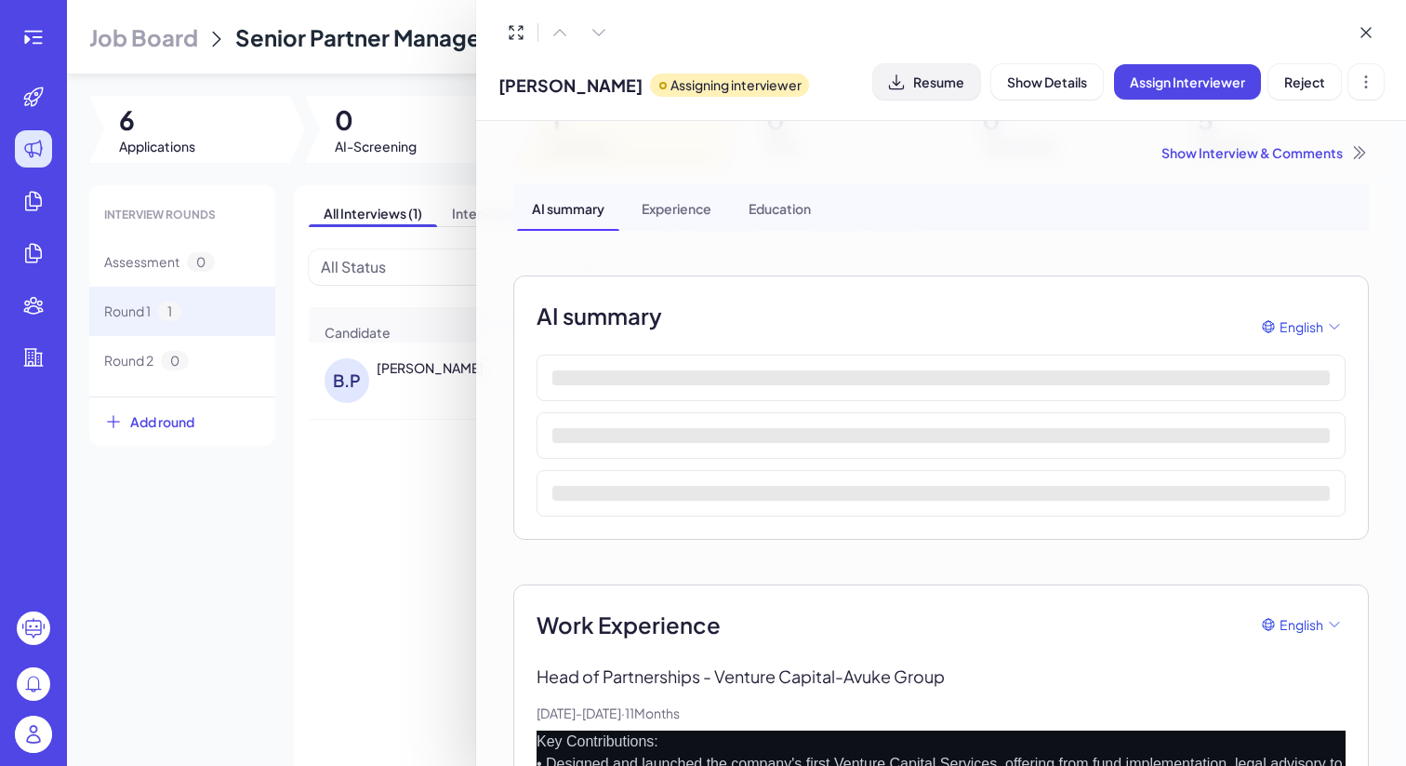
click at [936, 86] on span "Resume" at bounding box center [938, 81] width 51 height 17
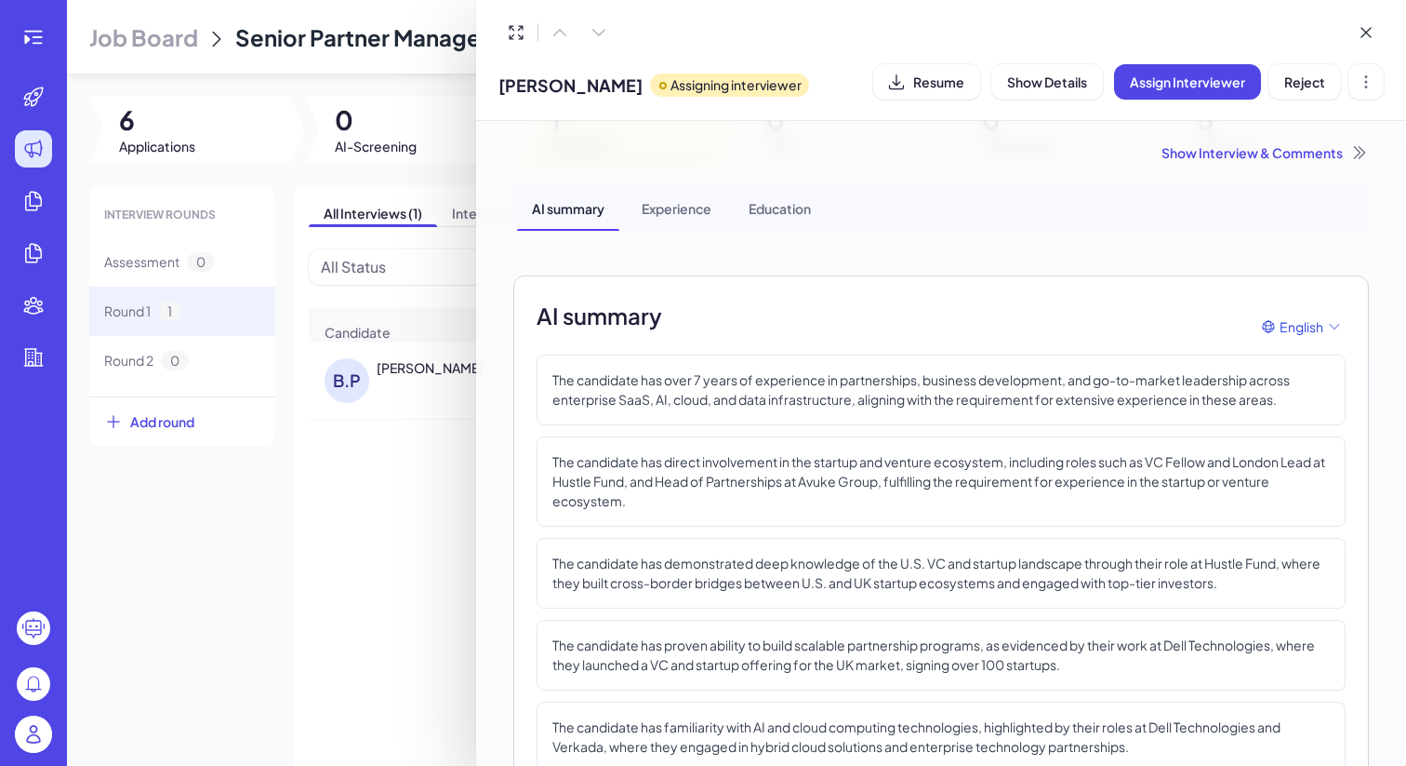
click at [315, 51] on div at bounding box center [703, 383] width 1406 height 766
click at [315, 51] on header "Job Board Senior Partner Manager, Venture Partnerships Share Upload Resume View…" at bounding box center [737, 36] width 1340 height 73
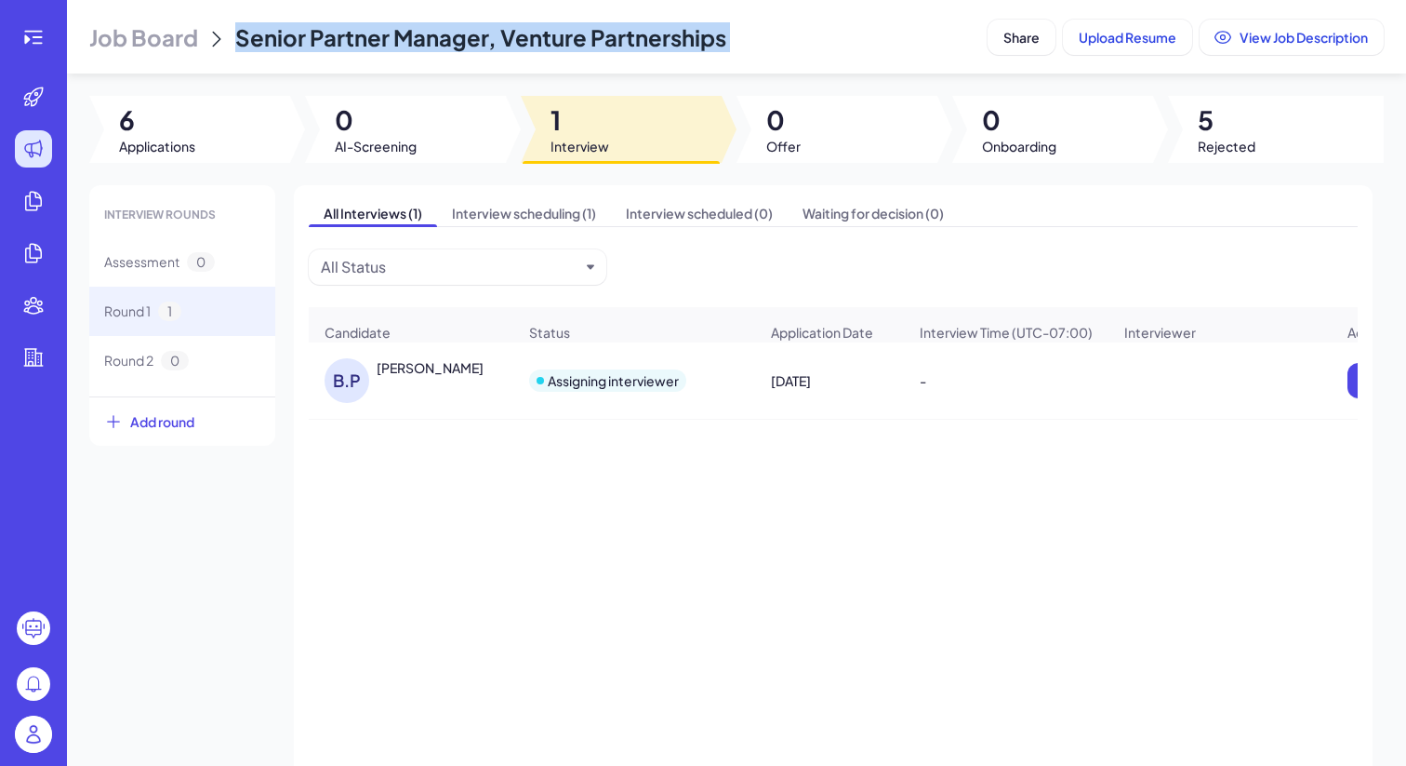
click at [315, 51] on header "Job Board Senior Partner Manager, Venture Partnerships Share Upload Resume View…" at bounding box center [737, 36] width 1340 height 73
copy header "Senior Partner Manager, Venture Partnerships Share Upload Resume View Job Descr…"
click at [553, 387] on div "Assigning interviewer" at bounding box center [613, 380] width 131 height 19
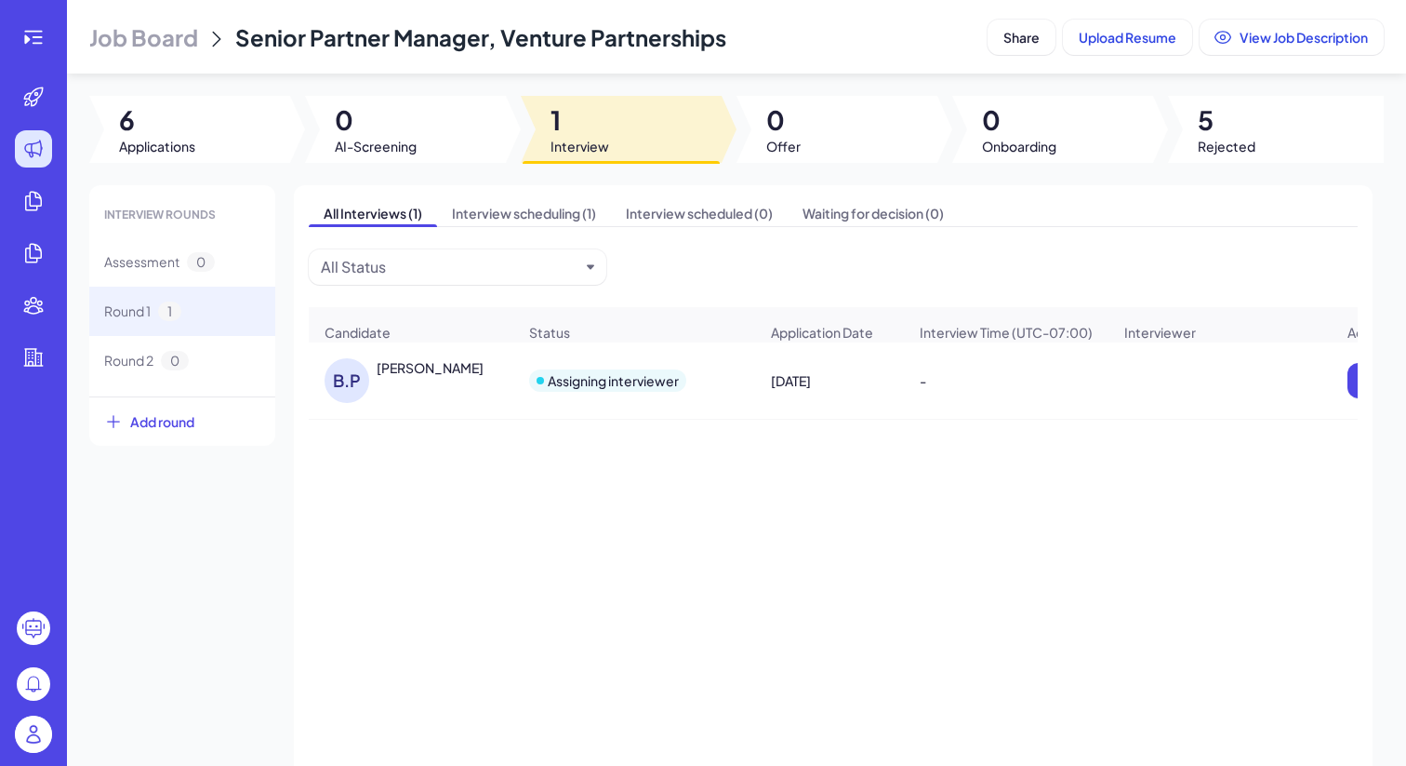
click at [441, 396] on div "B.P Ben Paulo" at bounding box center [421, 380] width 192 height 45
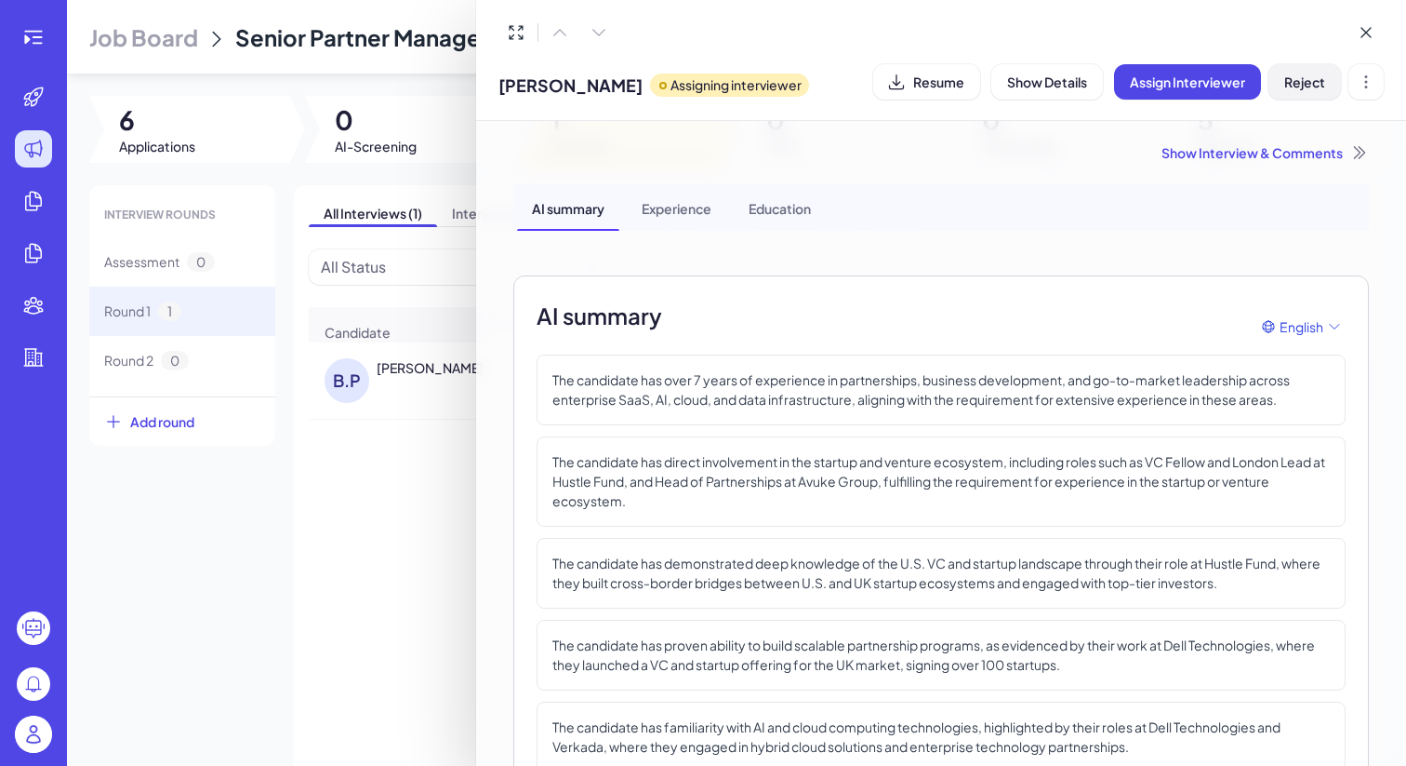
click at [1302, 83] on span "Reject" at bounding box center [1305, 81] width 41 height 17
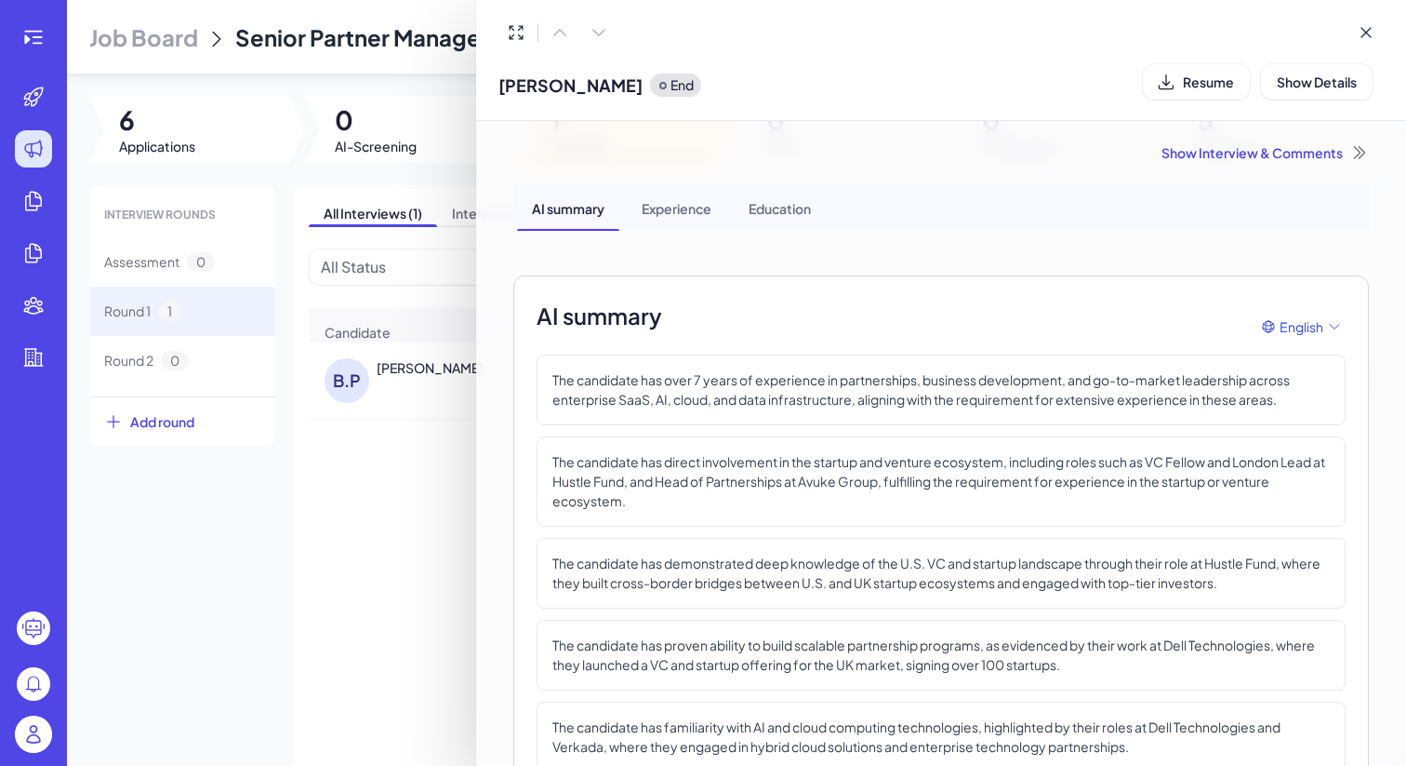
click at [140, 33] on div at bounding box center [703, 383] width 1406 height 766
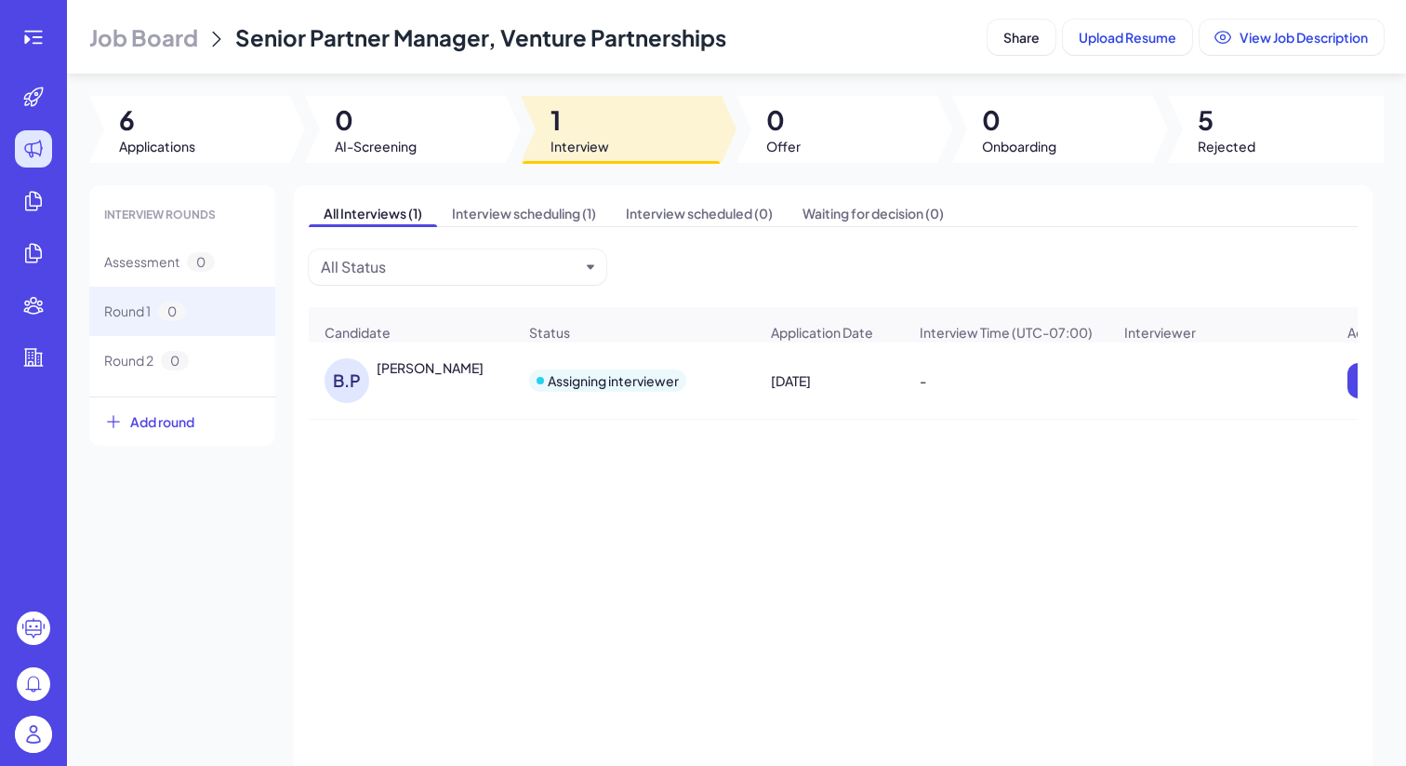
click at [140, 33] on span "Job Board" at bounding box center [143, 37] width 109 height 30
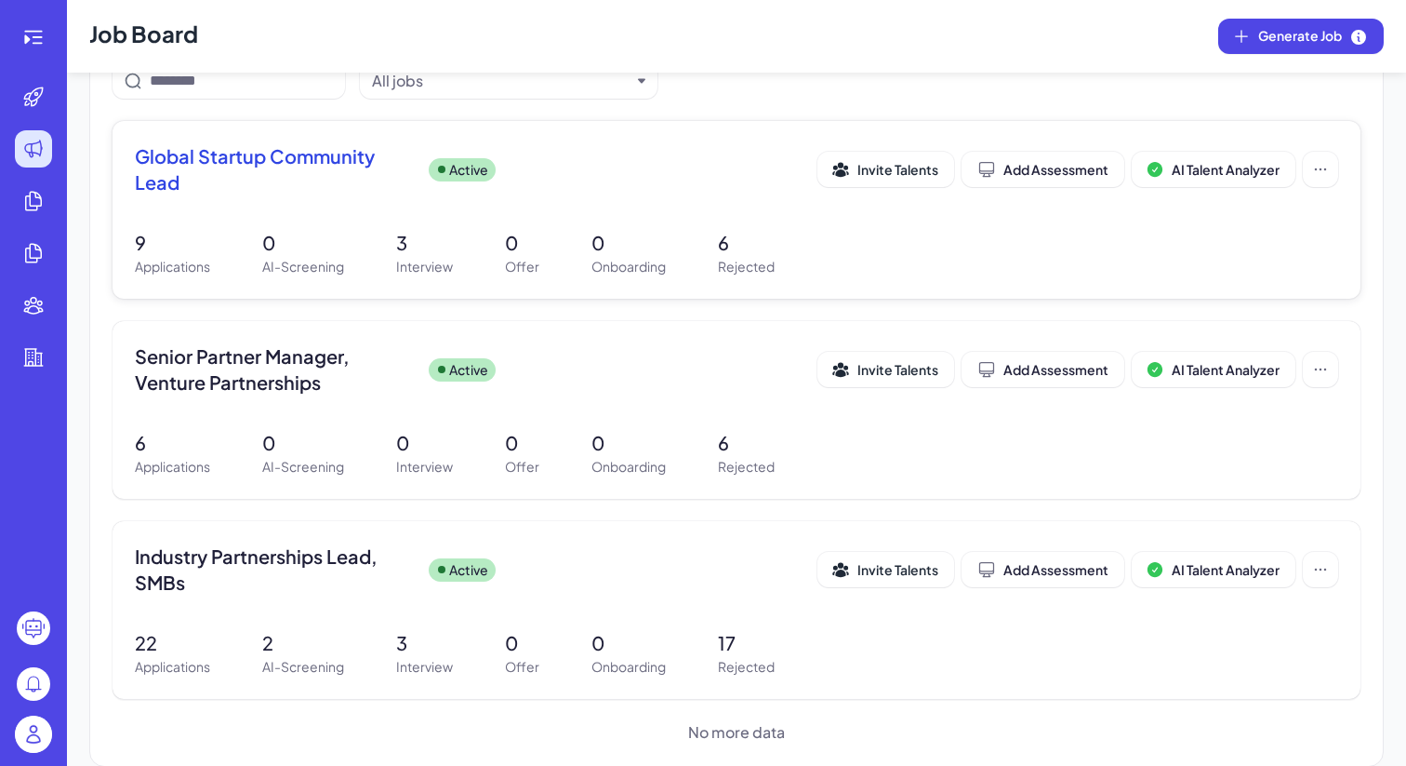
scroll to position [201, 0]
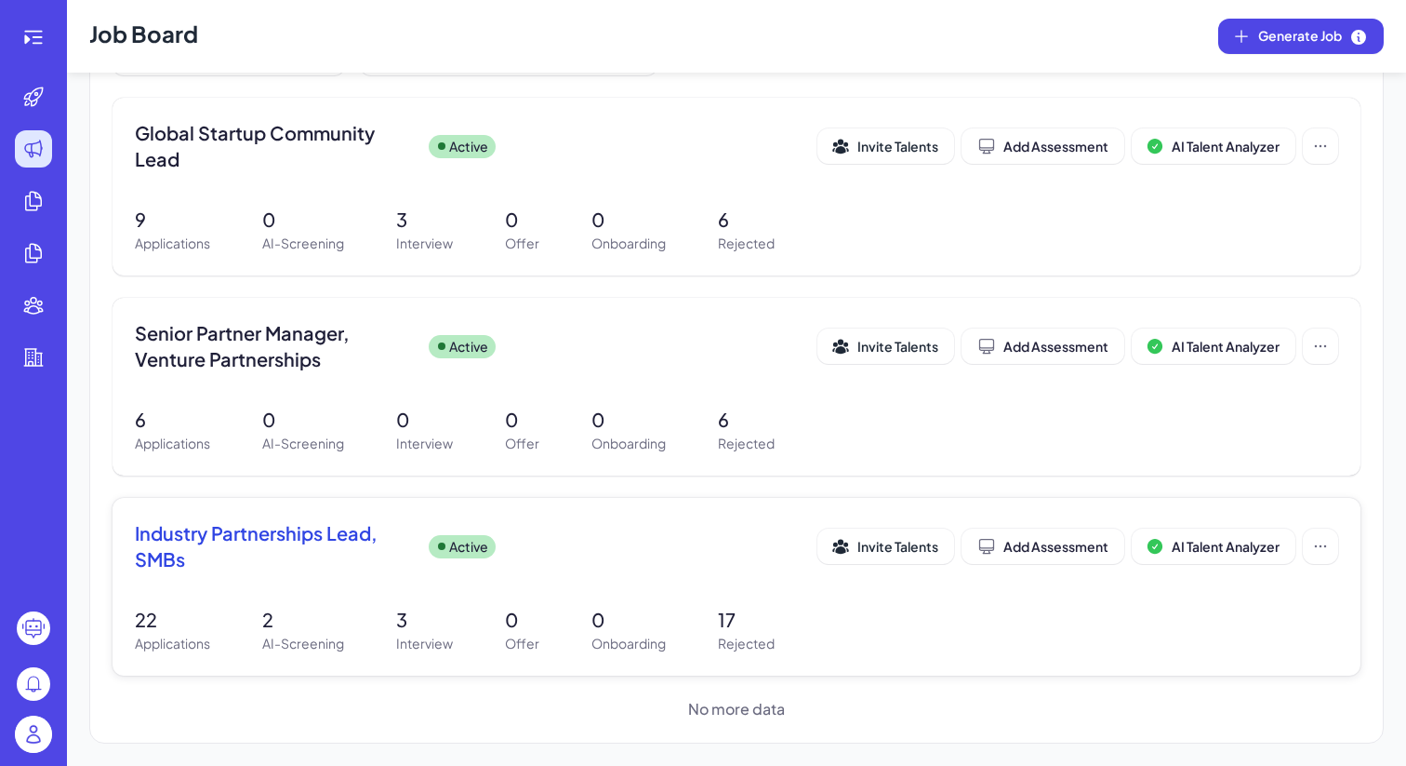
click at [398, 586] on div "Industry Partnerships Lead, SMBs Active Invite Talents Add Assessment AI Talent…" at bounding box center [737, 587] width 1248 height 178
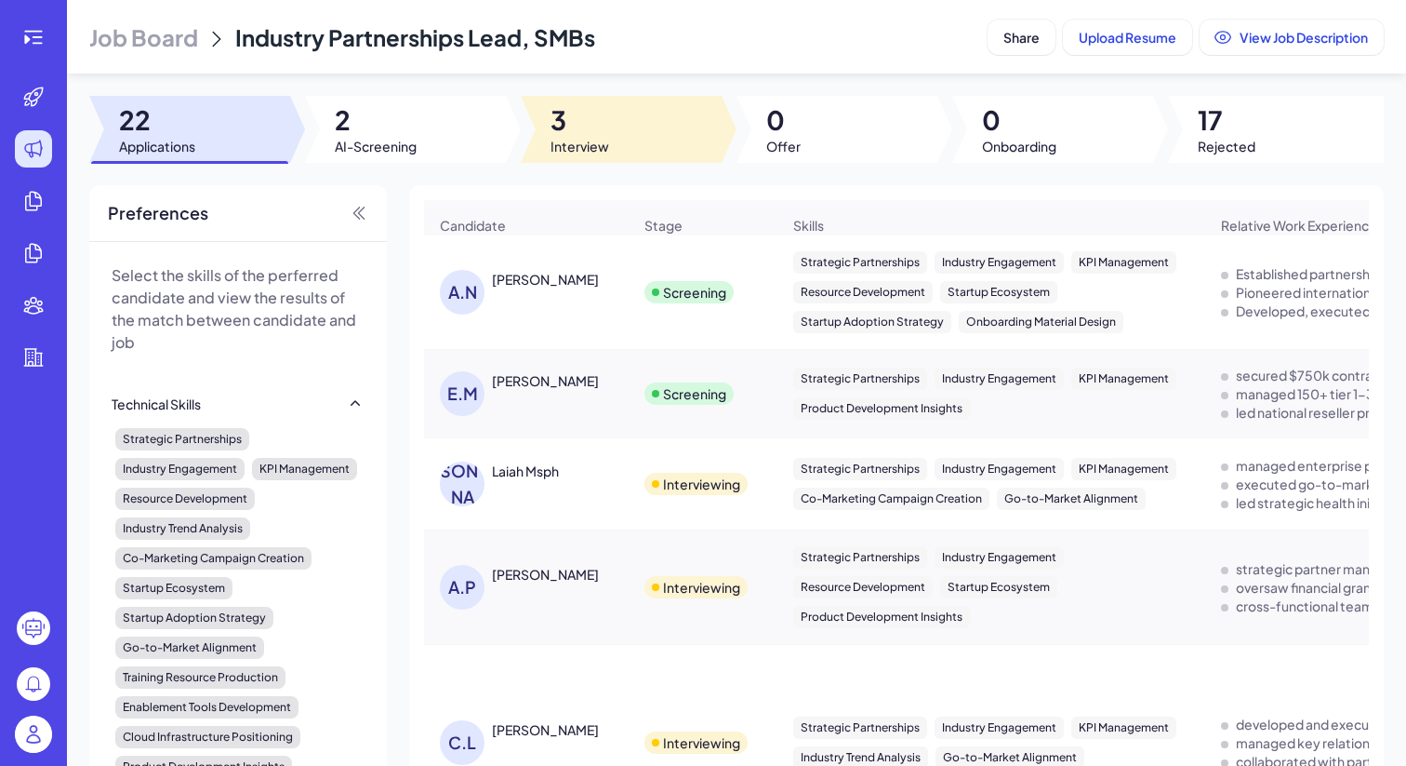
click at [551, 114] on span "3" at bounding box center [580, 119] width 59 height 33
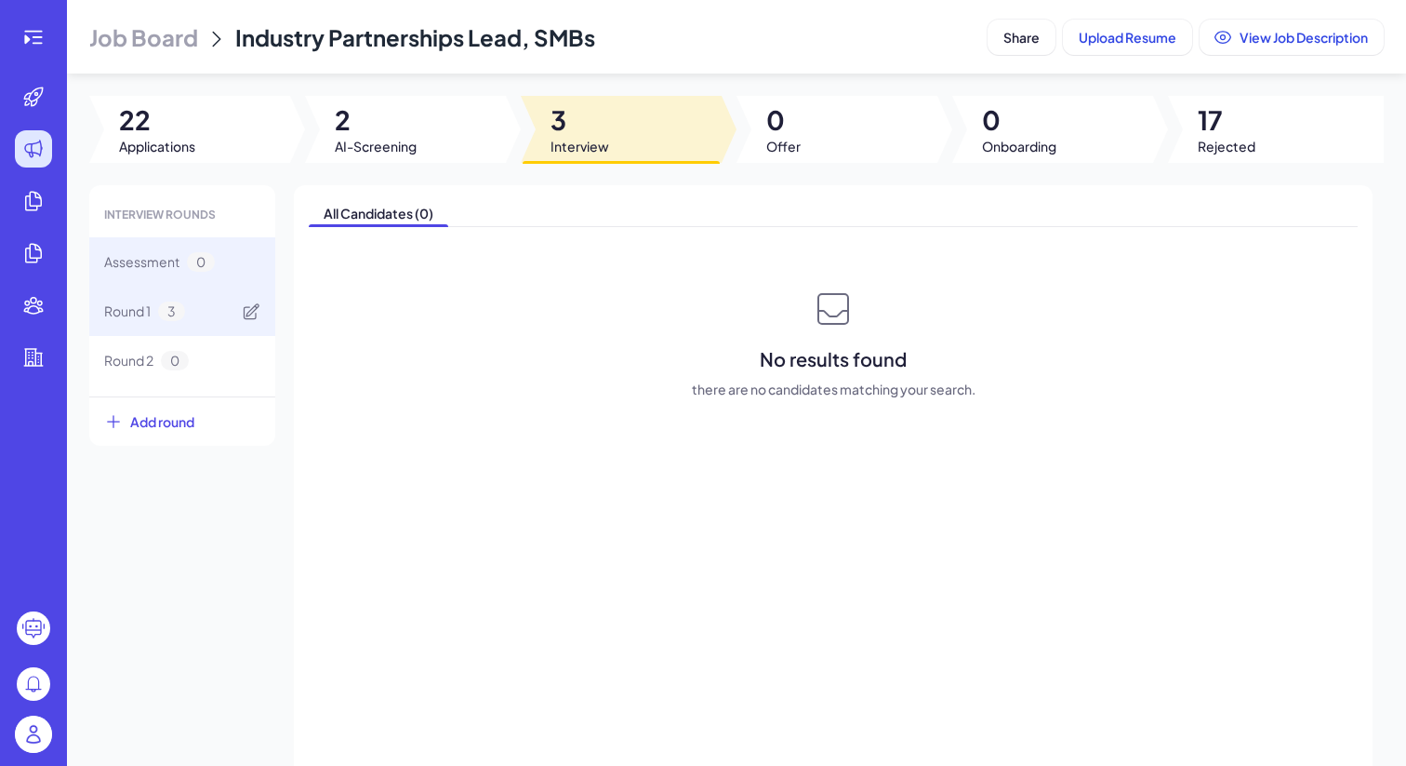
click at [150, 315] on span "Round 1" at bounding box center [127, 311] width 47 height 20
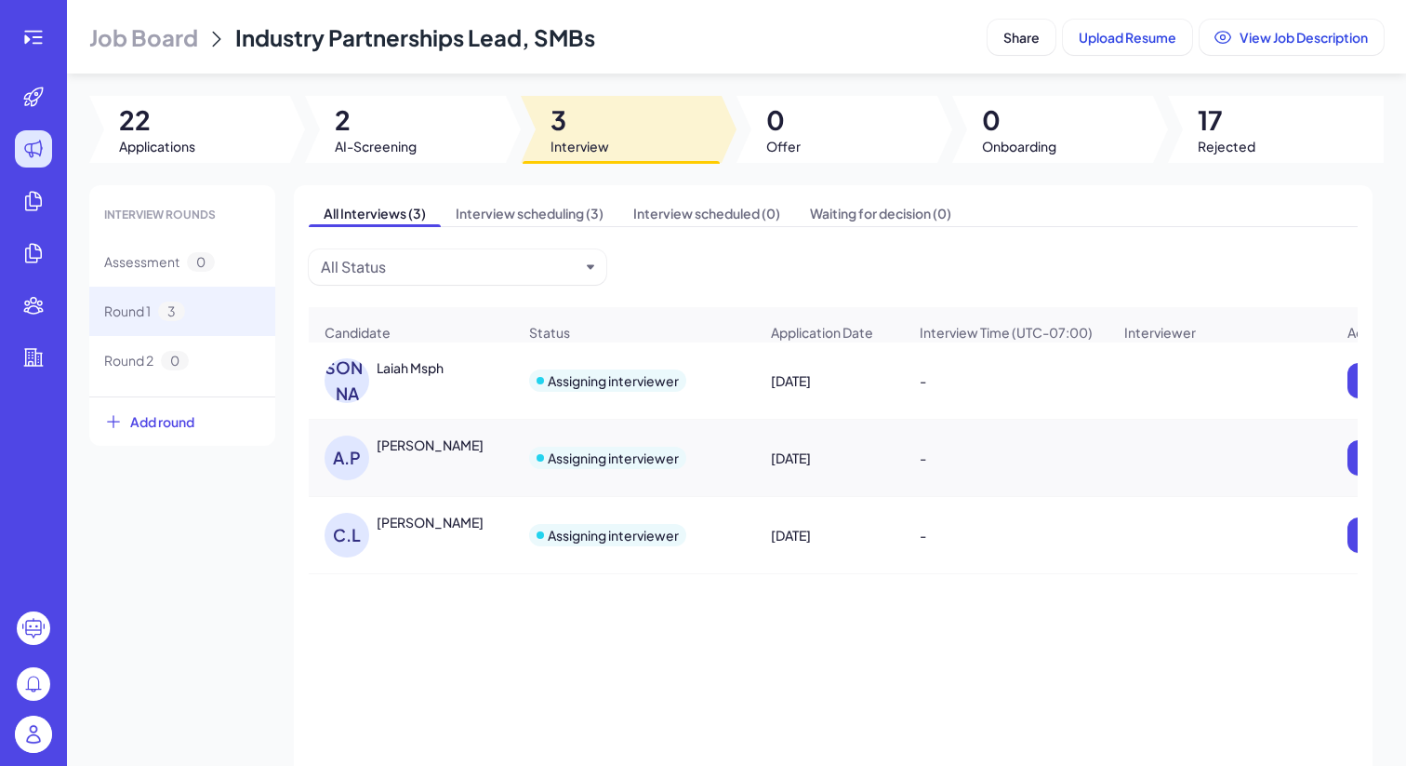
click at [380, 377] on div "Laiah Msph" at bounding box center [410, 367] width 67 height 19
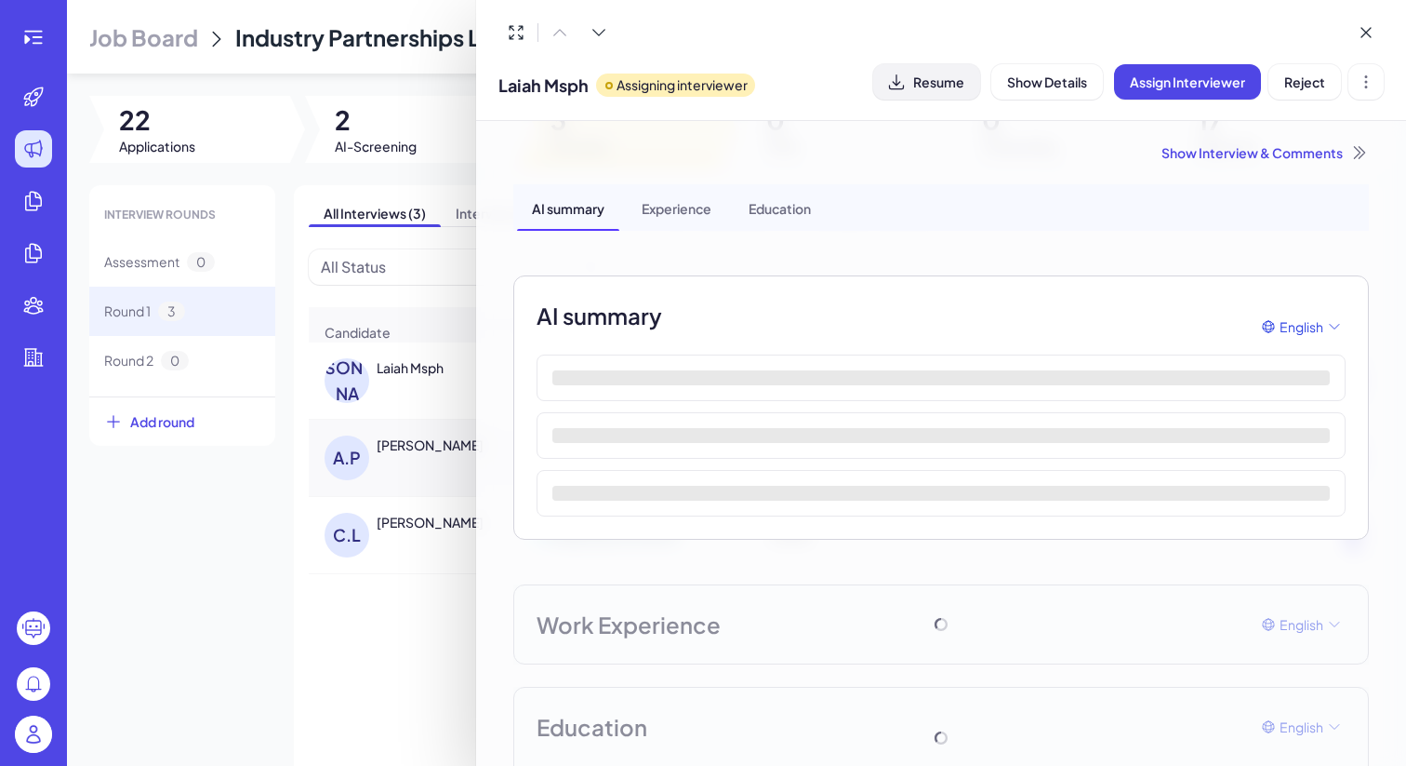
click at [952, 83] on span "Resume" at bounding box center [938, 81] width 51 height 17
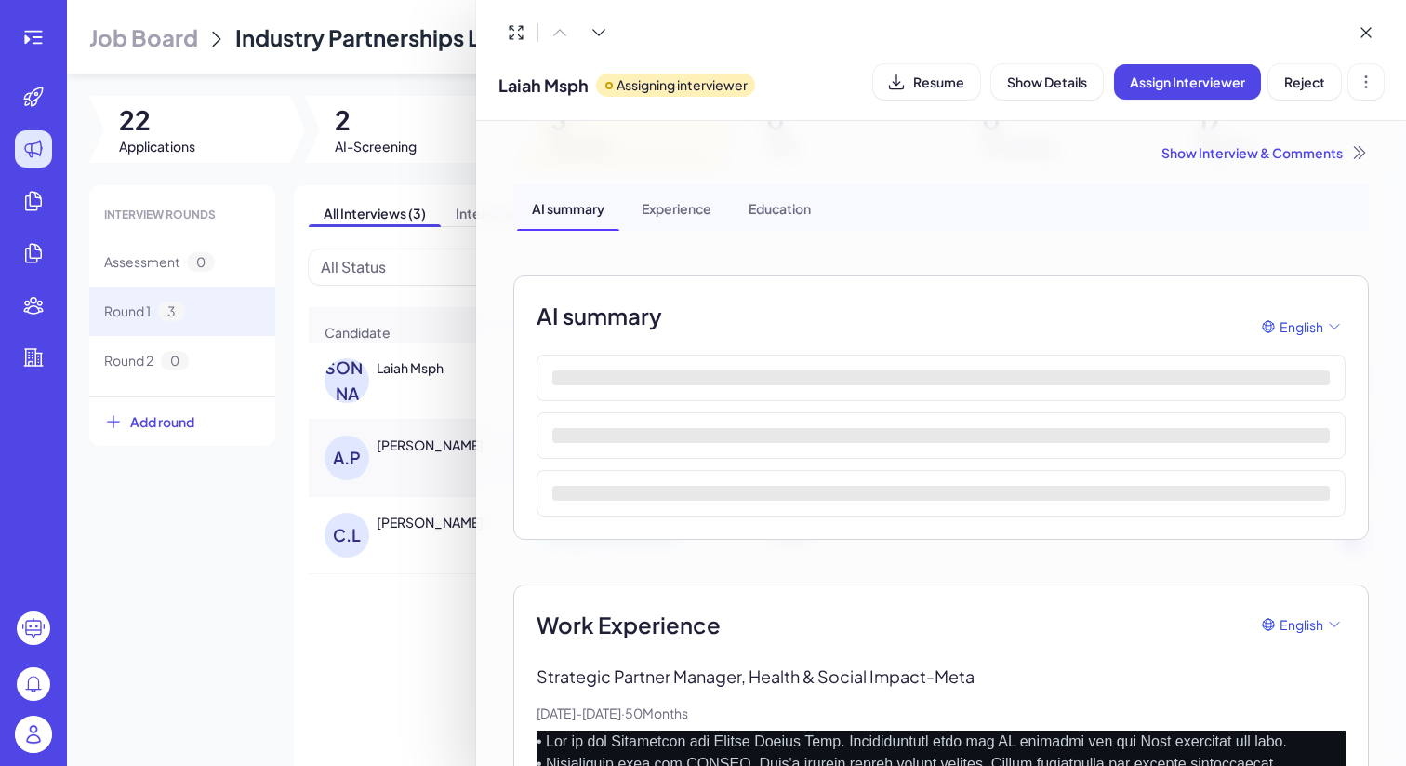
click at [359, 546] on div at bounding box center [703, 383] width 1406 height 766
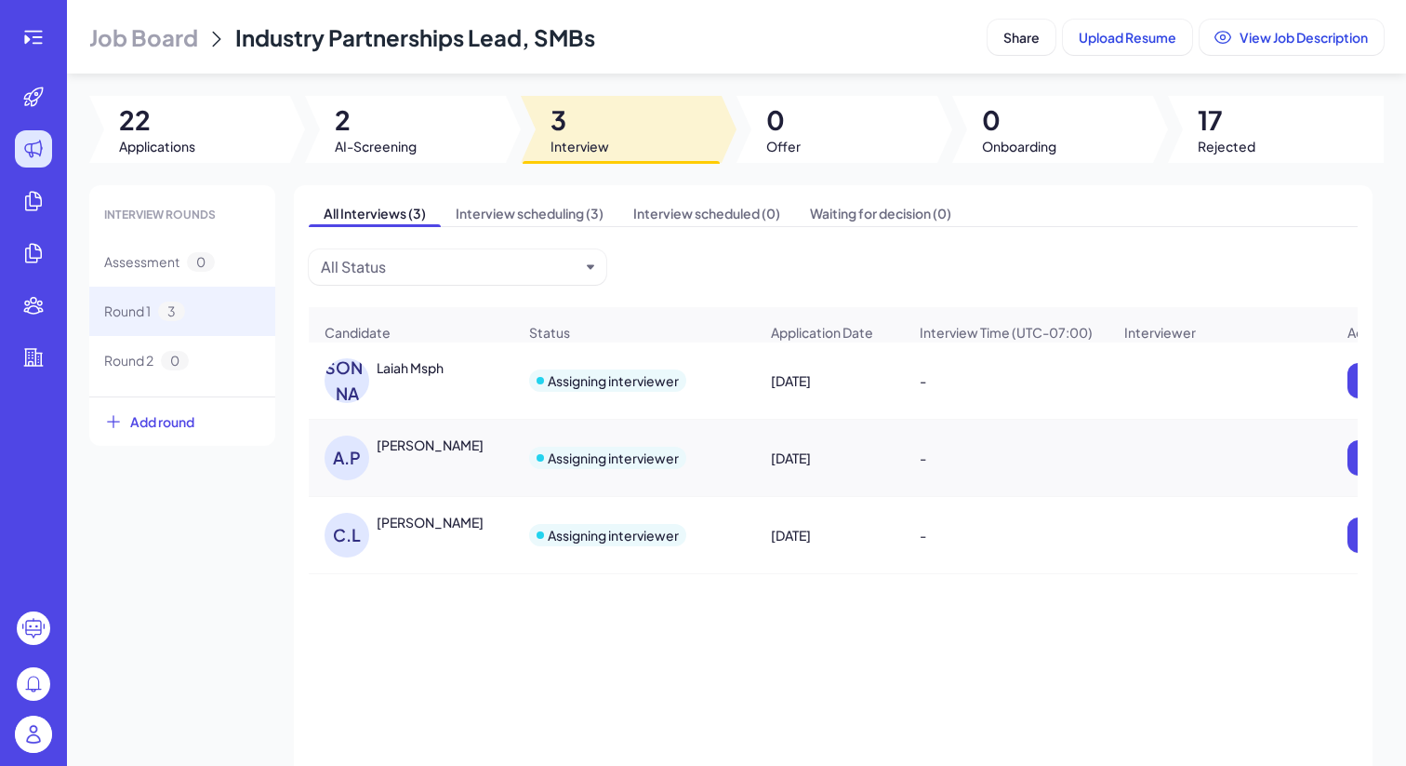
click at [407, 448] on div "[PERSON_NAME]" at bounding box center [430, 444] width 107 height 19
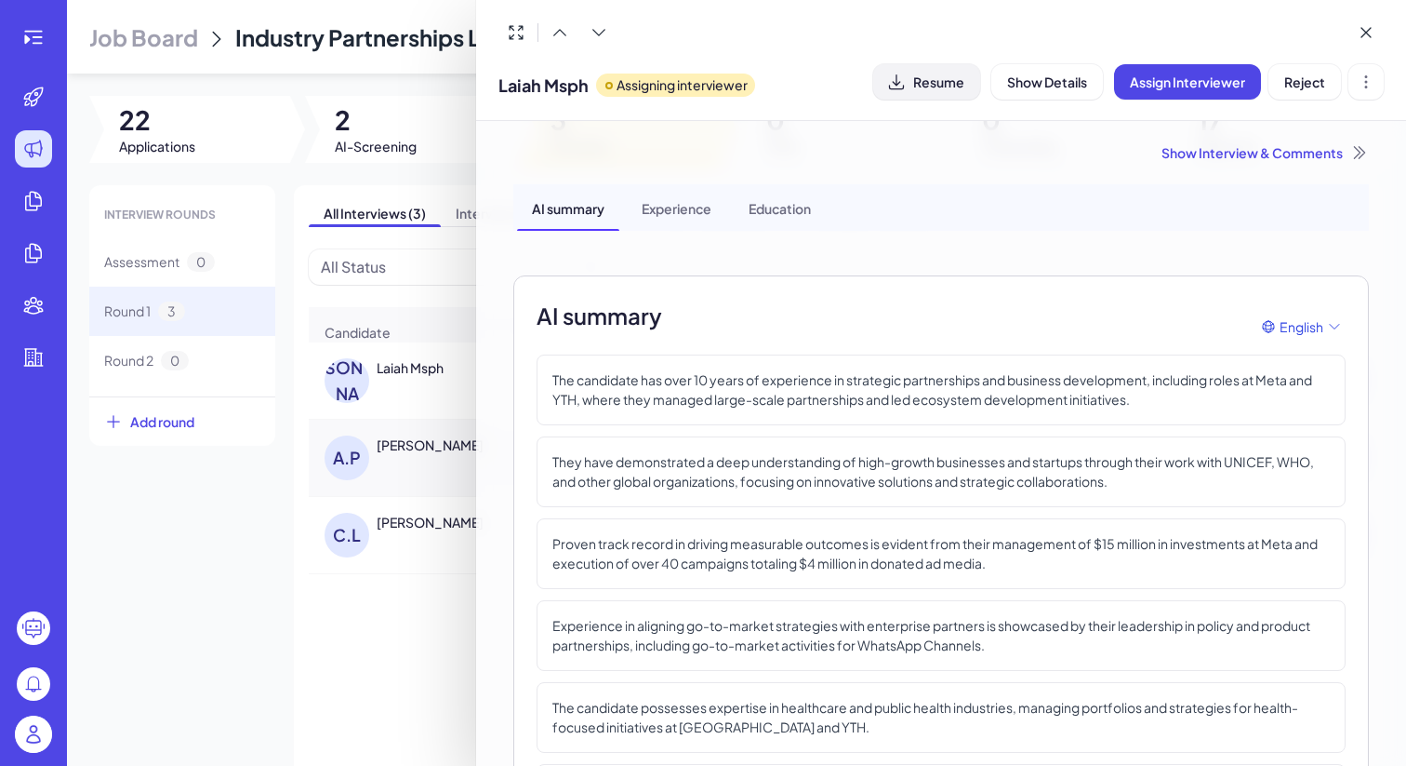
click at [913, 76] on div "Resume" at bounding box center [926, 81] width 107 height 35
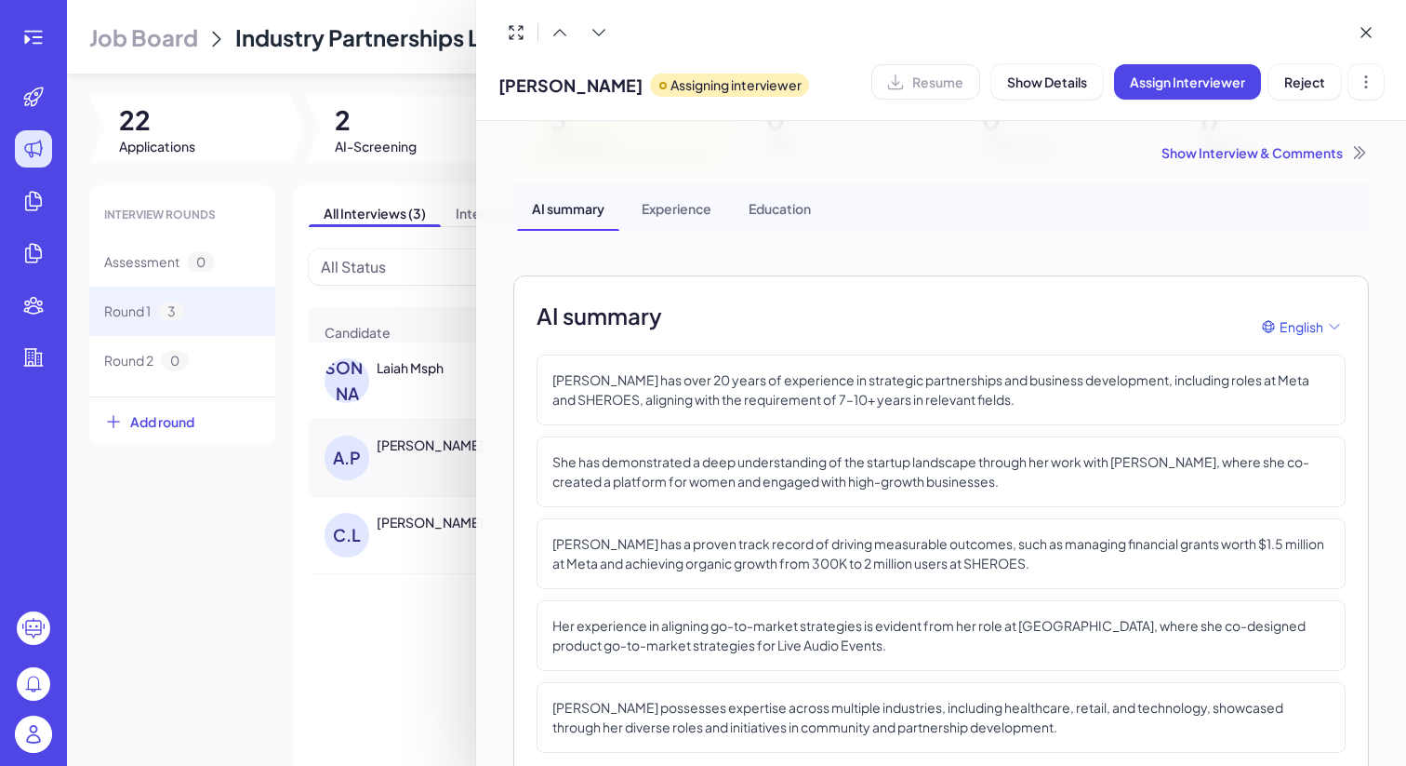
click at [538, 79] on span "[PERSON_NAME]" at bounding box center [571, 85] width 144 height 25
copy span "[PERSON_NAME]"
click at [1323, 81] on span "Reject" at bounding box center [1305, 81] width 41 height 17
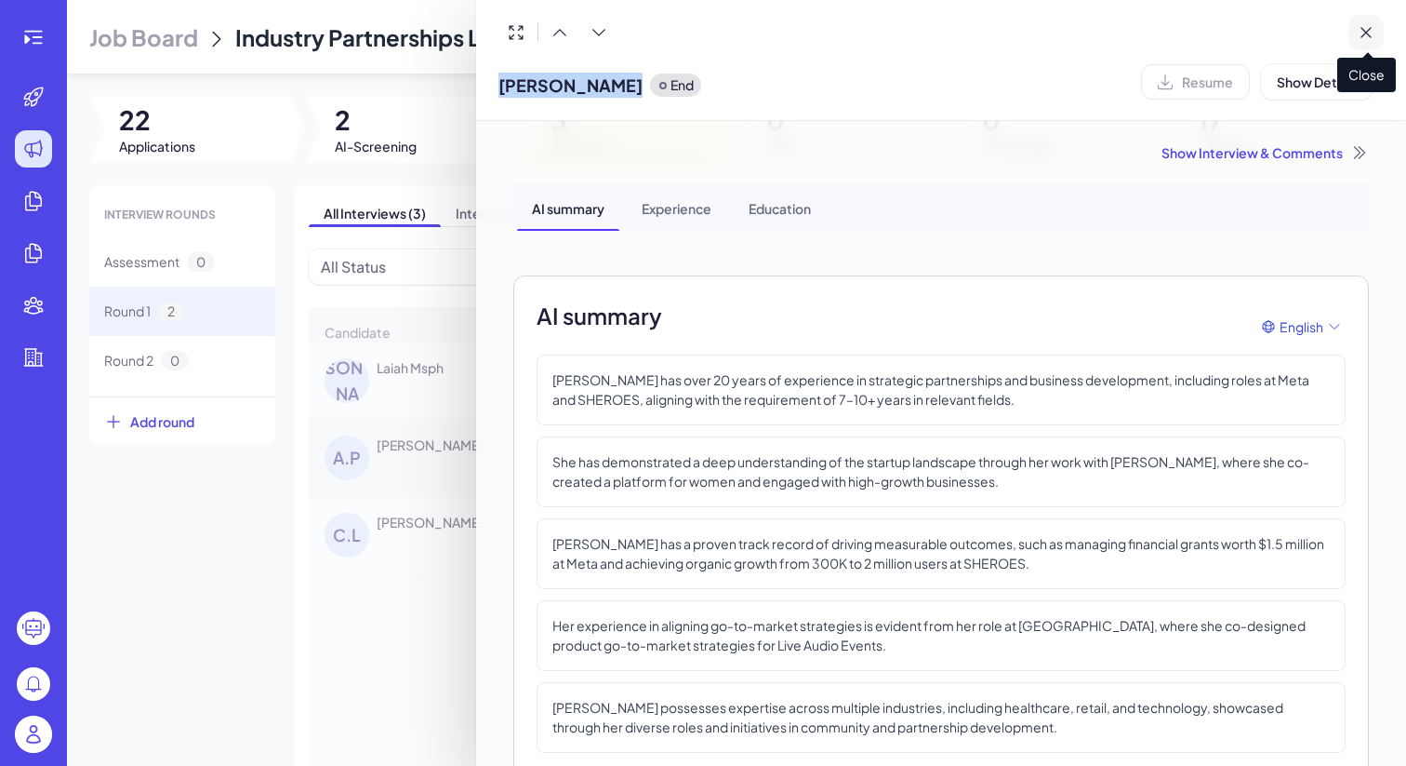
click at [1365, 36] on icon at bounding box center [1366, 32] width 19 height 19
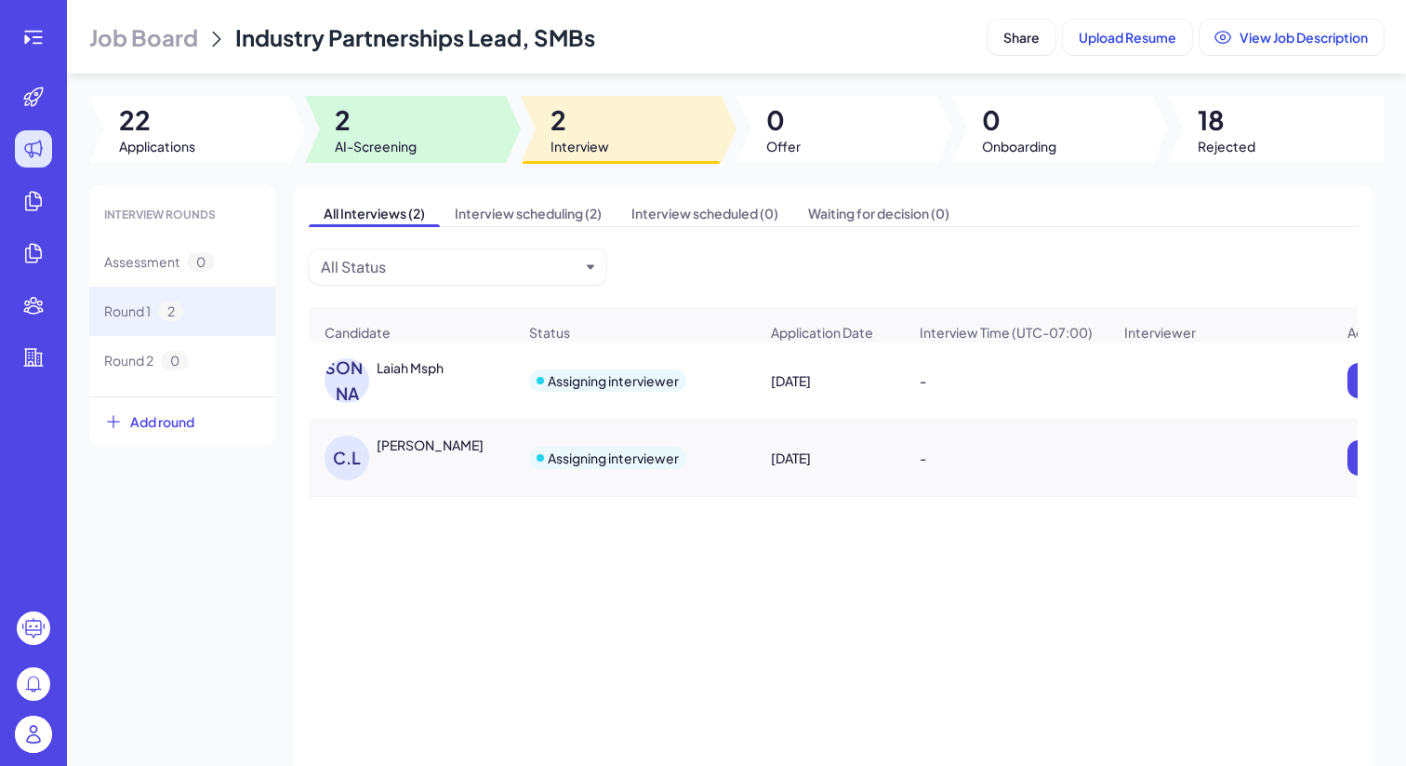
click at [398, 134] on span "2" at bounding box center [376, 119] width 82 height 33
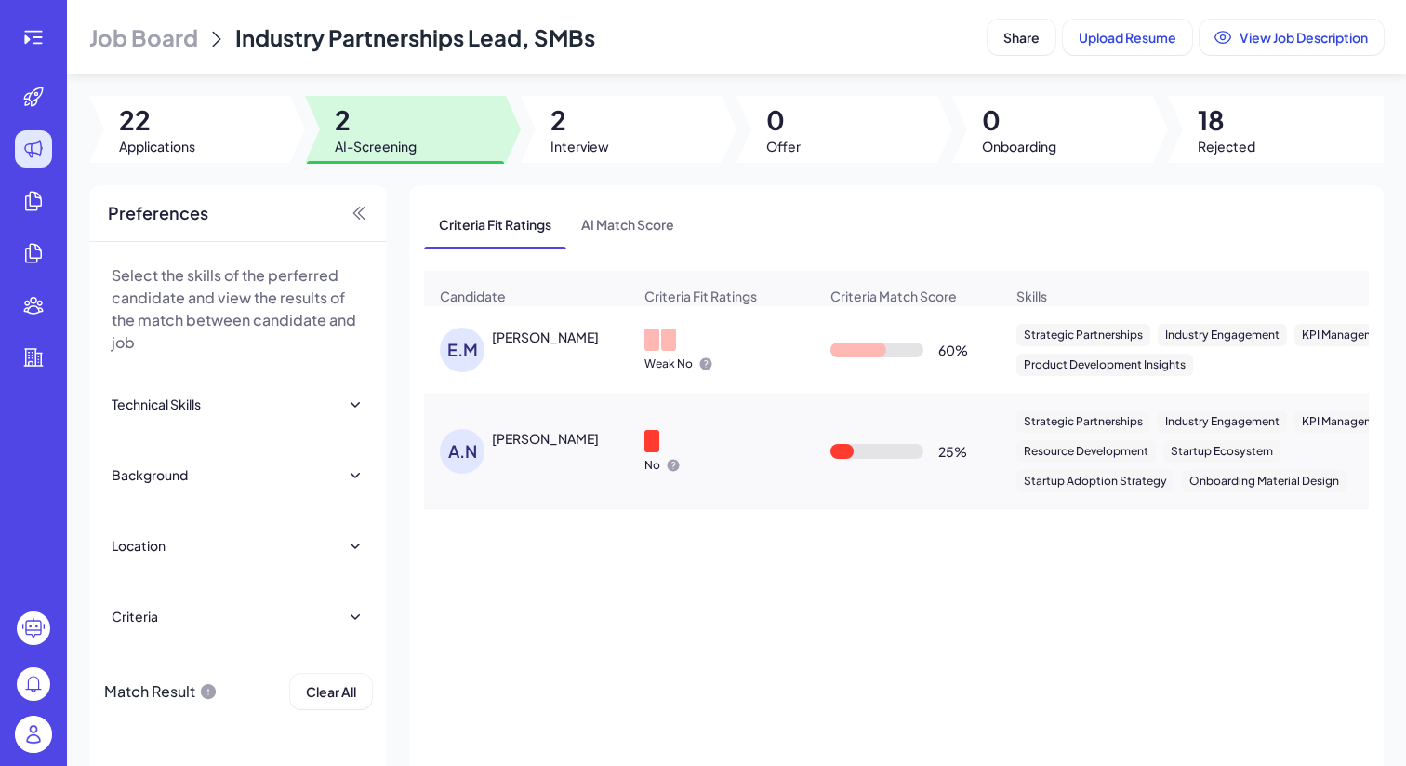
click at [534, 343] on div "[PERSON_NAME]" at bounding box center [545, 336] width 107 height 19
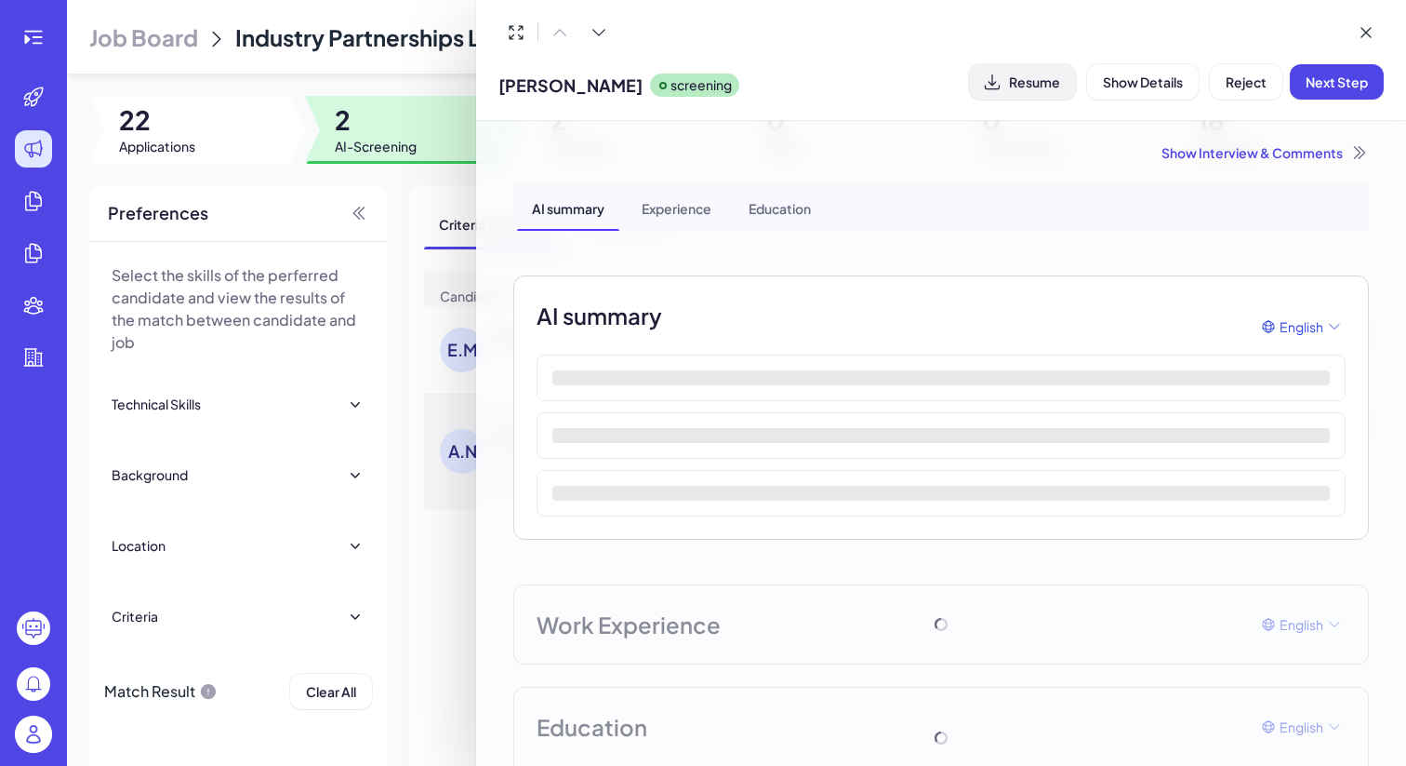
click at [1039, 71] on button "Resume" at bounding box center [1022, 81] width 107 height 35
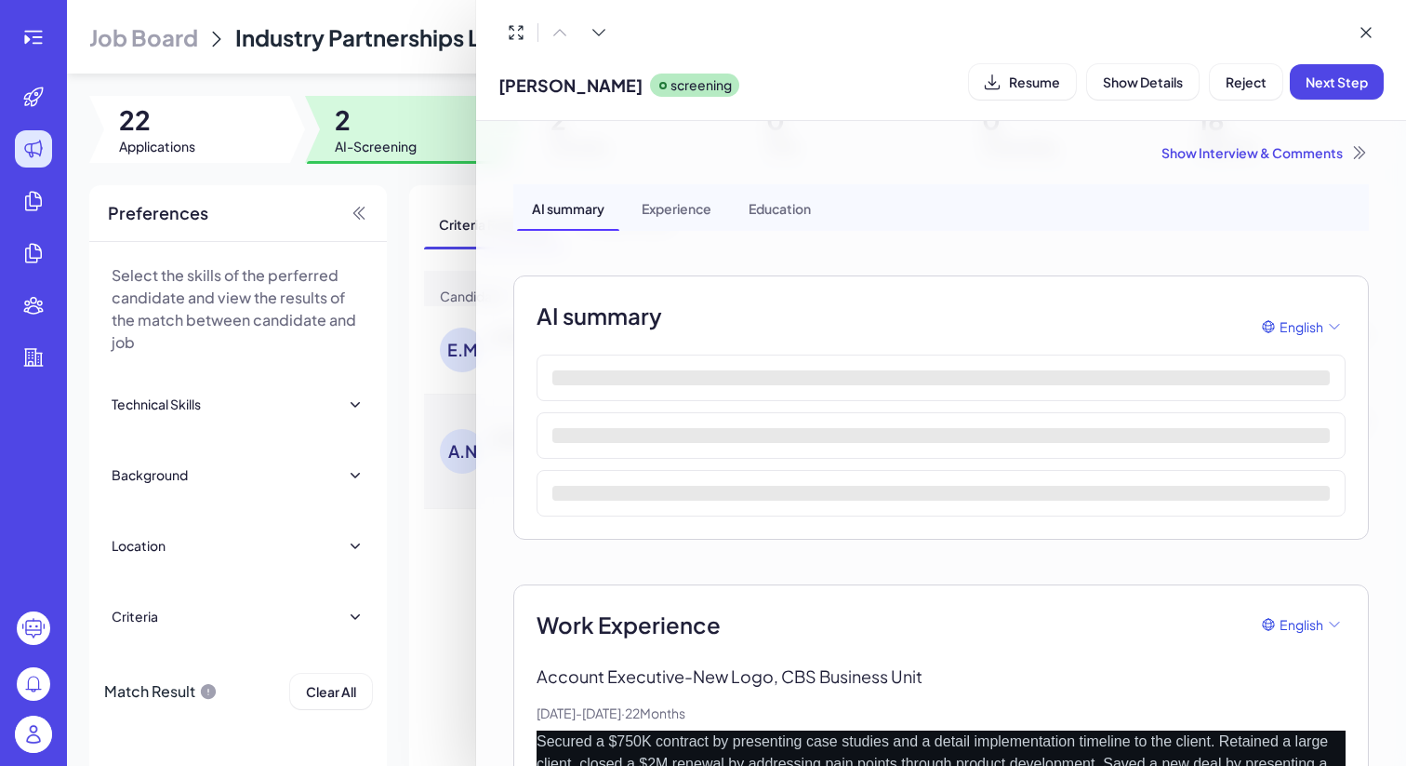
click at [414, 593] on div at bounding box center [703, 383] width 1406 height 766
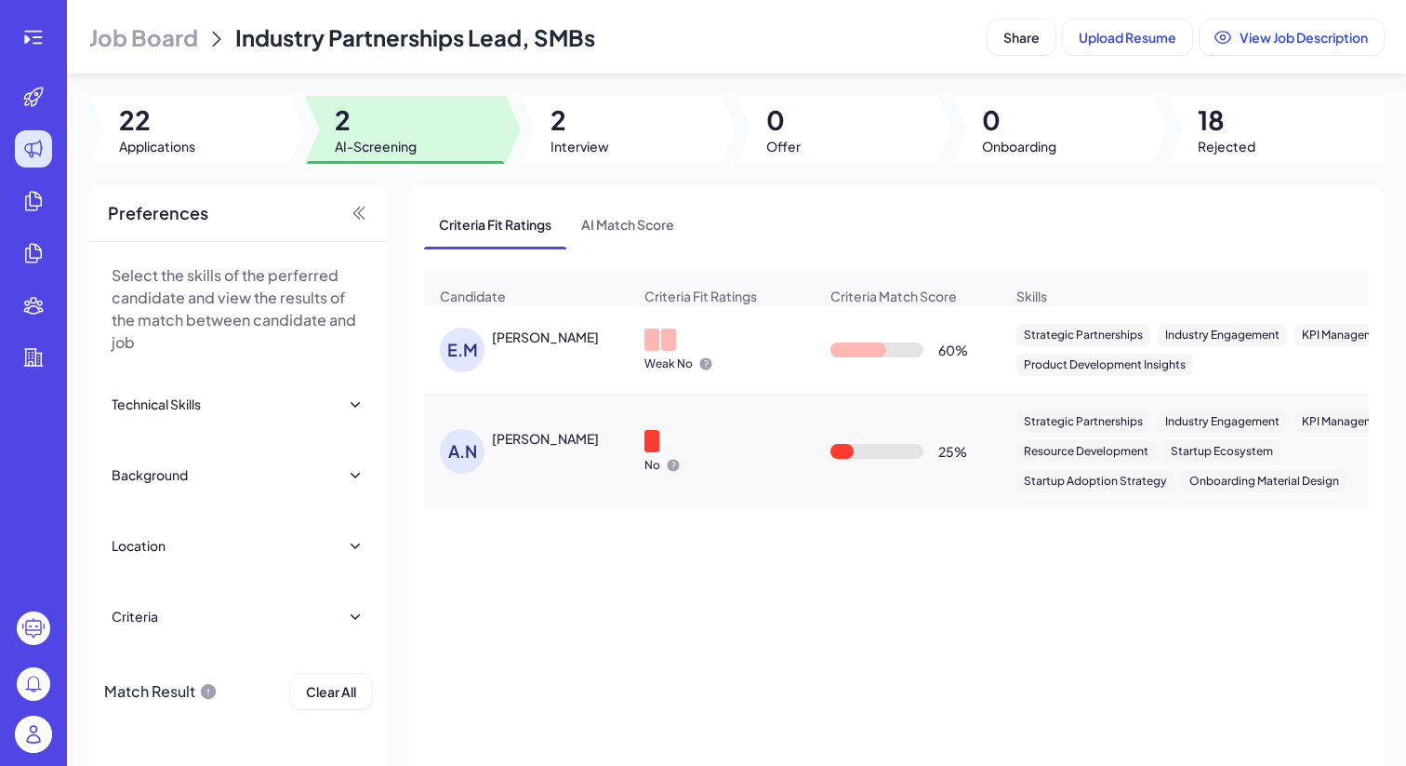
click at [530, 447] on div "[PERSON_NAME]" at bounding box center [545, 438] width 107 height 19
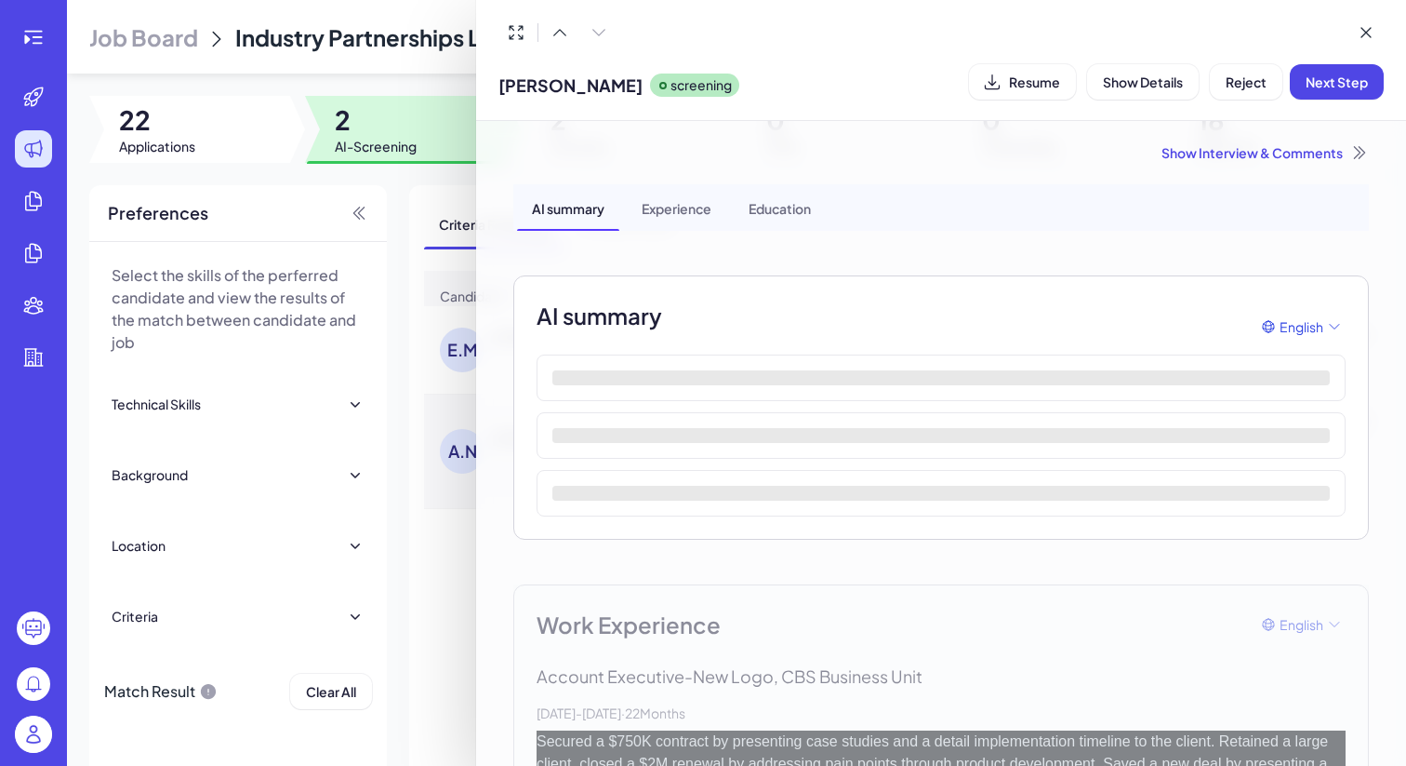
click at [1305, 33] on div at bounding box center [942, 32] width 886 height 35
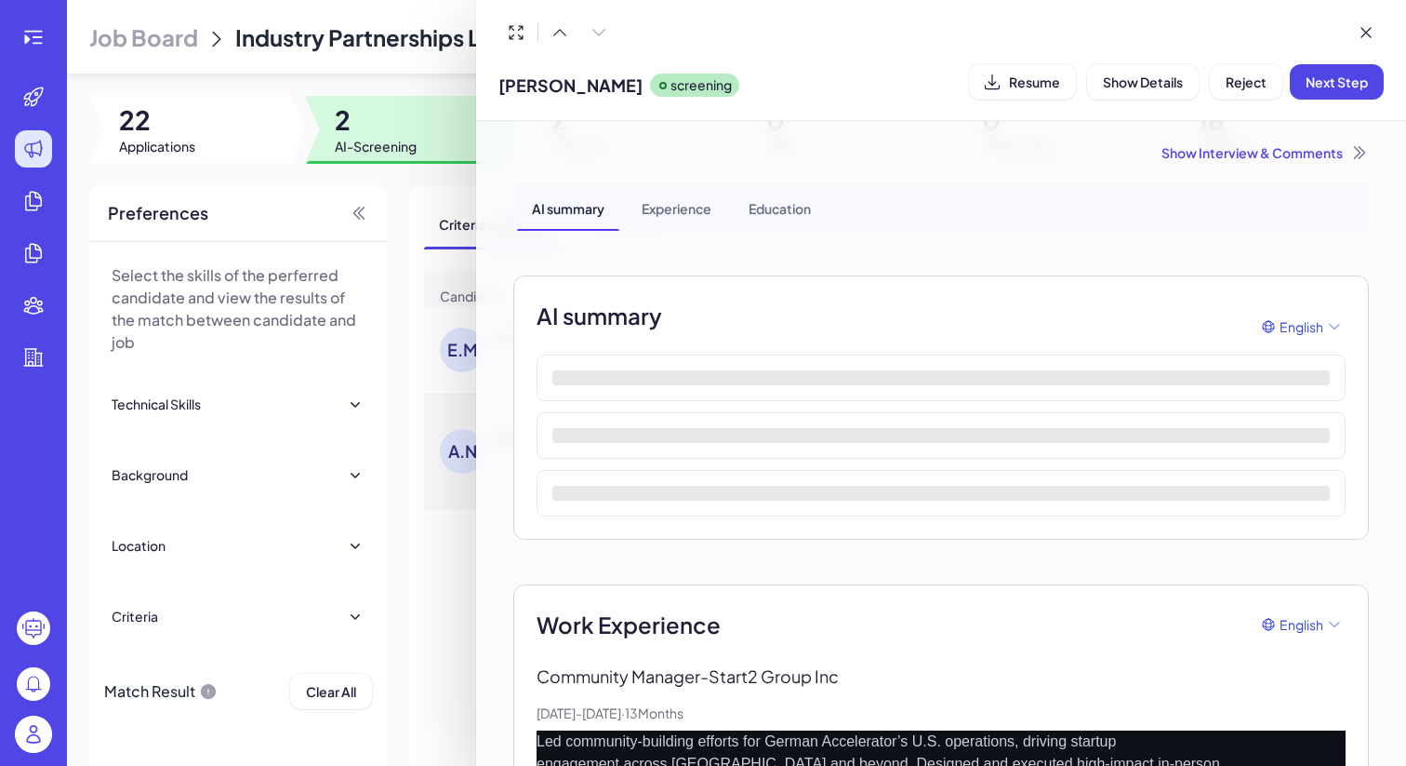
click at [871, 16] on div at bounding box center [942, 32] width 886 height 35
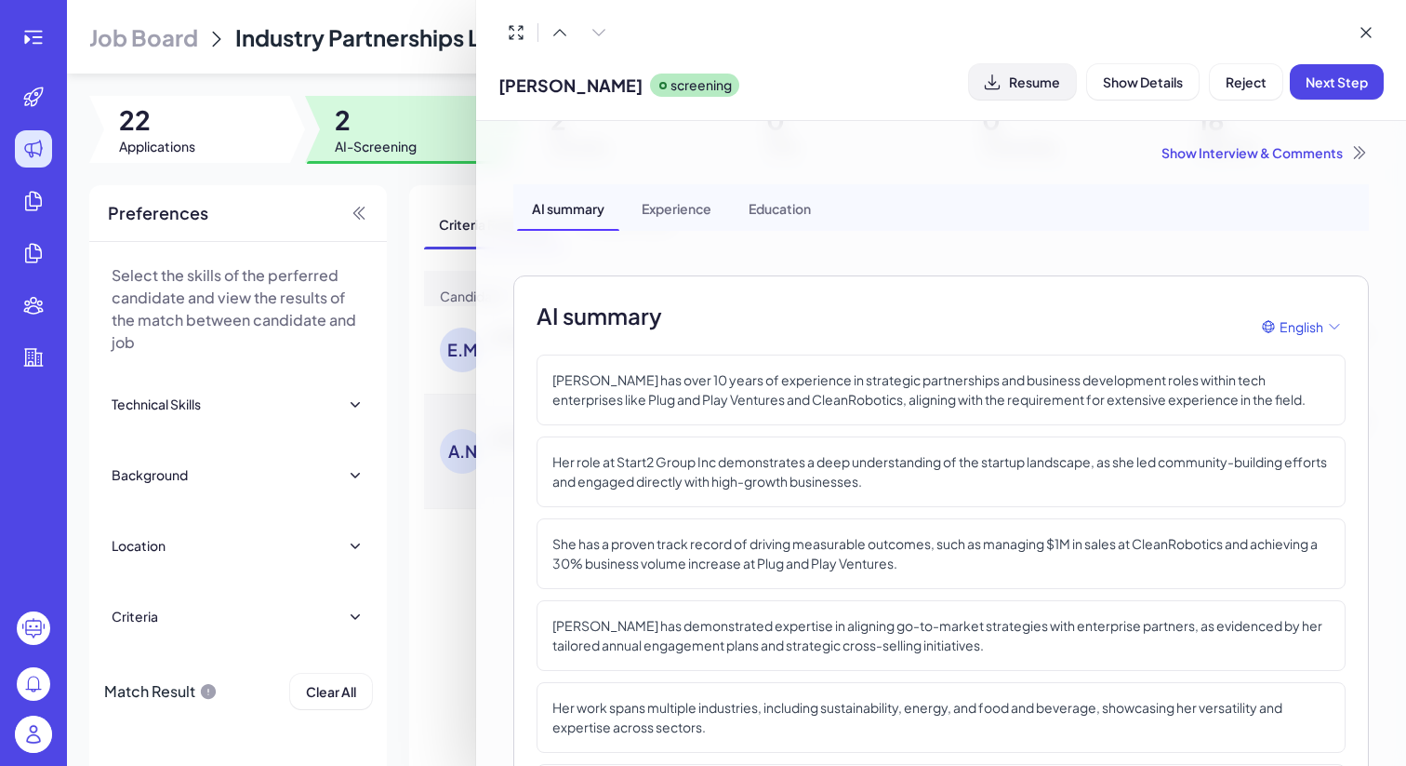
click at [1048, 81] on span "Resume" at bounding box center [1034, 81] width 51 height 17
click at [379, 54] on div at bounding box center [703, 383] width 1406 height 766
click at [379, 54] on header "Job Board Industry Partnerships Lead, SMBs Share Upload Resume View Job Descrip…" at bounding box center [737, 36] width 1340 height 73
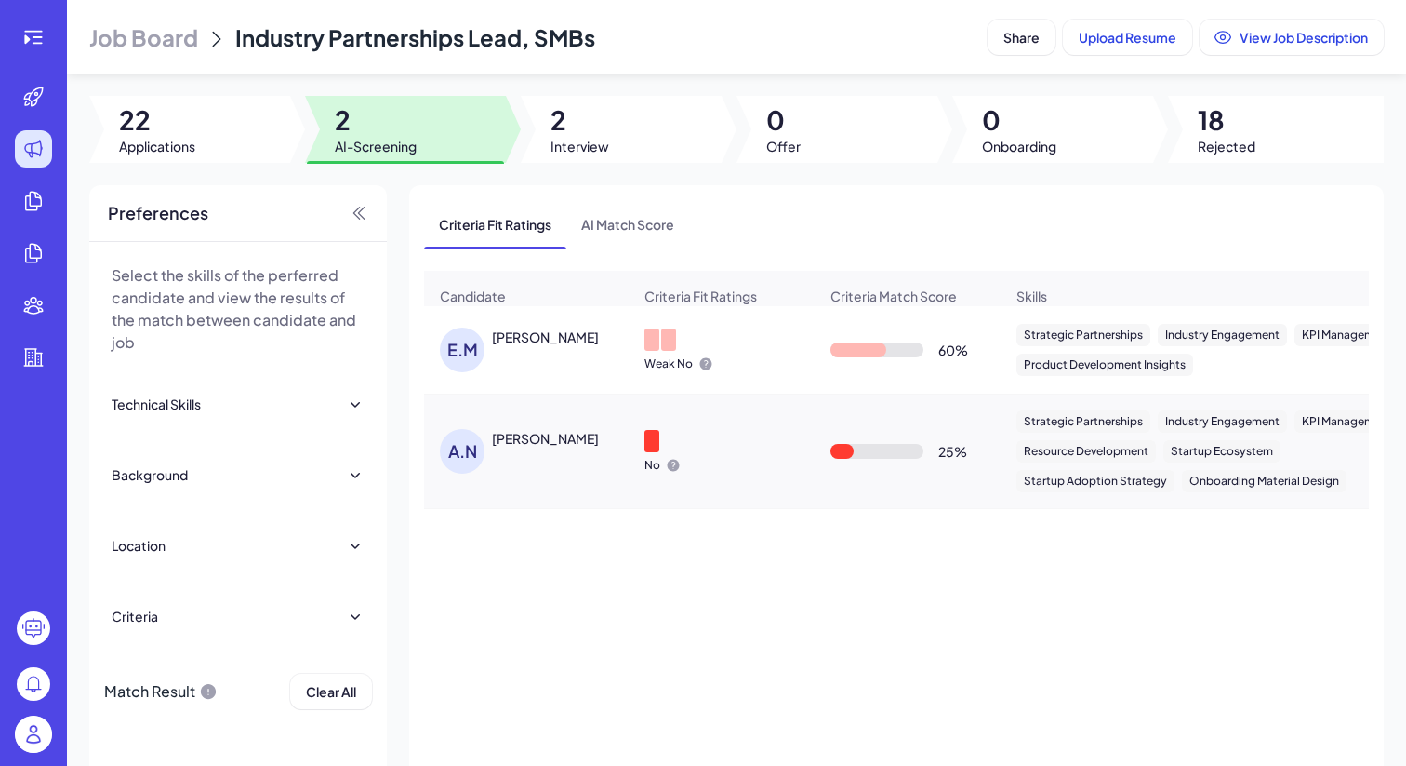
click at [379, 54] on header "Job Board Industry Partnerships Lead, SMBs Share Upload Resume View Job Descrip…" at bounding box center [737, 36] width 1340 height 73
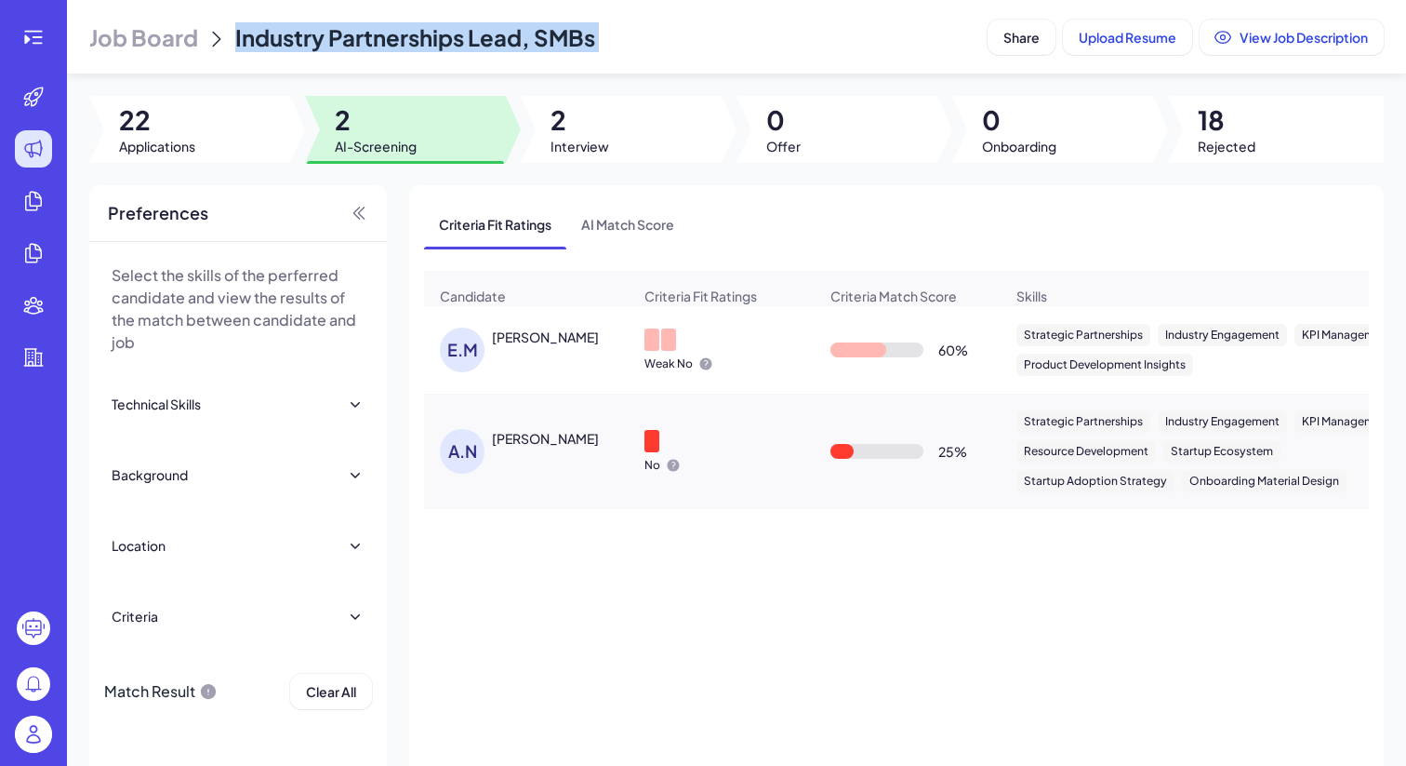
click at [379, 54] on header "Job Board Industry Partnerships Lead, SMBs Share Upload Resume View Job Descrip…" at bounding box center [737, 36] width 1340 height 73
copy header "Industry Partnerships Lead, SMBs Share Upload Resume View Job Description"
click at [556, 465] on div "[PERSON_NAME]" at bounding box center [536, 451] width 192 height 45
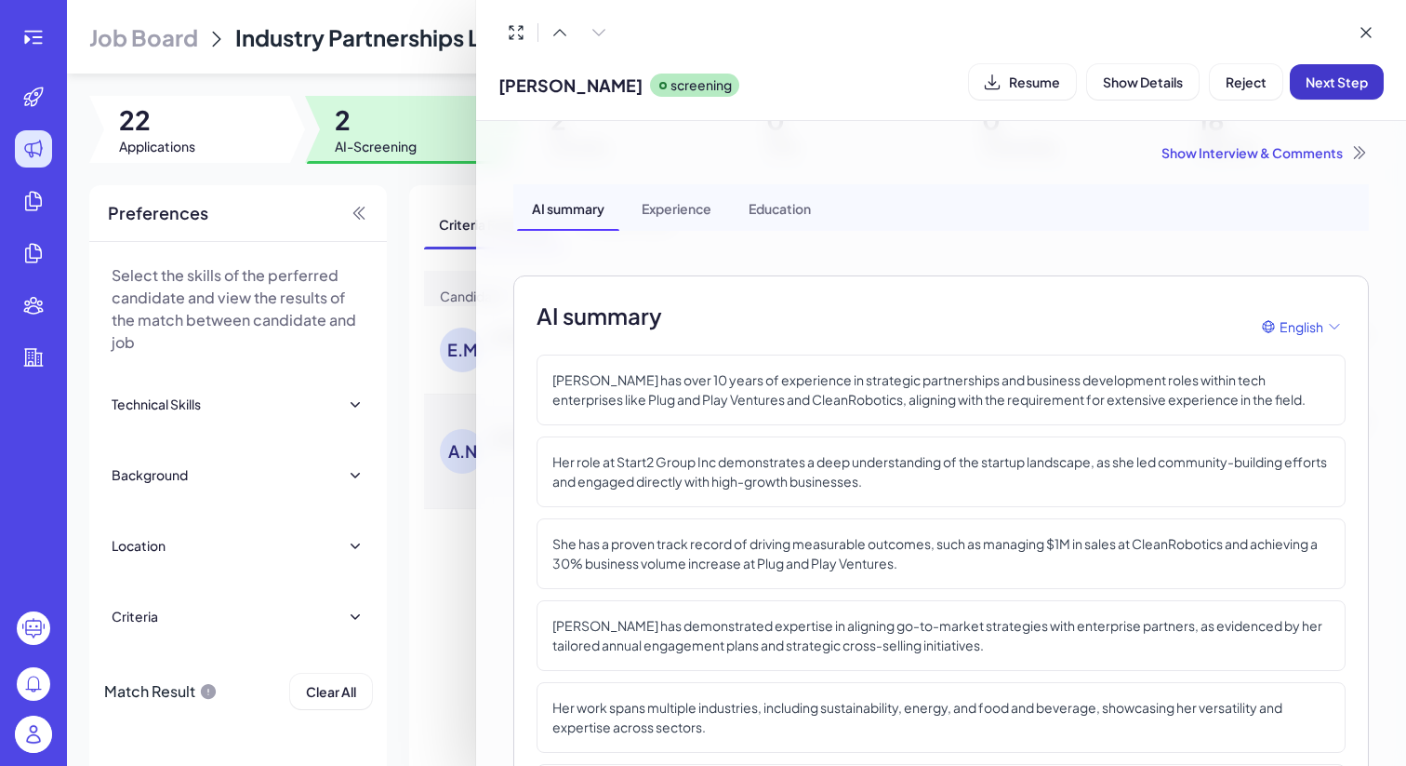
click at [1326, 85] on span "Next Step" at bounding box center [1337, 81] width 62 height 17
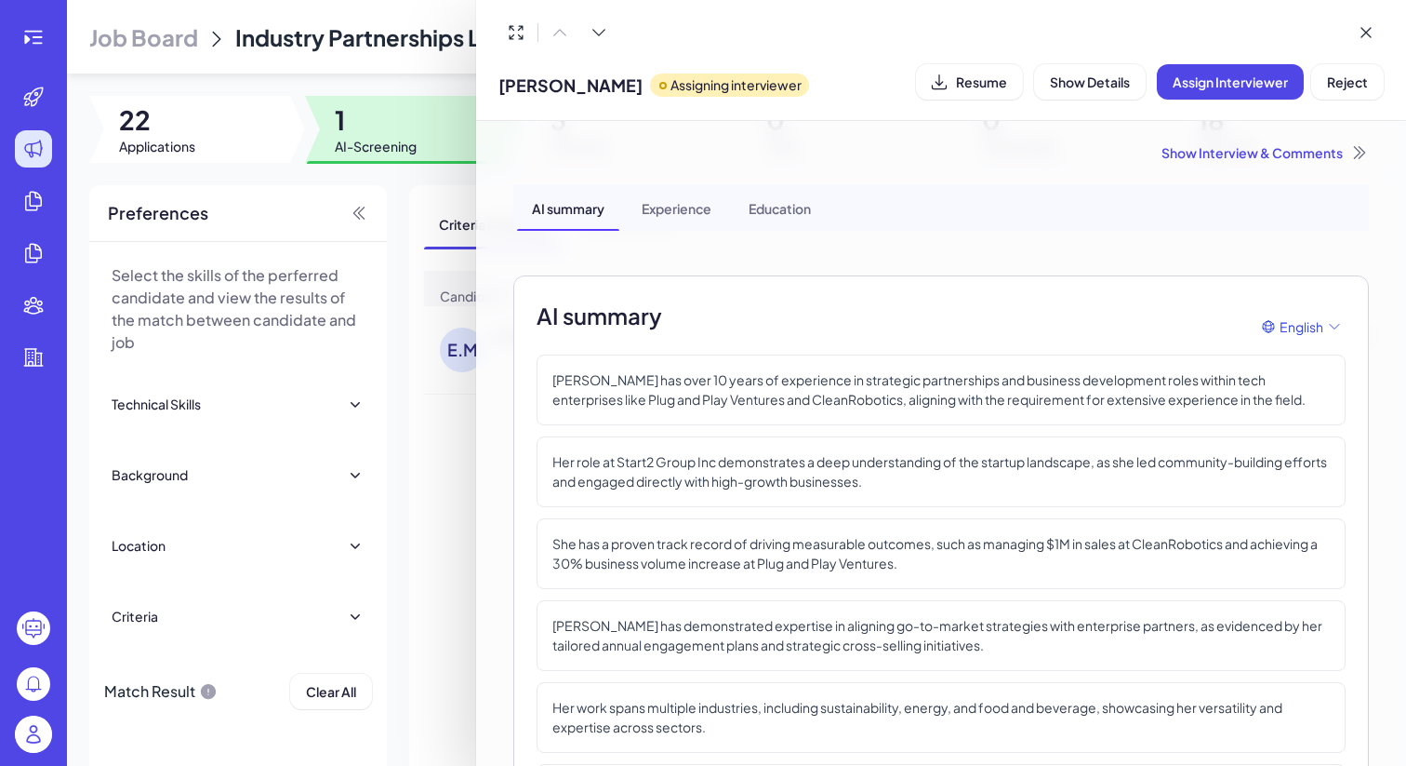
click at [395, 140] on div at bounding box center [703, 383] width 1406 height 766
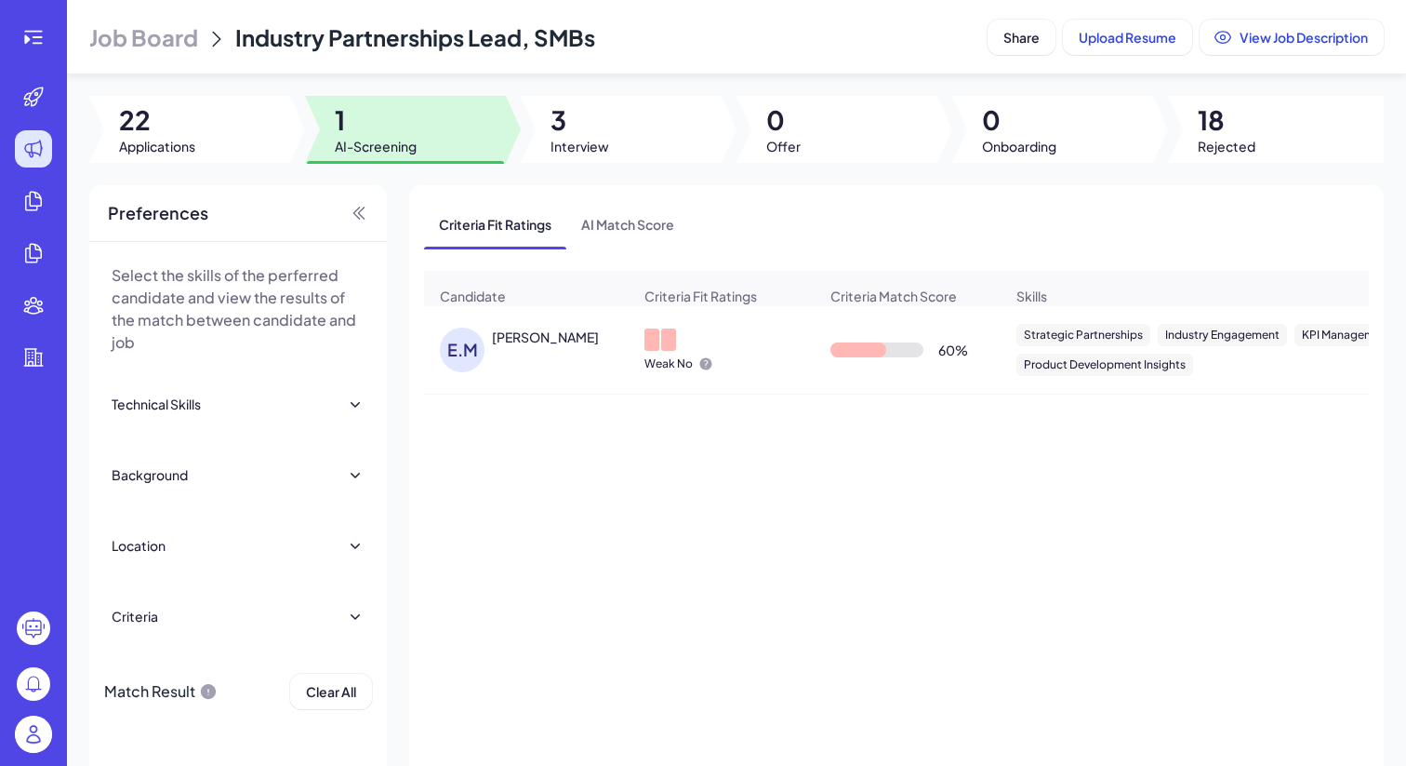
click at [495, 346] on div "[PERSON_NAME]" at bounding box center [545, 336] width 107 height 19
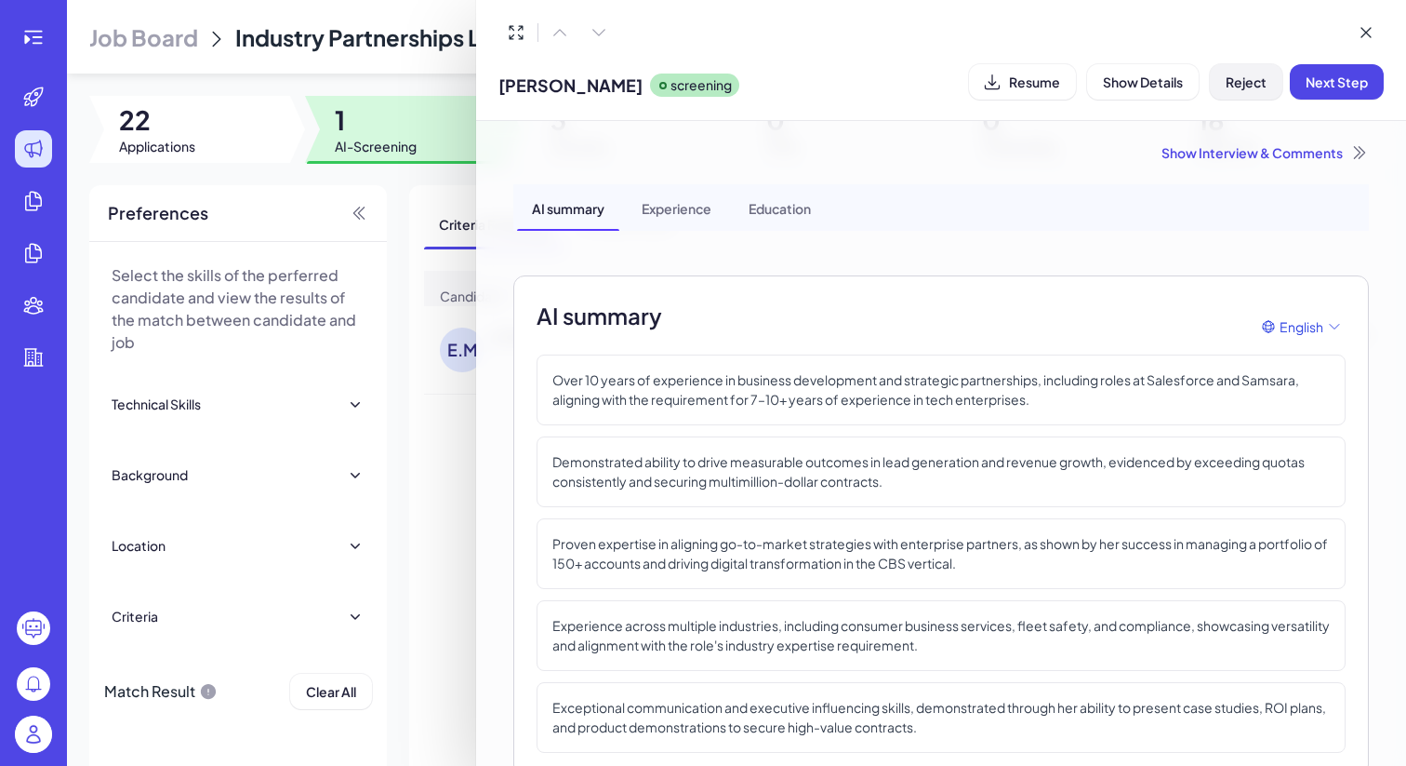
click at [1233, 83] on span "Reject" at bounding box center [1246, 81] width 41 height 17
click at [1344, 195] on span "Ok" at bounding box center [1349, 201] width 19 height 17
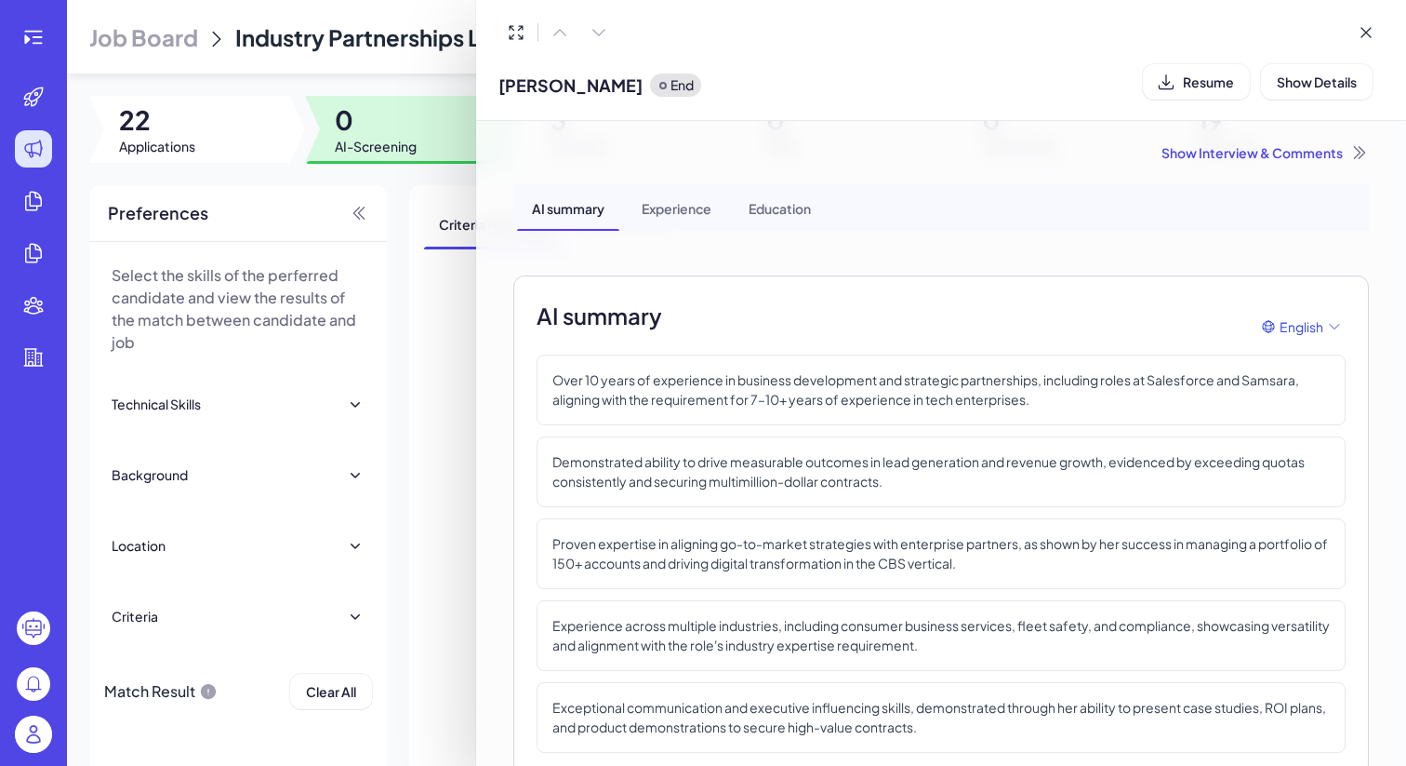
click at [376, 23] on div at bounding box center [703, 383] width 1406 height 766
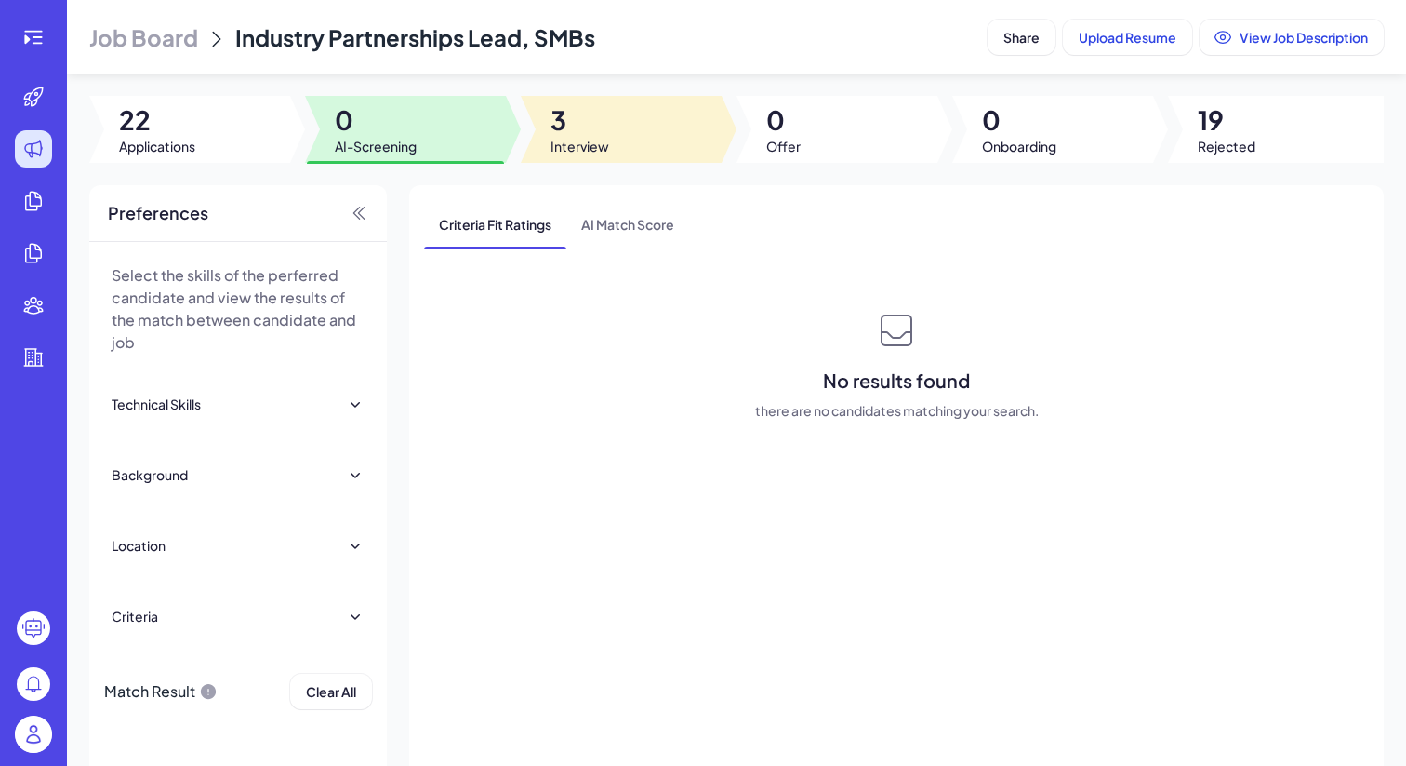
click at [566, 137] on span "Interview" at bounding box center [580, 146] width 59 height 19
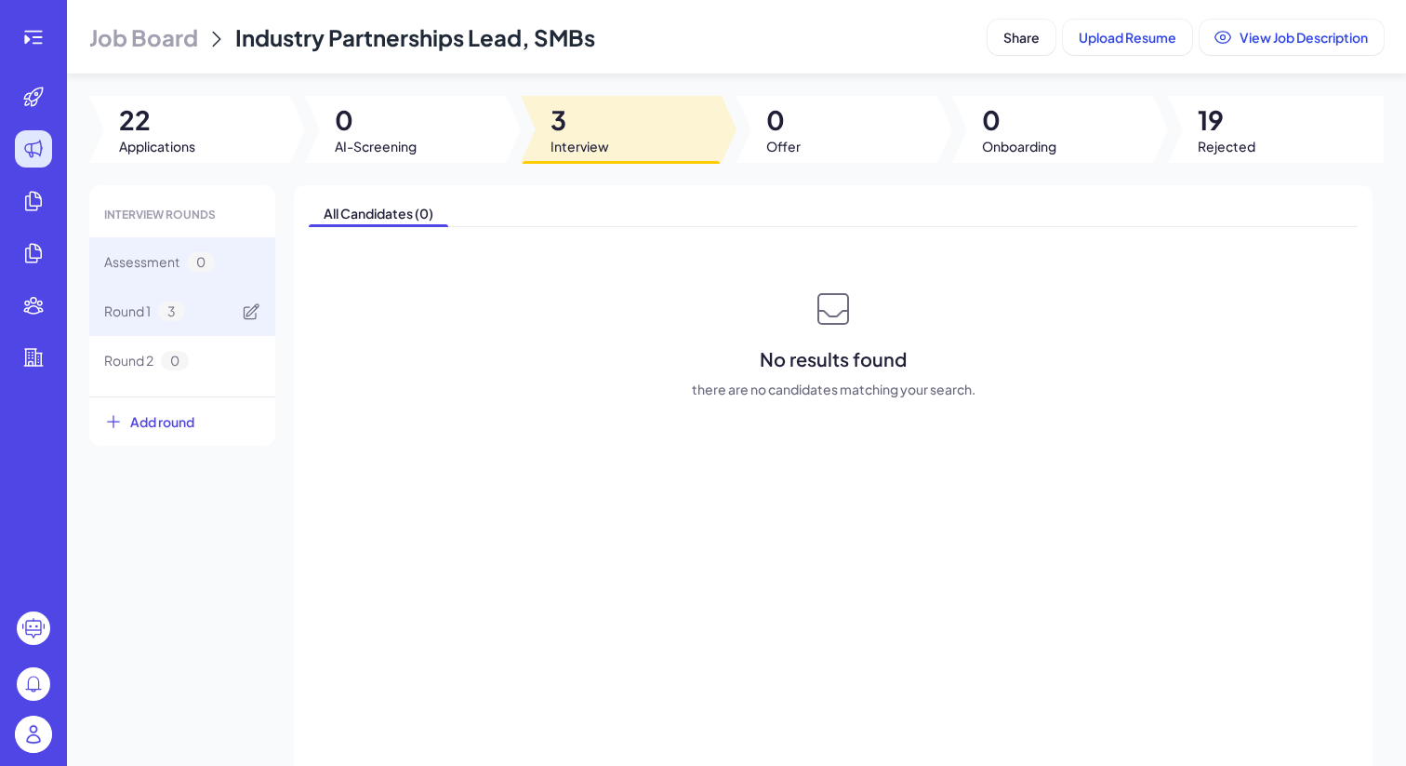
click at [216, 318] on div "Round 1 3" at bounding box center [182, 311] width 186 height 49
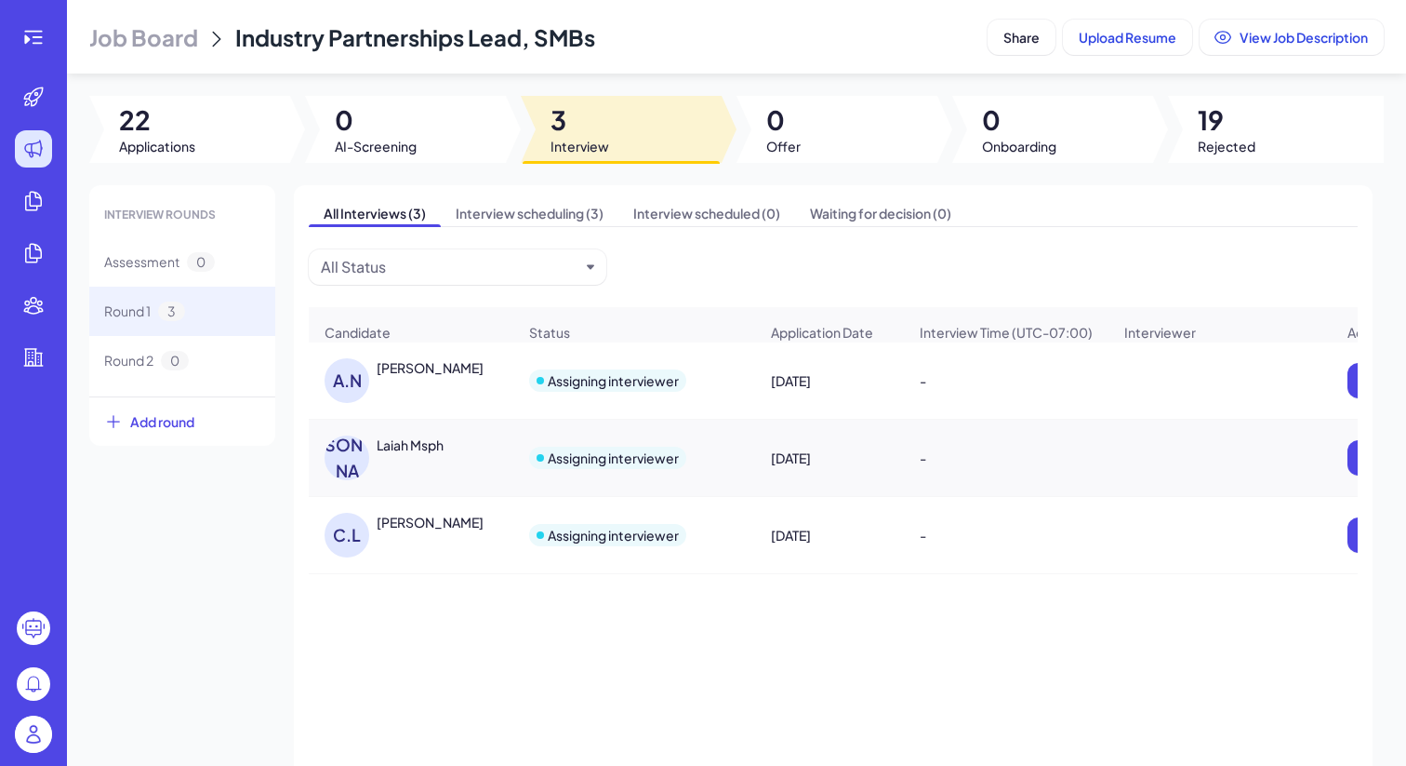
click at [409, 470] on div "[PERSON_NAME] Msph" at bounding box center [421, 457] width 192 height 45
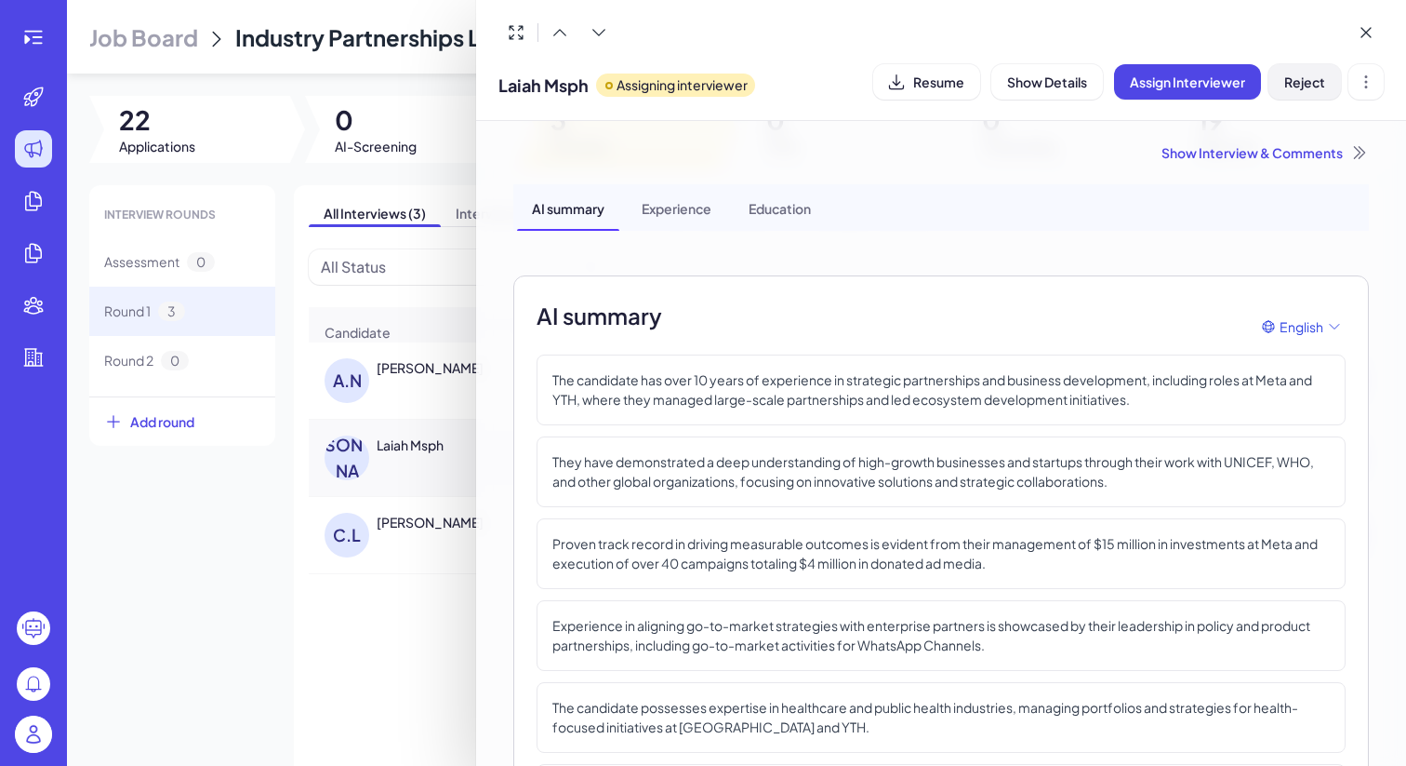
click at [1284, 73] on button "Reject" at bounding box center [1305, 81] width 73 height 35
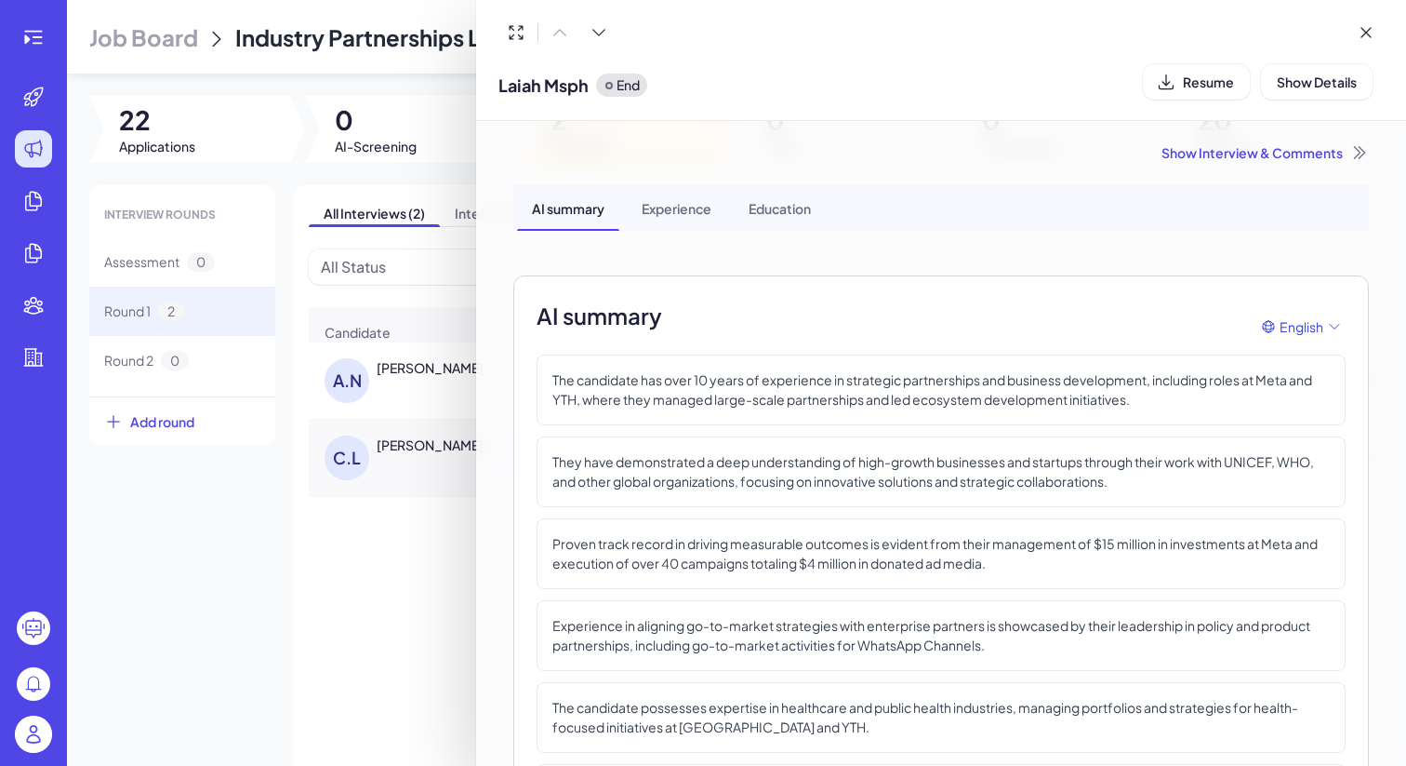
click at [407, 134] on div at bounding box center [703, 383] width 1406 height 766
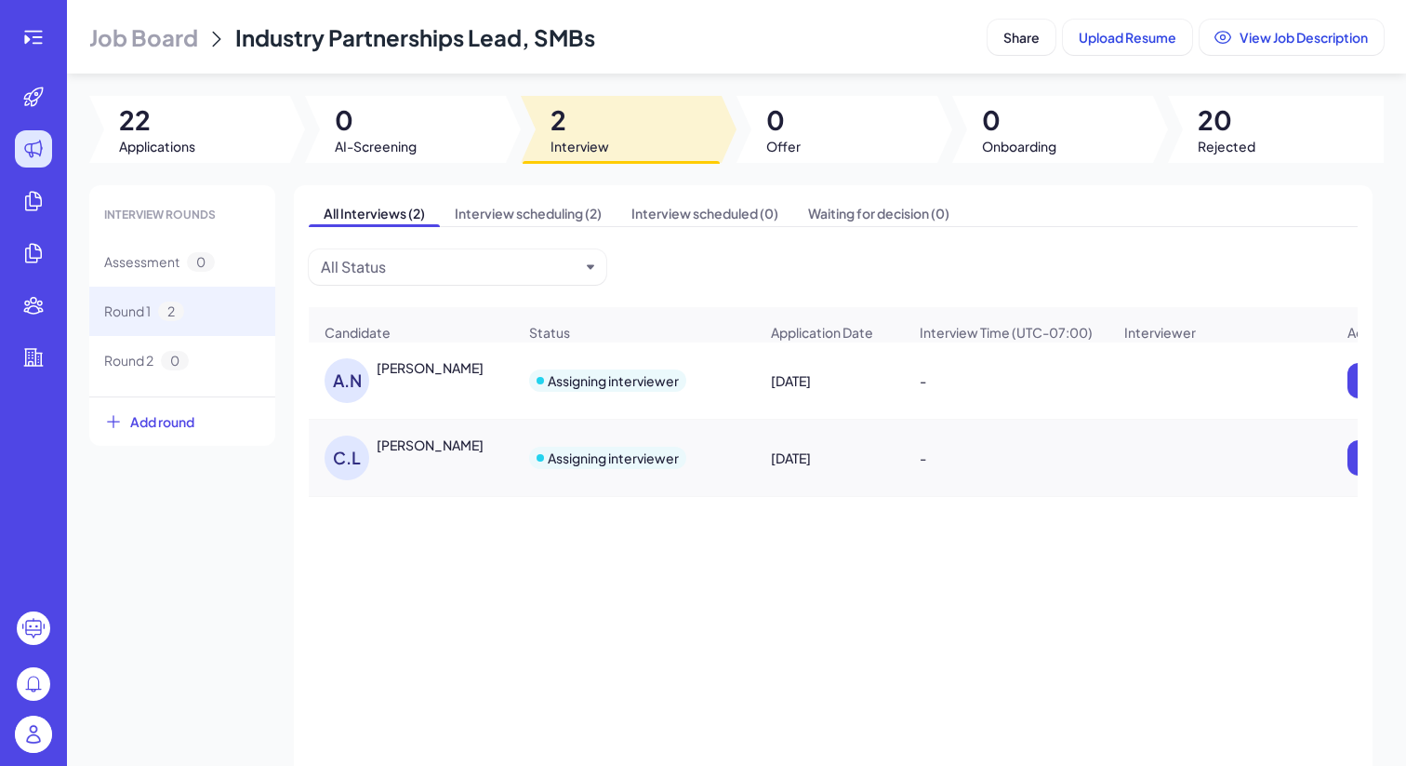
click at [551, 137] on span "Interview" at bounding box center [580, 146] width 59 height 19
click at [438, 402] on div "[PERSON_NAME]" at bounding box center [421, 380] width 192 height 45
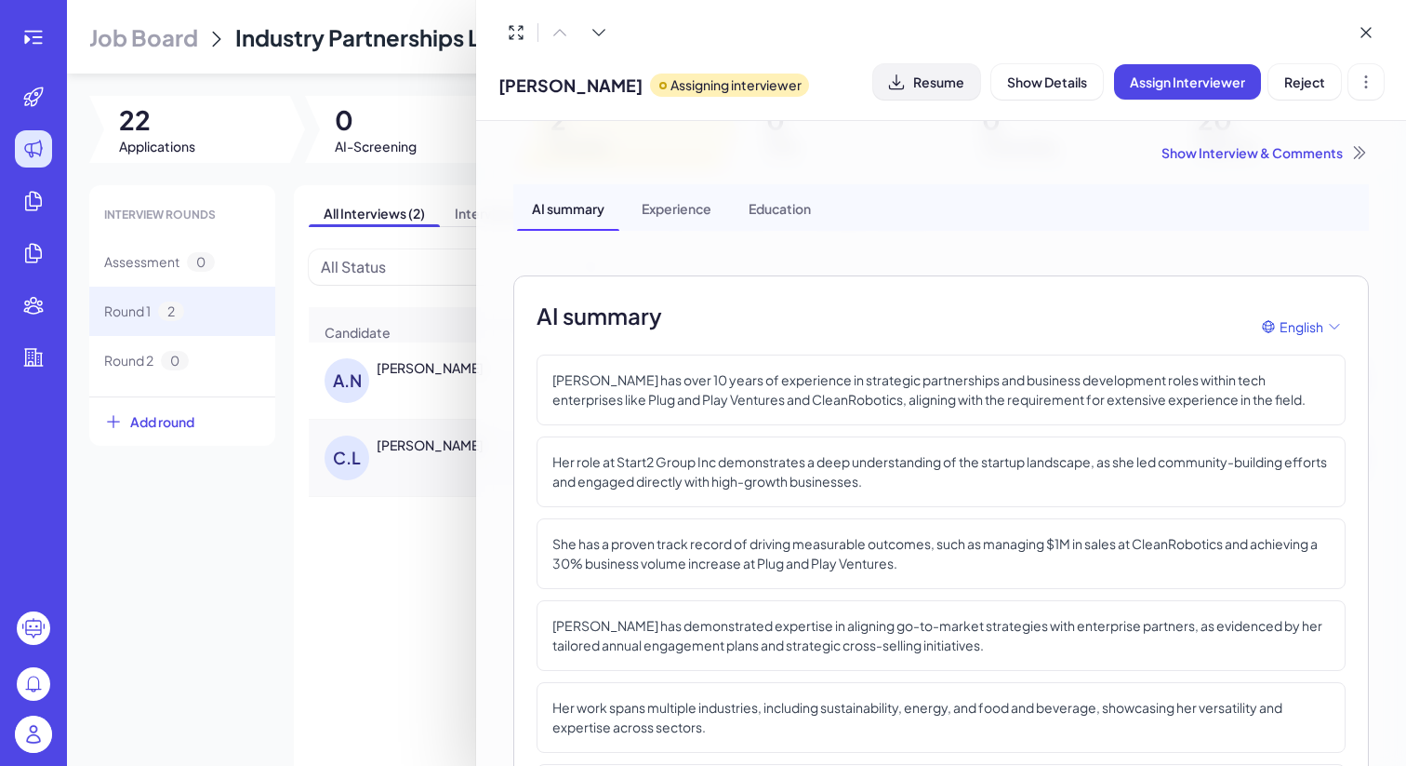
click at [934, 87] on span "Resume" at bounding box center [938, 81] width 51 height 17
